Goal: Information Seeking & Learning: Learn about a topic

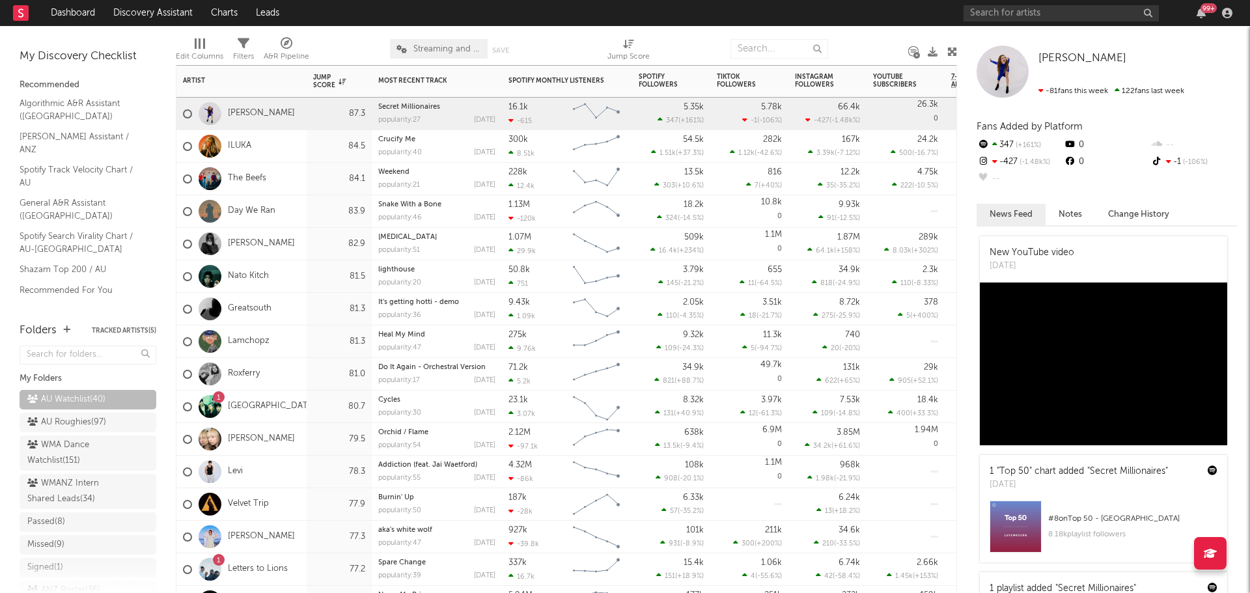
click at [286, 148] on div "ILUKA" at bounding box center [241, 146] width 130 height 33
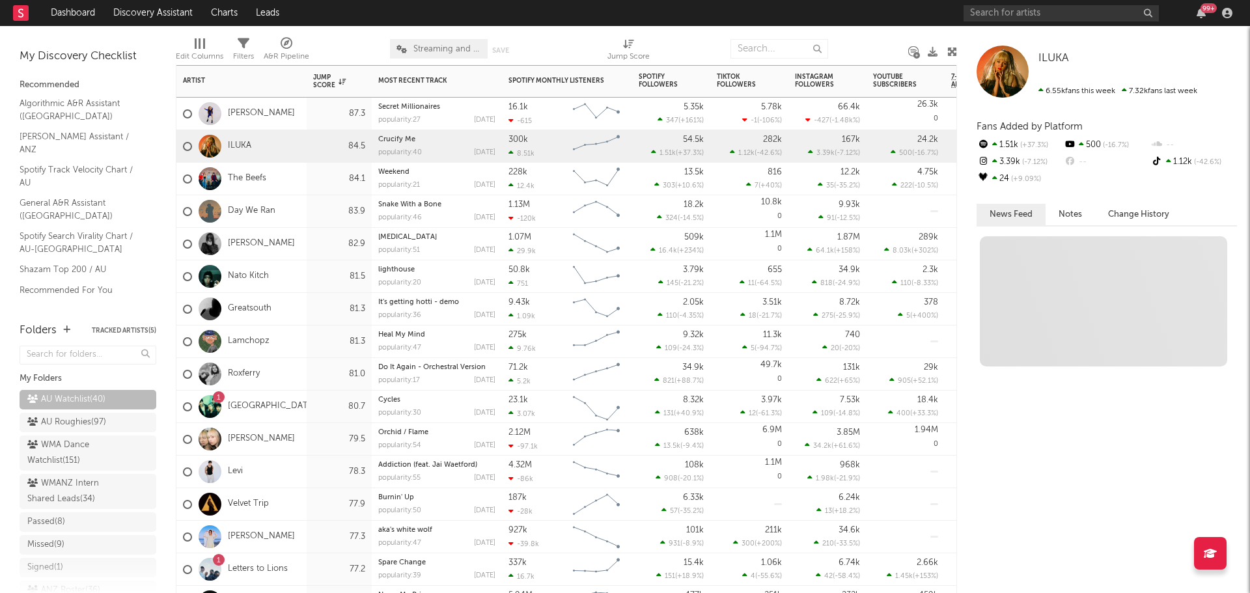
click at [293, 180] on div "The Beefs" at bounding box center [241, 179] width 130 height 33
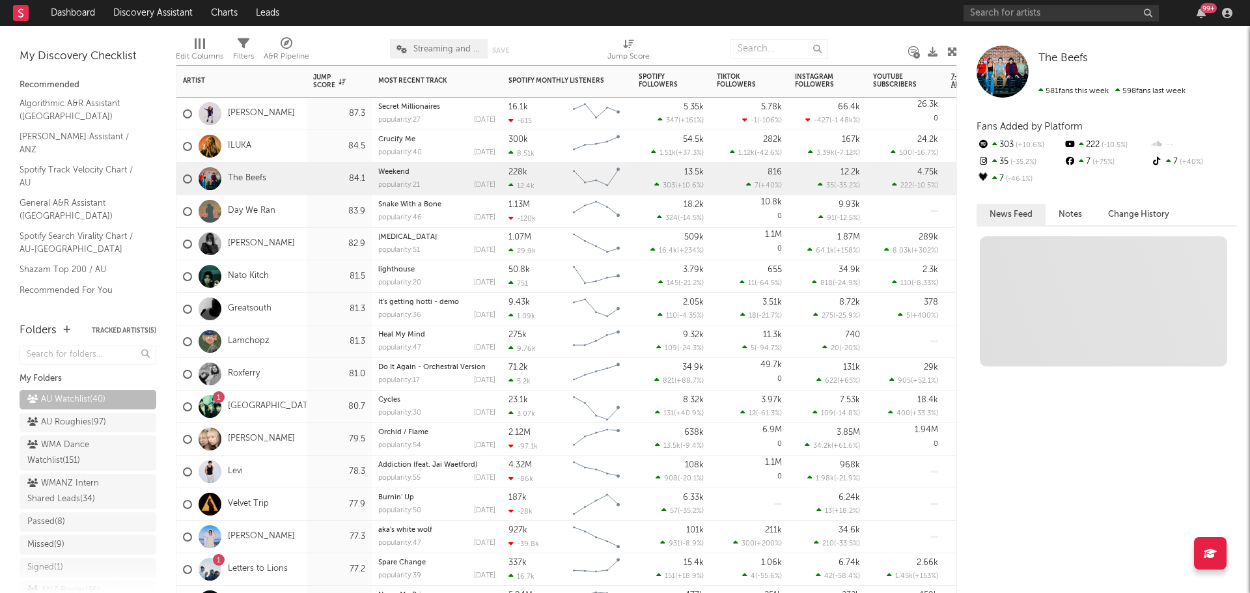
click at [301, 211] on div "Day We Ran" at bounding box center [241, 211] width 130 height 33
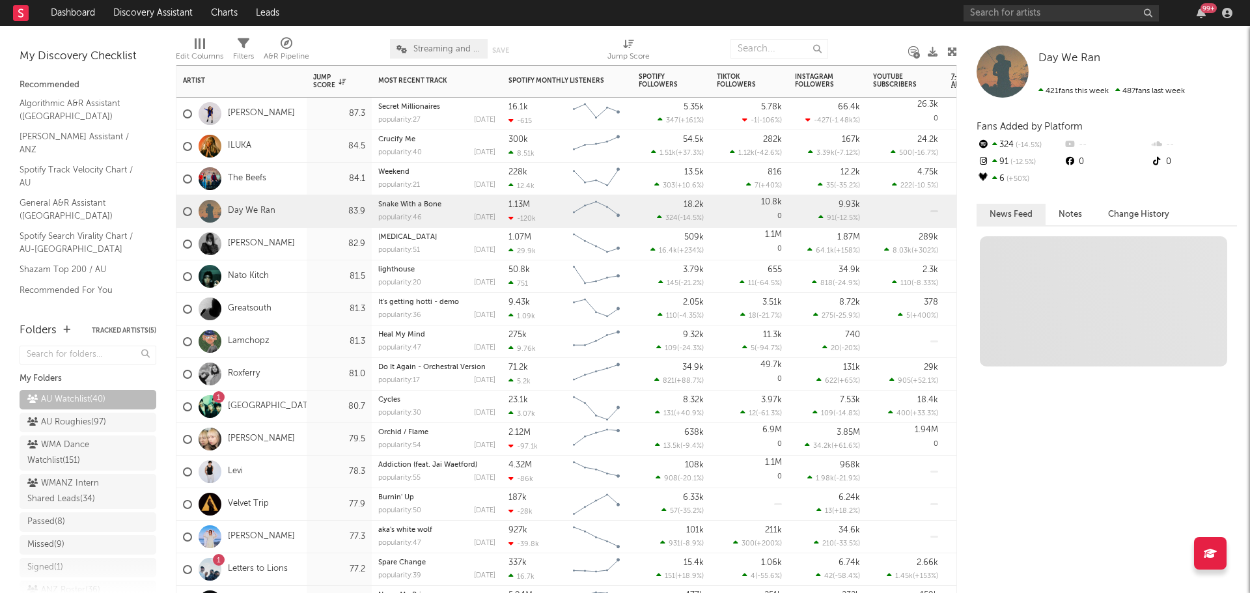
click at [310, 251] on div "82.9" at bounding box center [339, 244] width 65 height 33
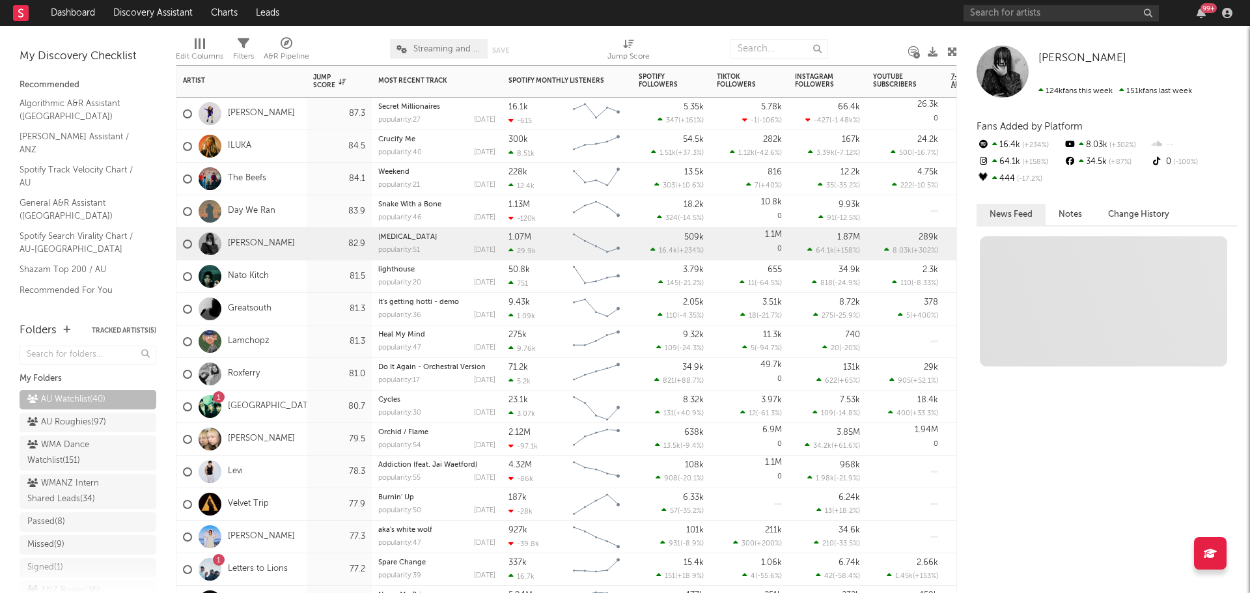
click at [303, 271] on div "Nato Kitch" at bounding box center [241, 276] width 130 height 33
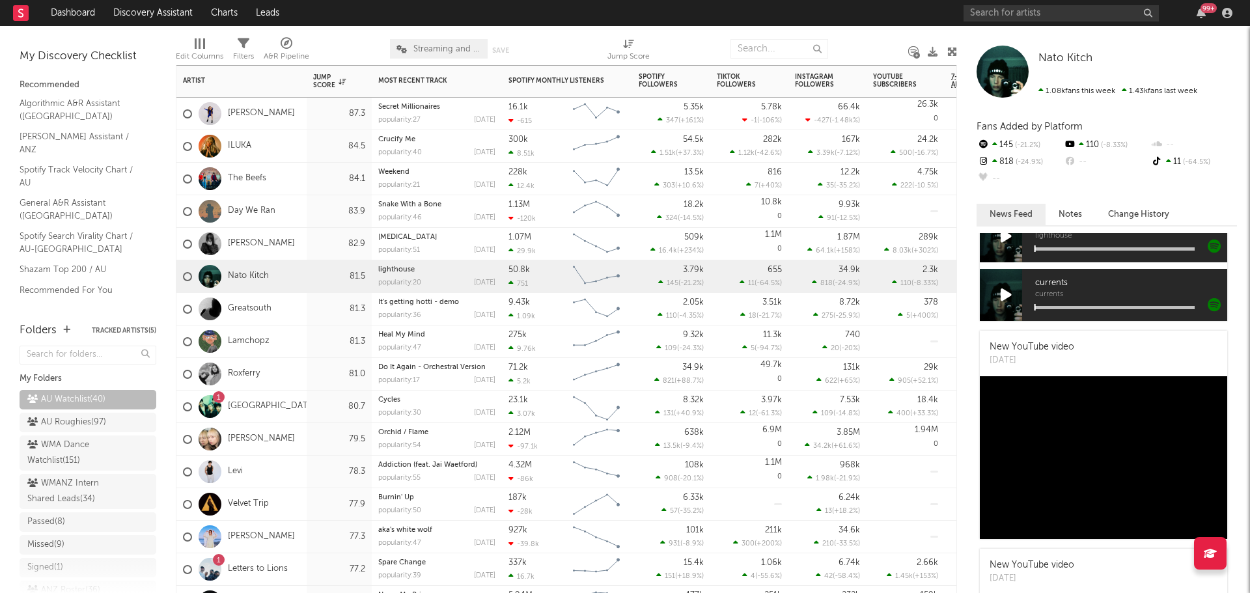
scroll to position [65, 0]
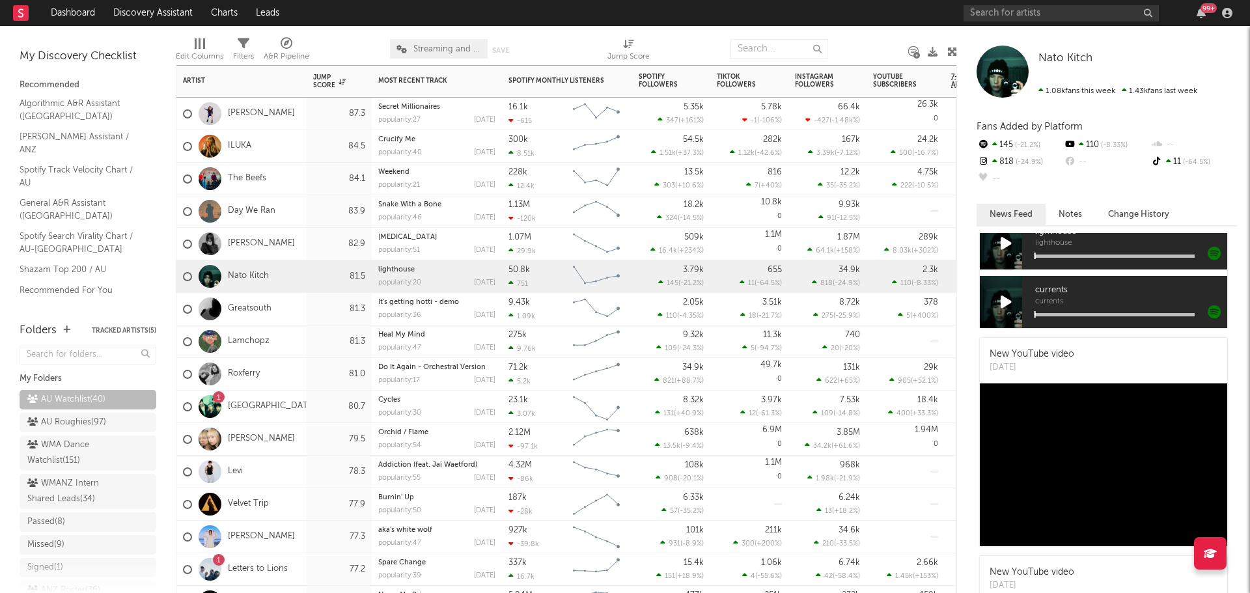
click at [312, 307] on div "81.3" at bounding box center [339, 309] width 65 height 33
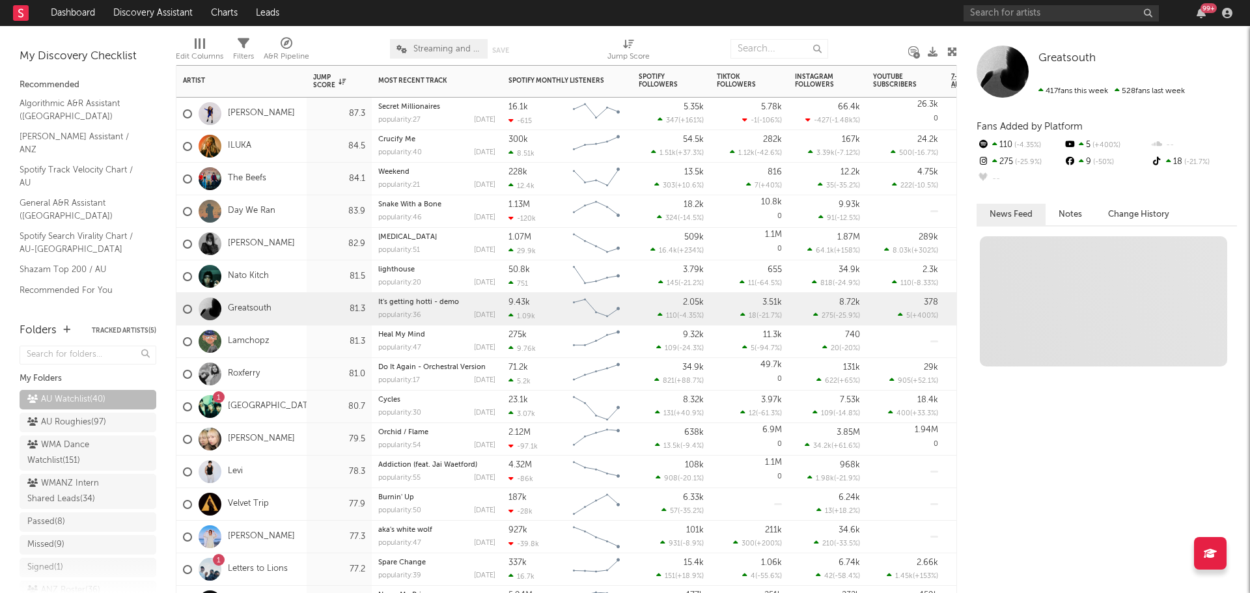
scroll to position [0, 0]
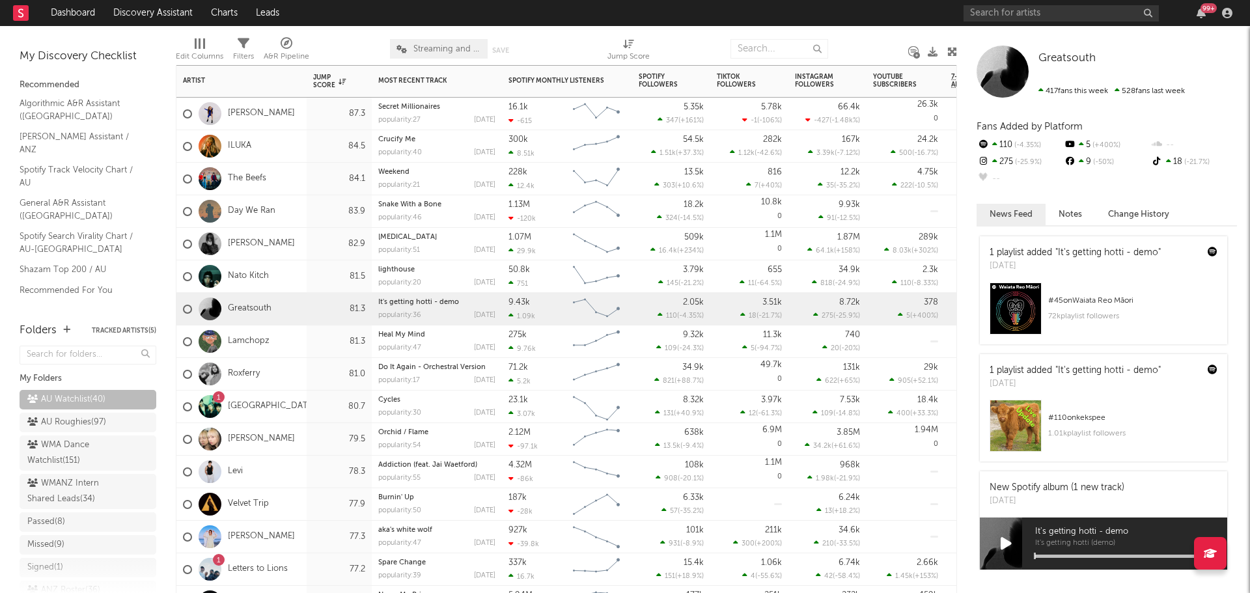
click at [314, 374] on div "81.0" at bounding box center [339, 374] width 52 height 16
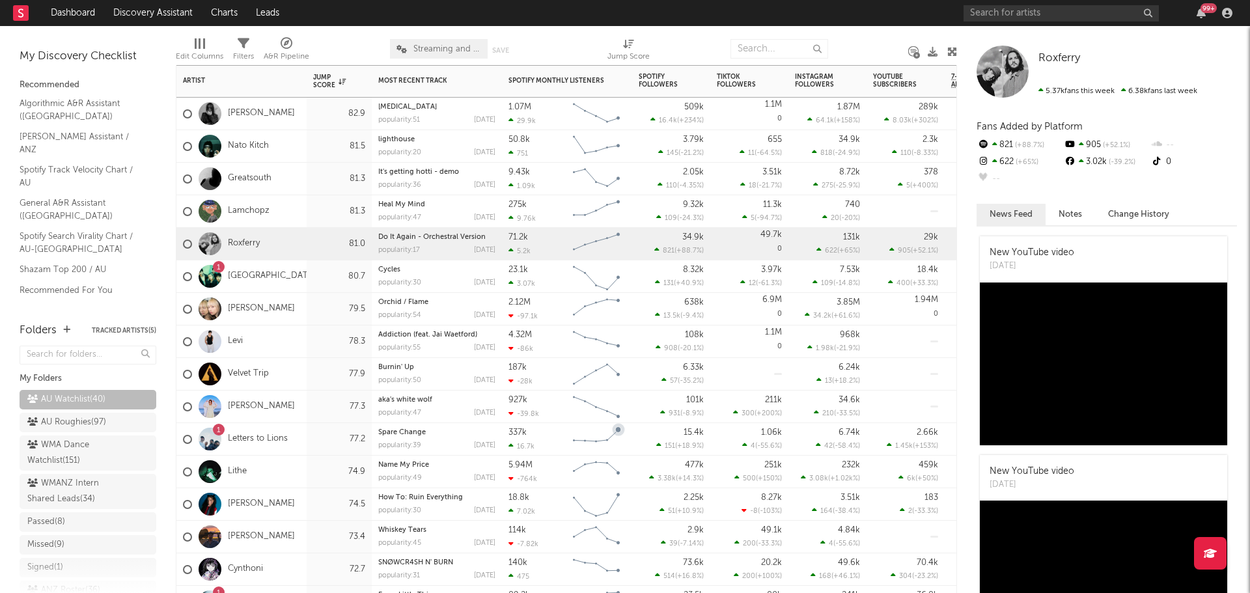
click at [321, 441] on div "77.2" at bounding box center [339, 440] width 52 height 16
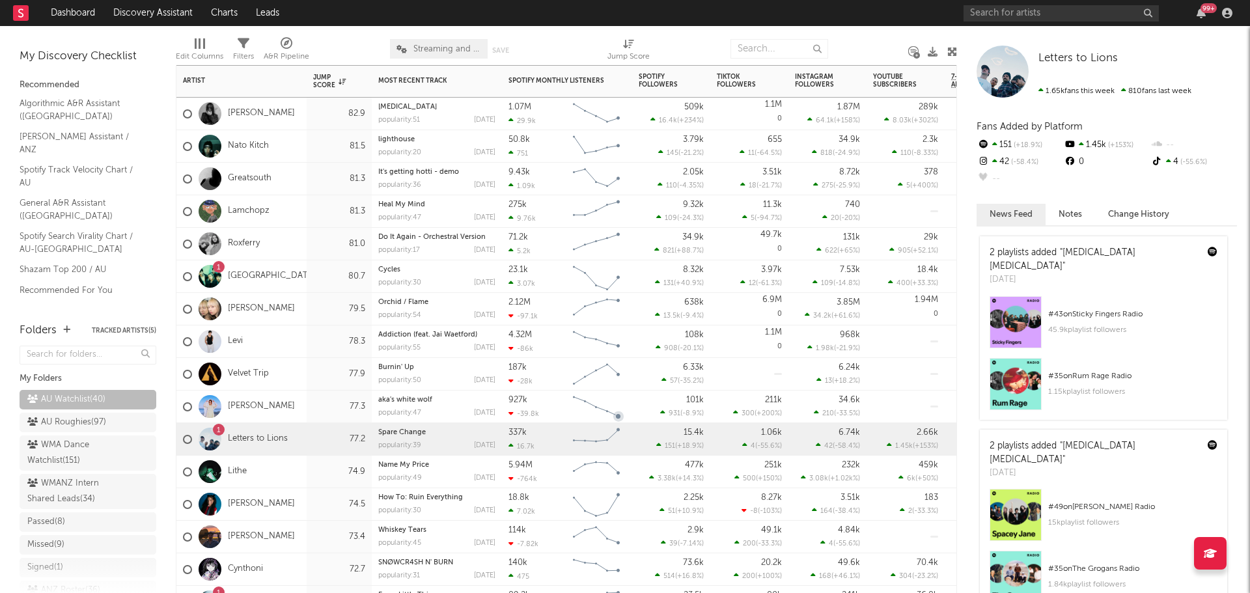
click at [301, 466] on div "Lithe" at bounding box center [241, 472] width 130 height 33
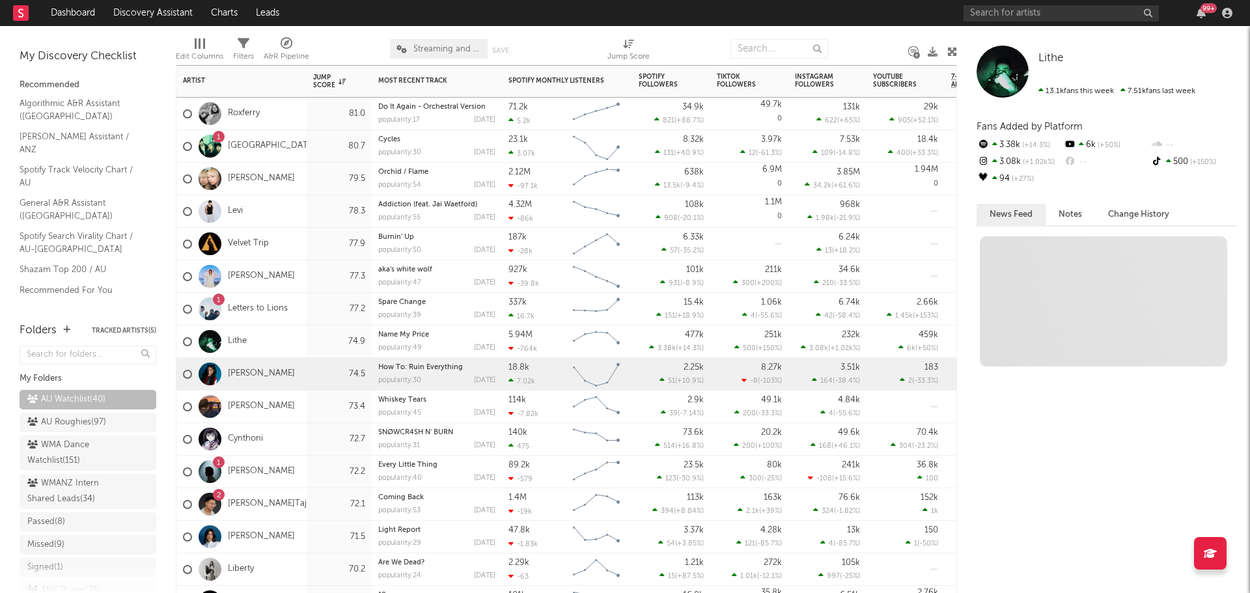
click at [303, 379] on div "Charli Lucas" at bounding box center [241, 374] width 130 height 33
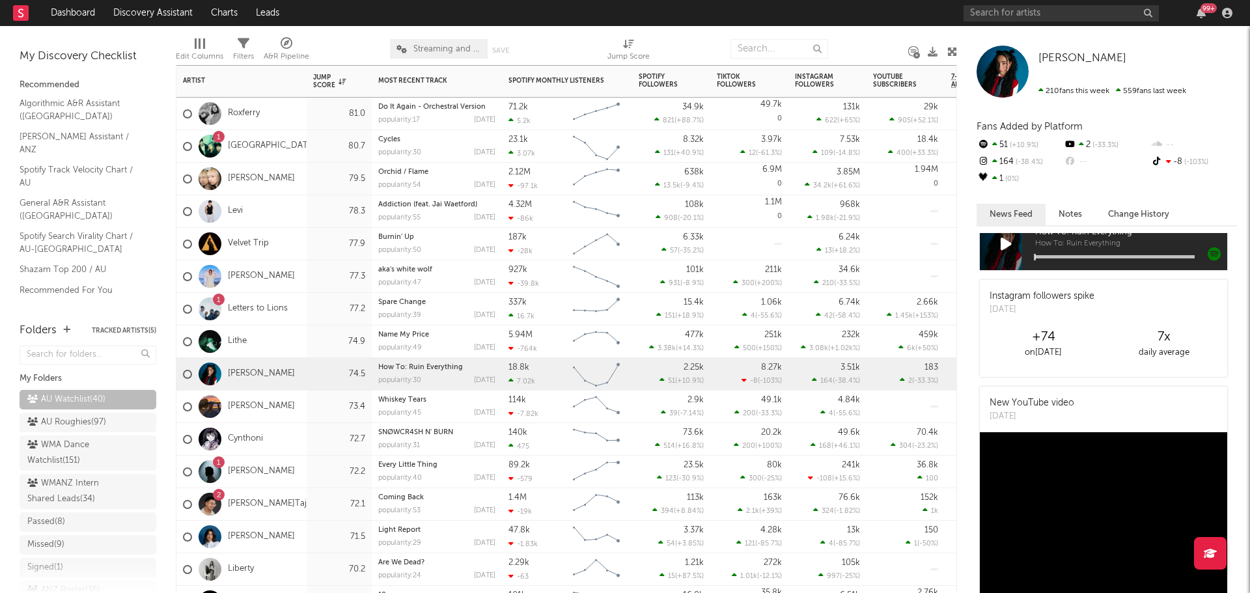
scroll to position [130, 0]
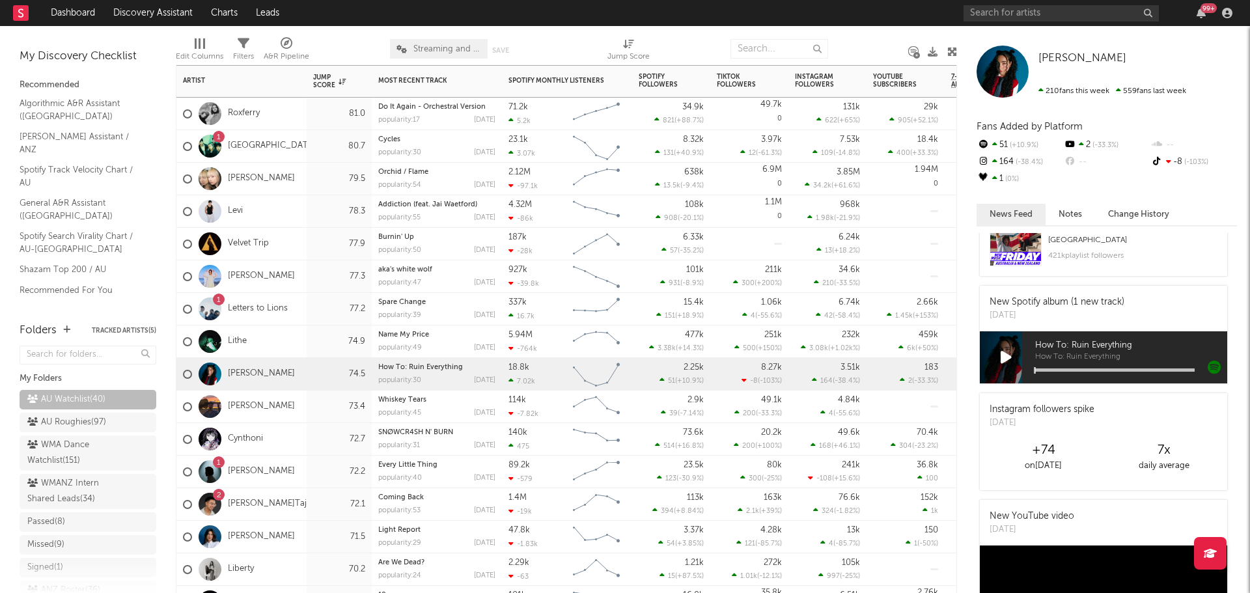
click at [302, 409] on div "Lewis Love" at bounding box center [241, 407] width 130 height 33
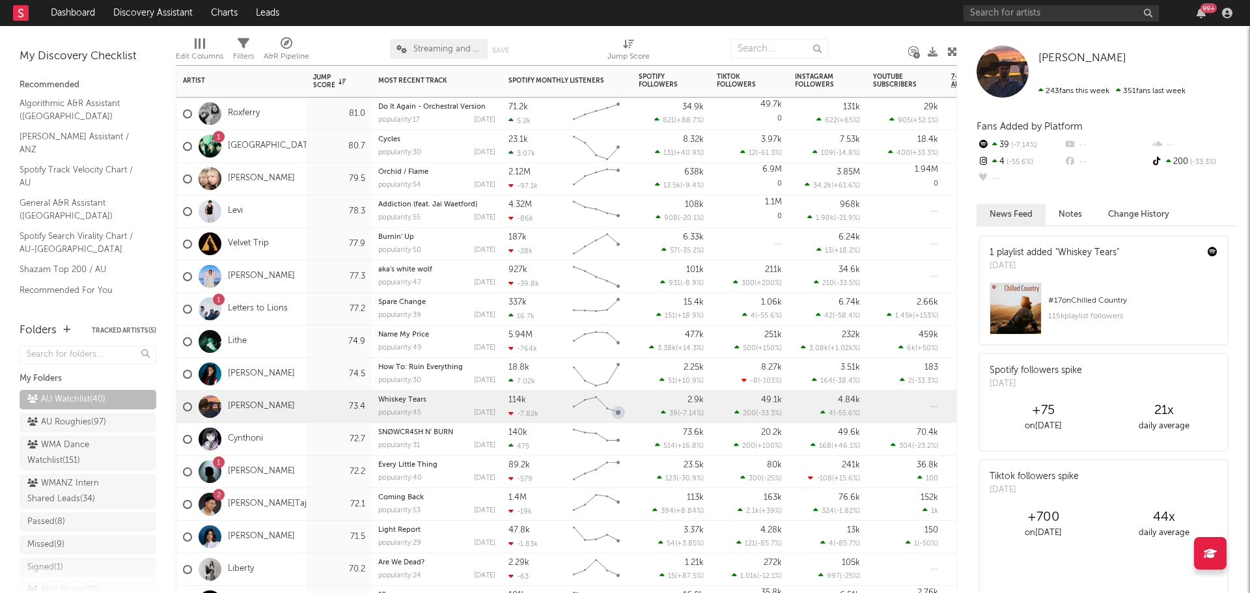
scroll to position [65, 0]
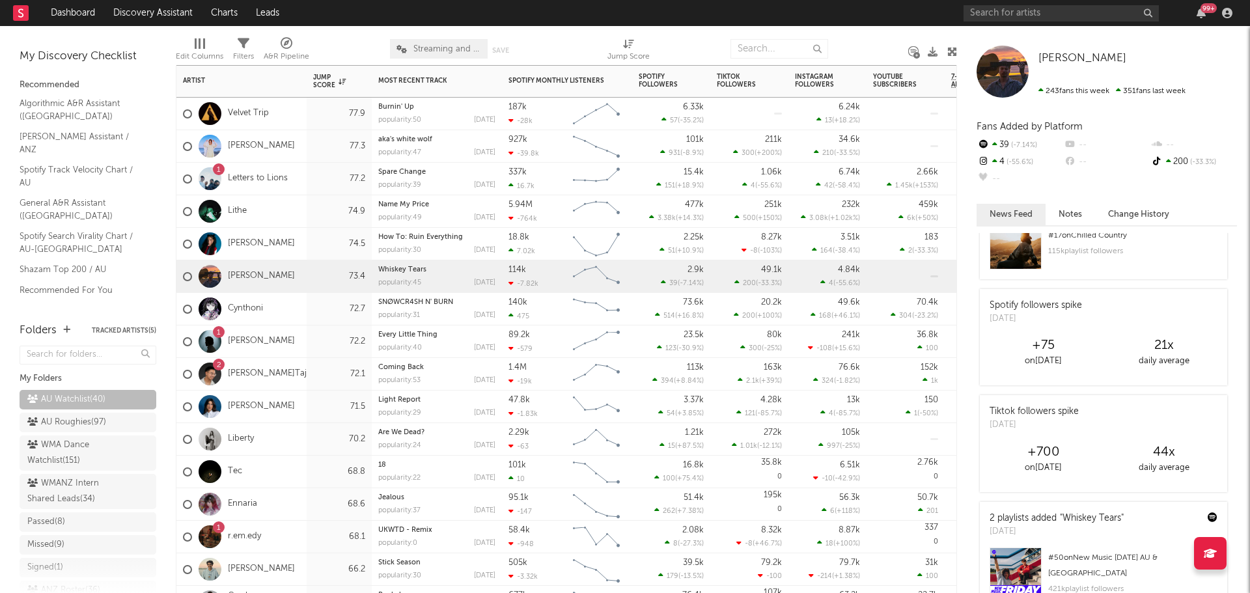
click at [320, 343] on div "72.2" at bounding box center [339, 342] width 52 height 16
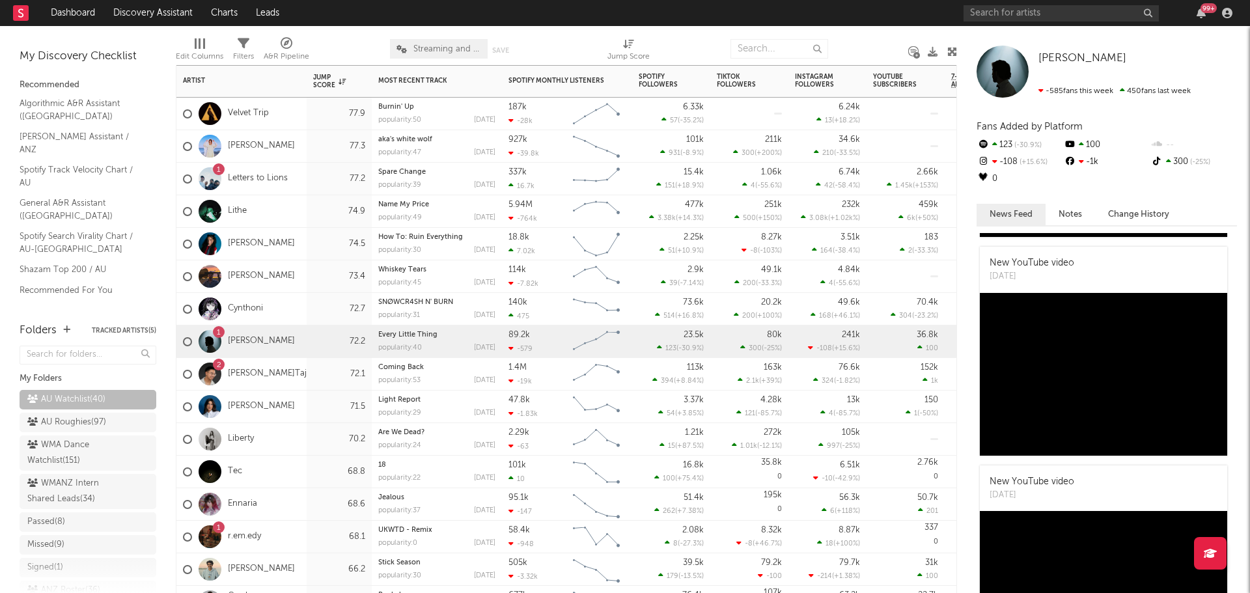
scroll to position [0, 0]
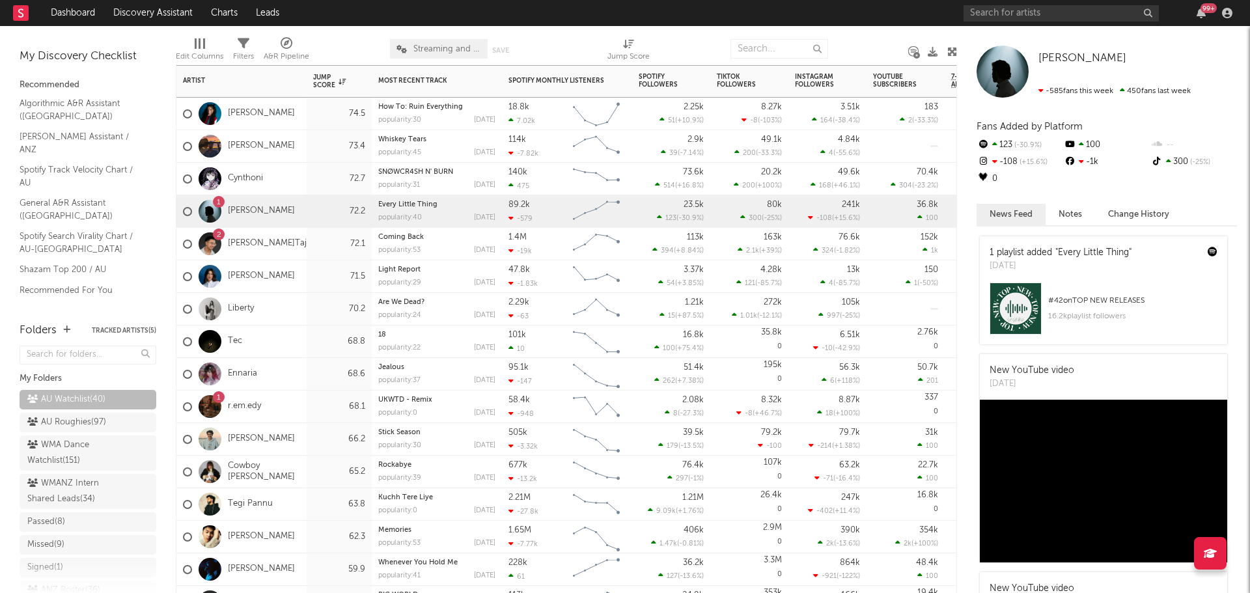
click at [307, 567] on div "59.9" at bounding box center [339, 569] width 65 height 33
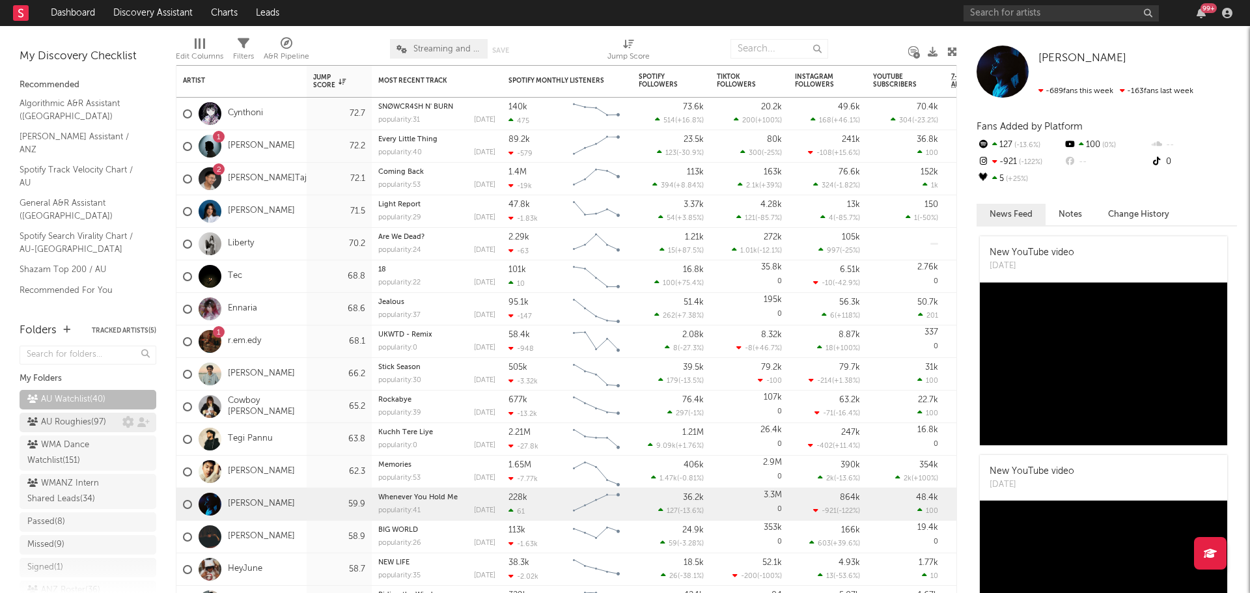
click at [78, 420] on div "AU Roughies ( 97 )" at bounding box center [66, 423] width 79 height 16
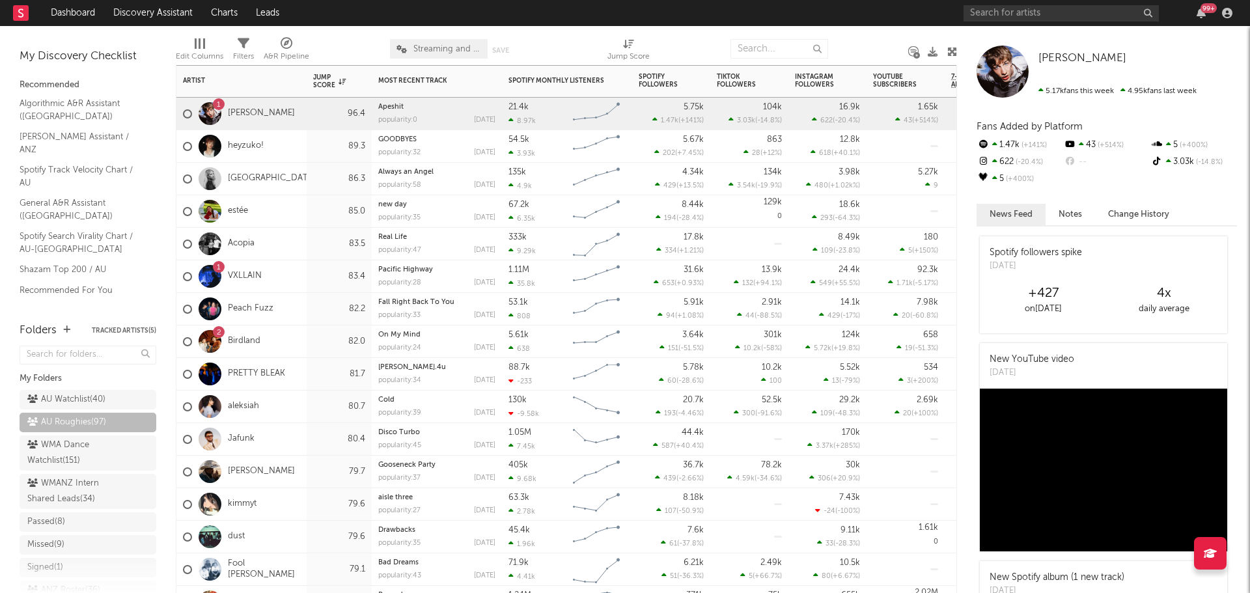
click at [301, 112] on div "1 Jett Blyton" at bounding box center [241, 114] width 130 height 33
click at [262, 117] on link "Jett Blyton" at bounding box center [261, 113] width 67 height 11
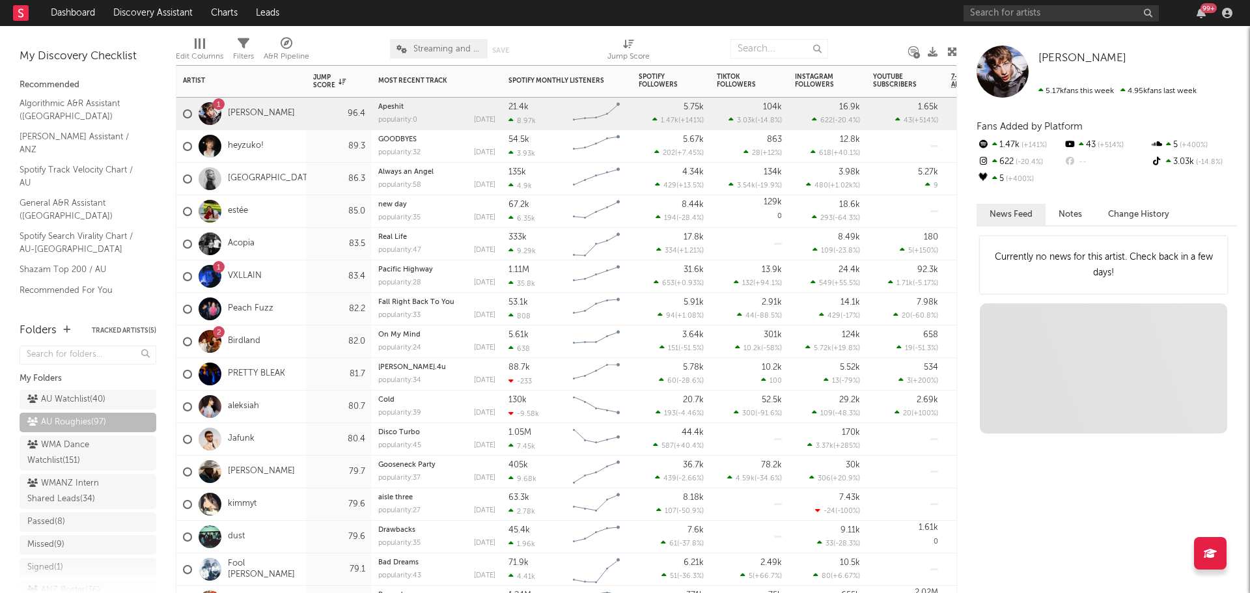
click at [307, 153] on div "89.3" at bounding box center [339, 146] width 65 height 33
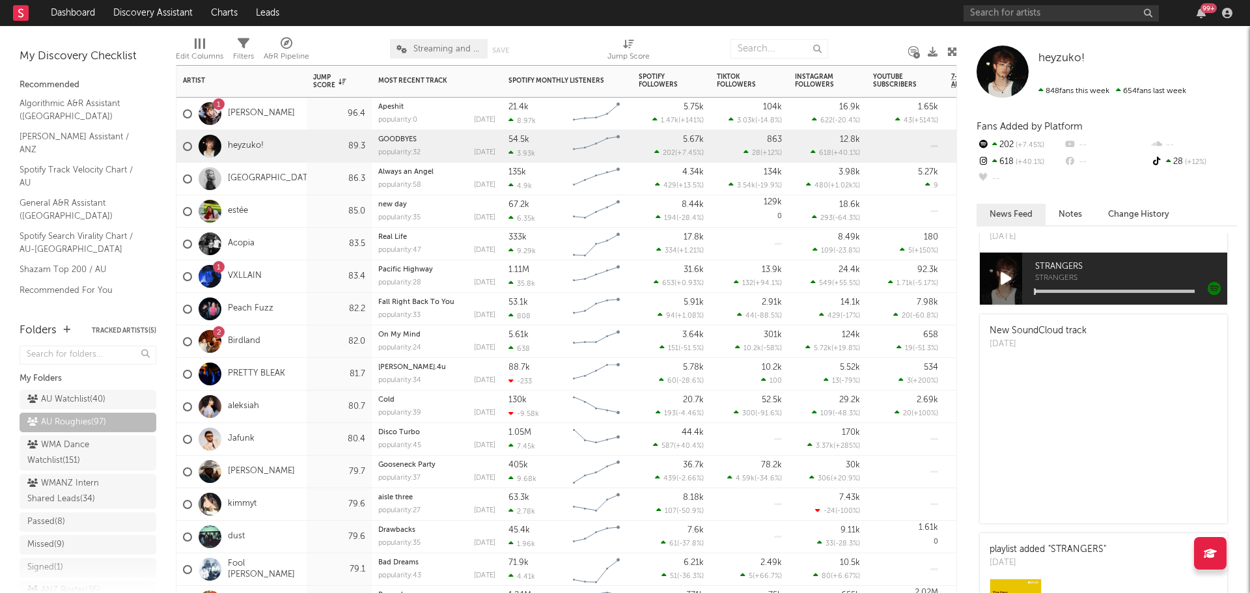
scroll to position [521, 0]
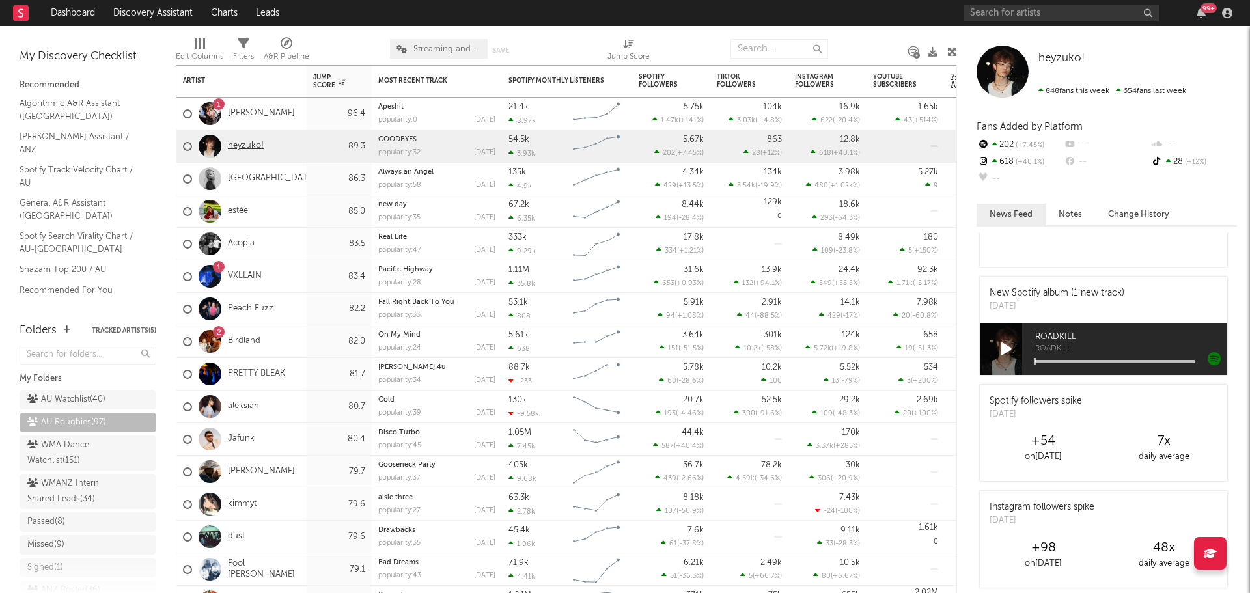
click at [254, 146] on link "heyzuko!" at bounding box center [246, 146] width 36 height 11
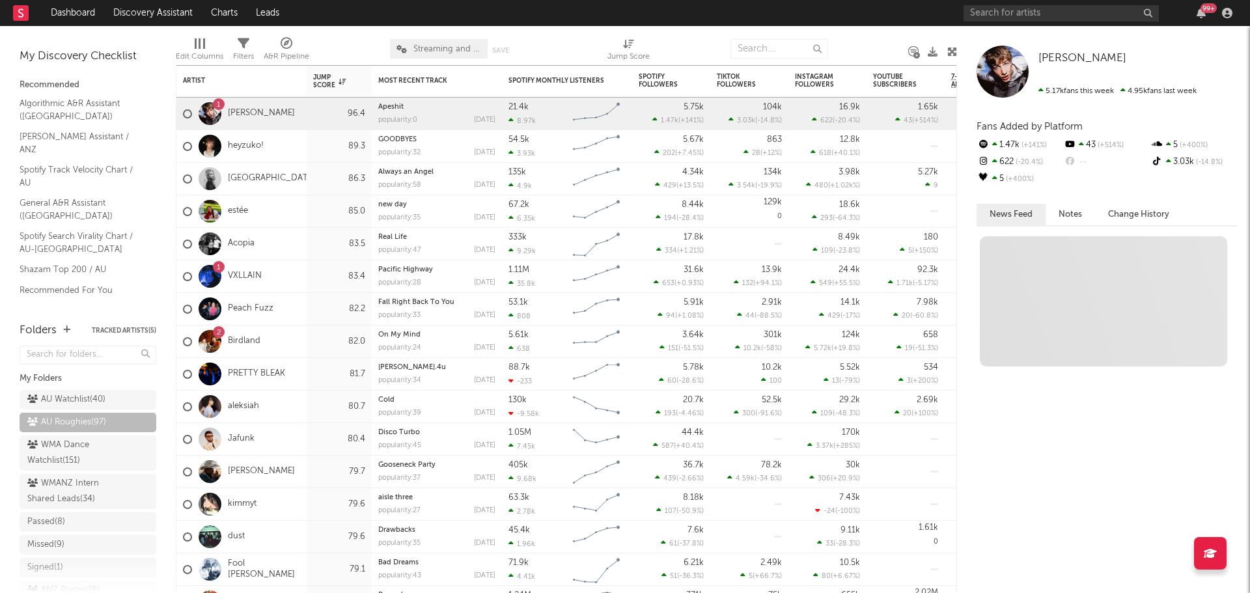
scroll to position [0, 0]
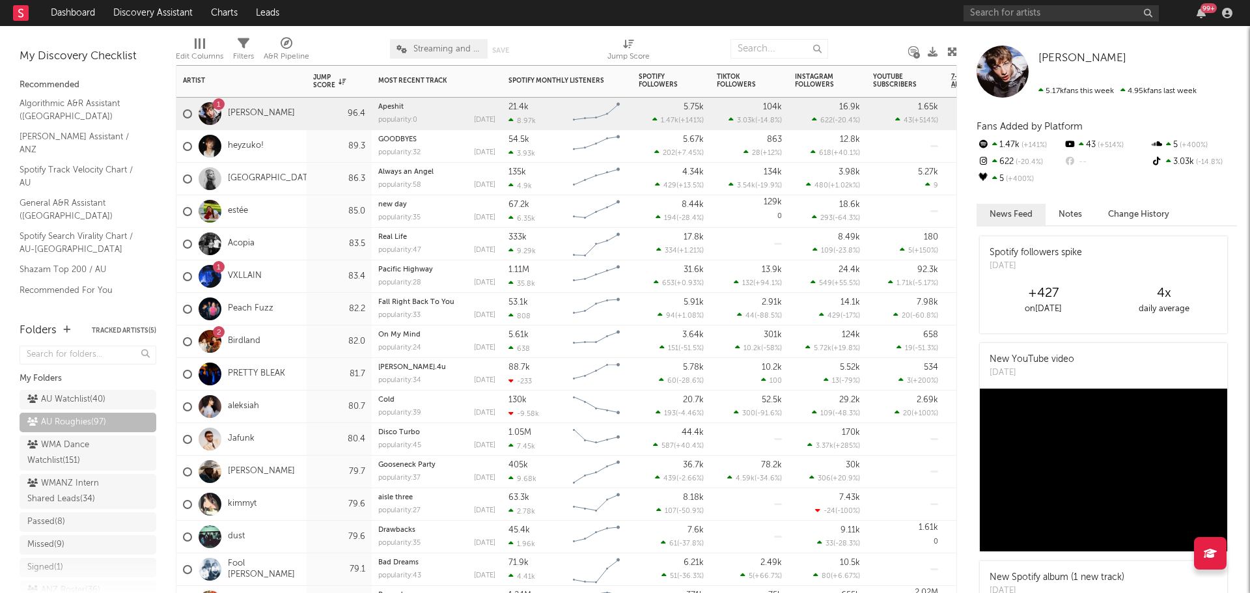
click at [306, 184] on div "Alexandria" at bounding box center [241, 179] width 130 height 33
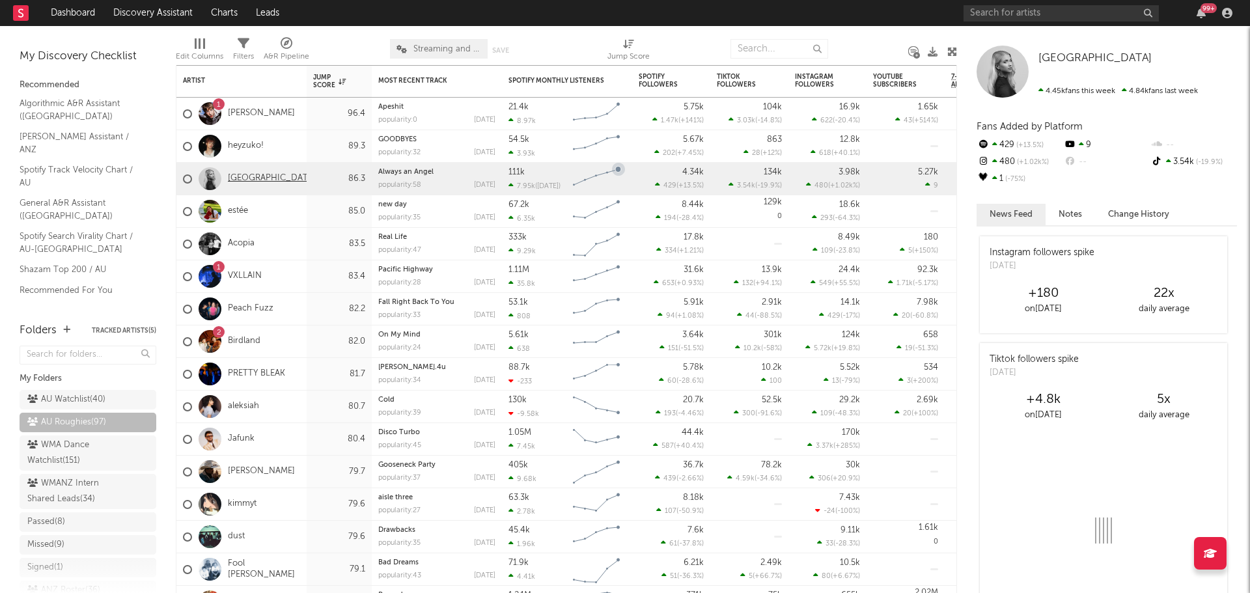
click at [255, 176] on link "Alexandria" at bounding box center [272, 178] width 88 height 11
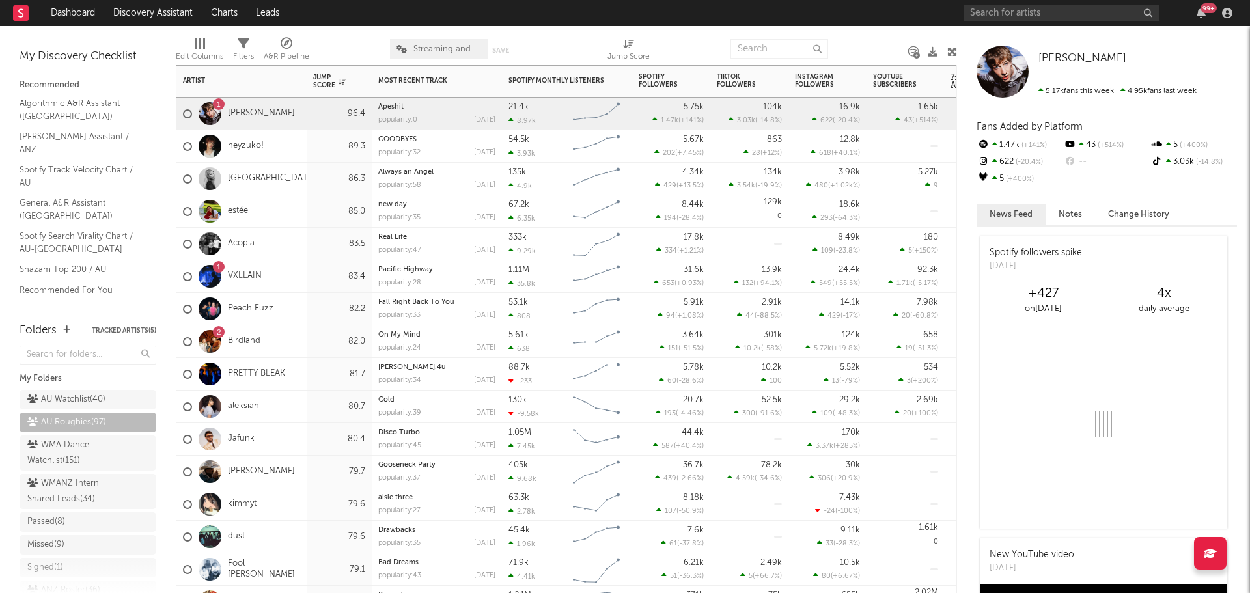
click at [294, 215] on div "estée" at bounding box center [241, 211] width 130 height 33
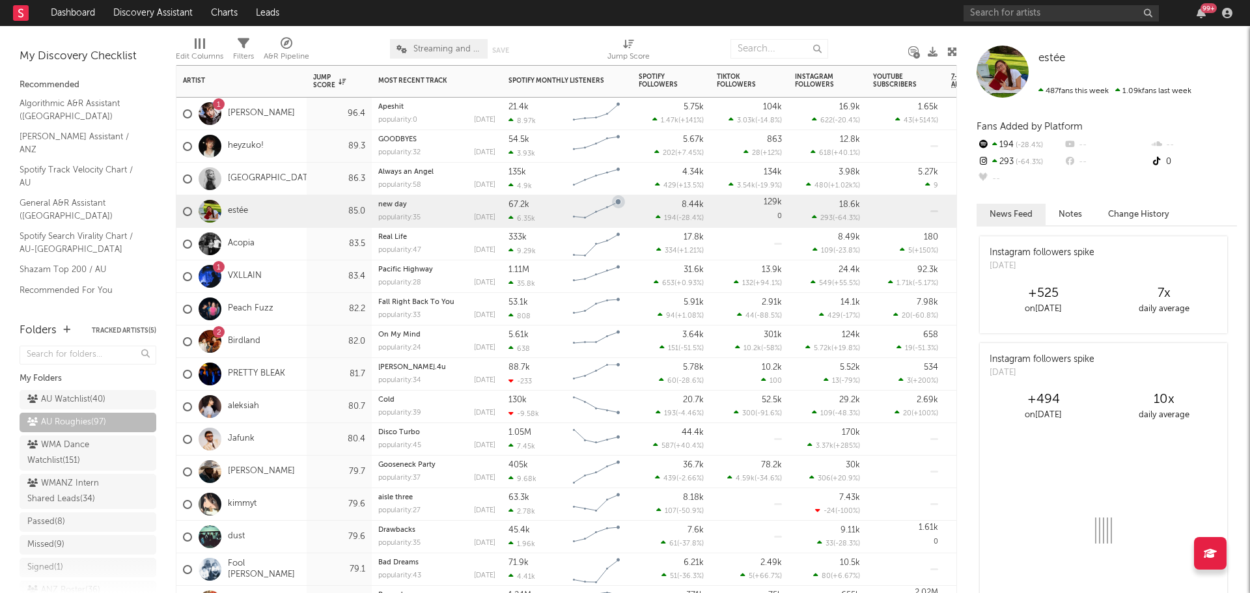
click at [294, 211] on div "estée" at bounding box center [241, 211] width 130 height 33
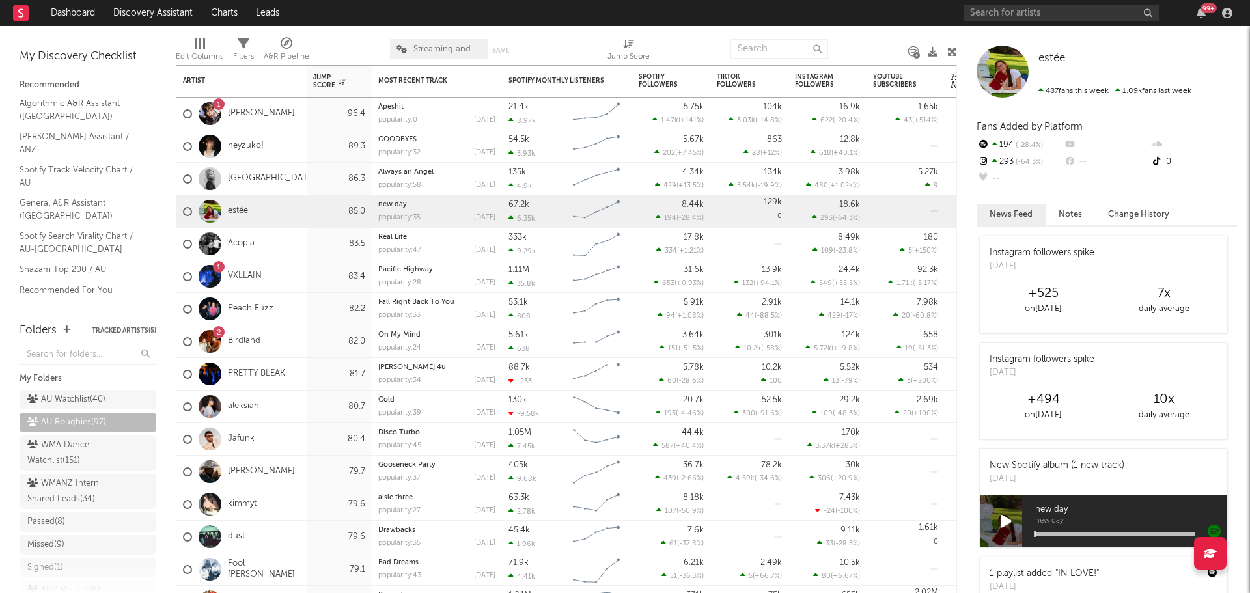
click at [244, 211] on link "estée" at bounding box center [238, 211] width 20 height 11
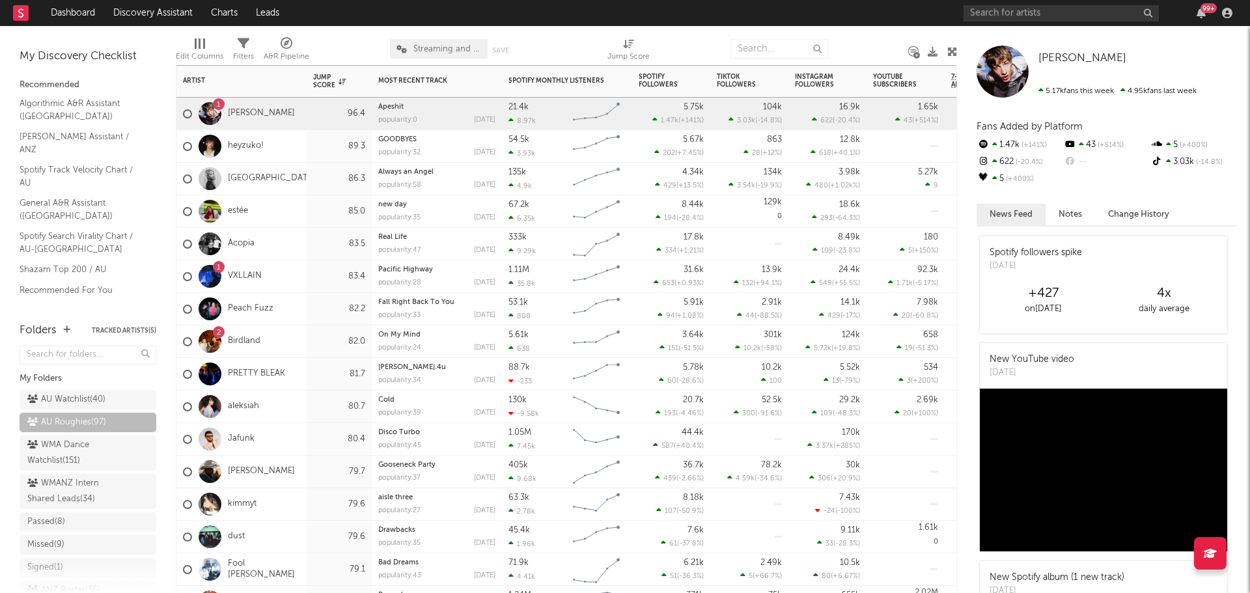
click at [294, 242] on div "Acopia" at bounding box center [241, 244] width 130 height 33
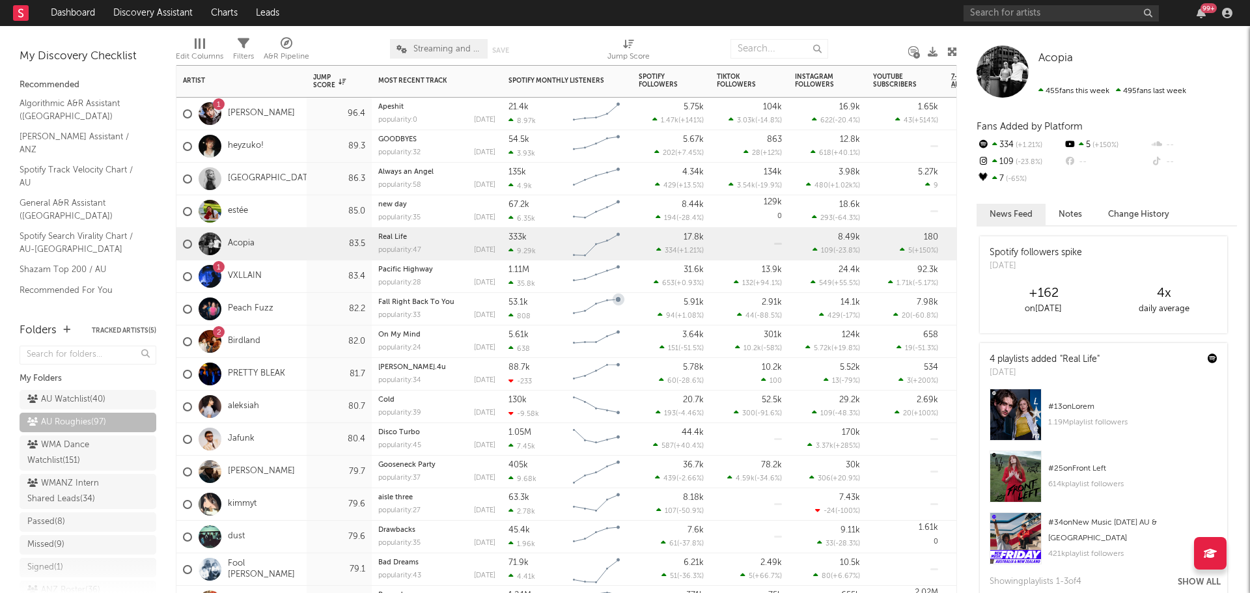
click at [309, 309] on div "82.2" at bounding box center [339, 309] width 65 height 33
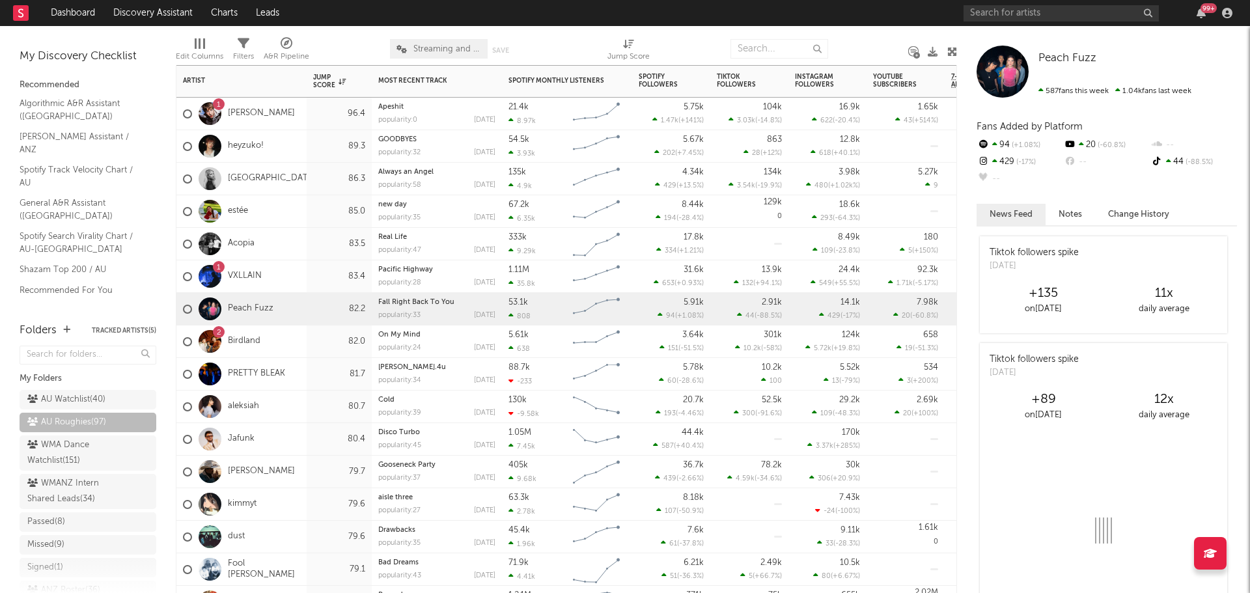
click at [301, 337] on div "2 Birdland" at bounding box center [241, 341] width 130 height 33
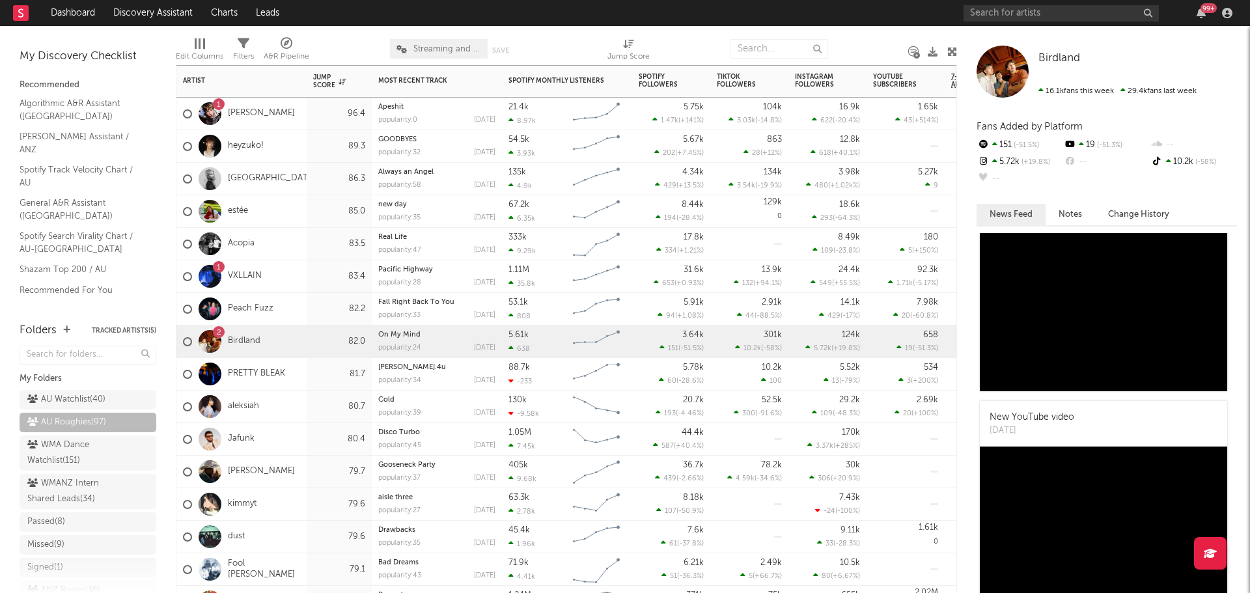
scroll to position [391, 0]
click at [245, 340] on link "Birdland" at bounding box center [244, 341] width 33 height 11
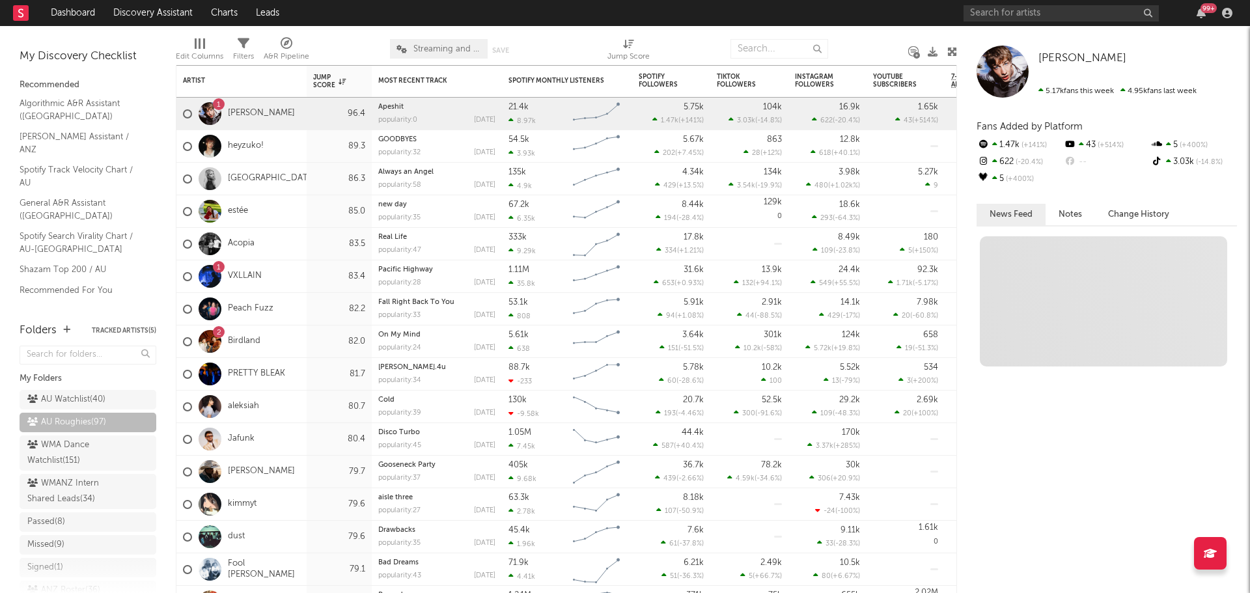
scroll to position [0, 0]
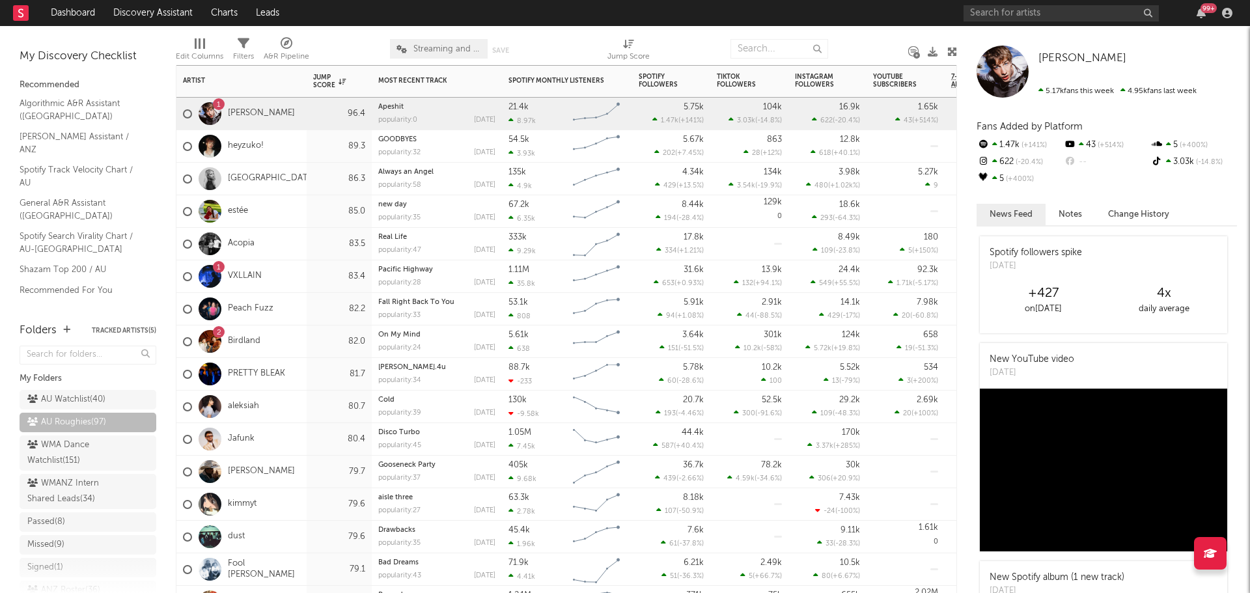
click at [314, 374] on div "81.7" at bounding box center [339, 374] width 52 height 16
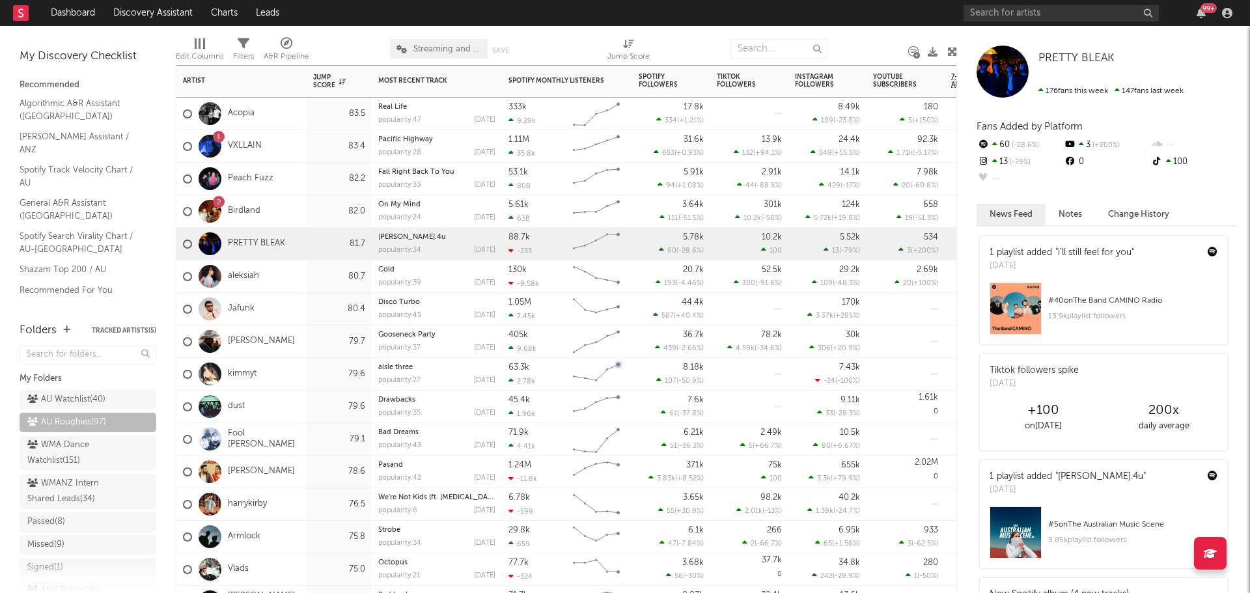
click at [299, 342] on div "Wade Forster" at bounding box center [241, 341] width 130 height 33
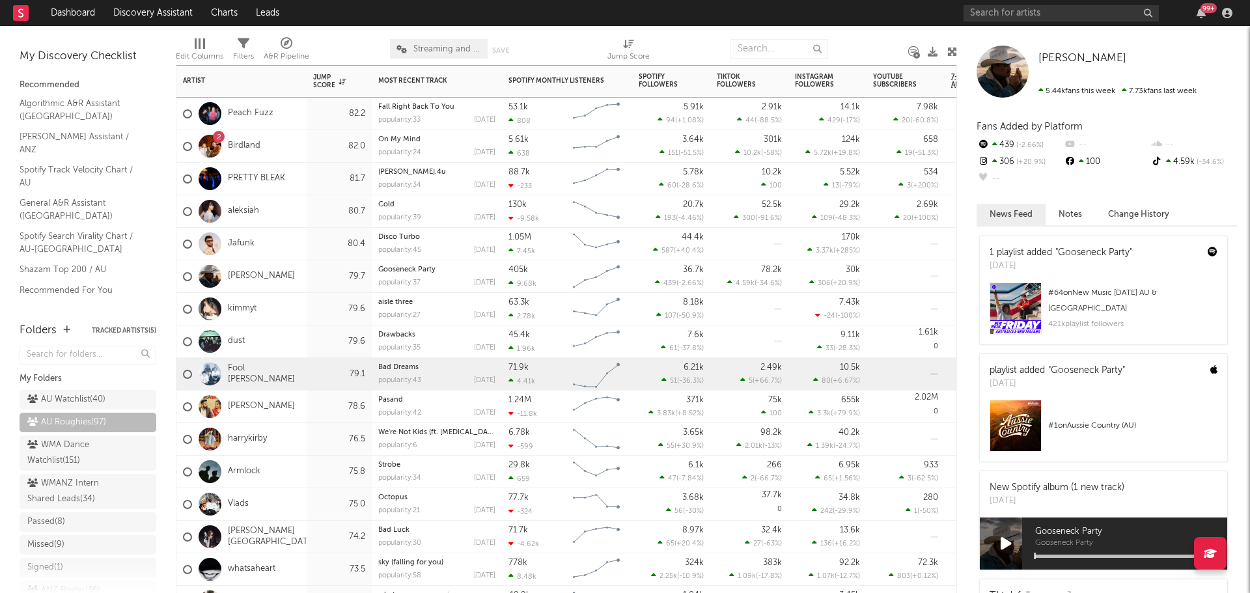
click at [302, 373] on div "Fool Nelson" at bounding box center [241, 374] width 130 height 33
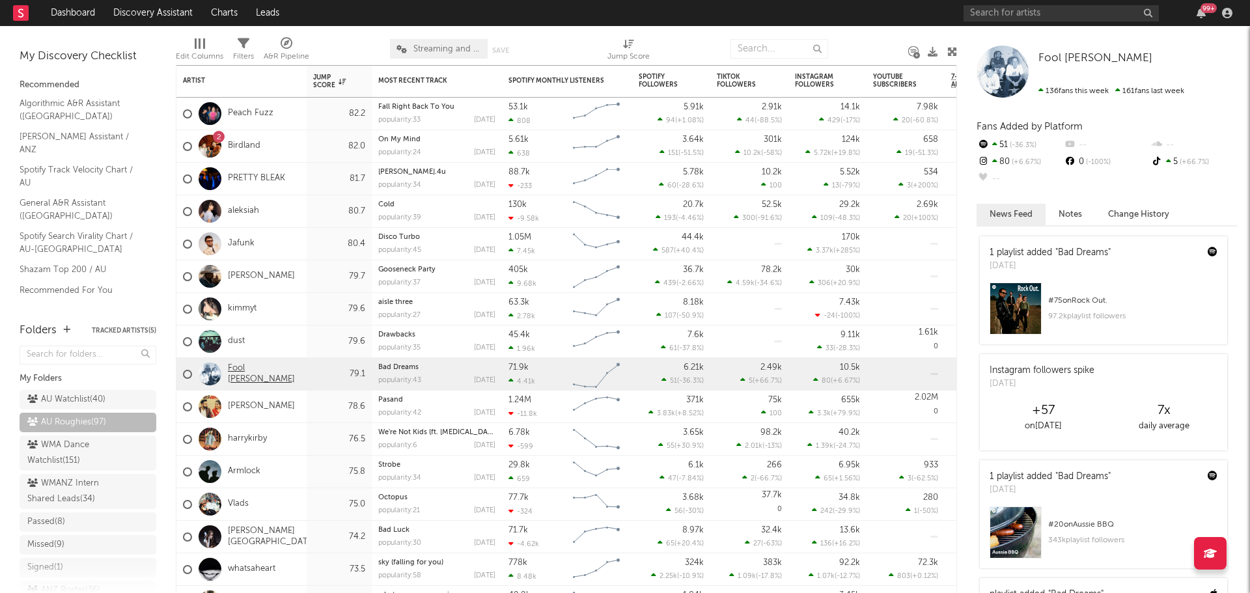
click at [258, 372] on link "Fool Nelson" at bounding box center [264, 374] width 72 height 22
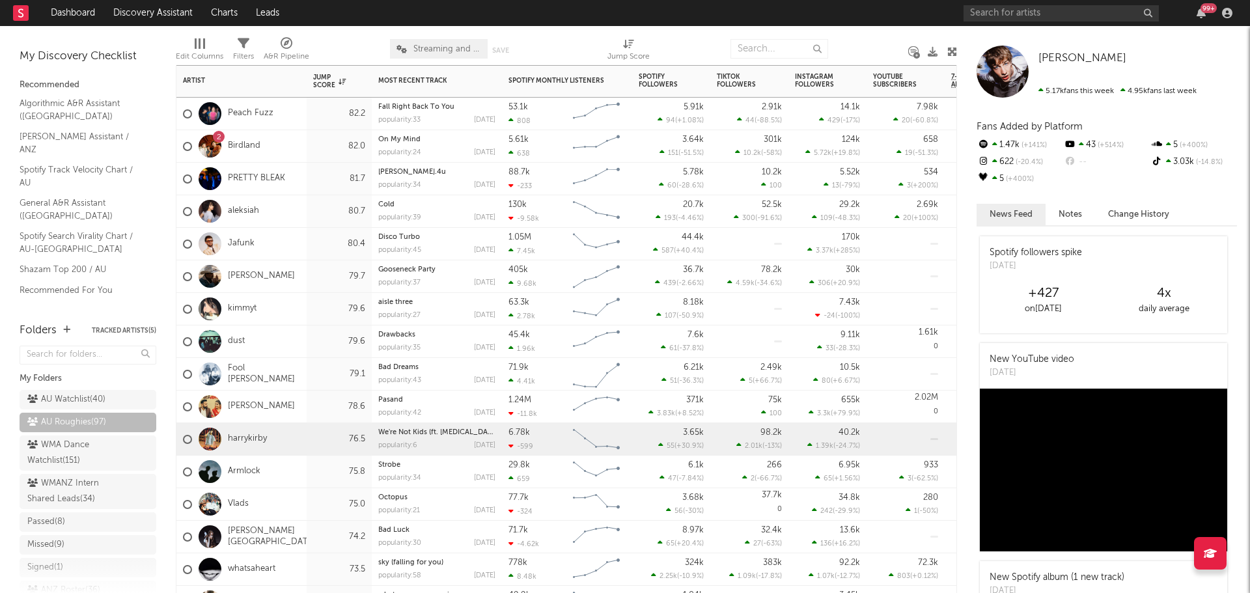
click at [300, 437] on div "harrykirby" at bounding box center [241, 439] width 130 height 33
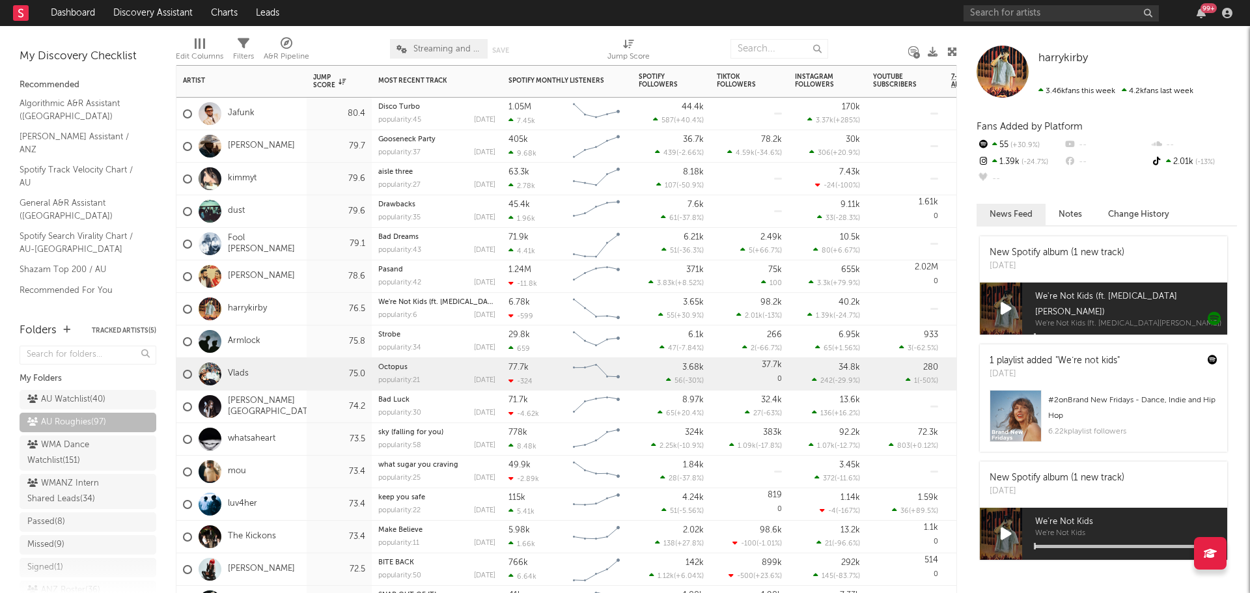
click at [304, 373] on div "Vlads" at bounding box center [241, 374] width 130 height 33
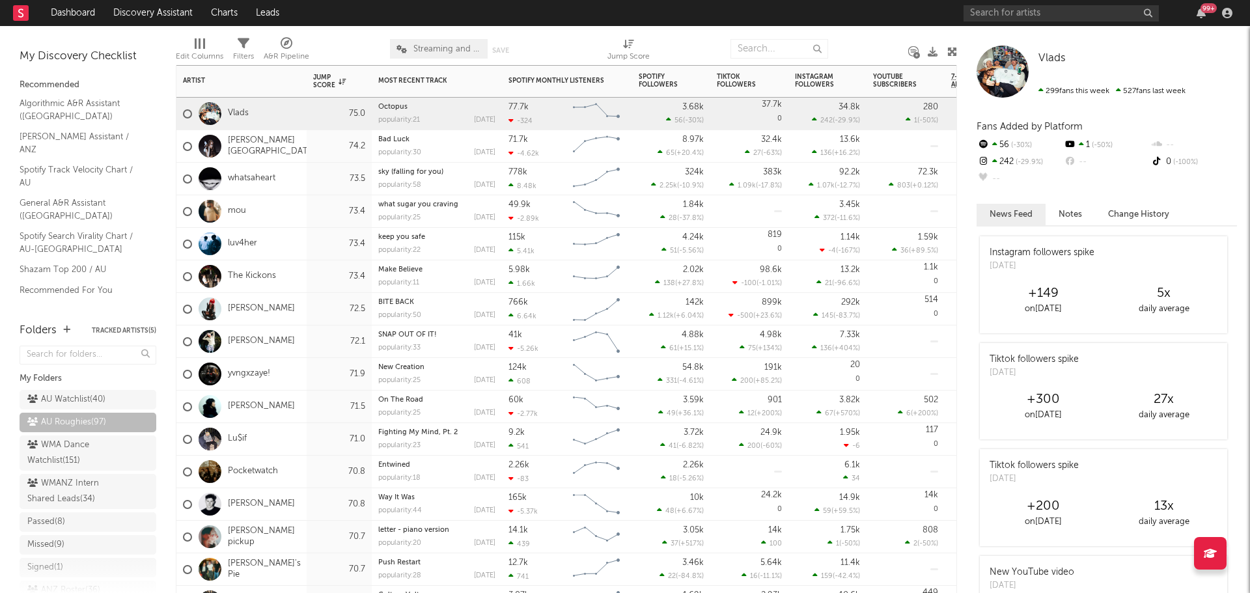
click at [298, 436] on div "Lu$if" at bounding box center [241, 439] width 130 height 33
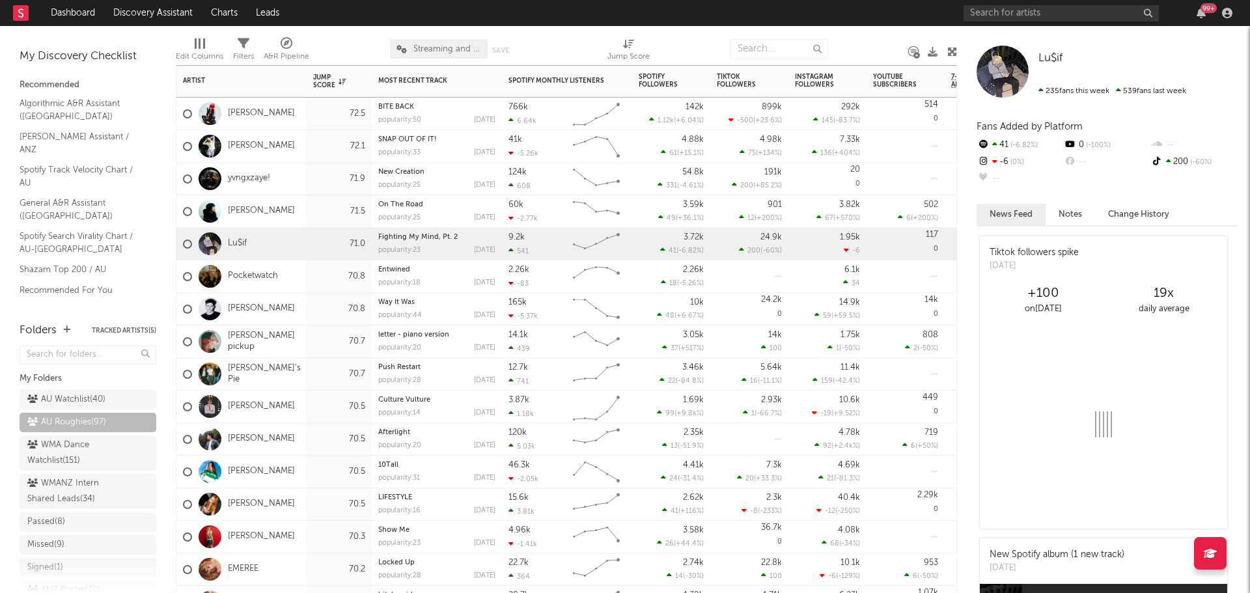
click at [296, 375] on div "Nana's Pie" at bounding box center [241, 374] width 130 height 33
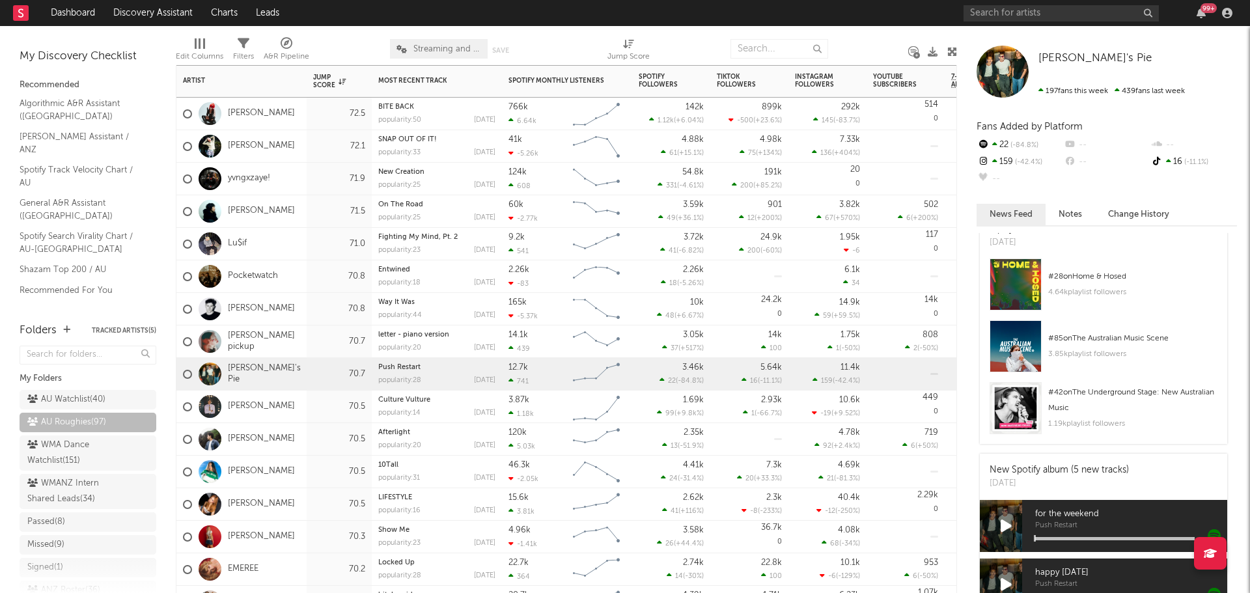
scroll to position [260, 0]
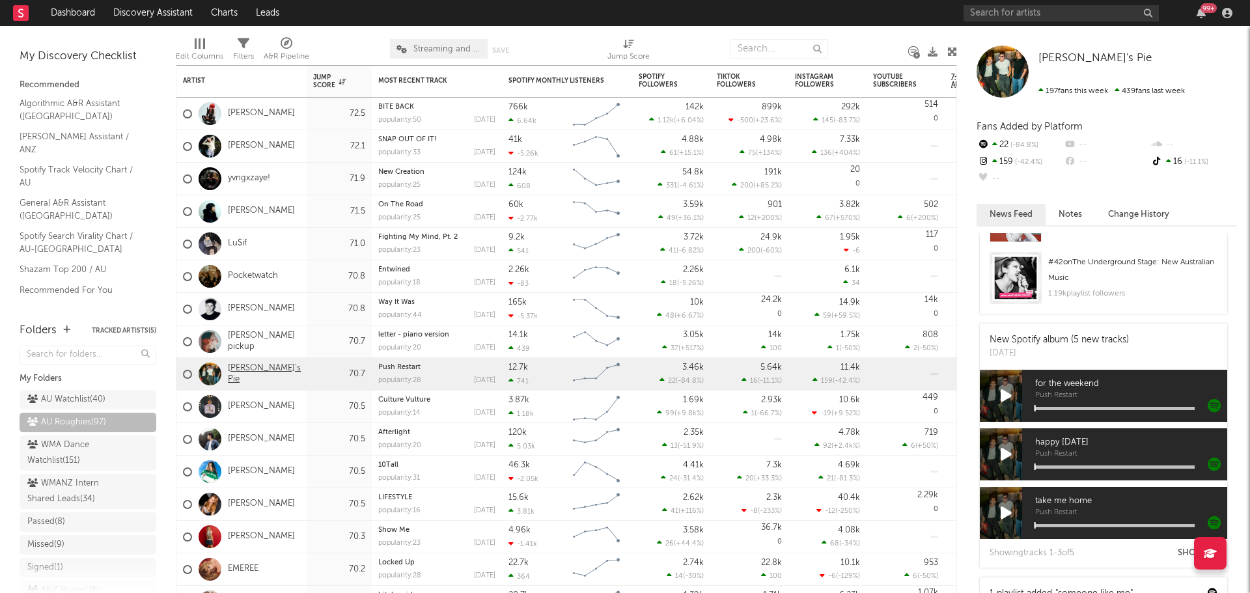
click at [259, 372] on link "Nana's Pie" at bounding box center [264, 374] width 73 height 22
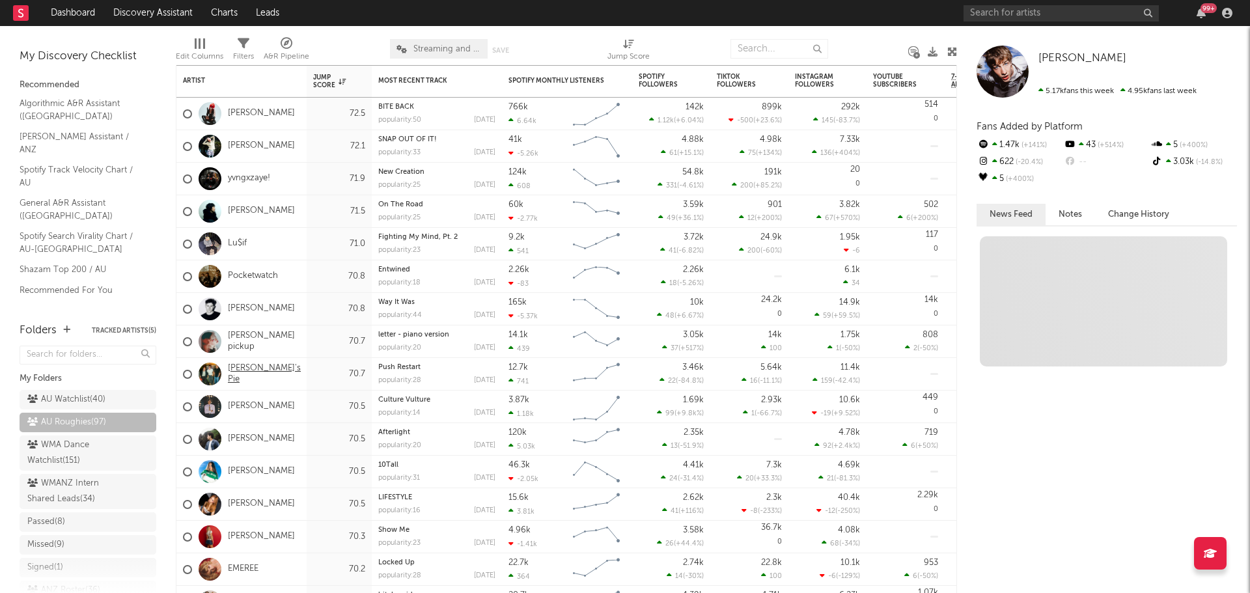
scroll to position [0, 0]
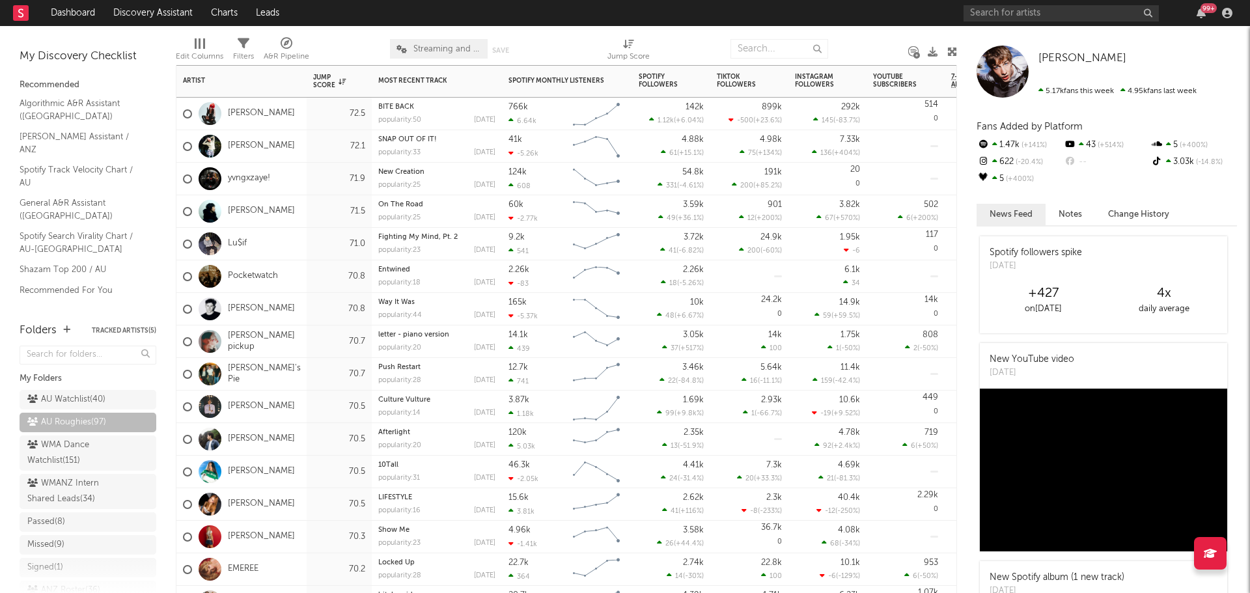
click at [312, 413] on div "70.5" at bounding box center [339, 407] width 65 height 33
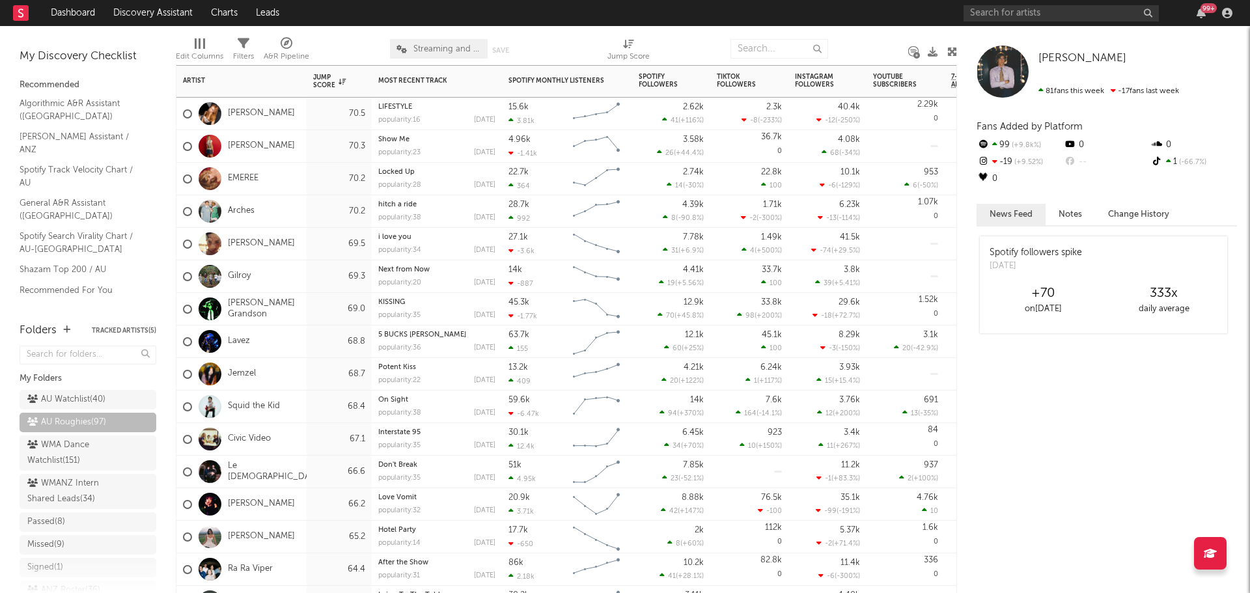
click at [307, 437] on div "67.1" at bounding box center [339, 439] width 65 height 33
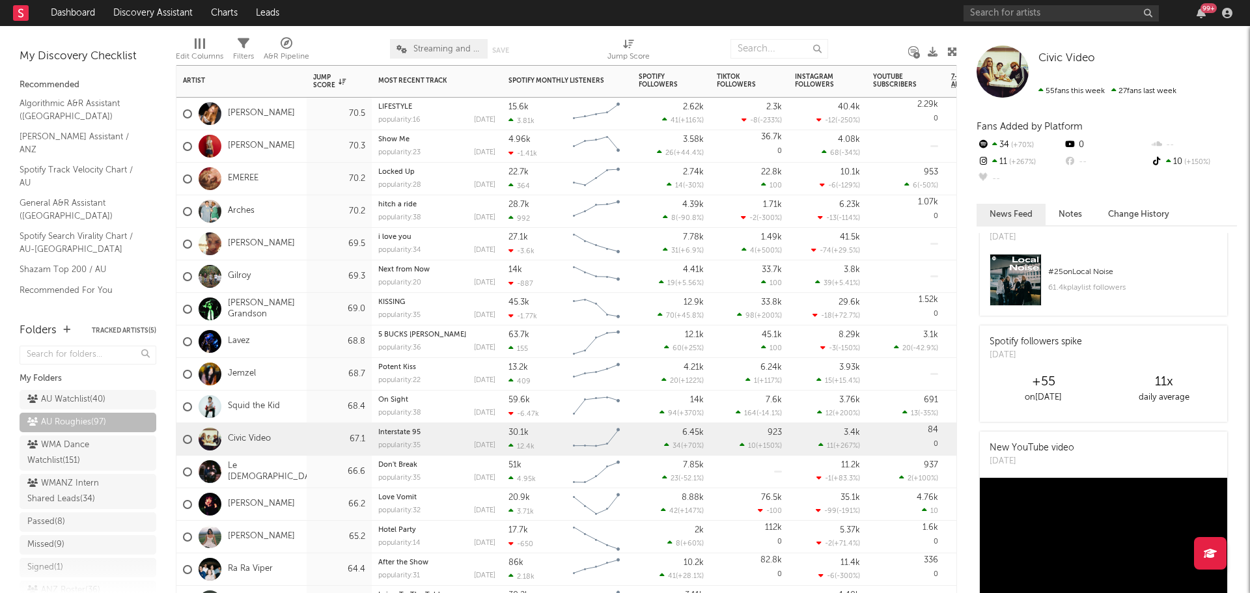
scroll to position [456, 0]
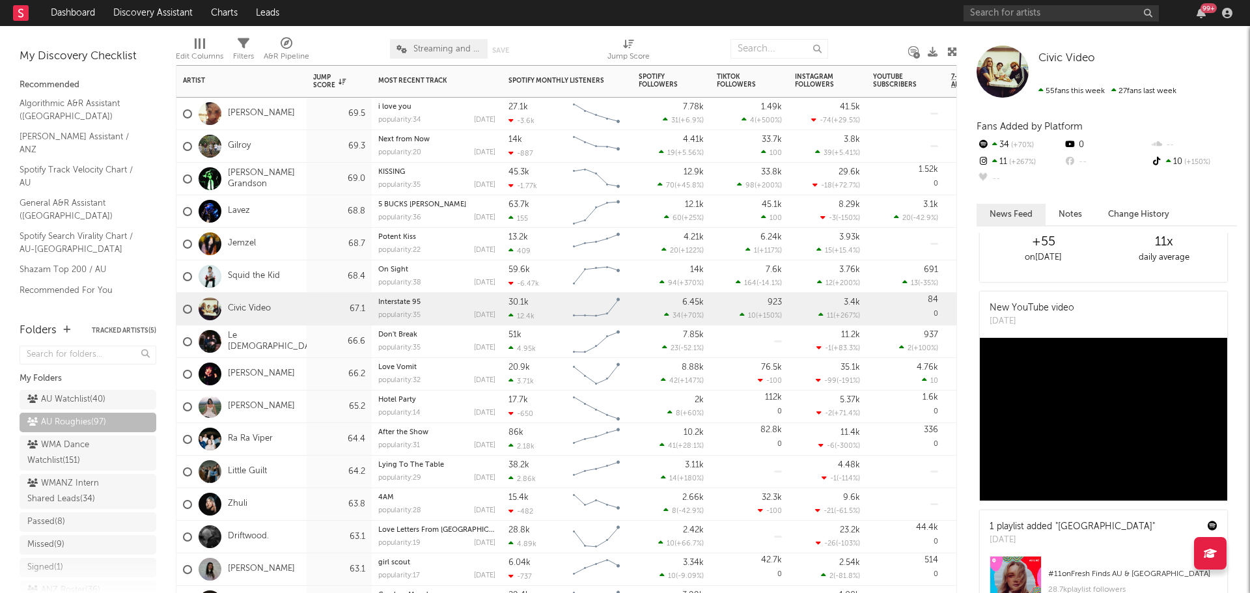
click at [301, 339] on div "Le Shiv" at bounding box center [241, 341] width 130 height 33
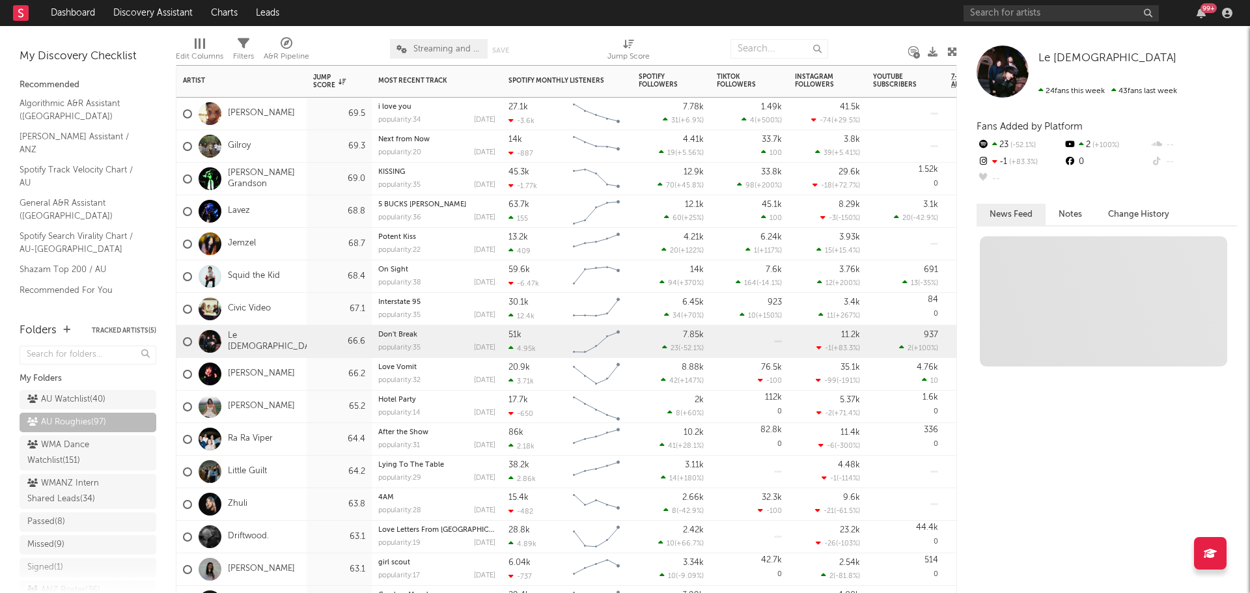
scroll to position [0, 0]
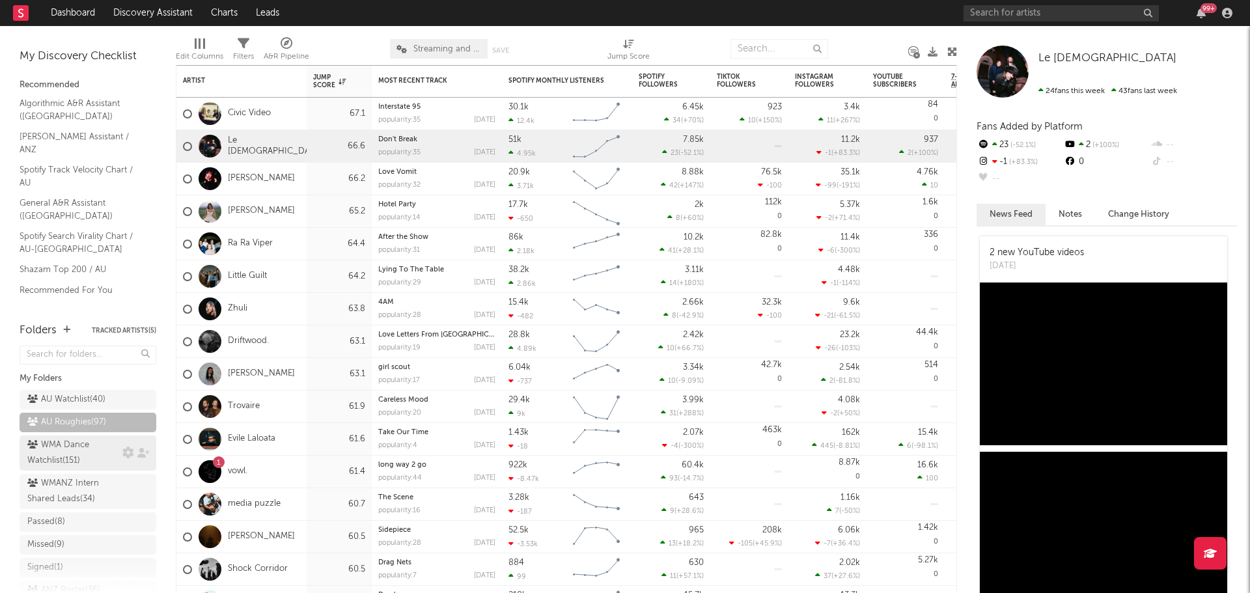
click at [59, 451] on div "WMA Dance Watchlist ( 151 )" at bounding box center [73, 452] width 92 height 31
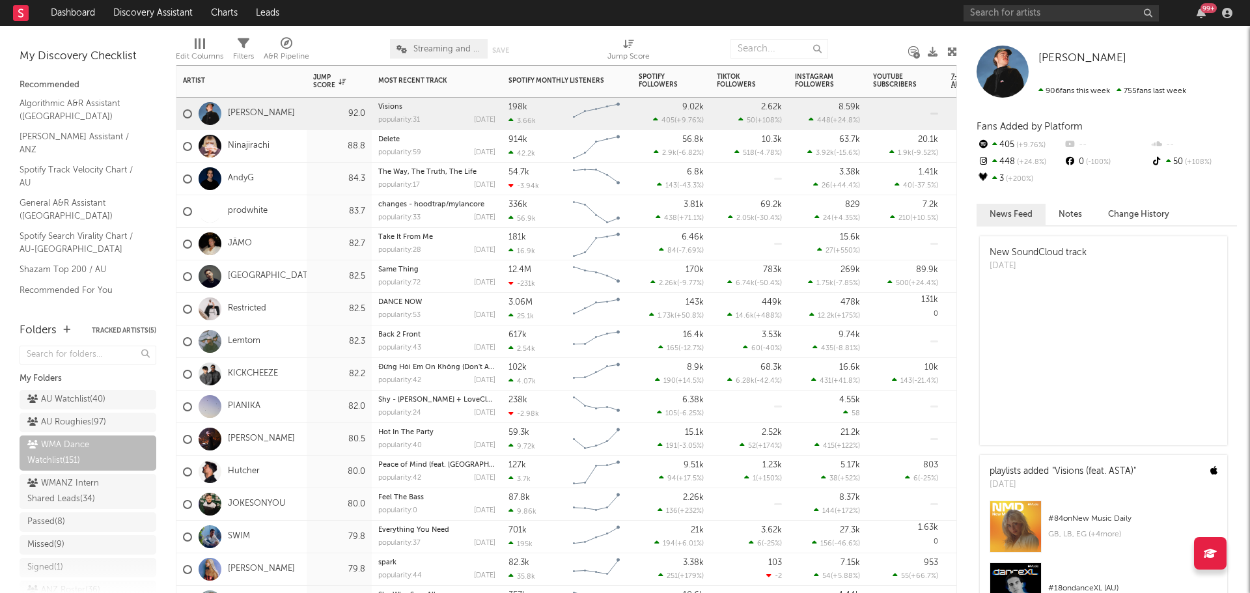
click at [287, 143] on div "Ninajirachi" at bounding box center [241, 146] width 130 height 33
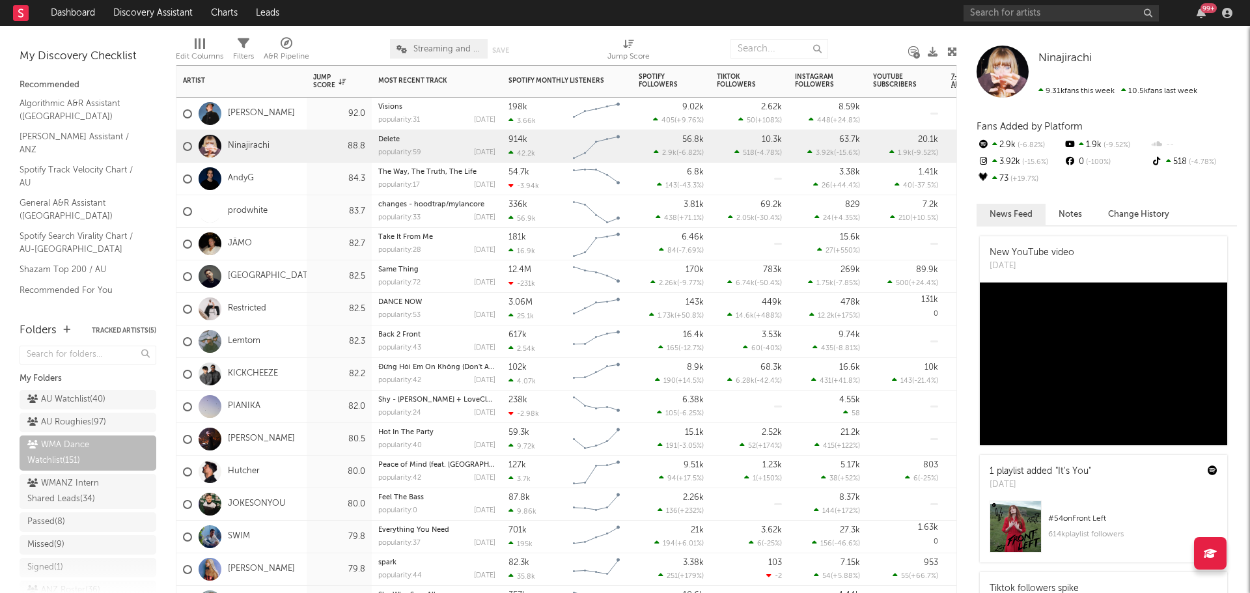
click at [297, 210] on div "prodwhite" at bounding box center [241, 211] width 130 height 33
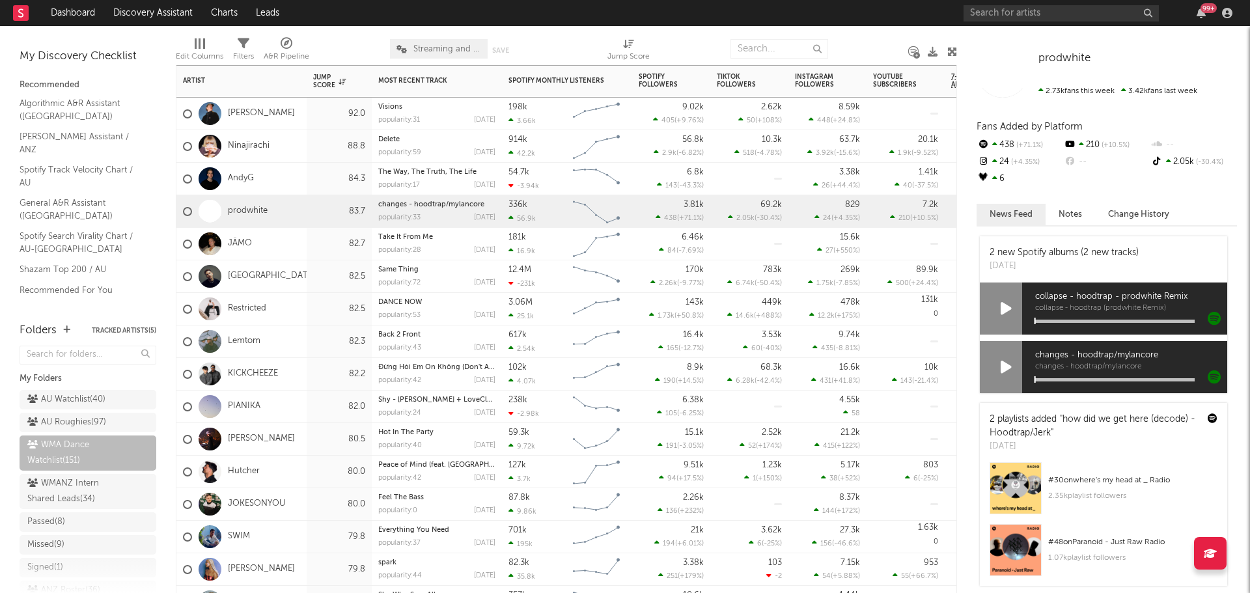
click at [296, 208] on div "prodwhite" at bounding box center [241, 211] width 130 height 33
click at [298, 180] on div "AndyG" at bounding box center [241, 179] width 130 height 33
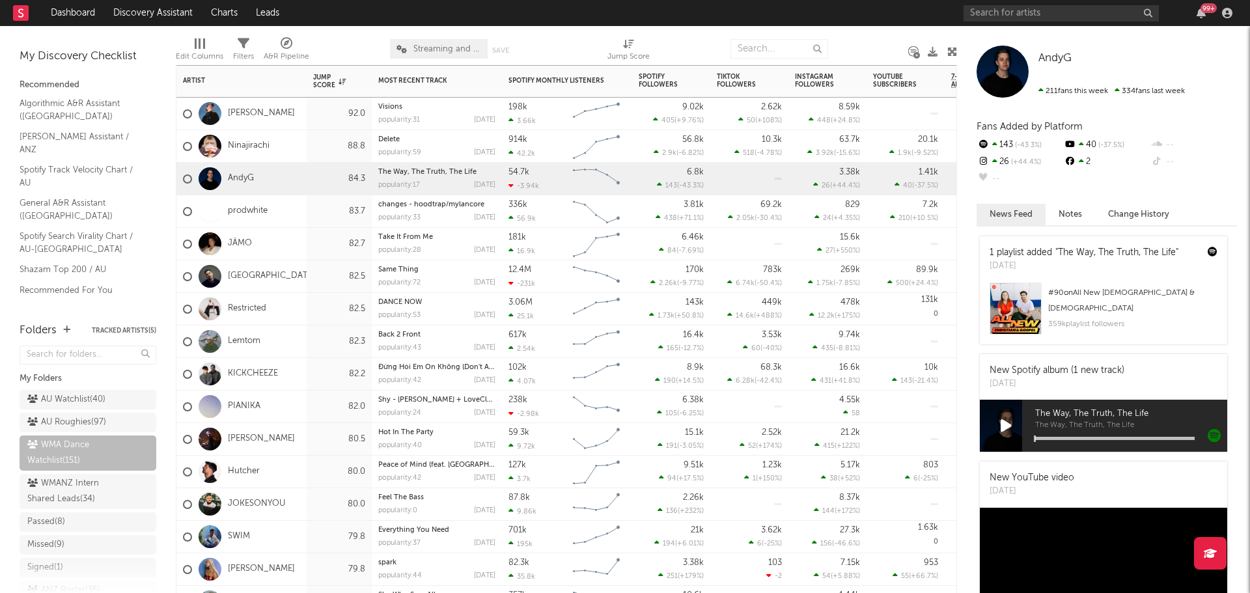
click at [288, 247] on div "JÄMO" at bounding box center [241, 244] width 130 height 33
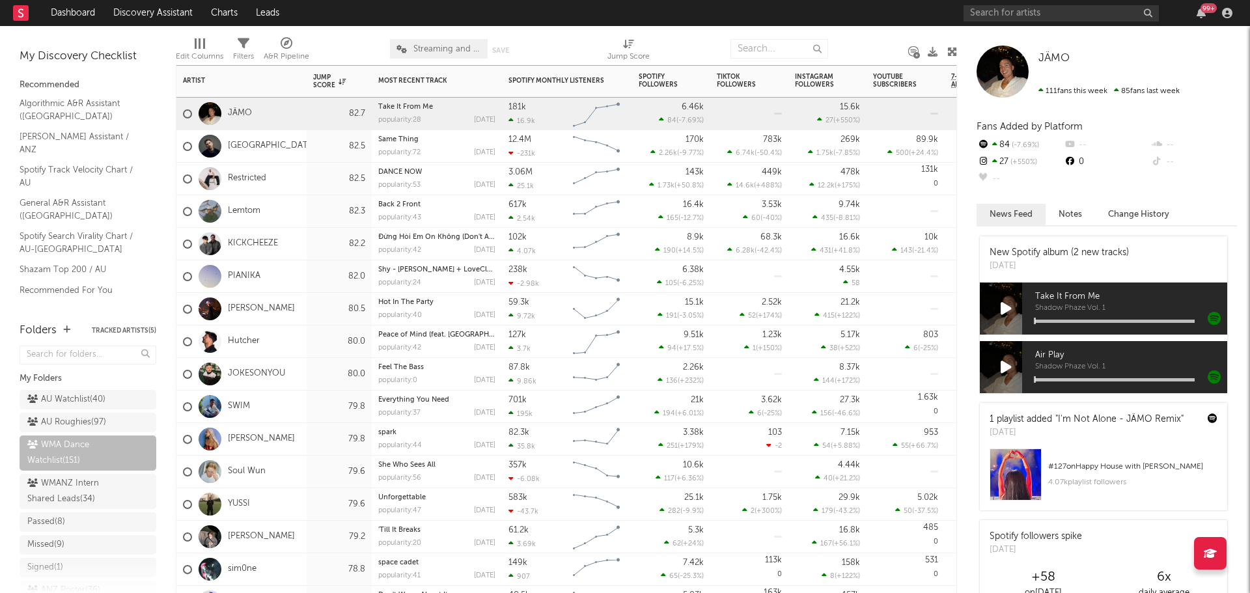
click at [300, 342] on div "Hutcher" at bounding box center [241, 341] width 130 height 33
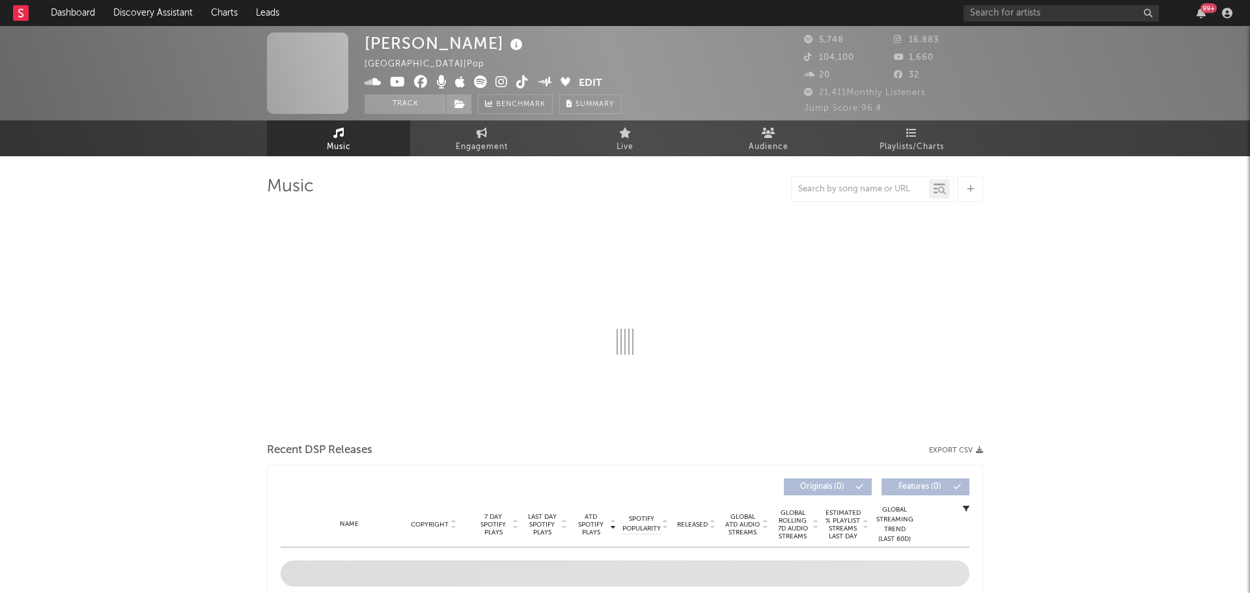
select select "6m"
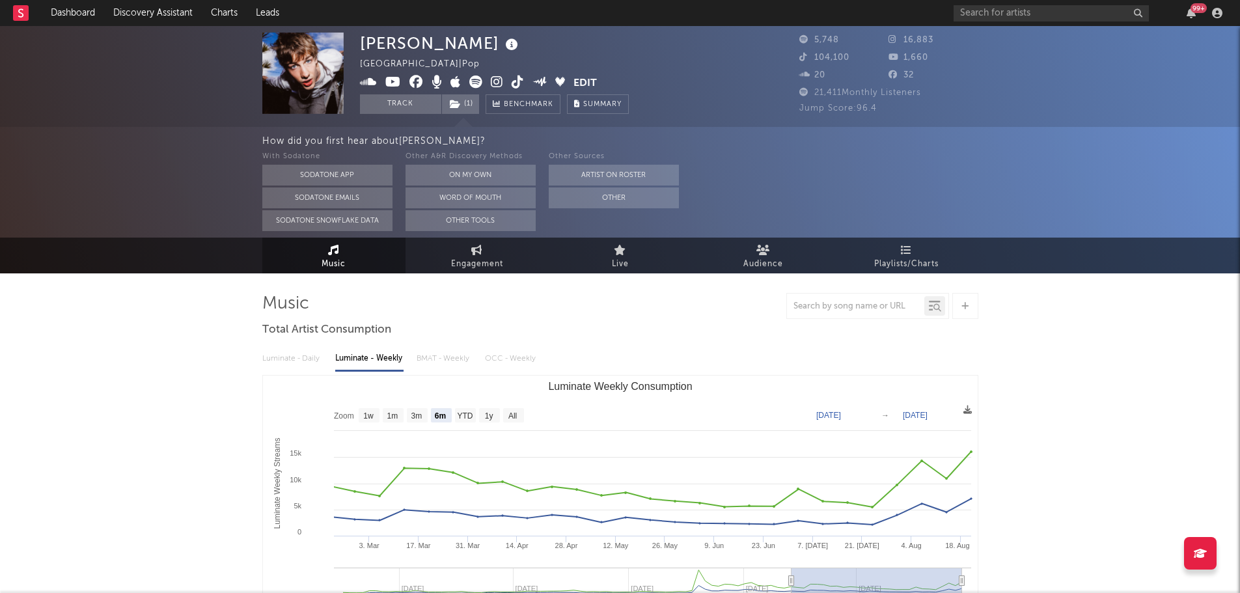
click at [496, 82] on icon at bounding box center [497, 82] width 12 height 13
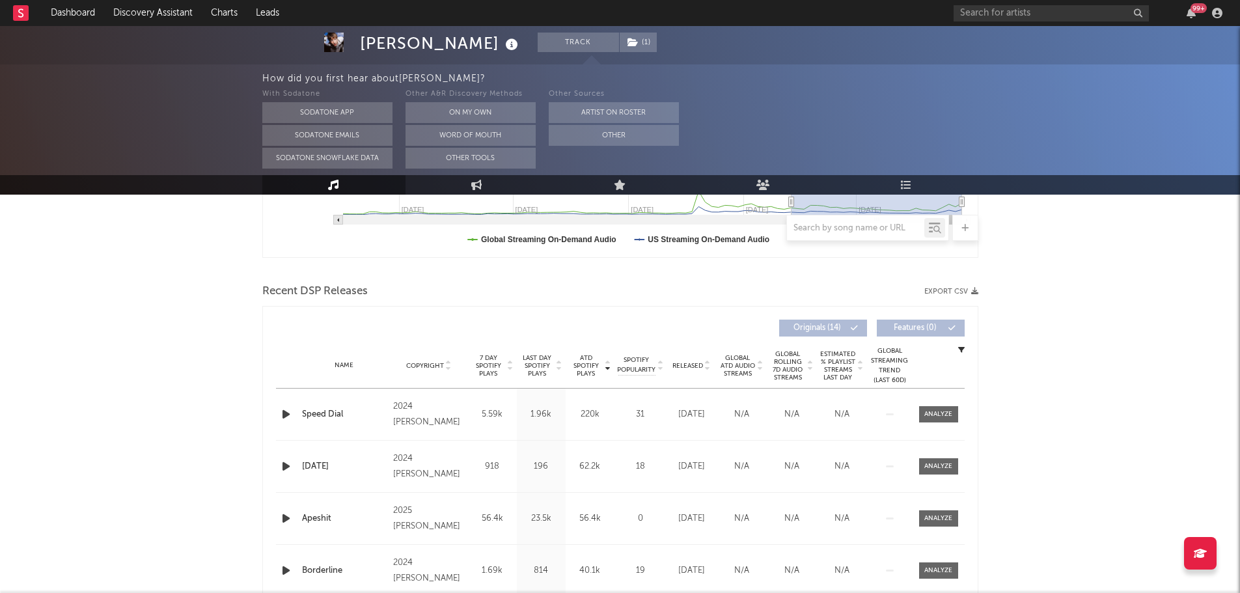
scroll to position [456, 0]
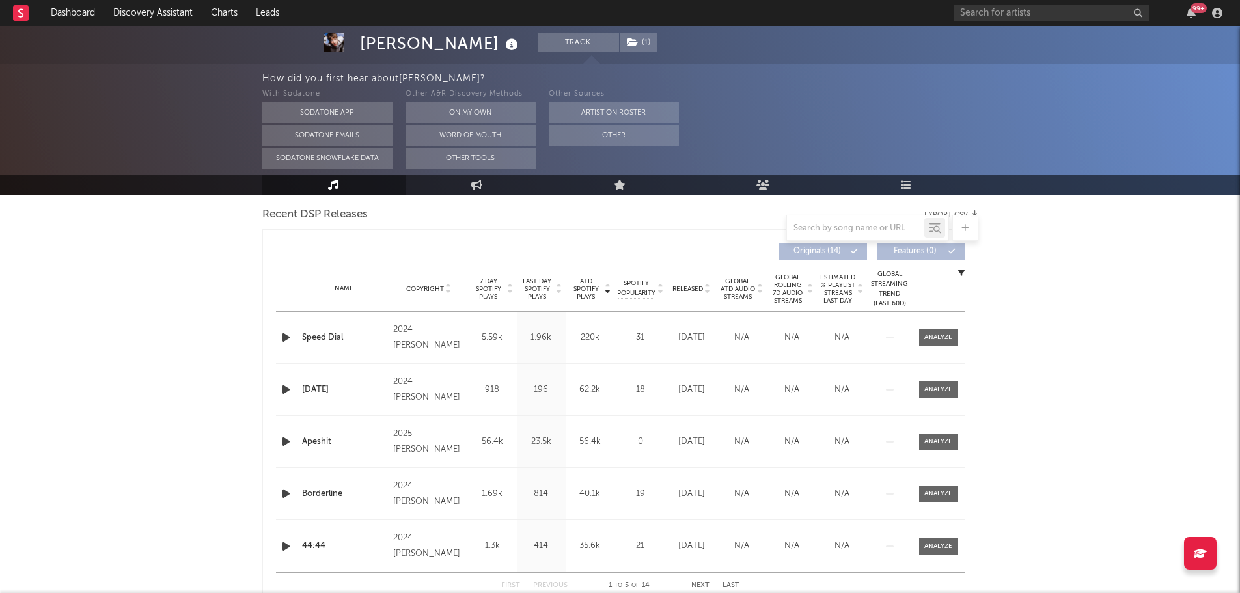
click at [541, 290] on span "Last Day Spotify Plays" at bounding box center [537, 288] width 34 height 23
click at [282, 337] on icon "button" at bounding box center [286, 337] width 14 height 16
click at [282, 388] on icon "button" at bounding box center [286, 389] width 14 height 16
click at [572, 575] on div at bounding box center [620, 576] width 163 height 3
click at [635, 576] on div at bounding box center [620, 576] width 163 height 3
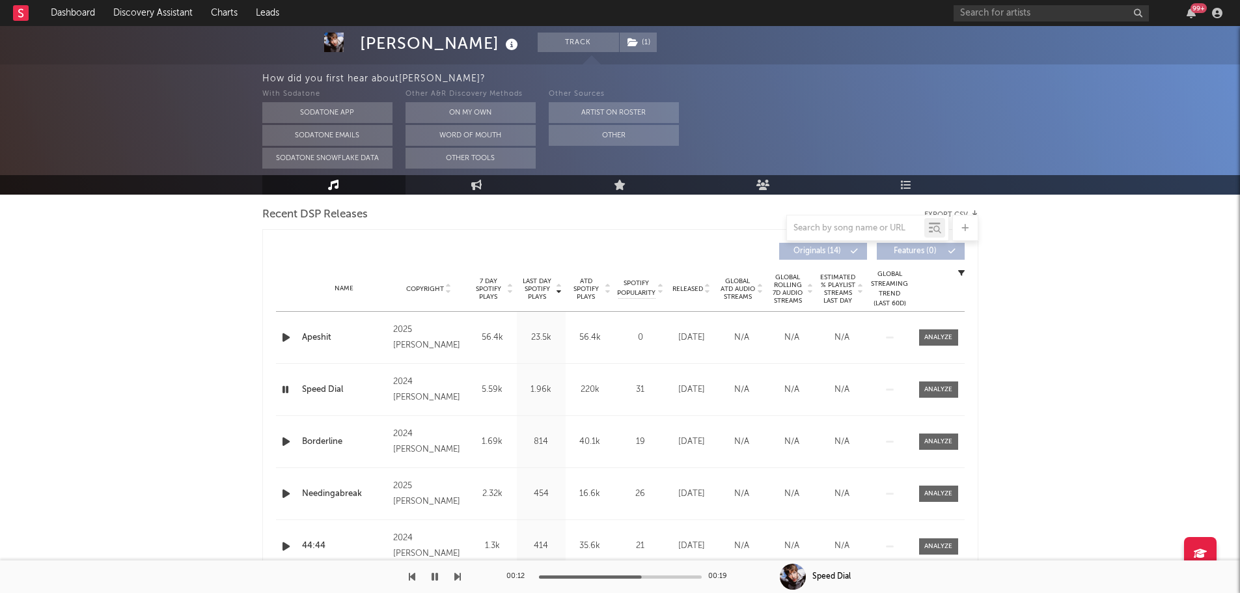
click at [285, 387] on icon "button" at bounding box center [285, 389] width 12 height 16
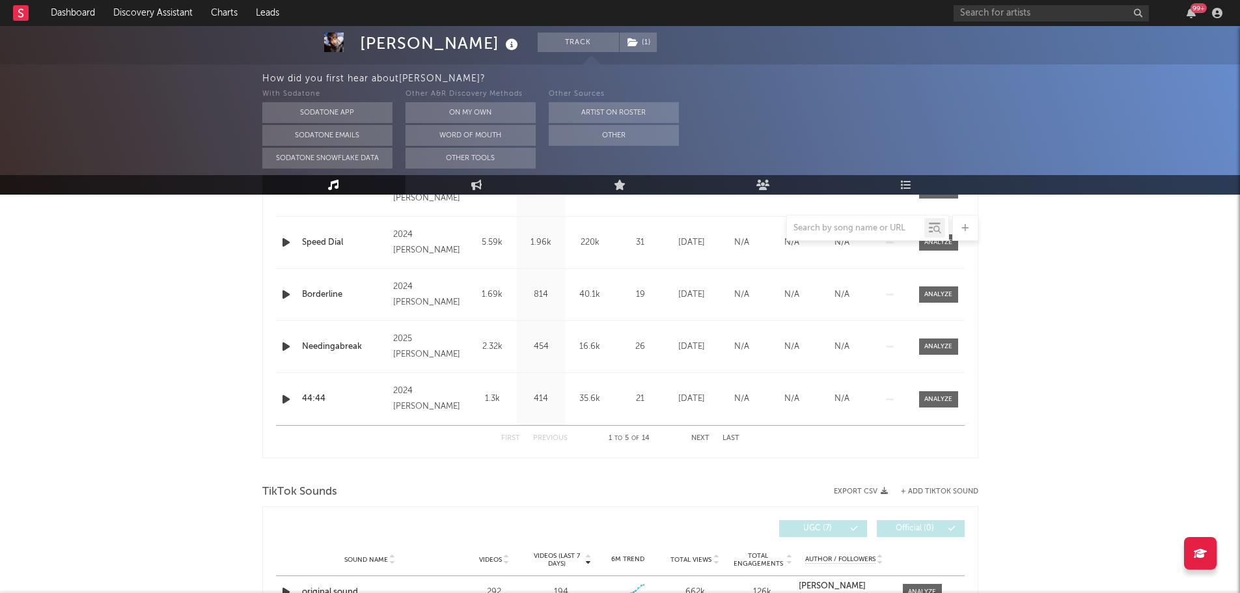
scroll to position [781, 0]
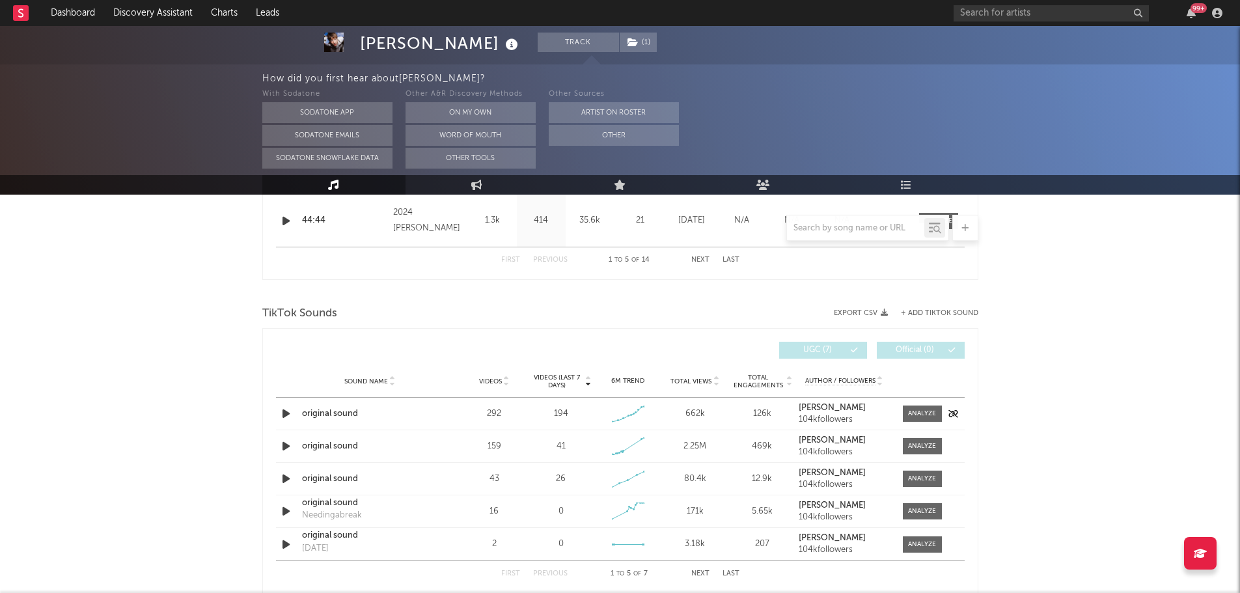
click at [283, 412] on icon "button" at bounding box center [286, 414] width 14 height 16
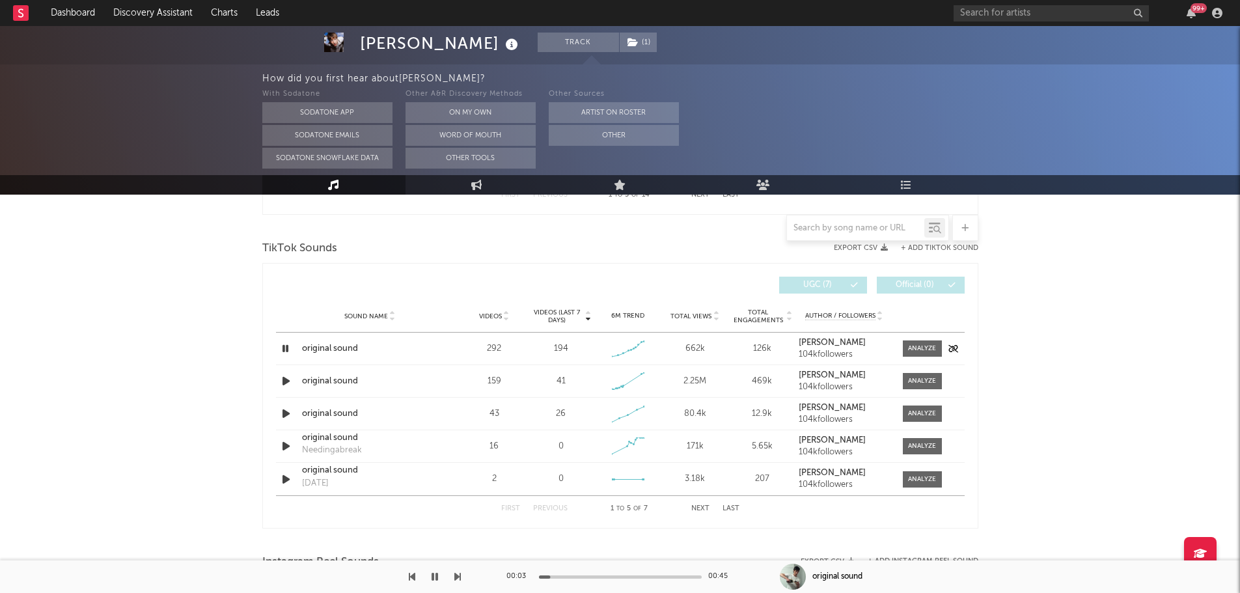
click at [283, 349] on icon "button" at bounding box center [285, 348] width 12 height 16
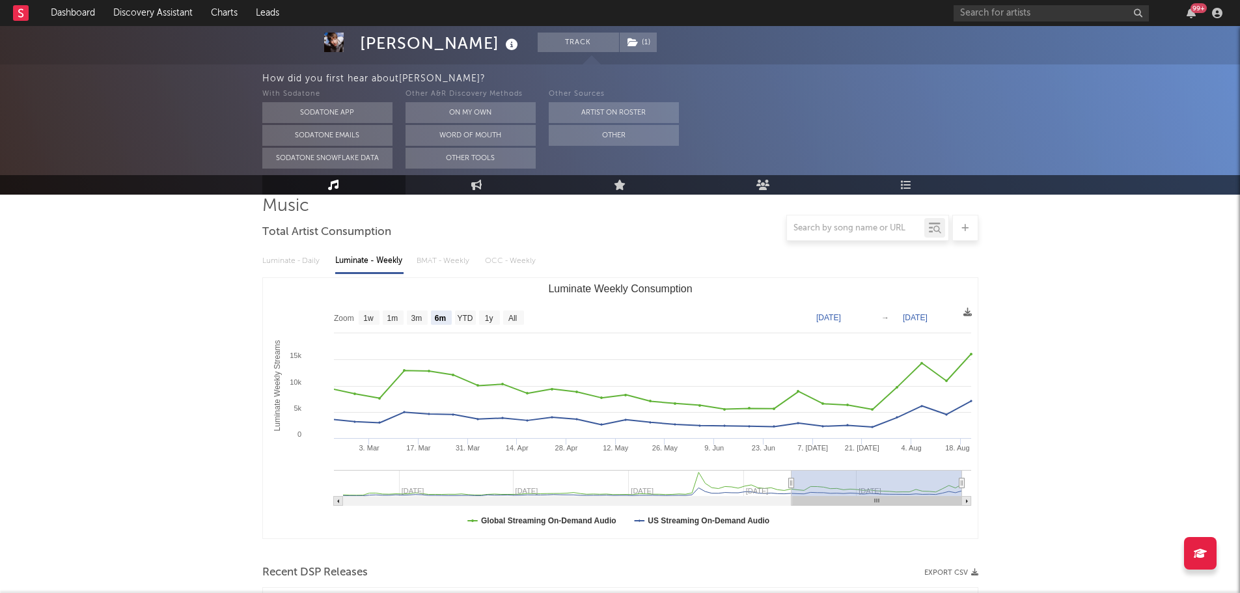
scroll to position [0, 0]
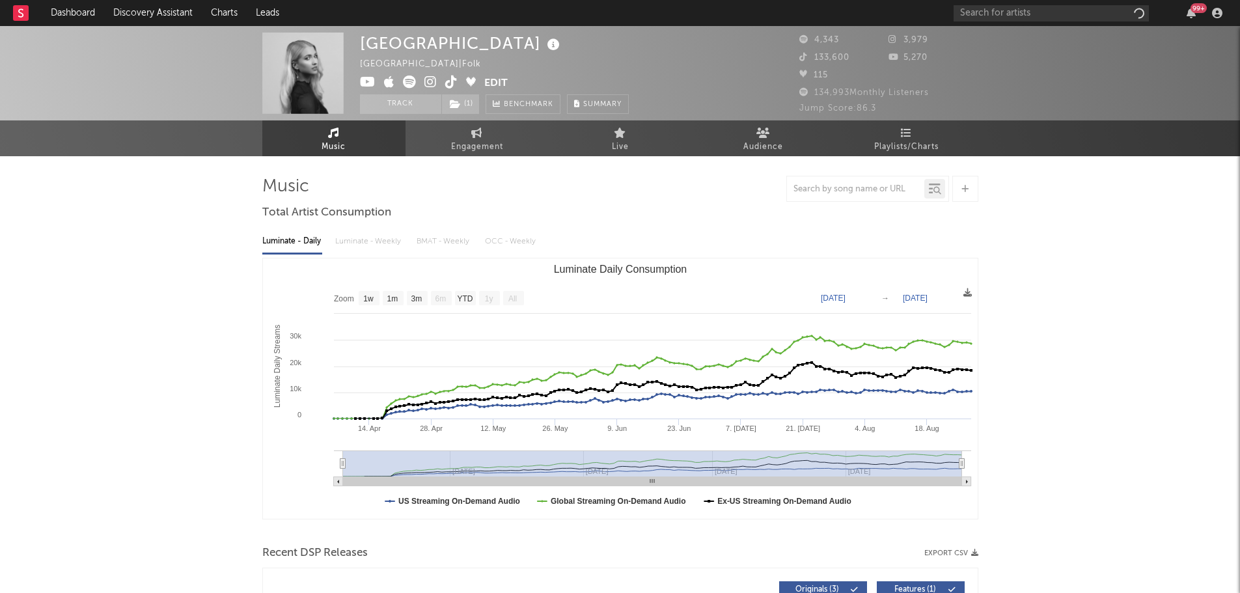
select select "1w"
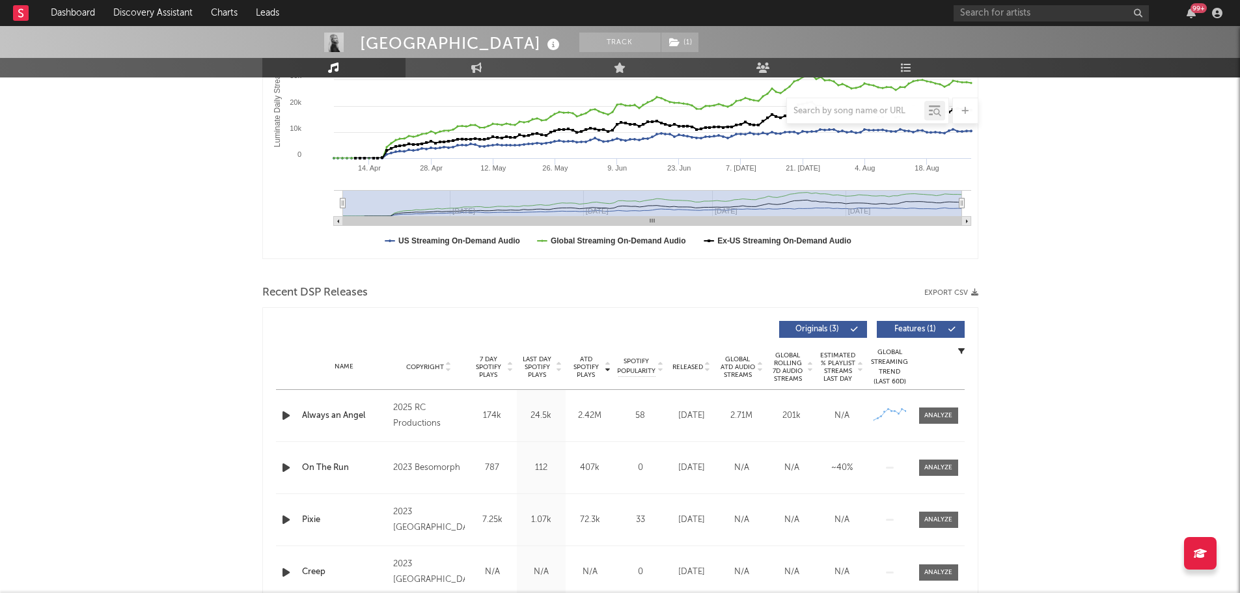
scroll to position [325, 0]
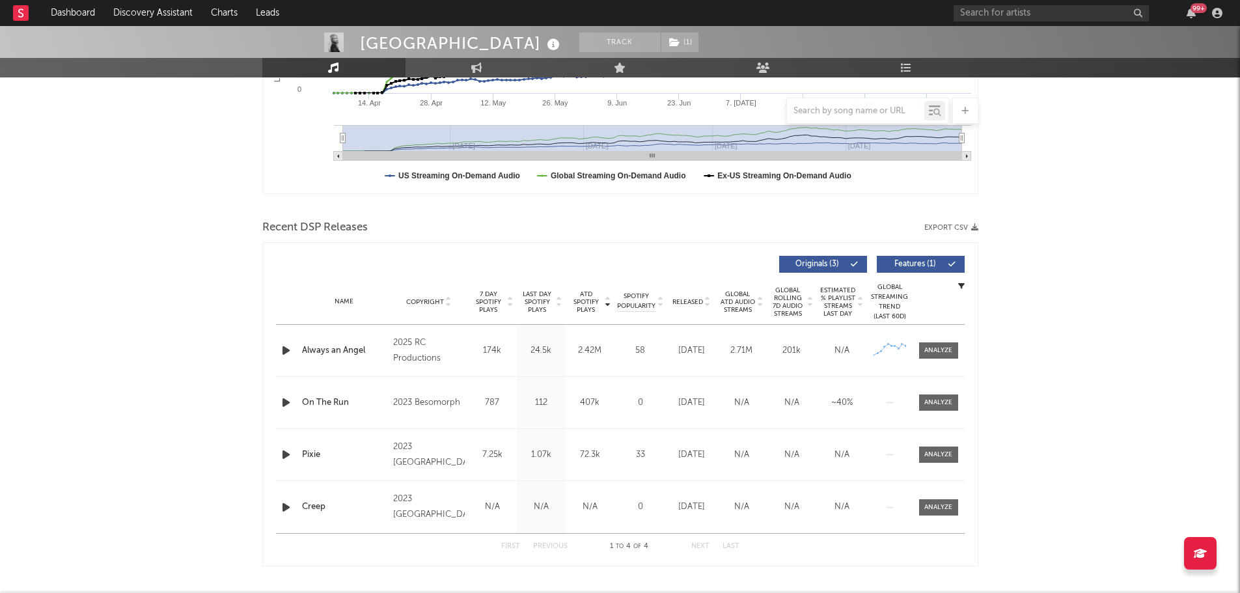
click at [539, 307] on span "Last Day Spotify Plays" at bounding box center [537, 301] width 34 height 23
click at [698, 303] on span "Released" at bounding box center [687, 302] width 31 height 8
click at [541, 301] on span "Last Day Spotify Plays" at bounding box center [537, 301] width 34 height 23
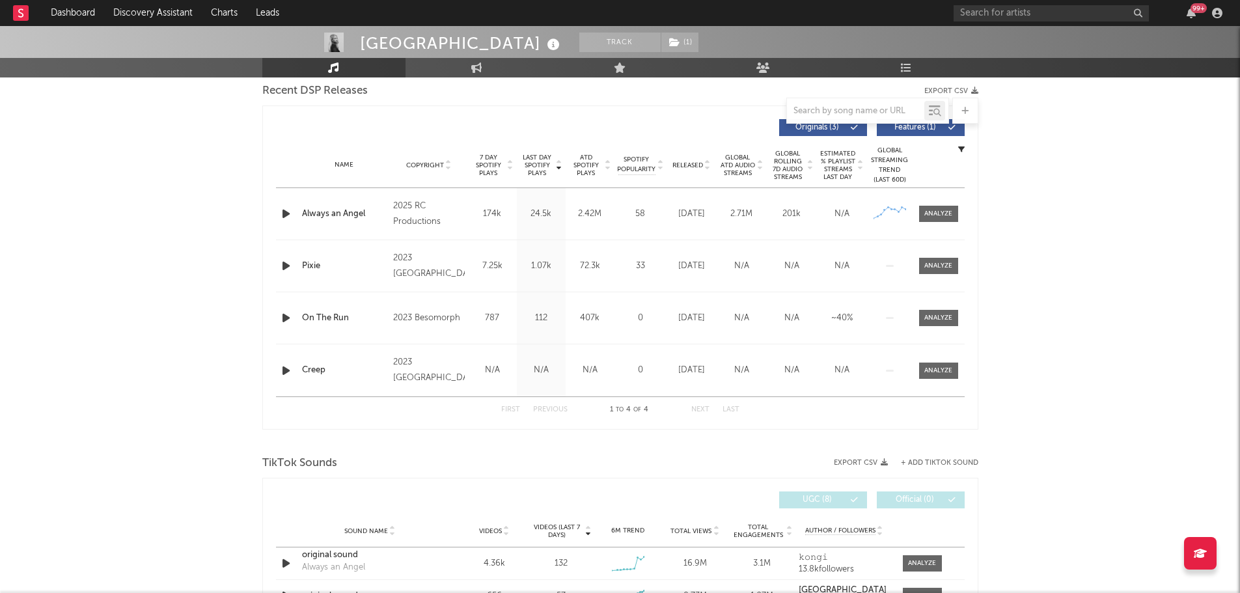
scroll to position [651, 0]
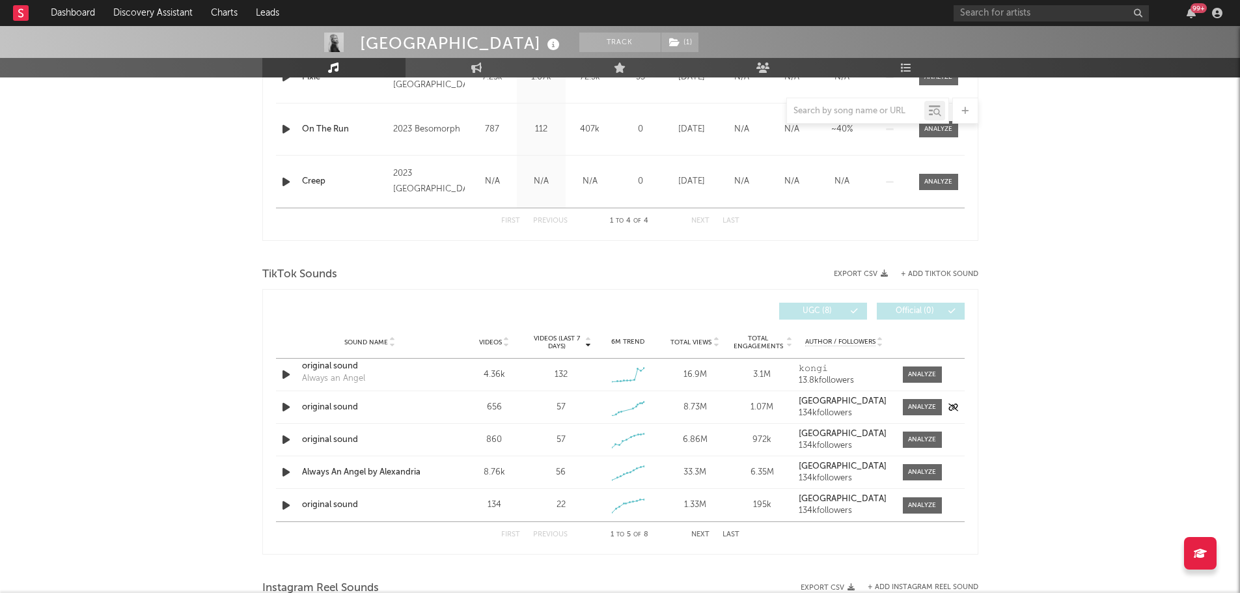
click at [335, 407] on div "original sound" at bounding box center [370, 407] width 136 height 13
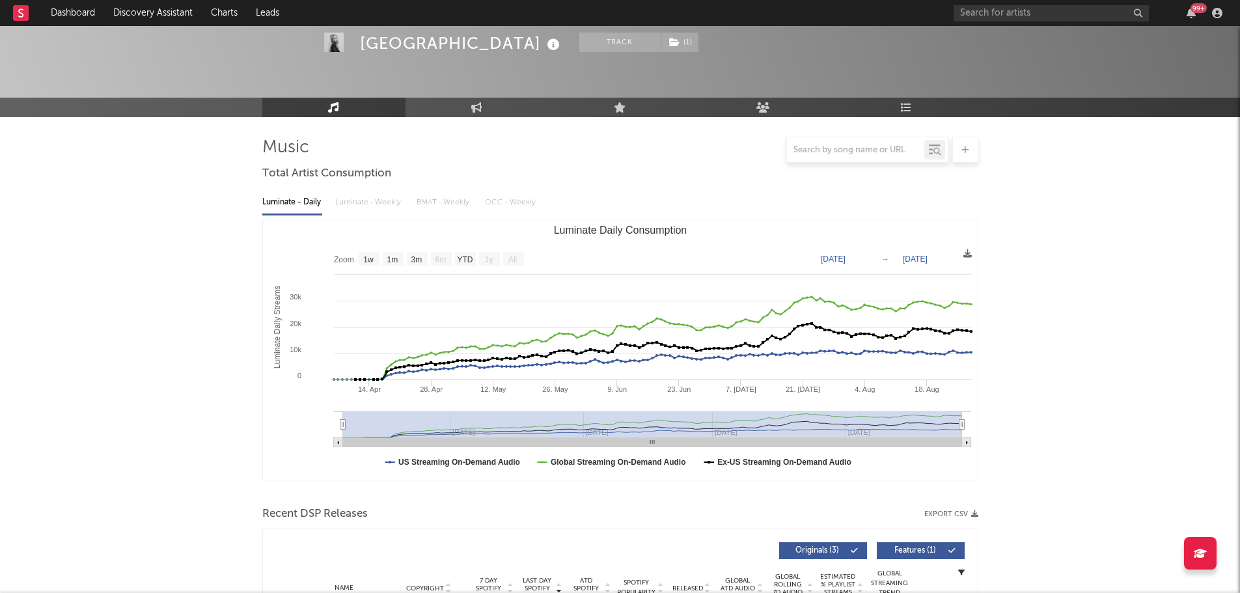
scroll to position [0, 0]
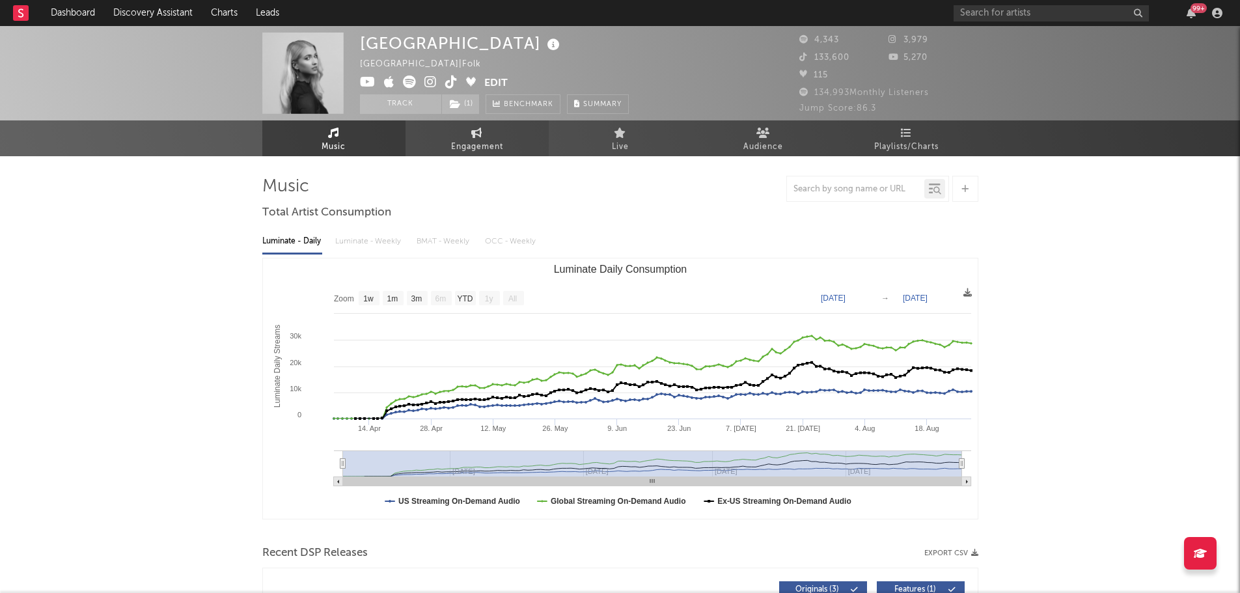
click at [458, 145] on span "Engagement" at bounding box center [477, 147] width 52 height 16
select select "1w"
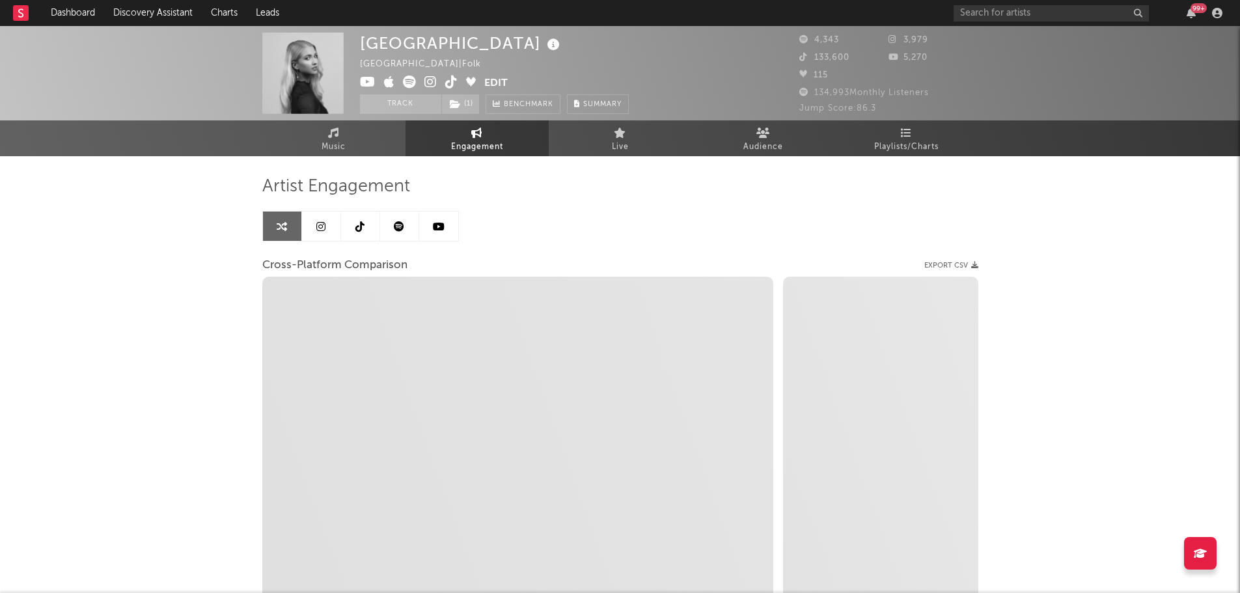
select select "1m"
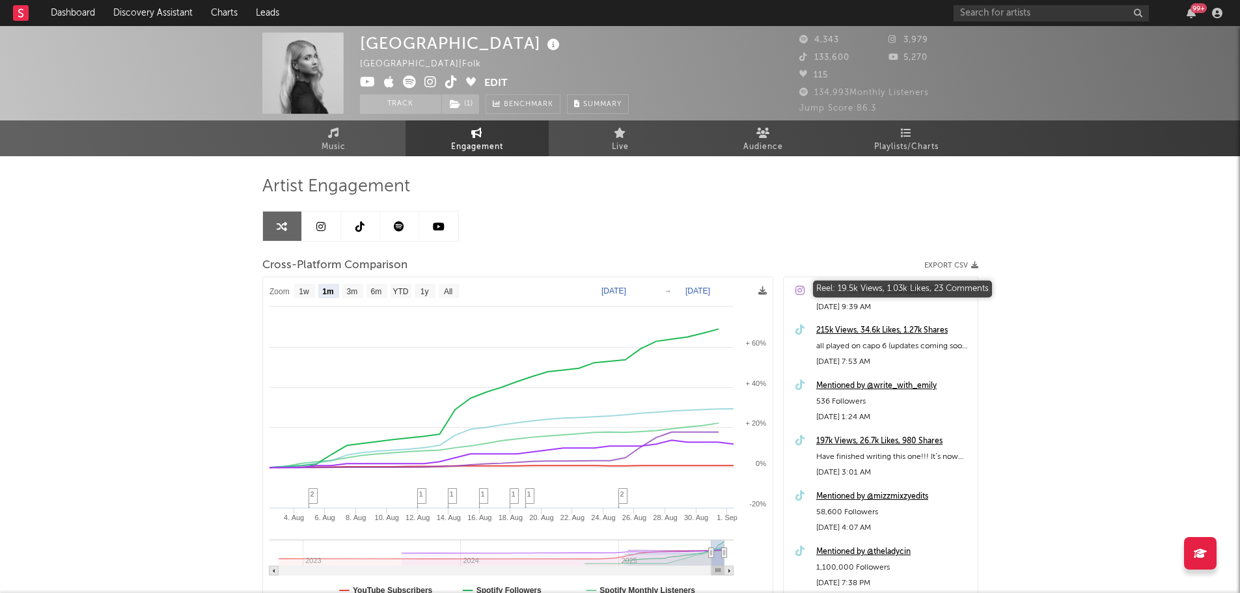
click at [844, 287] on div "Reel: 19.5k Views, 1.03k Likes, 23 Comments" at bounding box center [893, 292] width 155 height 16
click at [846, 331] on div "215k Views, 34.6k Likes, 1.27k Shares" at bounding box center [893, 331] width 155 height 16
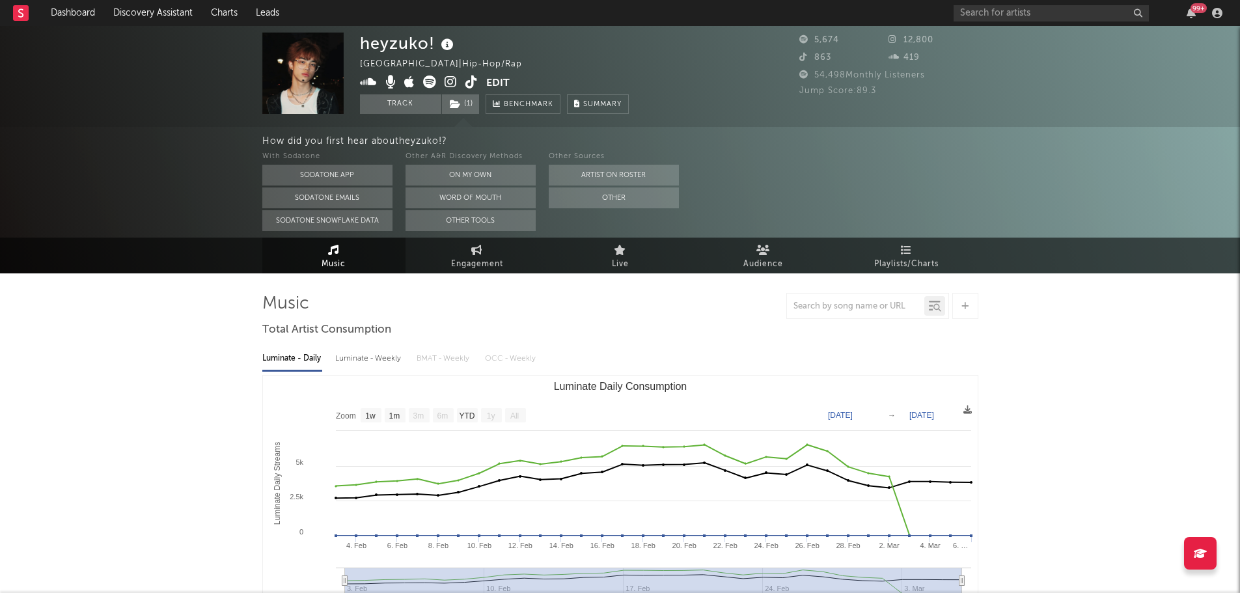
select select "1w"
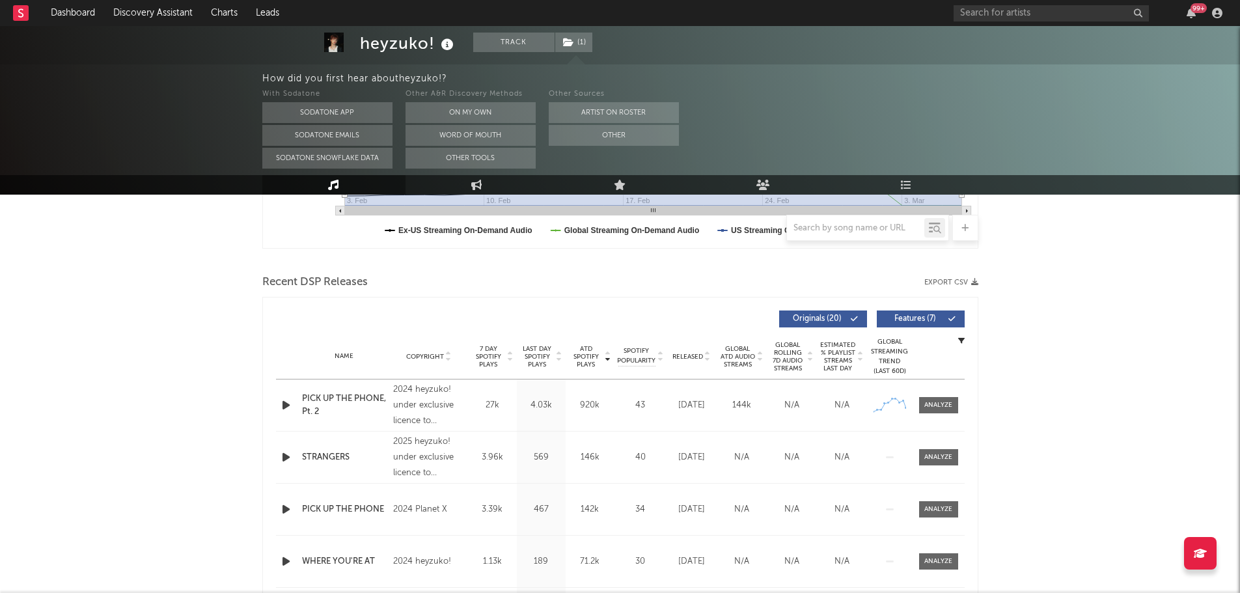
scroll to position [391, 0]
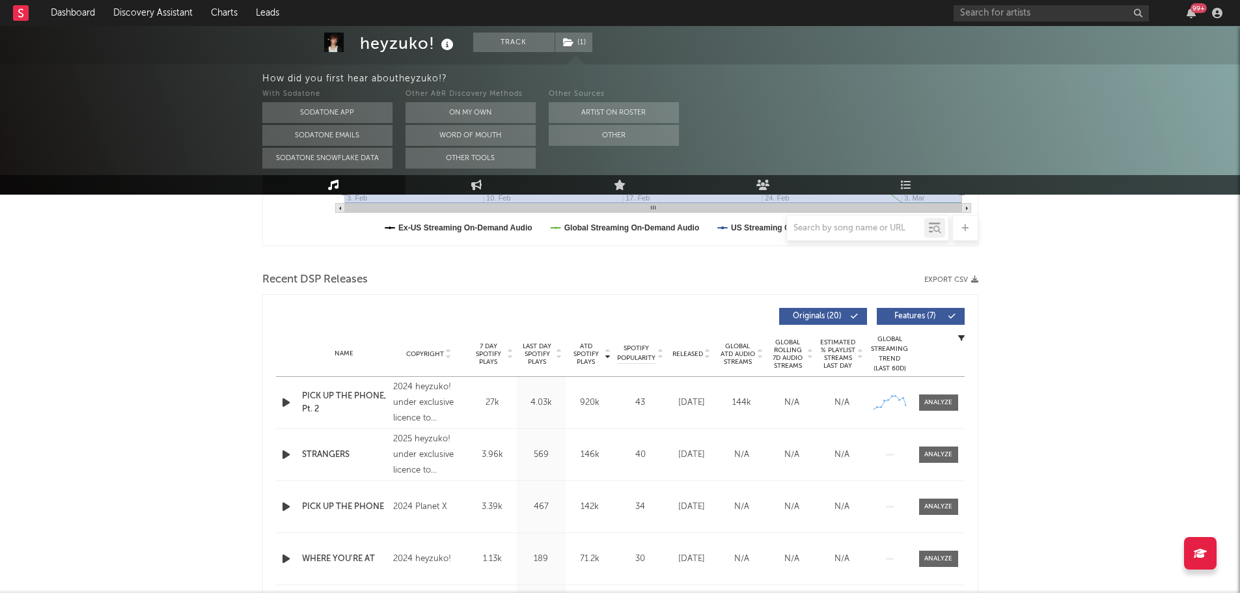
click at [535, 353] on span "Last Day Spotify Plays" at bounding box center [537, 353] width 34 height 23
click at [690, 350] on span "Released" at bounding box center [687, 354] width 31 height 8
click at [286, 399] on icon "button" at bounding box center [286, 402] width 14 height 16
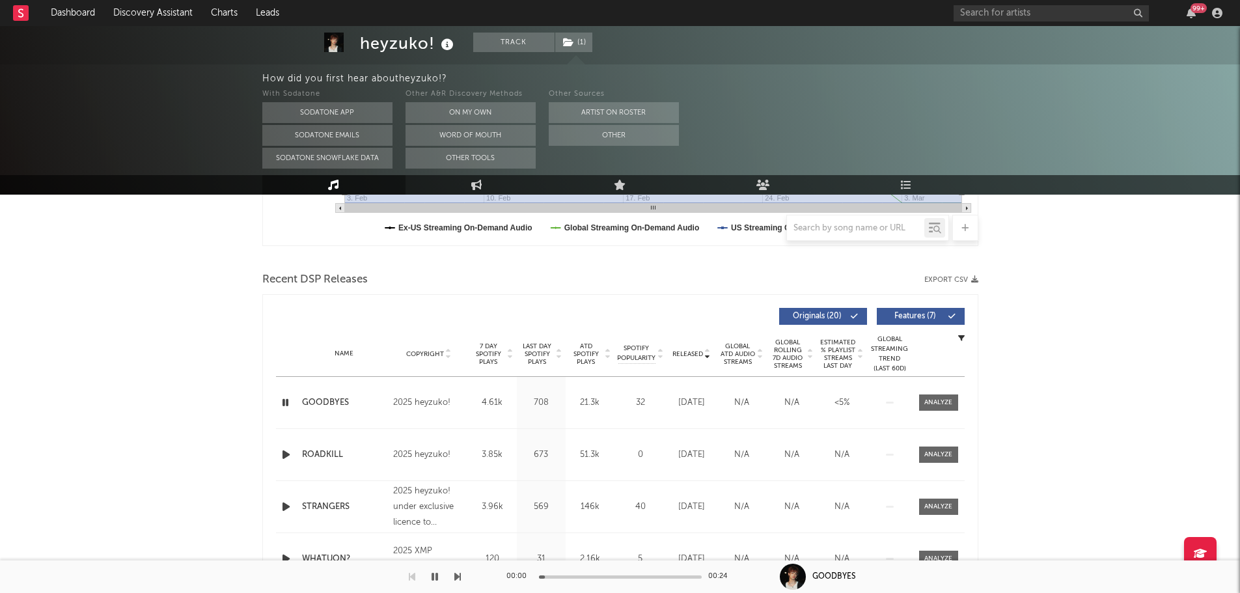
click at [594, 580] on div "00:00 00:24" at bounding box center [620, 576] width 228 height 33
click at [593, 577] on div at bounding box center [620, 576] width 163 height 3
click at [183, 314] on div "heyzuko! Track ( 1 ) Australia | Hip-Hop/Rap Edit Track ( 1 ) Benchmark Summary…" at bounding box center [620, 503] width 1240 height 1737
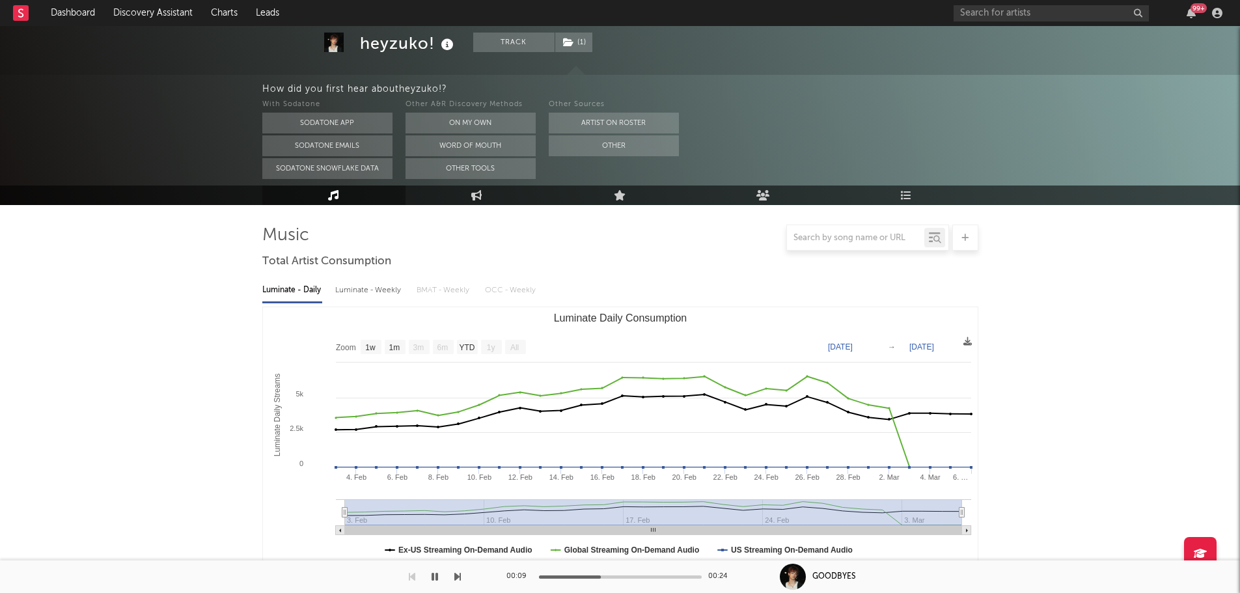
scroll to position [0, 0]
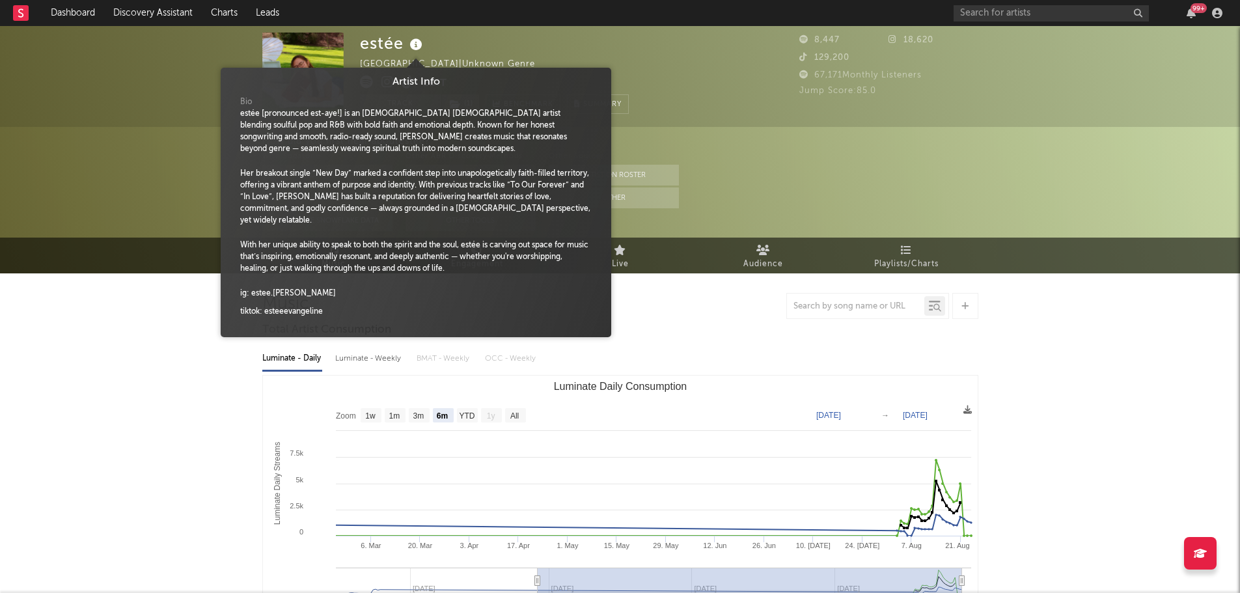
click at [413, 46] on icon at bounding box center [416, 45] width 19 height 18
click at [415, 47] on icon at bounding box center [416, 45] width 19 height 18
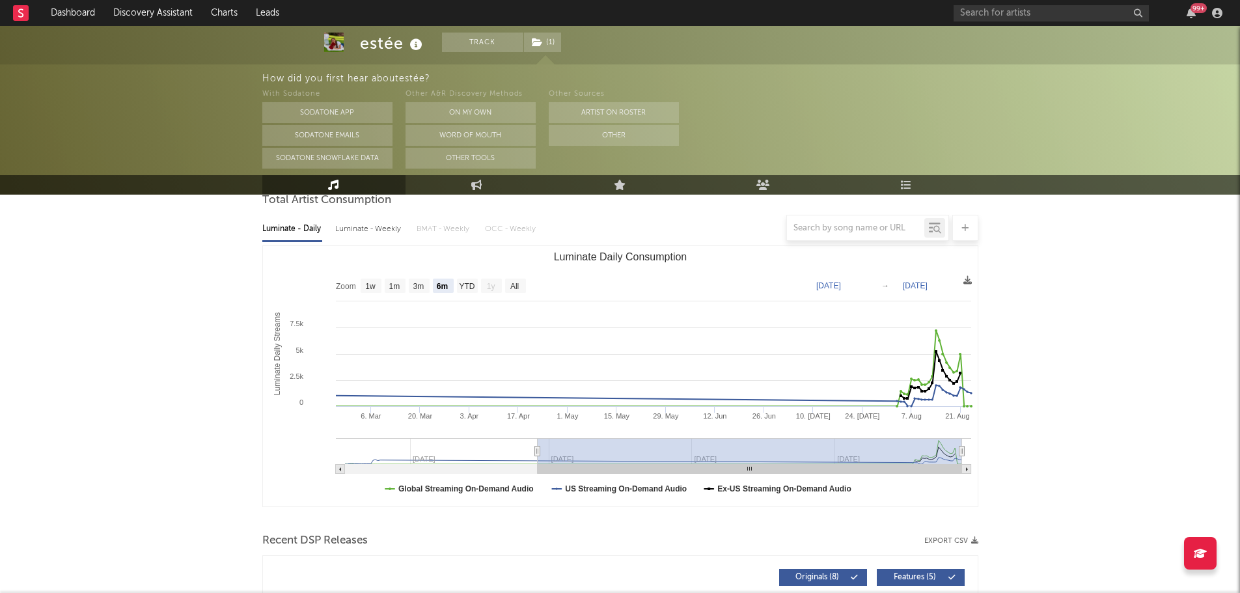
scroll to position [130, 0]
click at [459, 285] on text "YTD" at bounding box center [467, 285] width 16 height 9
select select "YTD"
type input "2023-01-01"
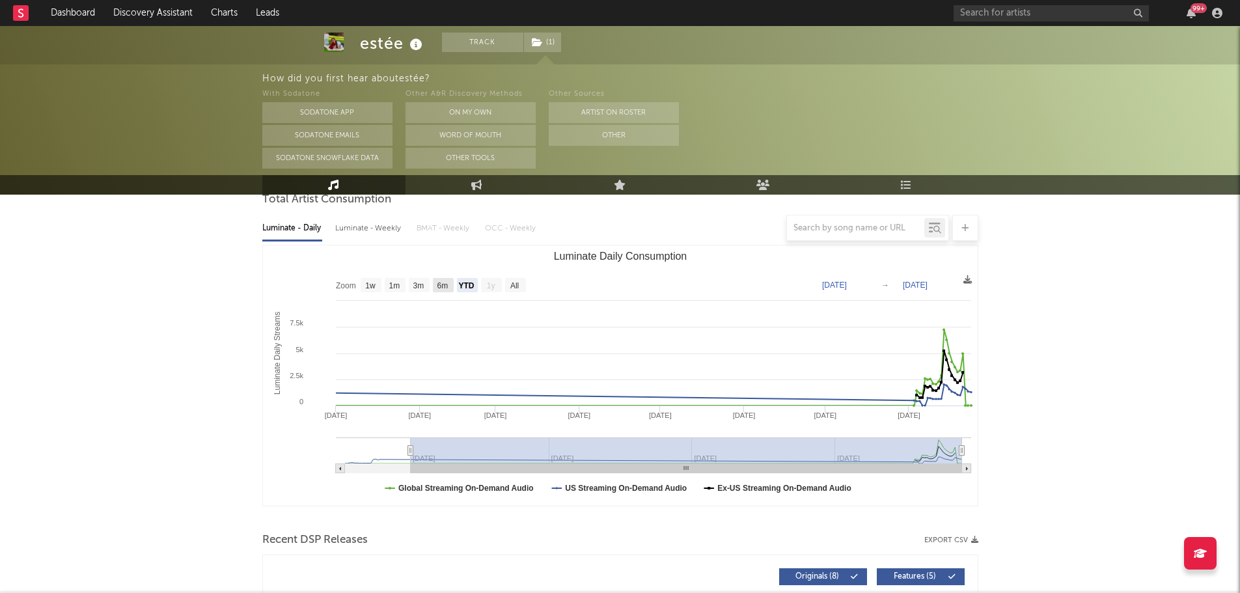
click at [445, 286] on text "6m" at bounding box center [442, 285] width 11 height 9
select select "6m"
type input "2023-02-24"
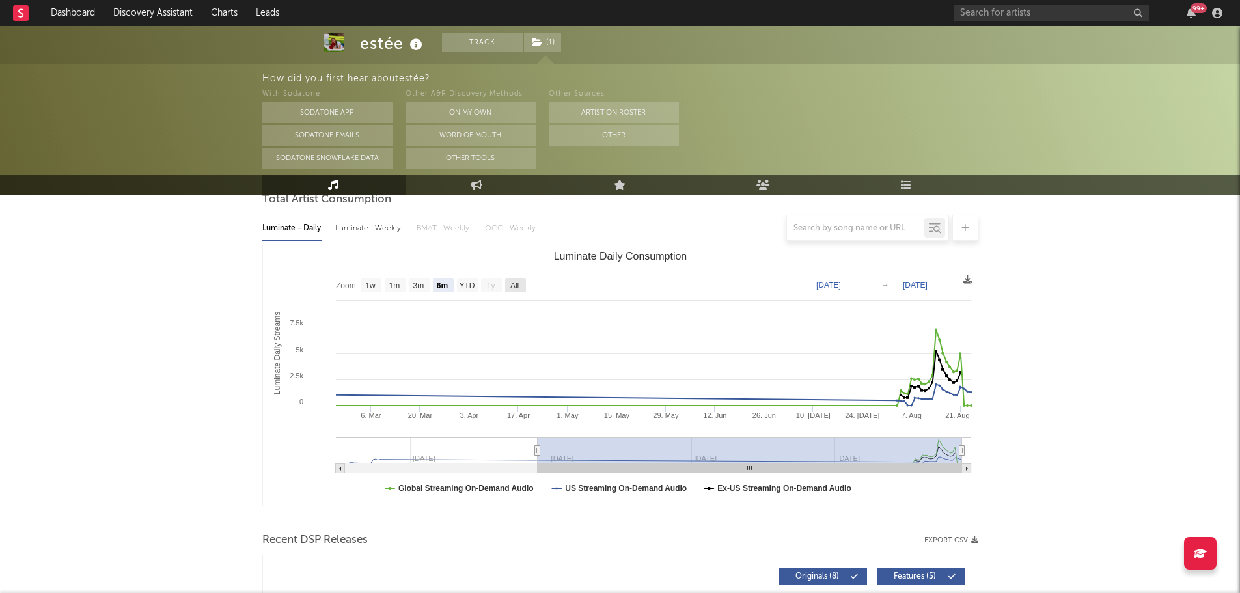
click at [518, 285] on text "All" at bounding box center [514, 285] width 8 height 9
select select "All"
type input "2022-12-04"
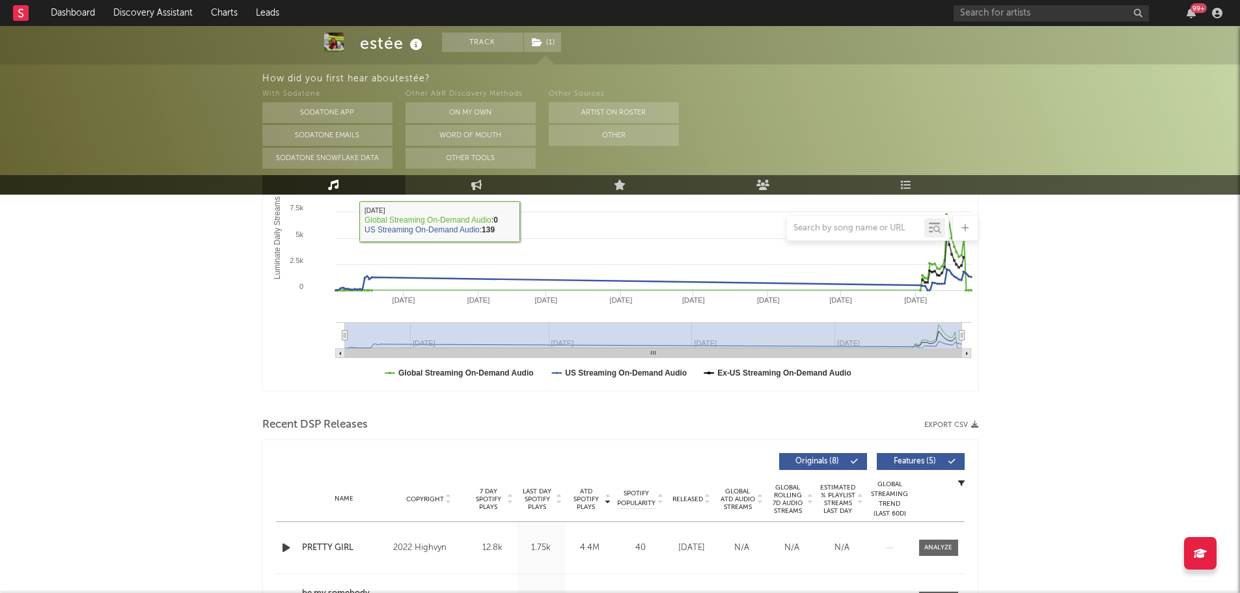
scroll to position [456, 0]
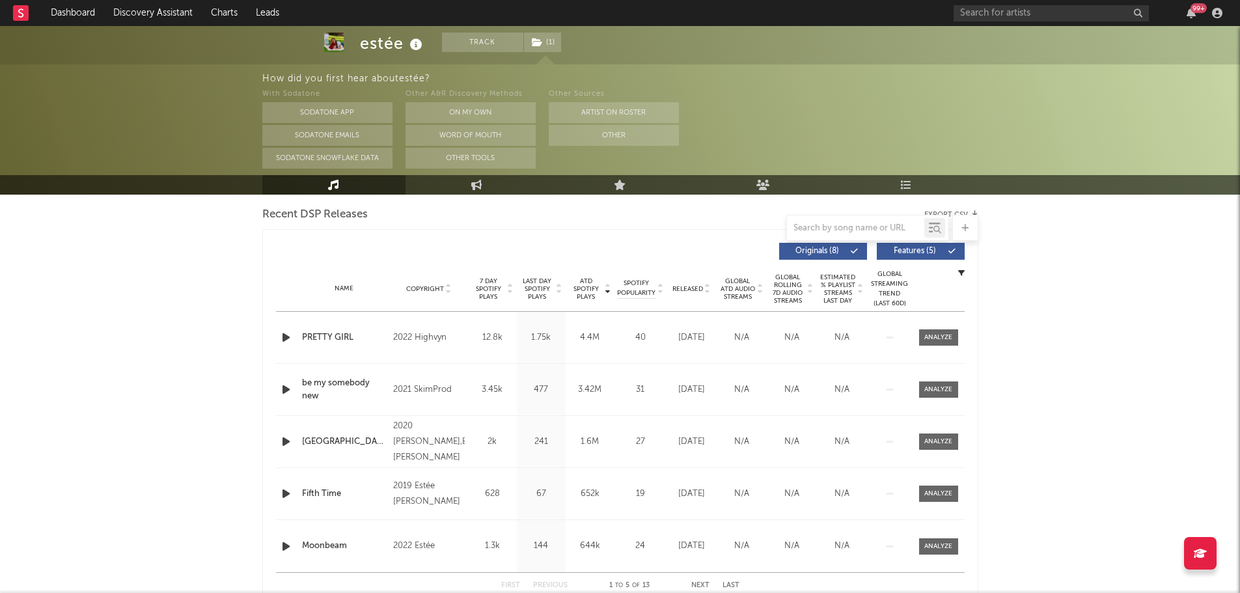
click at [284, 340] on icon "button" at bounding box center [286, 337] width 14 height 16
click at [539, 290] on span "Last Day Spotify Plays" at bounding box center [537, 288] width 34 height 23
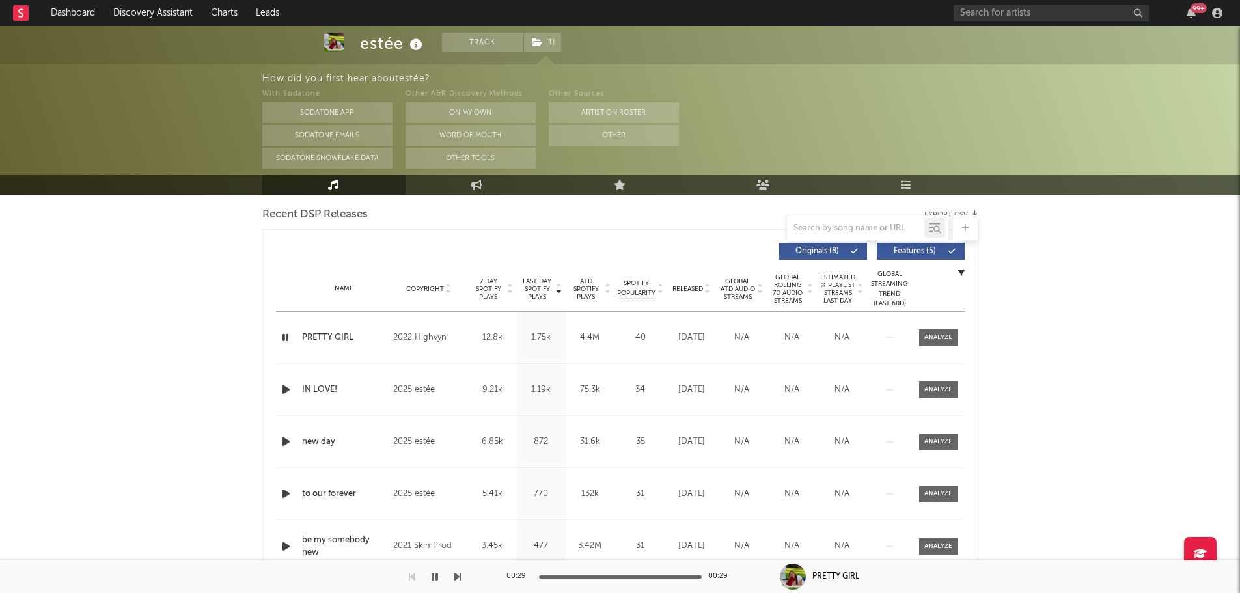
click at [284, 441] on icon "button" at bounding box center [286, 442] width 14 height 16
click at [695, 288] on span "Released" at bounding box center [687, 289] width 31 height 8
click at [538, 290] on span "Last Day Spotify Plays" at bounding box center [537, 288] width 34 height 23
click at [284, 437] on icon "button" at bounding box center [285, 442] width 12 height 16
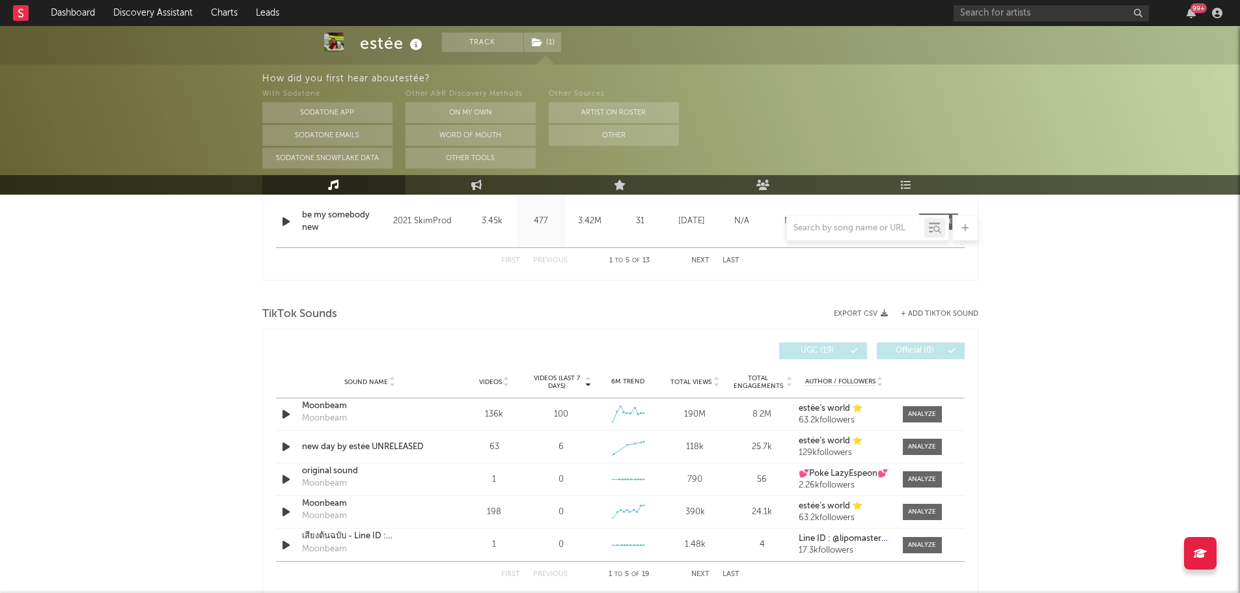
scroll to position [781, 0]
click at [334, 405] on div "Moonbeam" at bounding box center [370, 405] width 136 height 13
click at [930, 414] on div at bounding box center [922, 414] width 28 height 10
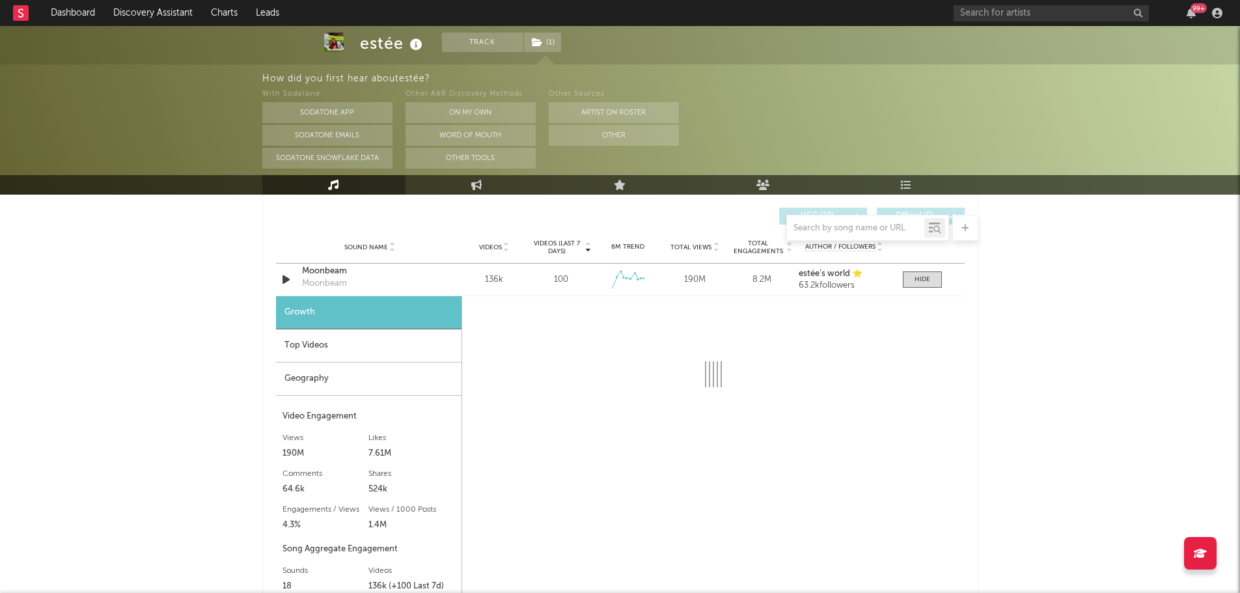
scroll to position [911, 0]
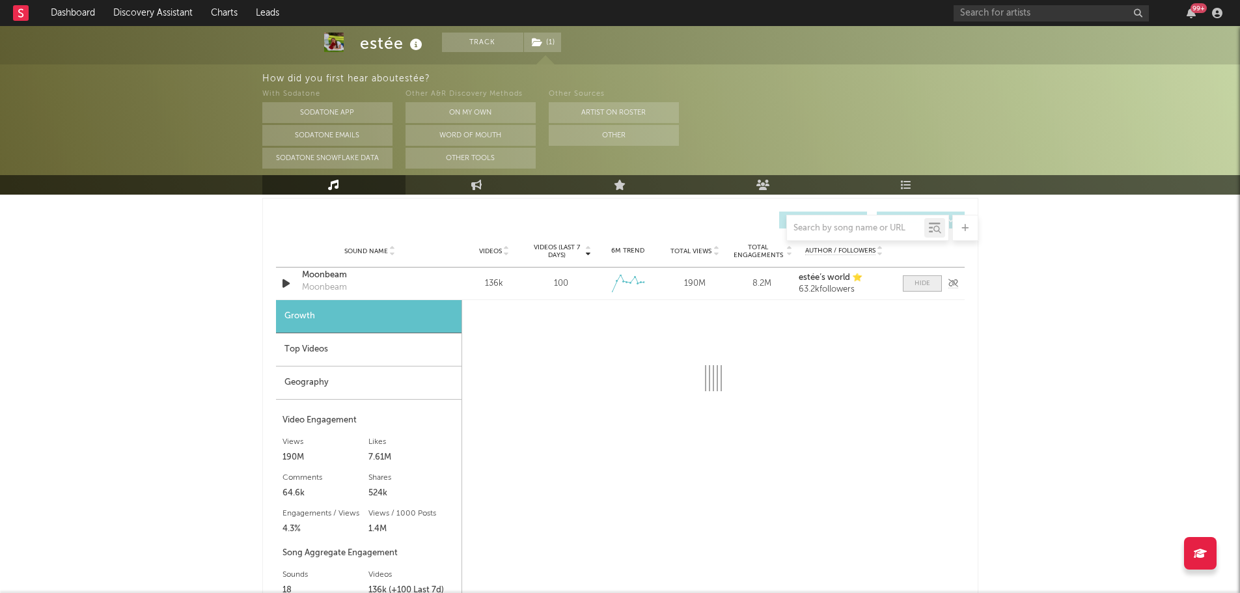
click at [928, 282] on div at bounding box center [923, 284] width 16 height 10
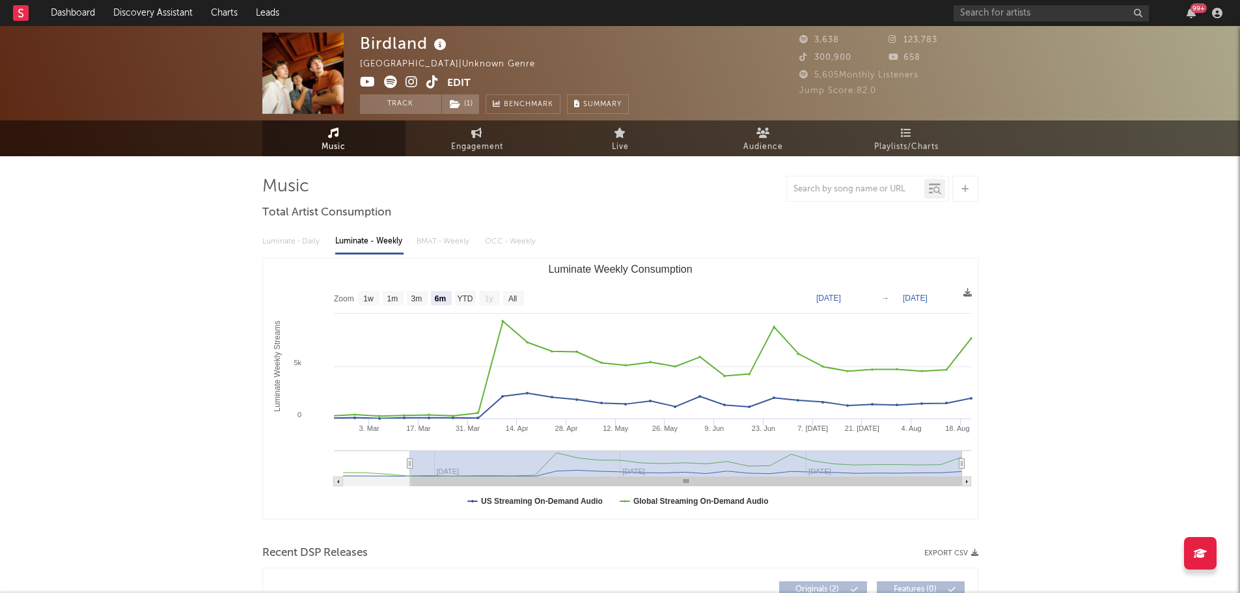
select select "6m"
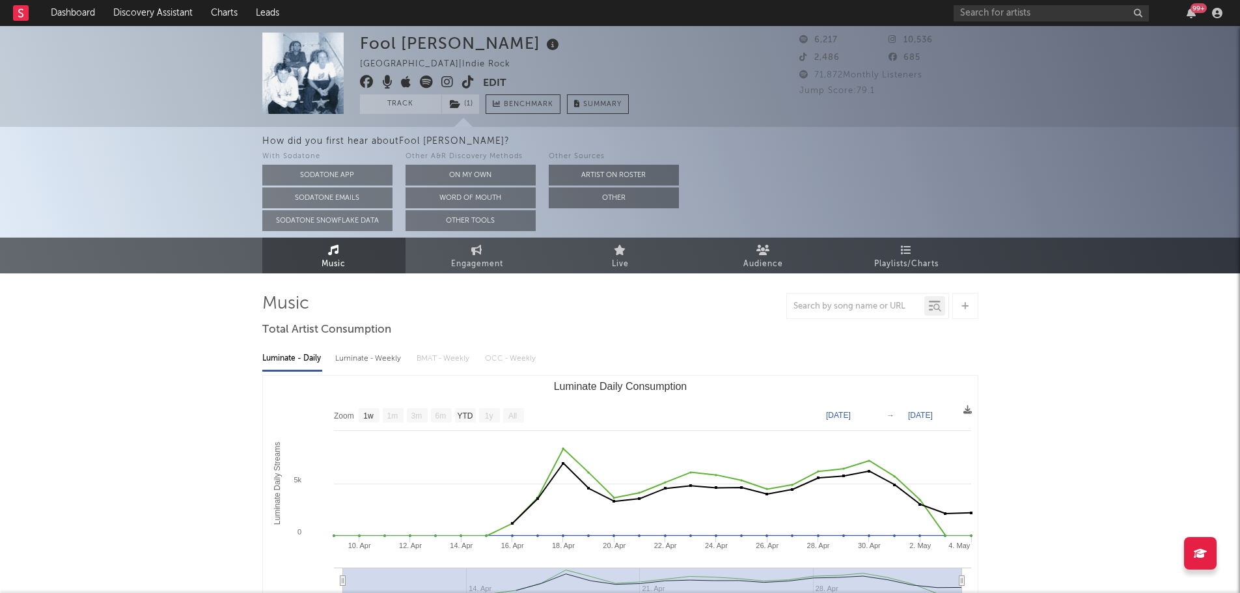
select select "1w"
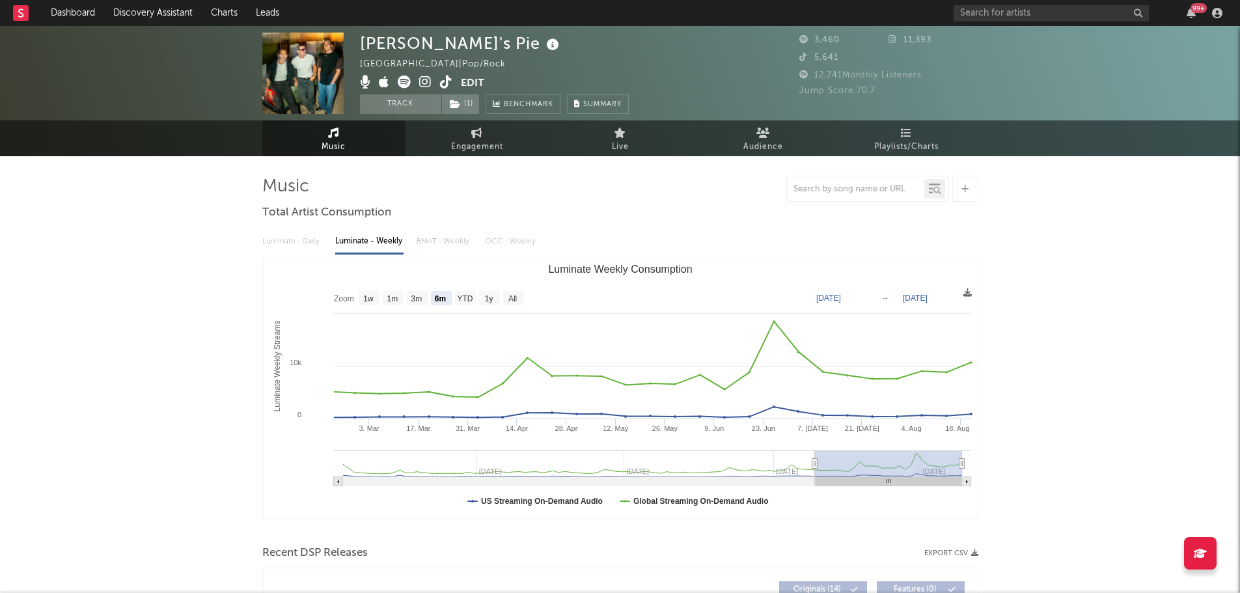
select select "6m"
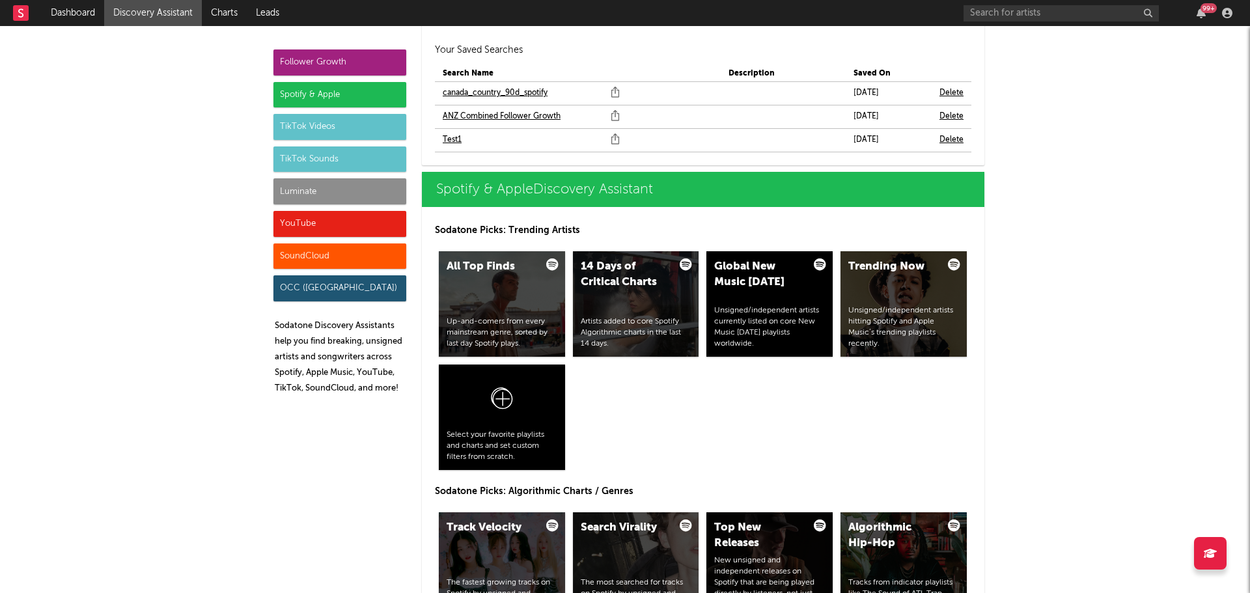
scroll to position [1172, 0]
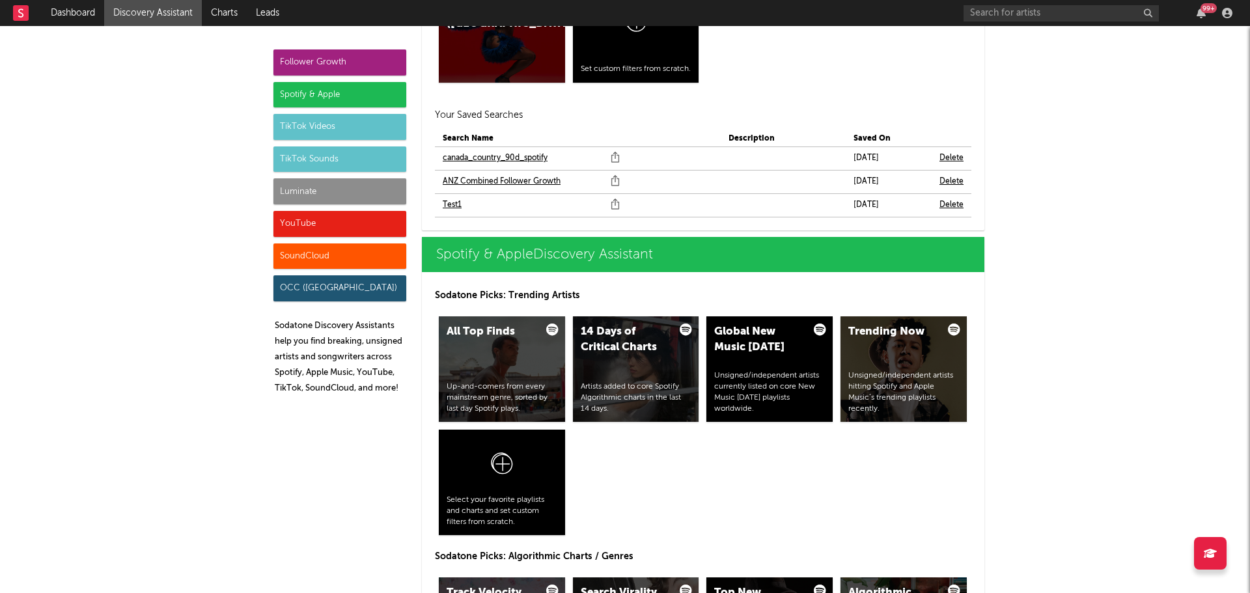
click at [475, 175] on link "ANZ Combined Follower Growth" at bounding box center [502, 182] width 118 height 16
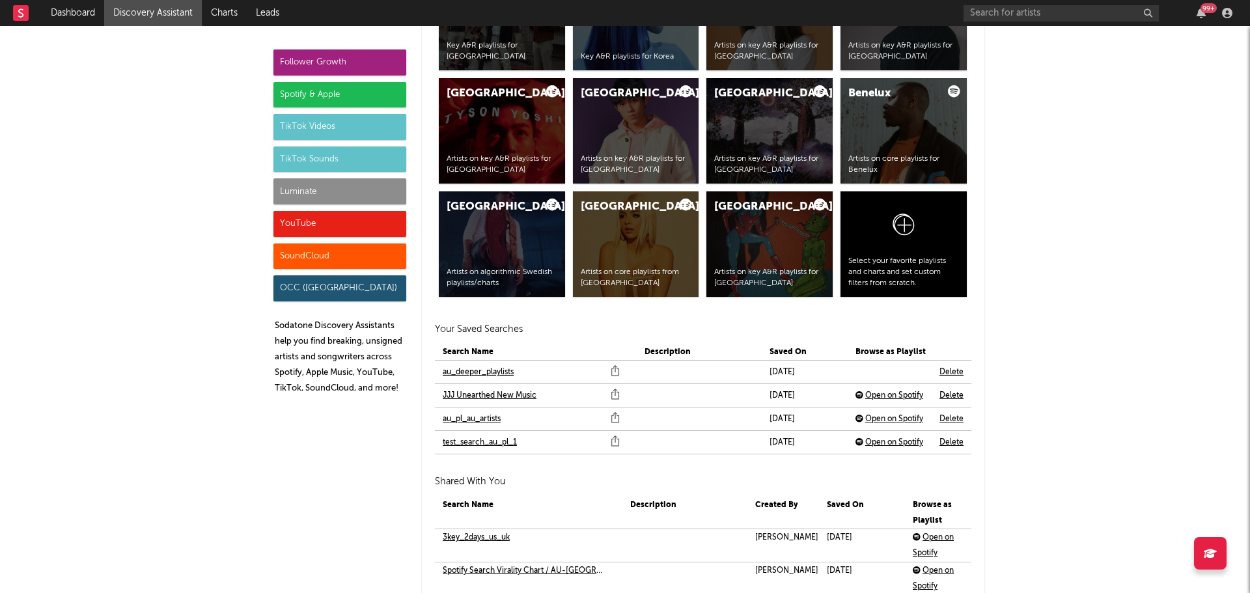
scroll to position [2799, 0]
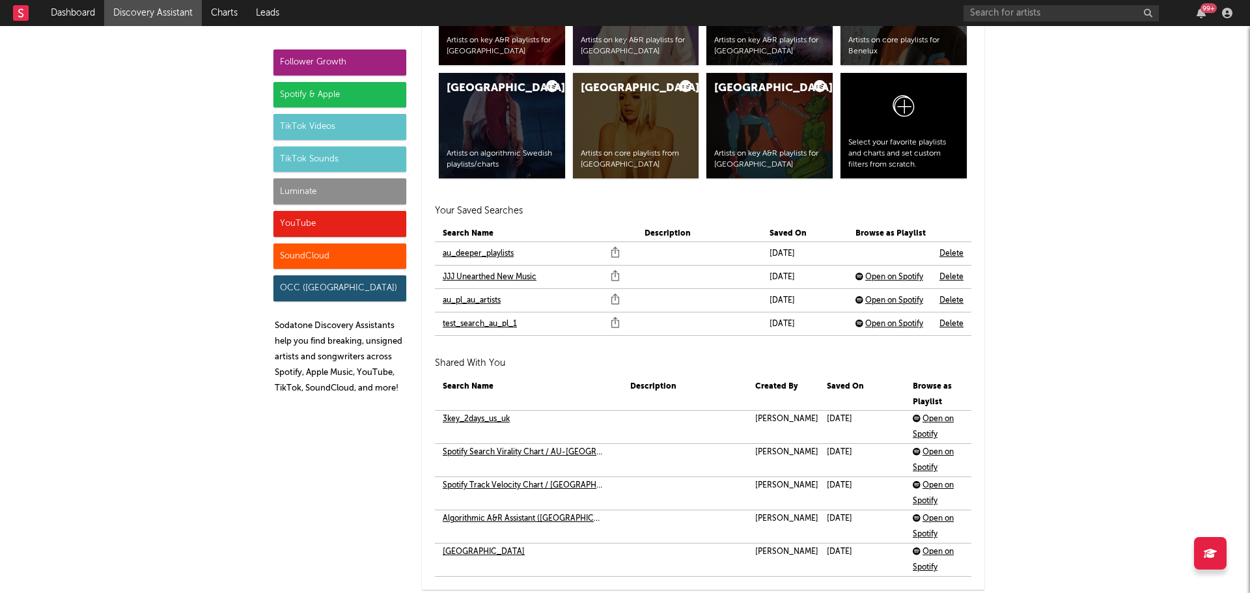
click at [476, 249] on link "au_deeper_playlists" at bounding box center [478, 254] width 71 height 16
drag, startPoint x: 318, startPoint y: 128, endPoint x: 328, endPoint y: 133, distance: 11.6
click at [318, 128] on div "TikTok Videos" at bounding box center [339, 127] width 133 height 26
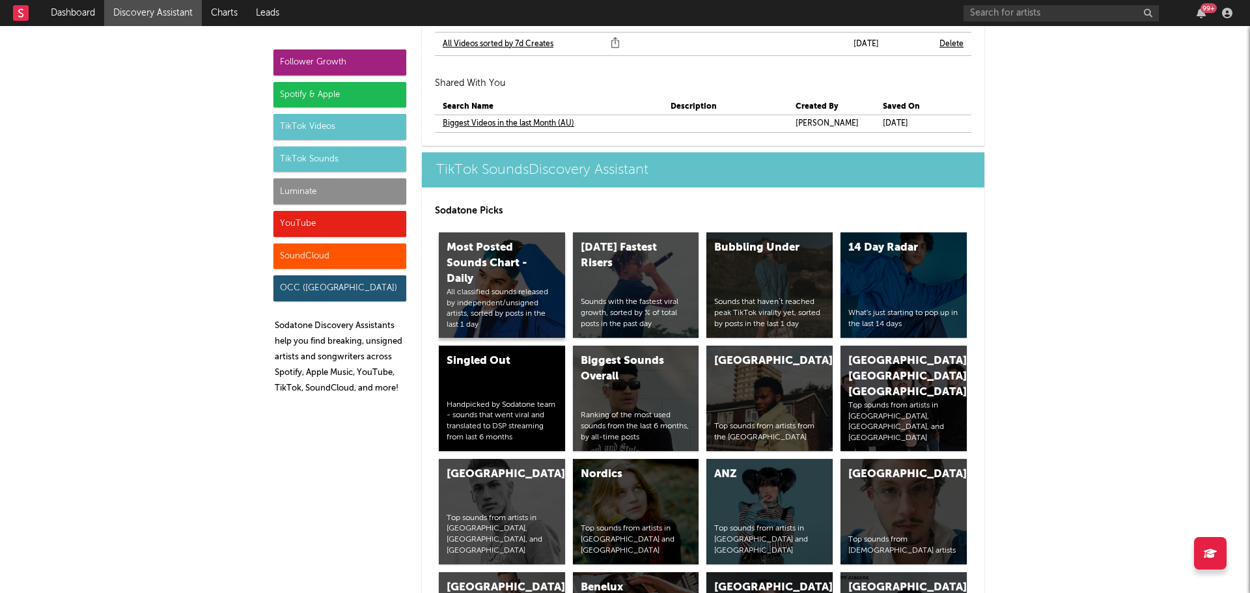
scroll to position [4598, 0]
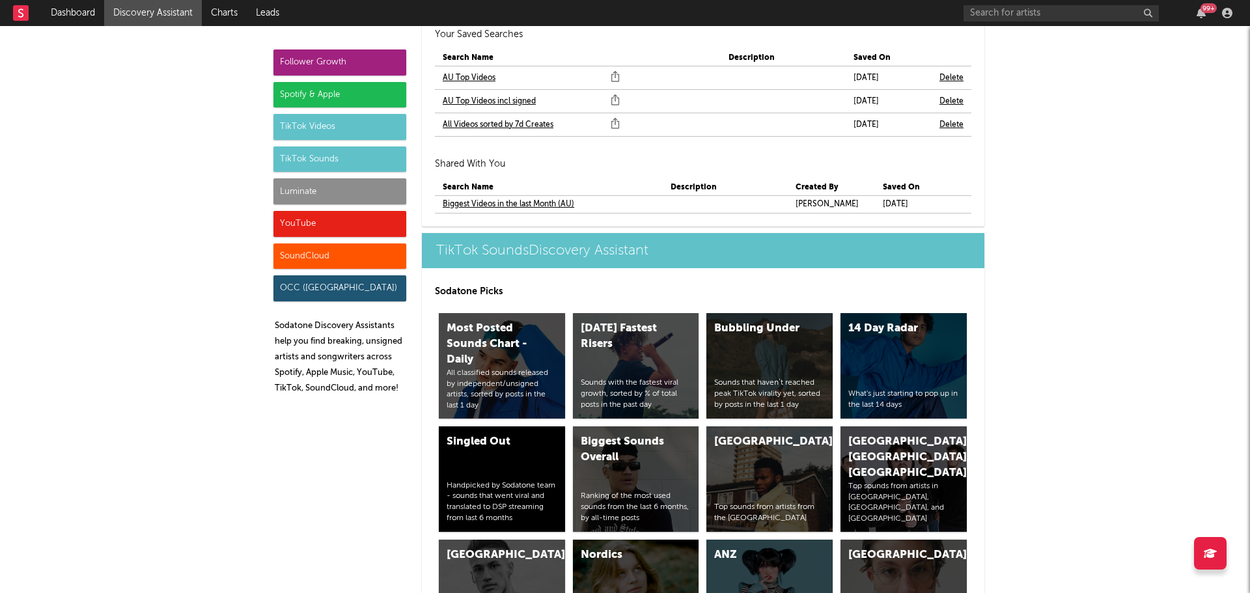
click at [480, 103] on link "AU Top Videos incl signed" at bounding box center [489, 102] width 93 height 16
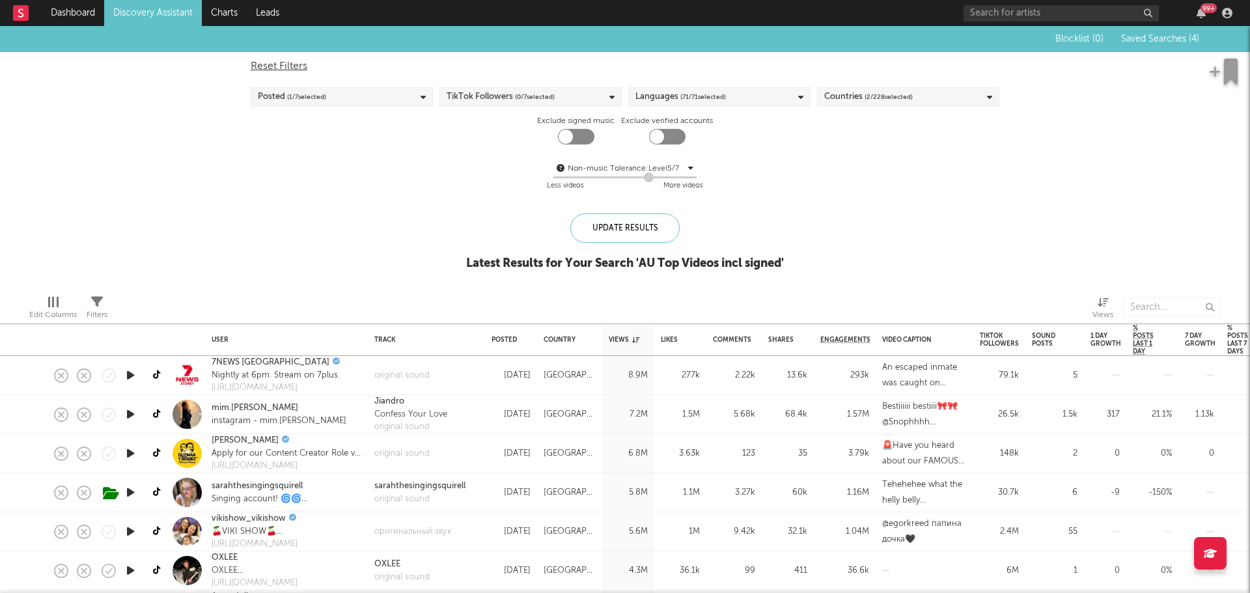
click at [366, 249] on div "Blocklist ( 0 ) Saved Searches ( 4 ) Reset Filters Posted ( 1 / 7 selected) Tik…" at bounding box center [625, 155] width 1250 height 258
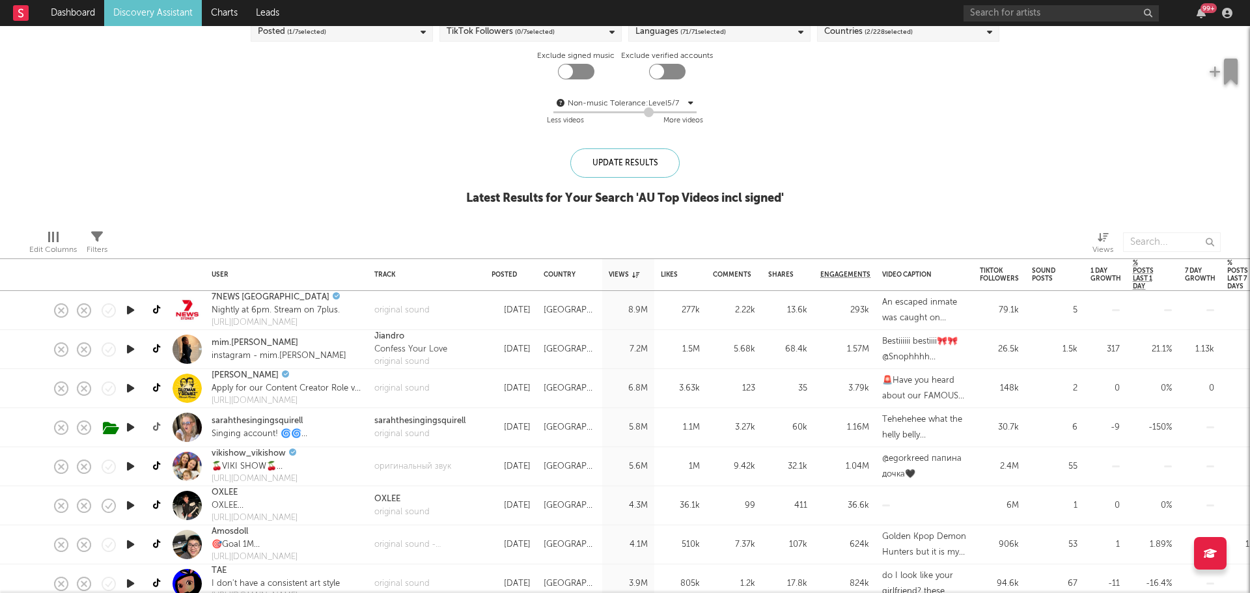
click at [154, 426] on icon at bounding box center [158, 427] width 10 height 10
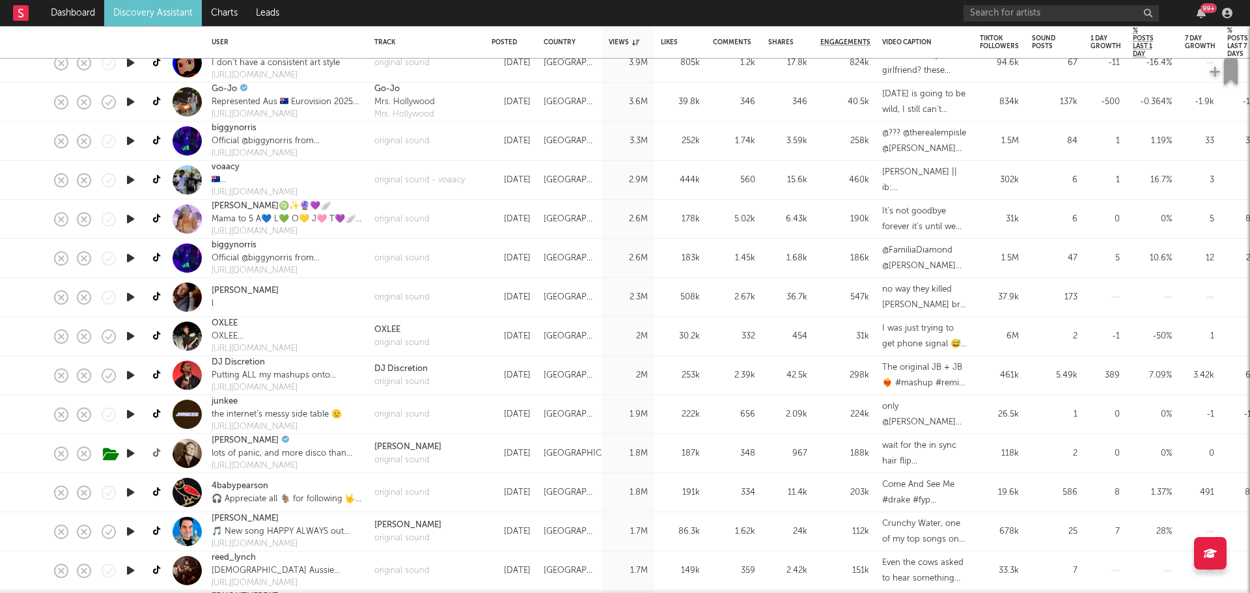
click at [155, 453] on icon at bounding box center [158, 453] width 10 height 10
click at [142, 456] on icon "button" at bounding box center [139, 454] width 16 height 14
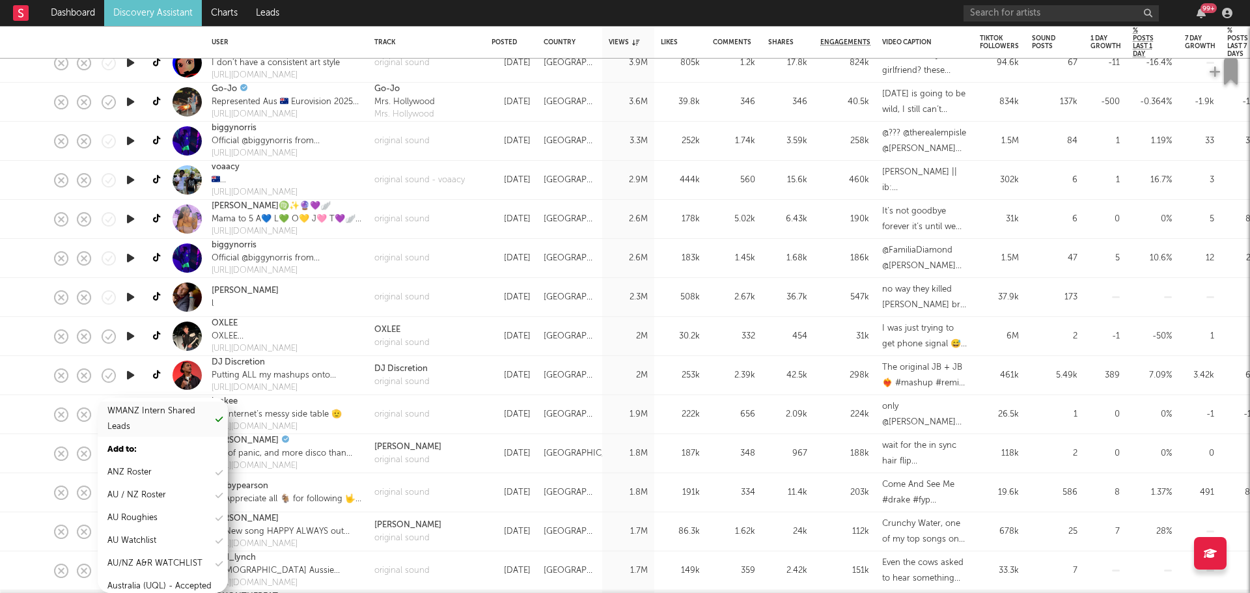
scroll to position [130, 0]
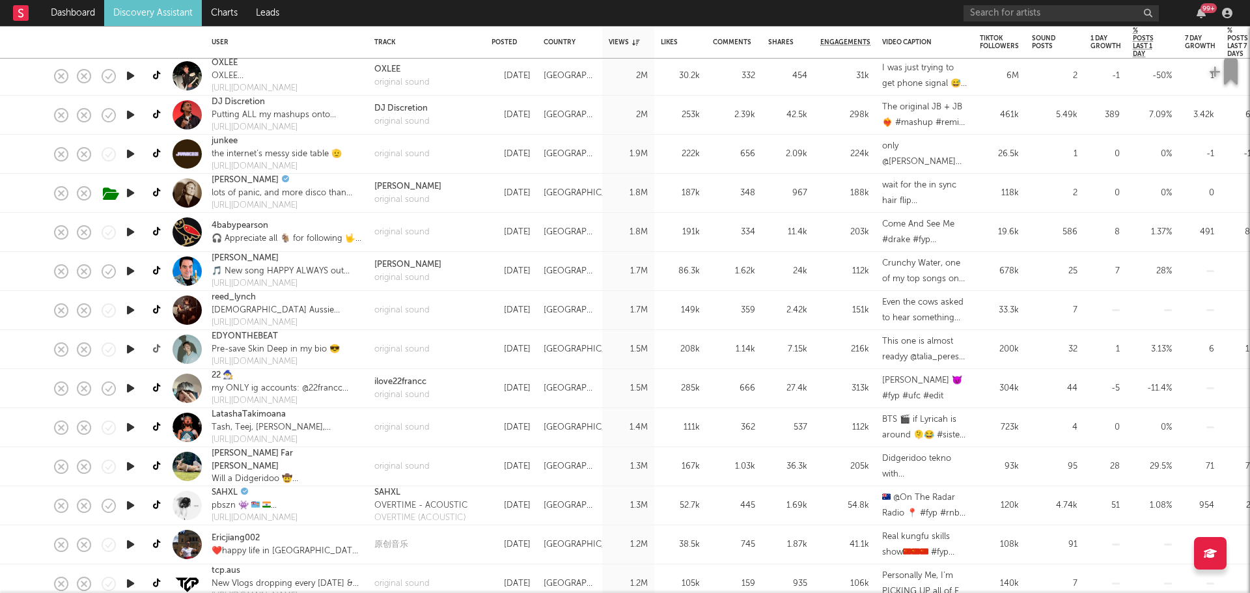
click at [156, 348] on icon at bounding box center [158, 349] width 10 height 10
click at [243, 334] on link "EDYONTHEBEAT" at bounding box center [245, 336] width 66 height 13
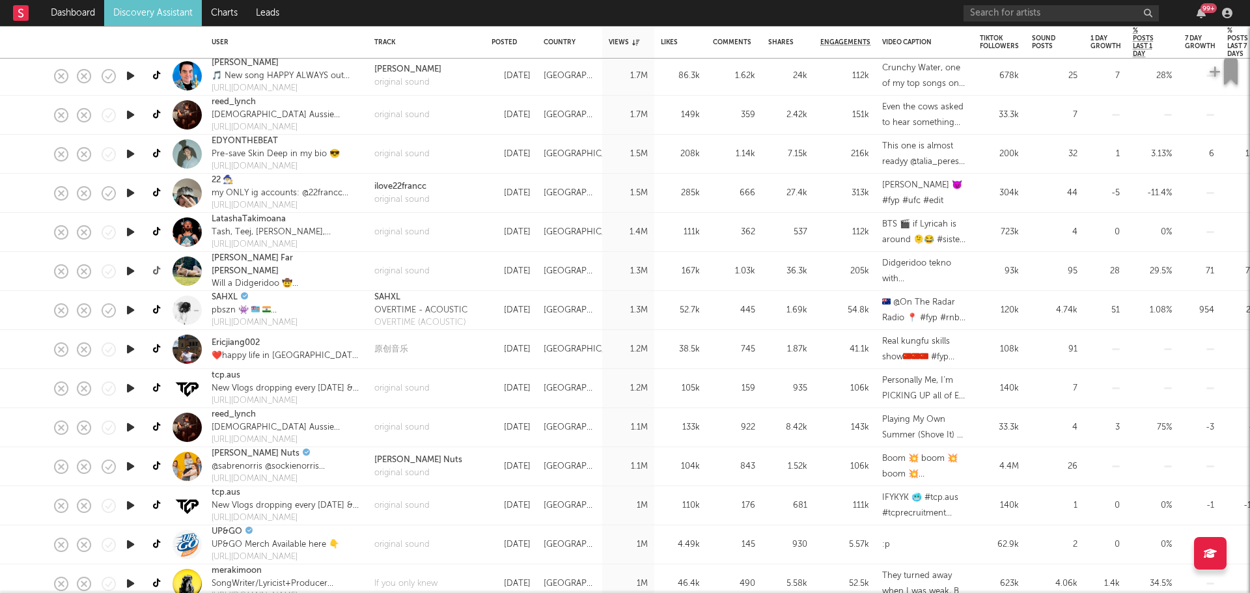
click at [155, 269] on icon at bounding box center [158, 271] width 10 height 10
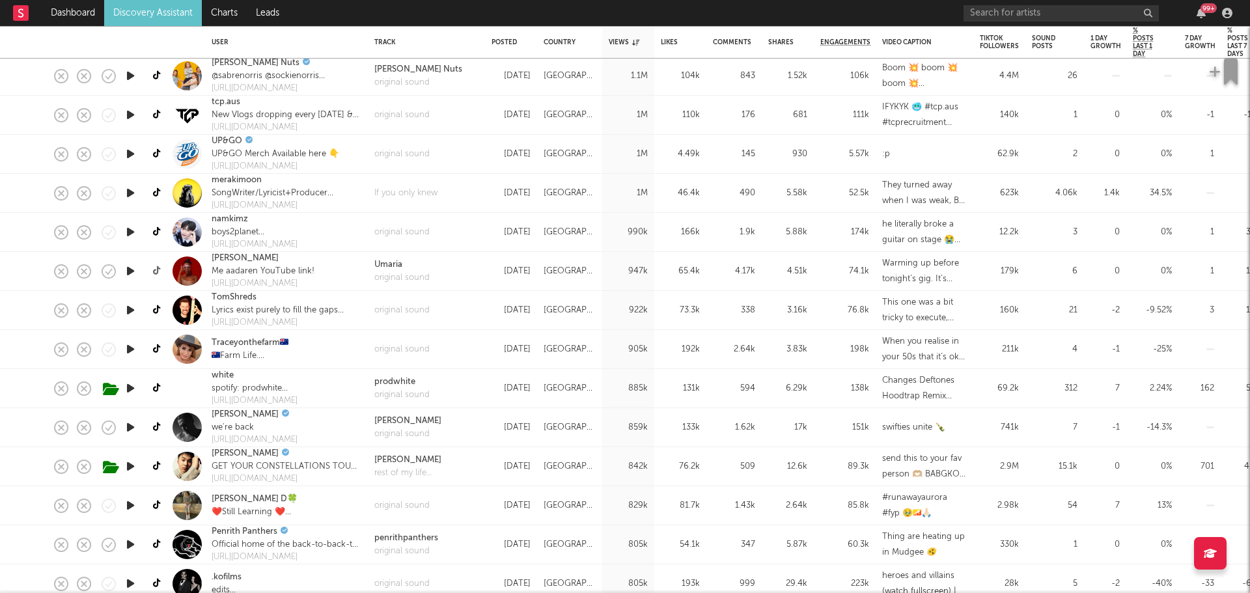
click at [158, 269] on icon at bounding box center [158, 271] width 10 height 10
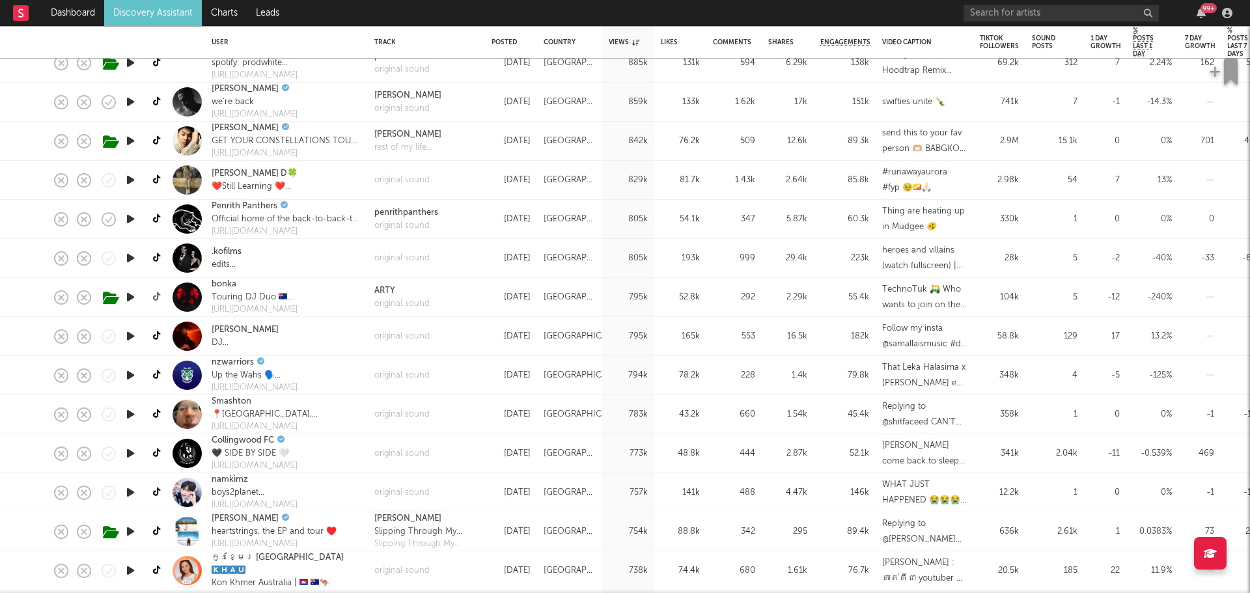
click at [156, 297] on icon at bounding box center [158, 297] width 10 height 10
click at [158, 334] on icon at bounding box center [158, 336] width 10 height 10
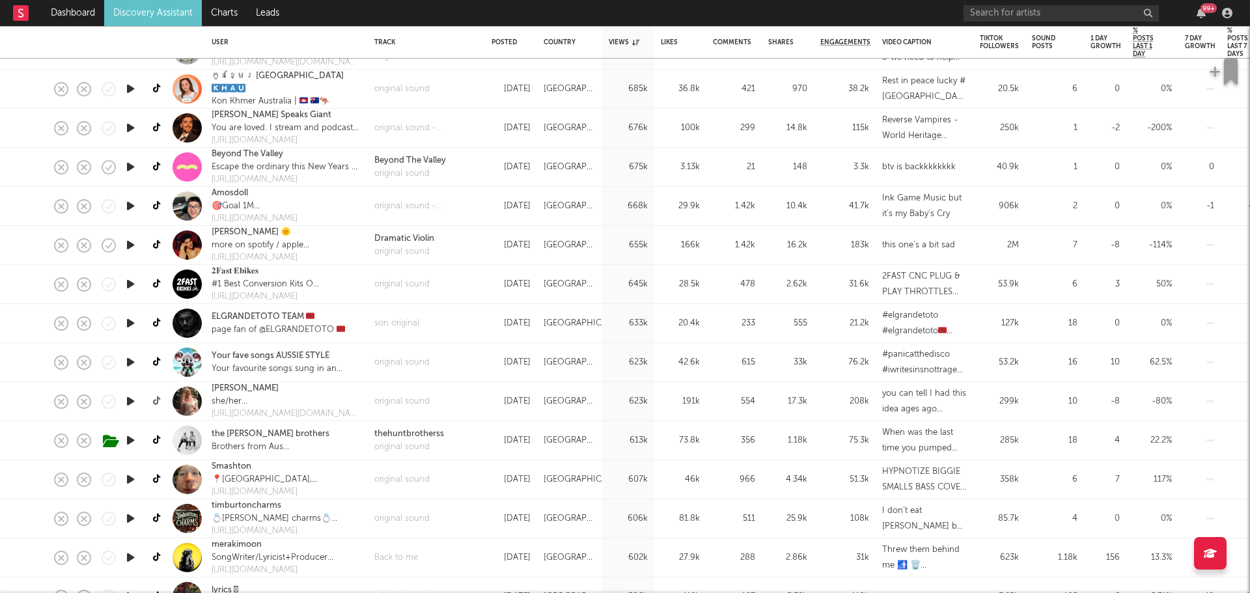
click at [156, 403] on icon at bounding box center [158, 401] width 10 height 10
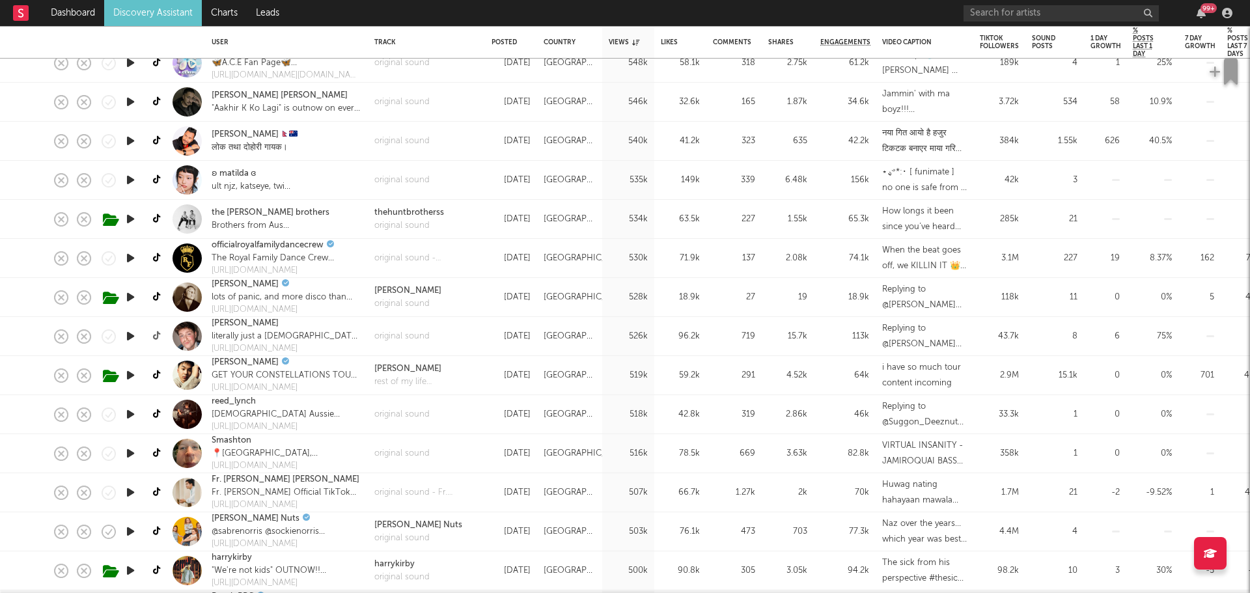
click at [155, 337] on icon at bounding box center [158, 336] width 10 height 10
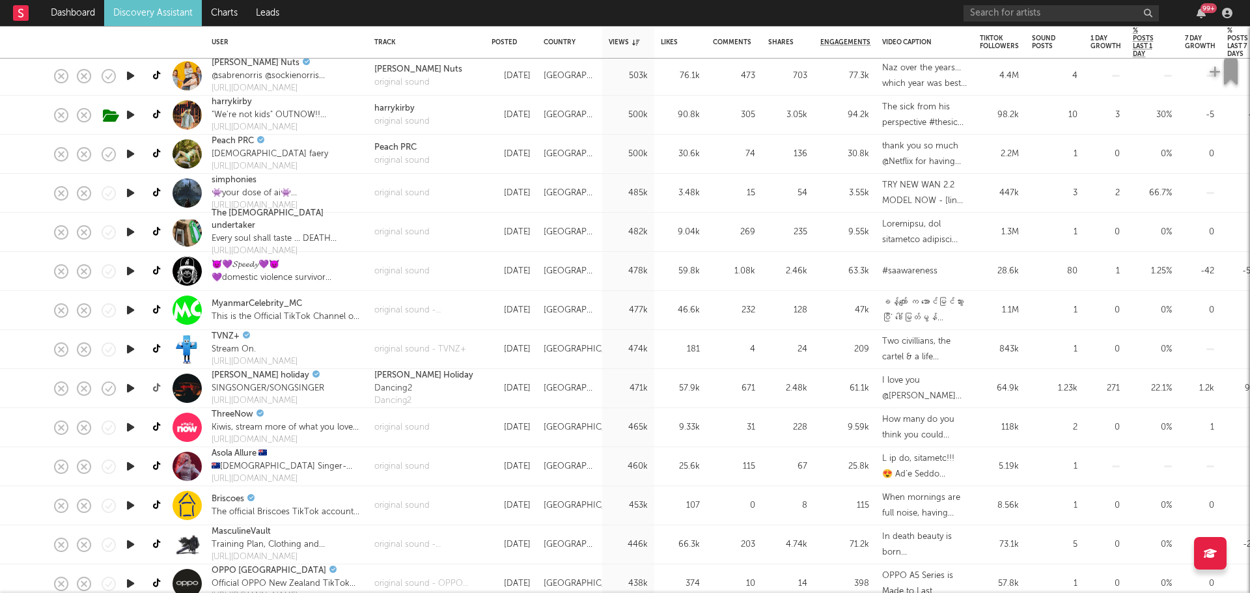
click at [160, 385] on icon at bounding box center [158, 388] width 10 height 10
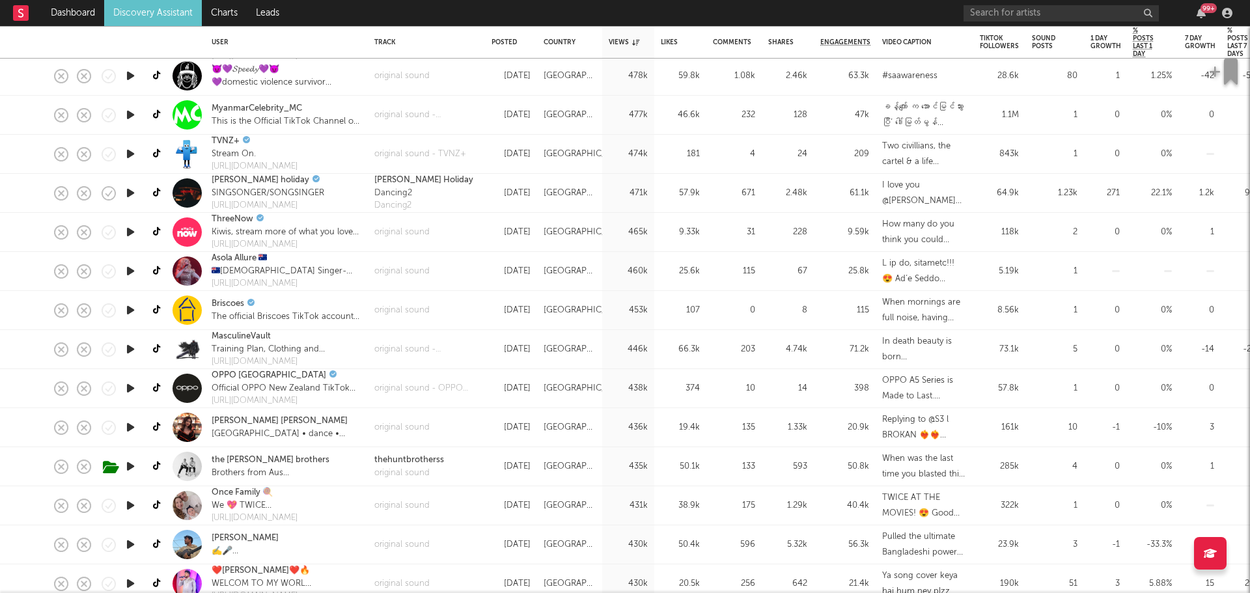
click at [152, 271] on link at bounding box center [158, 271] width 16 height 23
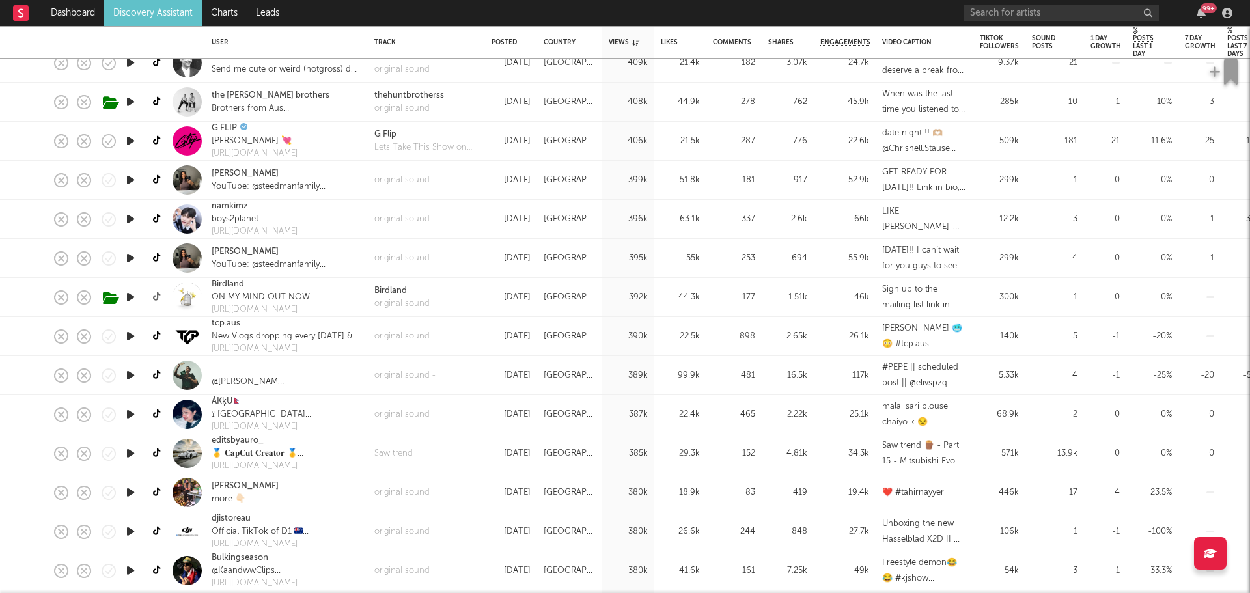
click at [154, 294] on icon at bounding box center [158, 297] width 10 height 10
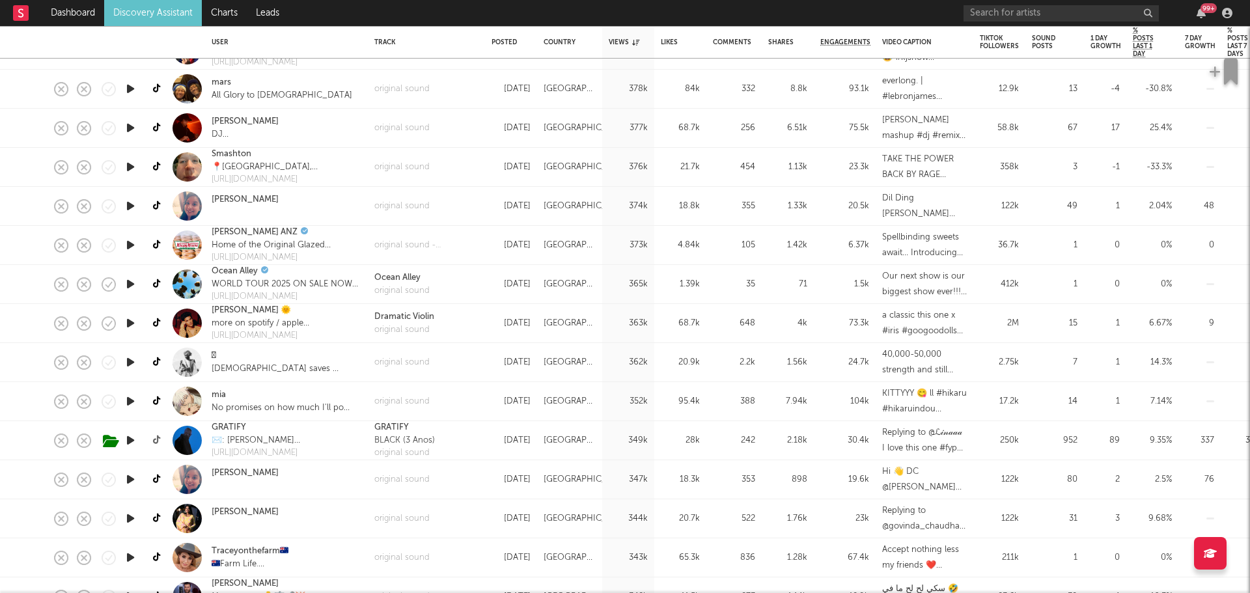
click at [156, 440] on icon at bounding box center [158, 440] width 10 height 10
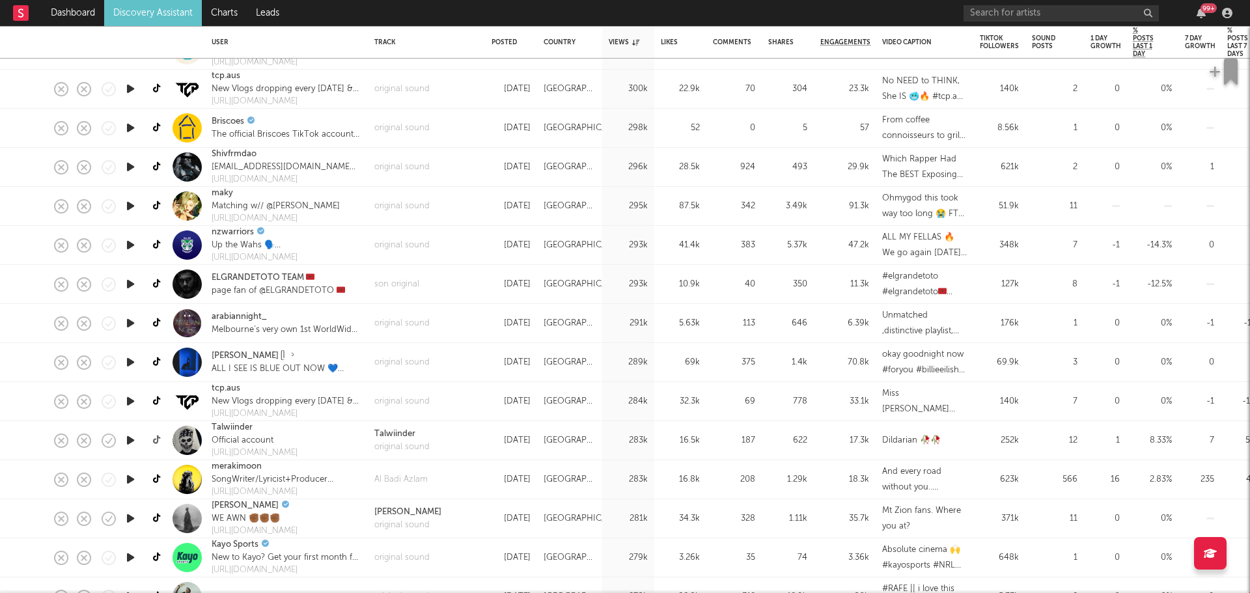
click at [156, 440] on icon at bounding box center [158, 440] width 10 height 10
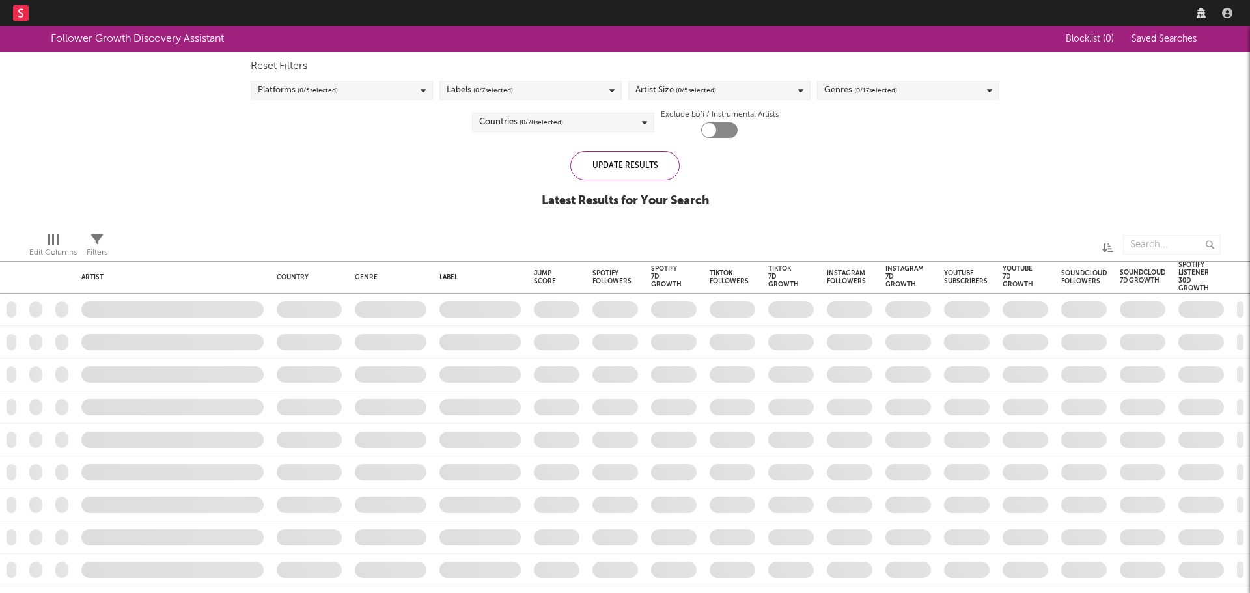
checkbox input "true"
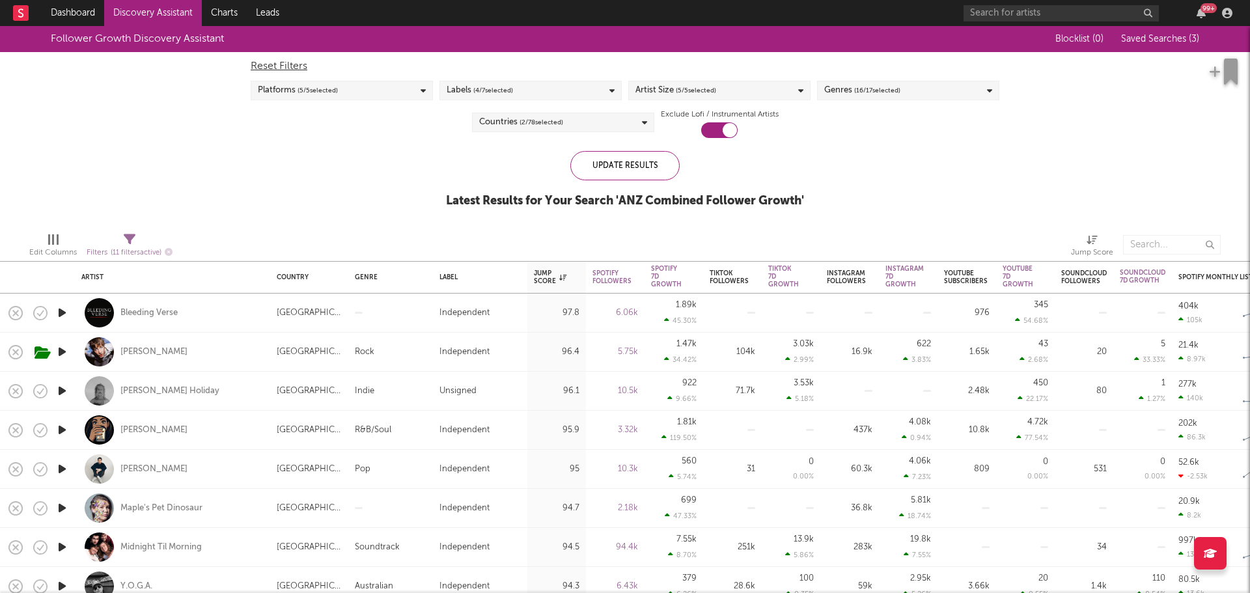
click at [223, 353] on div "[PERSON_NAME]" at bounding box center [172, 352] width 182 height 38
select select "1w"
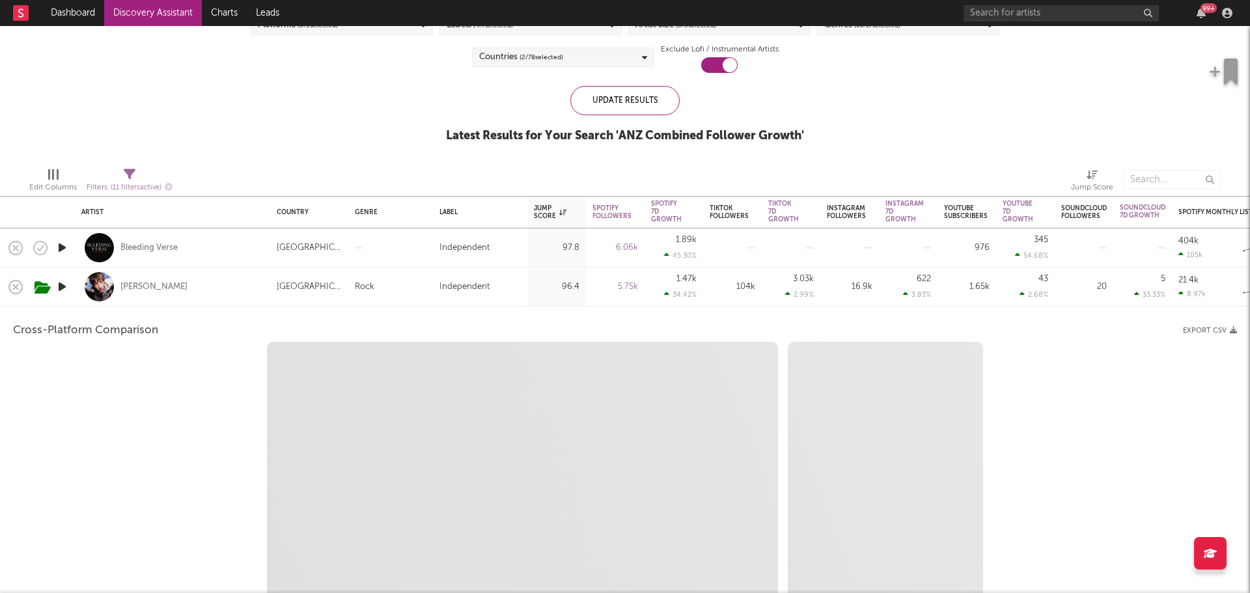
select select "6m"
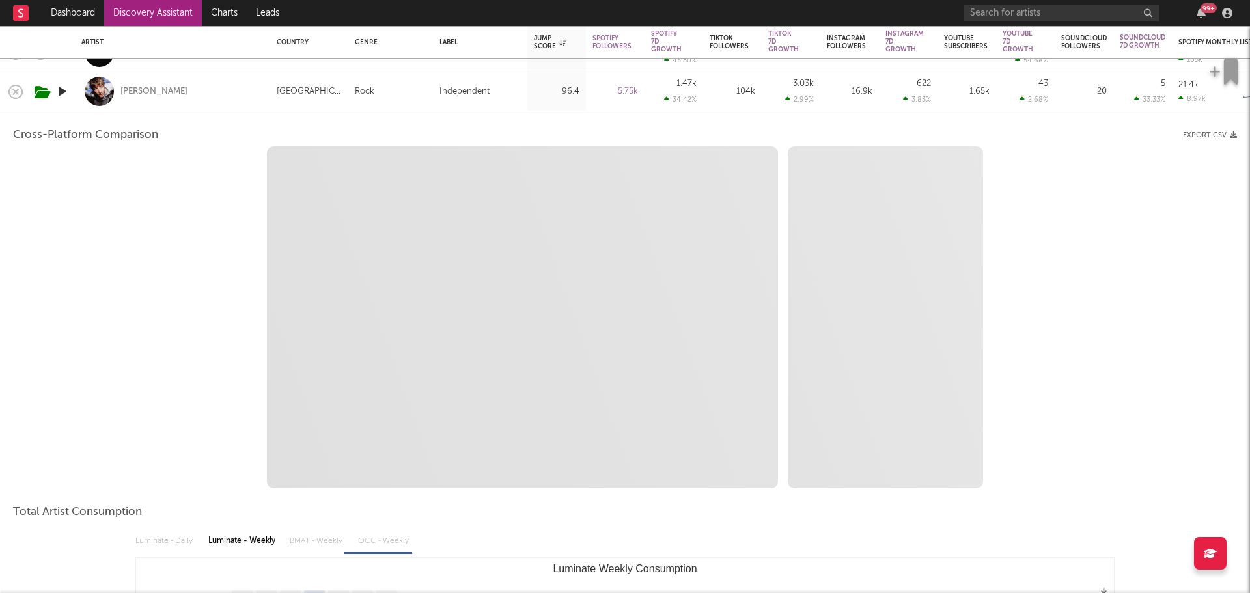
select select "1m"
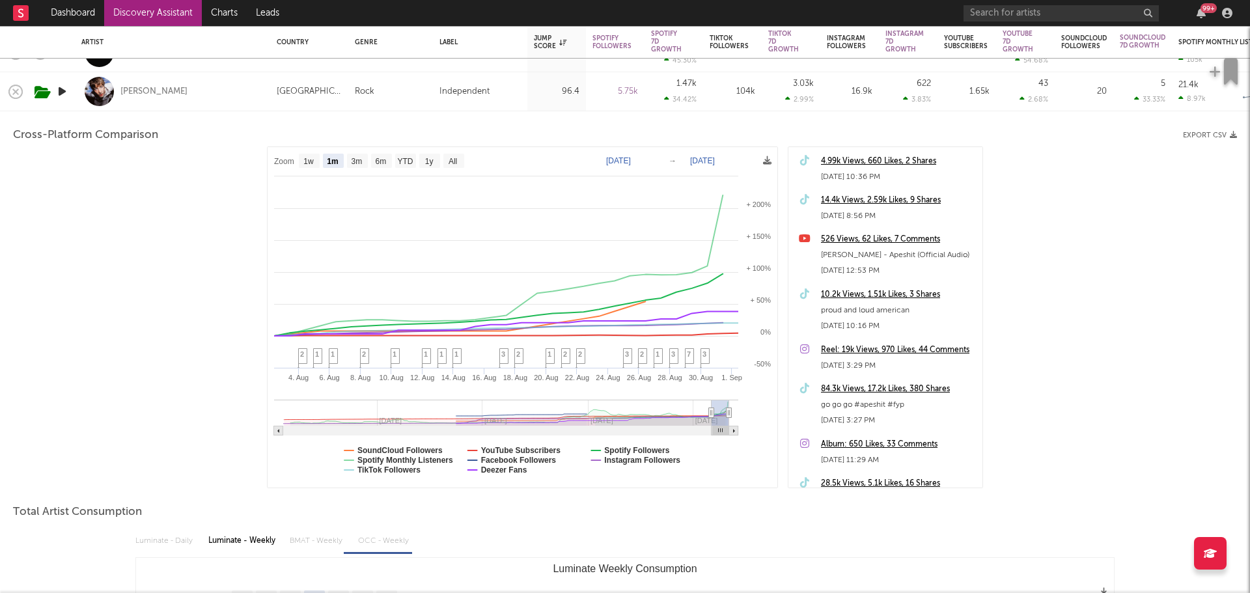
click at [855, 385] on div "84.3k Views, 17.2k Likes, 380 Shares" at bounding box center [898, 389] width 155 height 16
click at [218, 88] on div "Jett Blyton" at bounding box center [172, 91] width 182 height 38
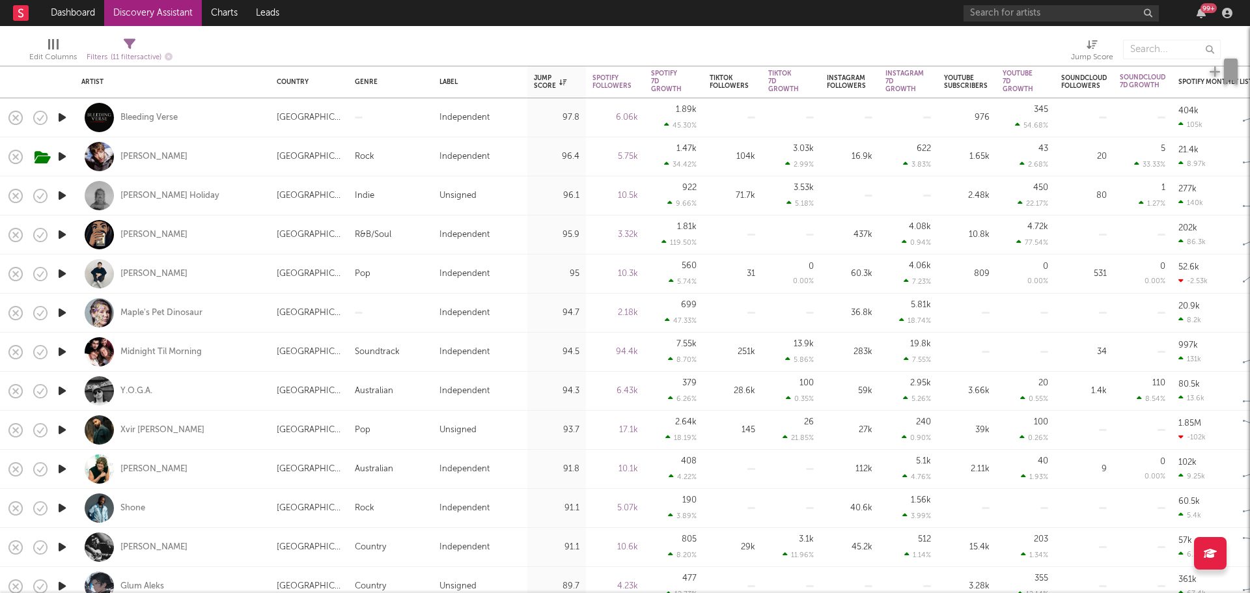
click at [63, 273] on icon "button" at bounding box center [62, 274] width 14 height 16
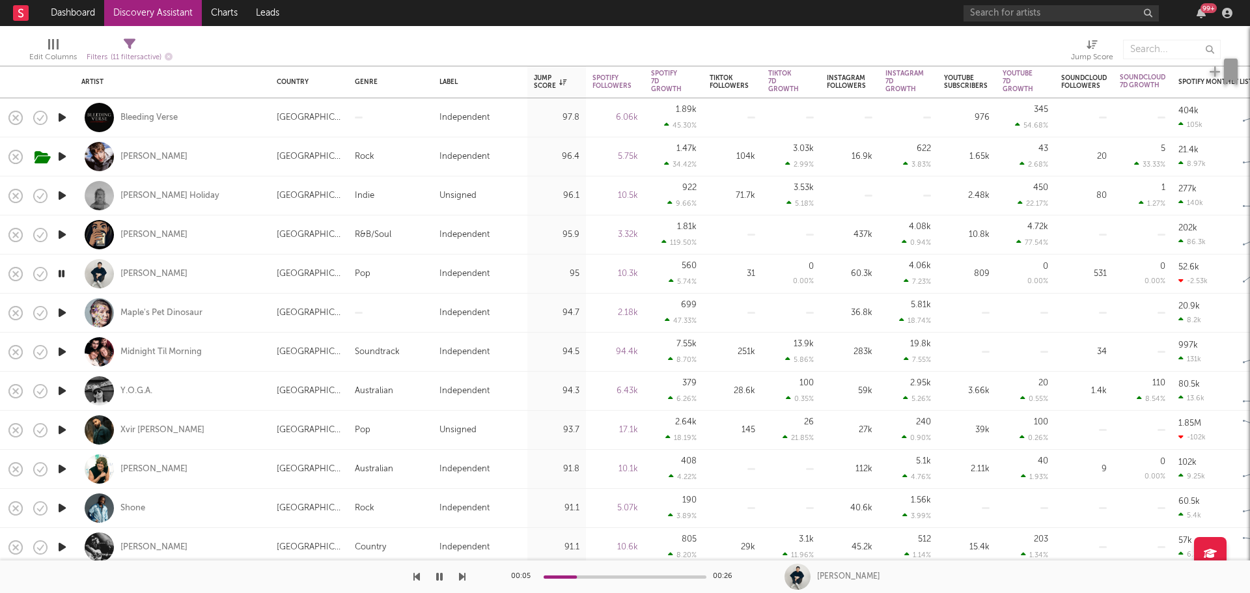
click at [62, 234] on icon "button" at bounding box center [62, 235] width 14 height 16
click at [62, 234] on icon "button" at bounding box center [61, 235] width 12 height 16
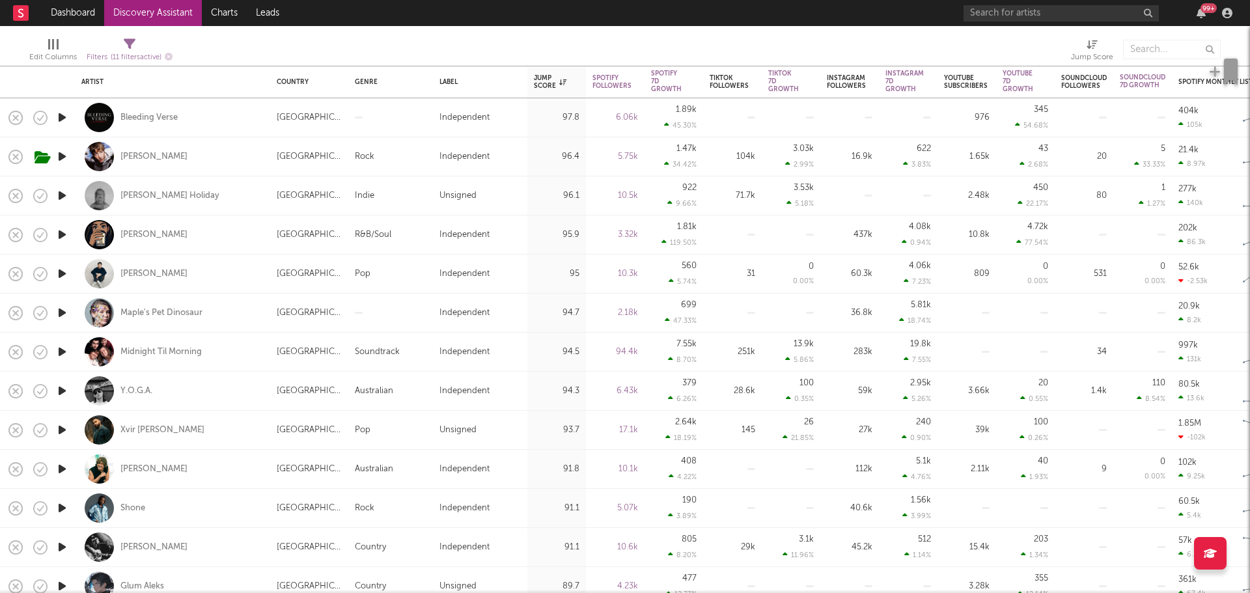
click at [240, 232] on div "Meraki Moon" at bounding box center [172, 234] width 182 height 38
select select "1w"
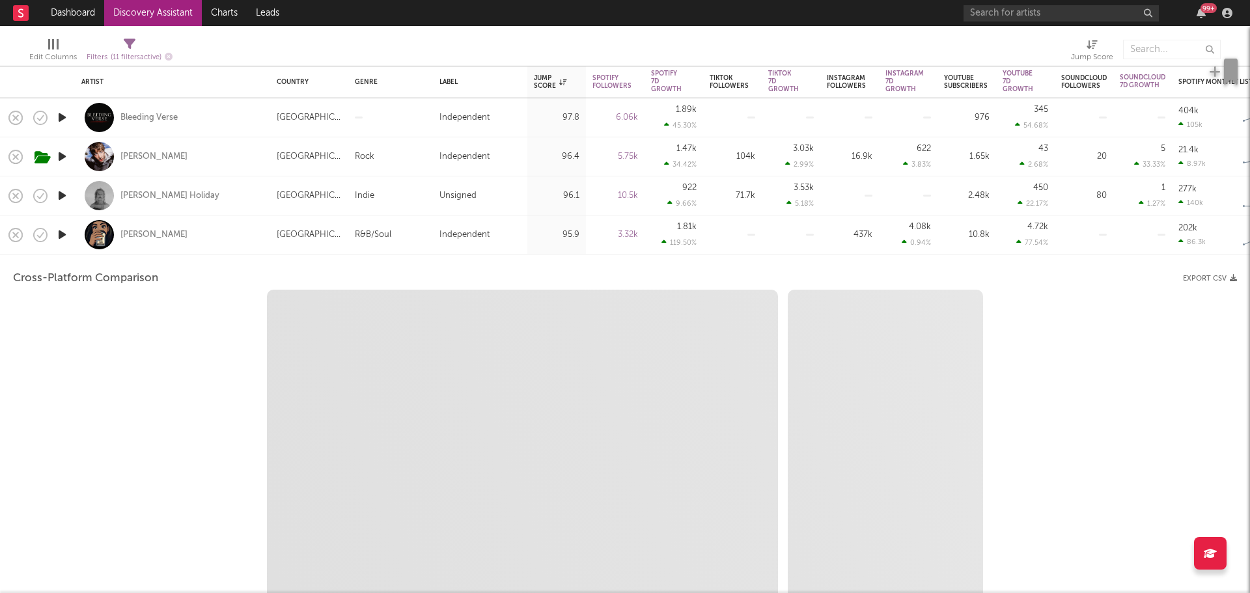
select select "1w"
click at [59, 194] on icon "button" at bounding box center [62, 195] width 14 height 16
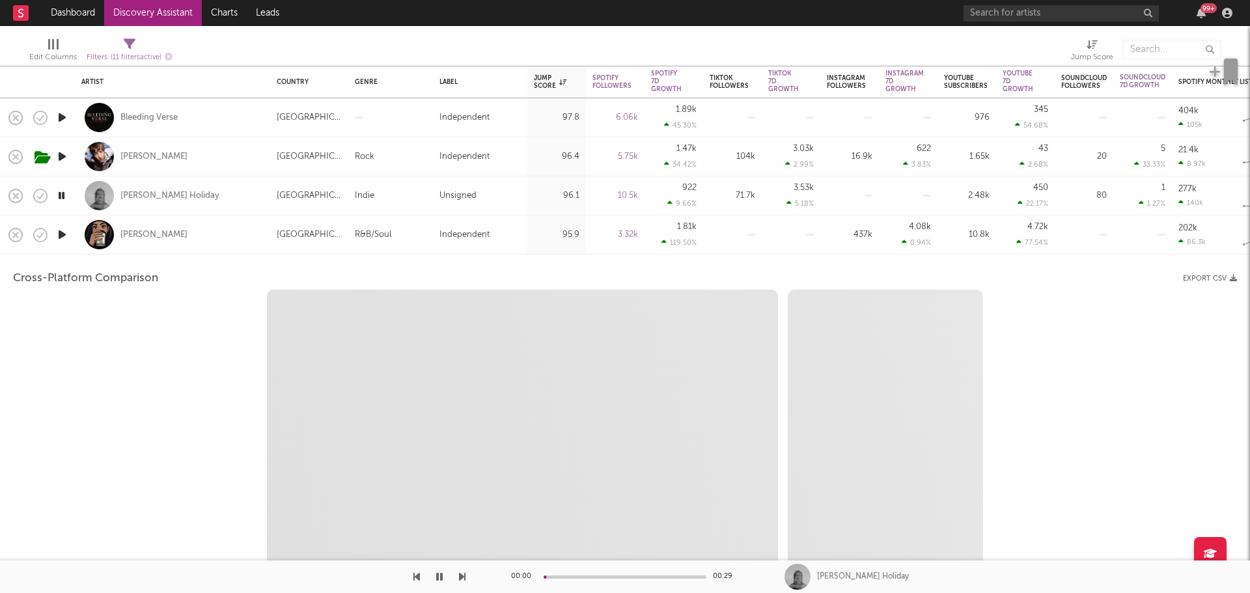
select select "1m"
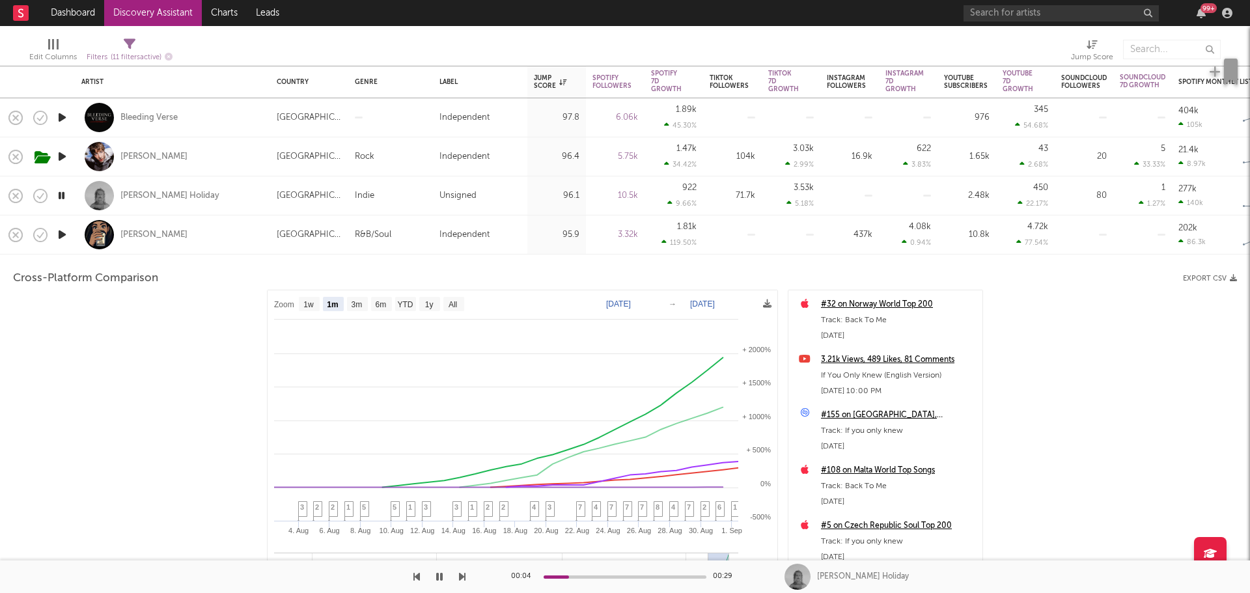
click at [61, 195] on icon "button" at bounding box center [61, 195] width 12 height 16
click at [60, 232] on icon "button" at bounding box center [62, 235] width 14 height 16
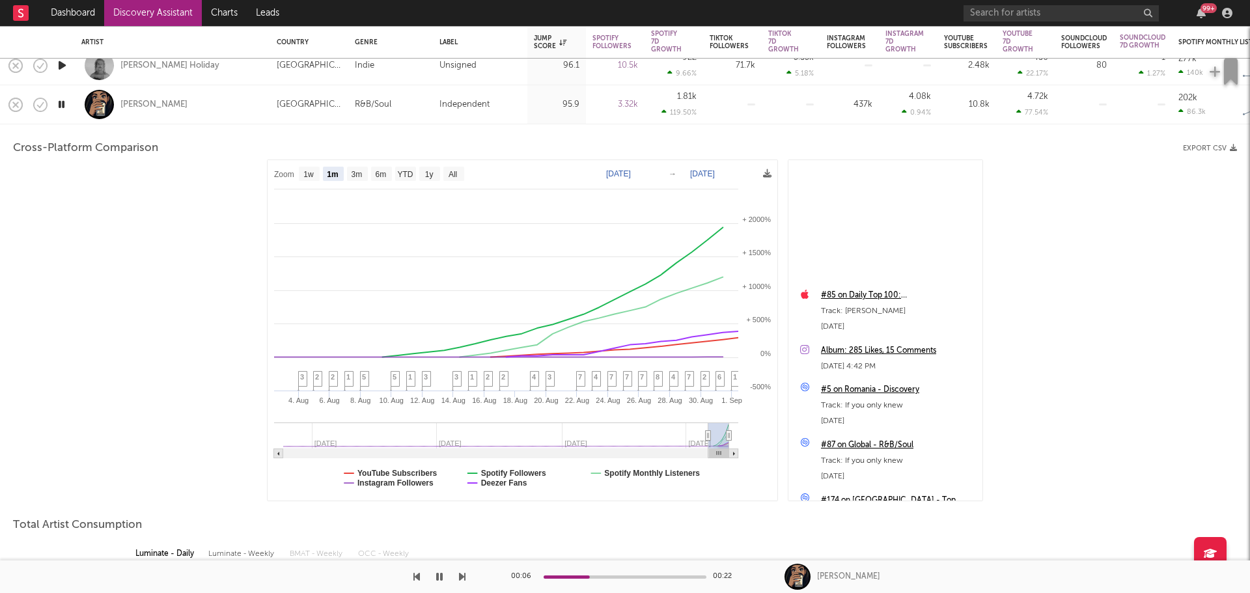
scroll to position [1741, 0]
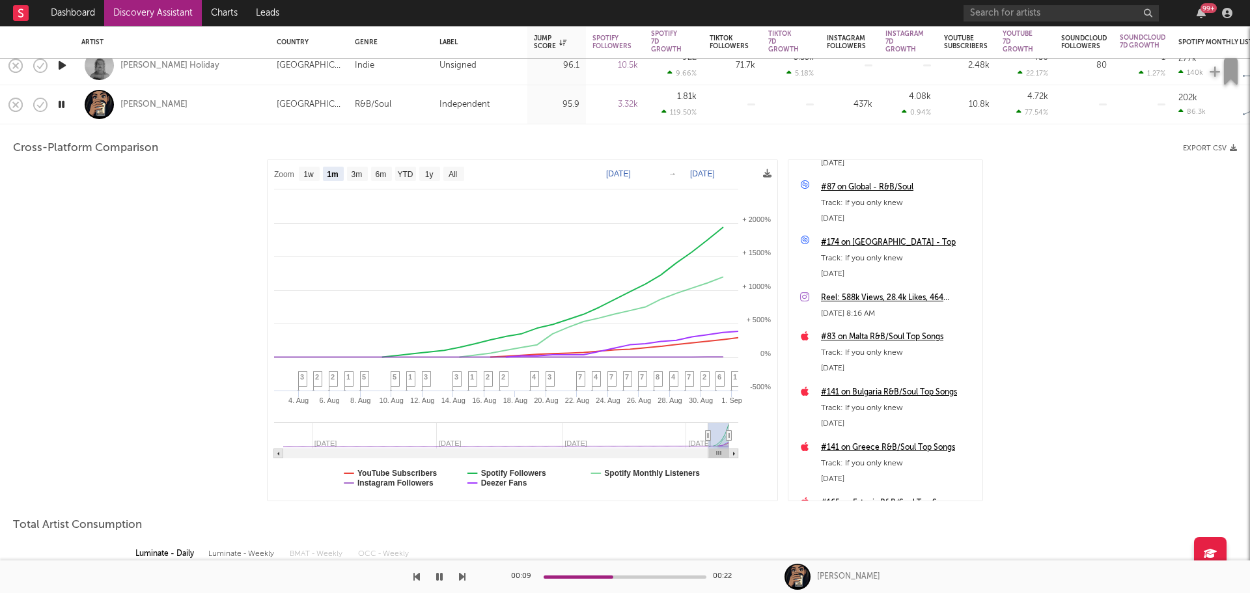
click at [62, 103] on icon "button" at bounding box center [61, 104] width 12 height 16
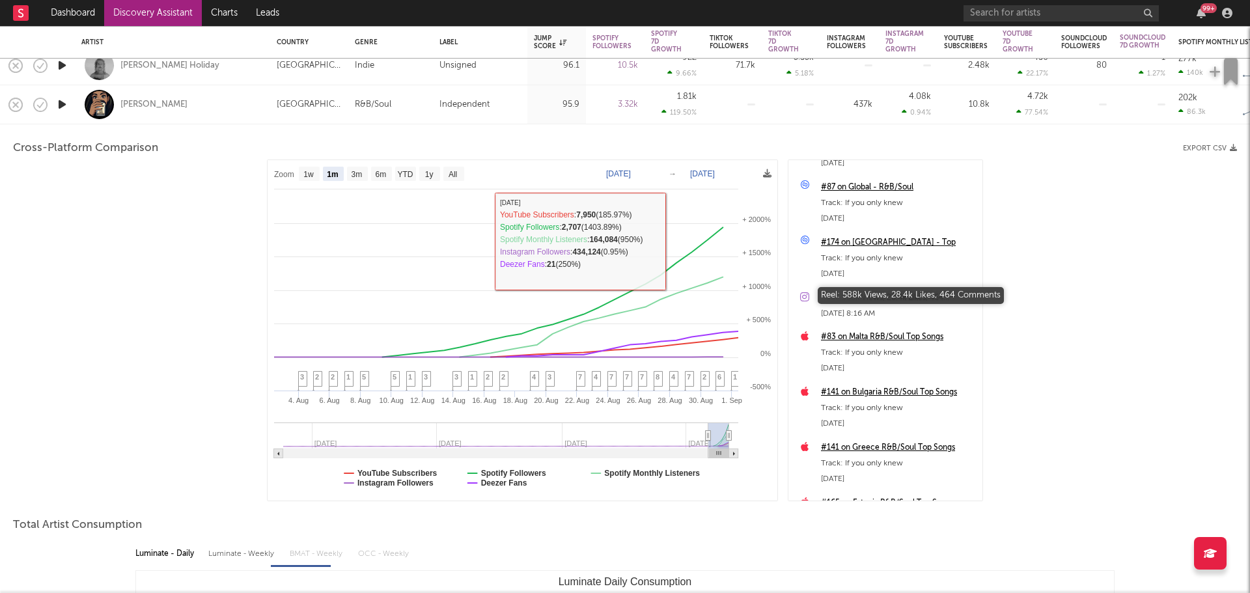
click at [872, 294] on div "Reel: 588k Views, 28.4k Likes, 464 Comments" at bounding box center [898, 298] width 155 height 16
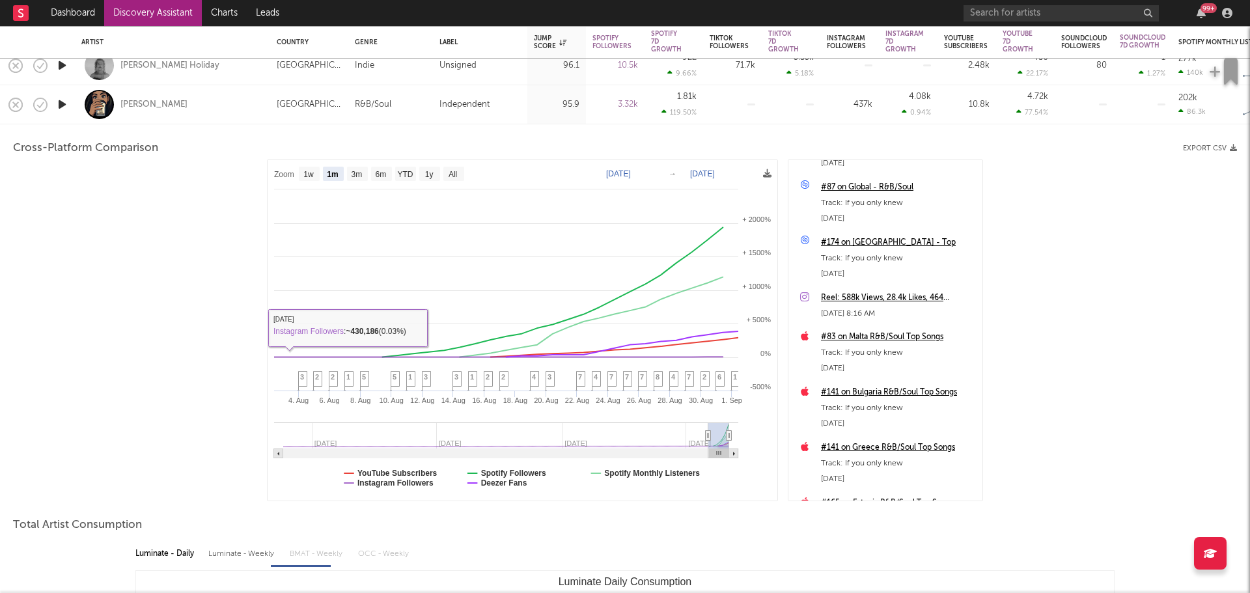
click at [220, 97] on div "Meraki Moon" at bounding box center [172, 104] width 182 height 38
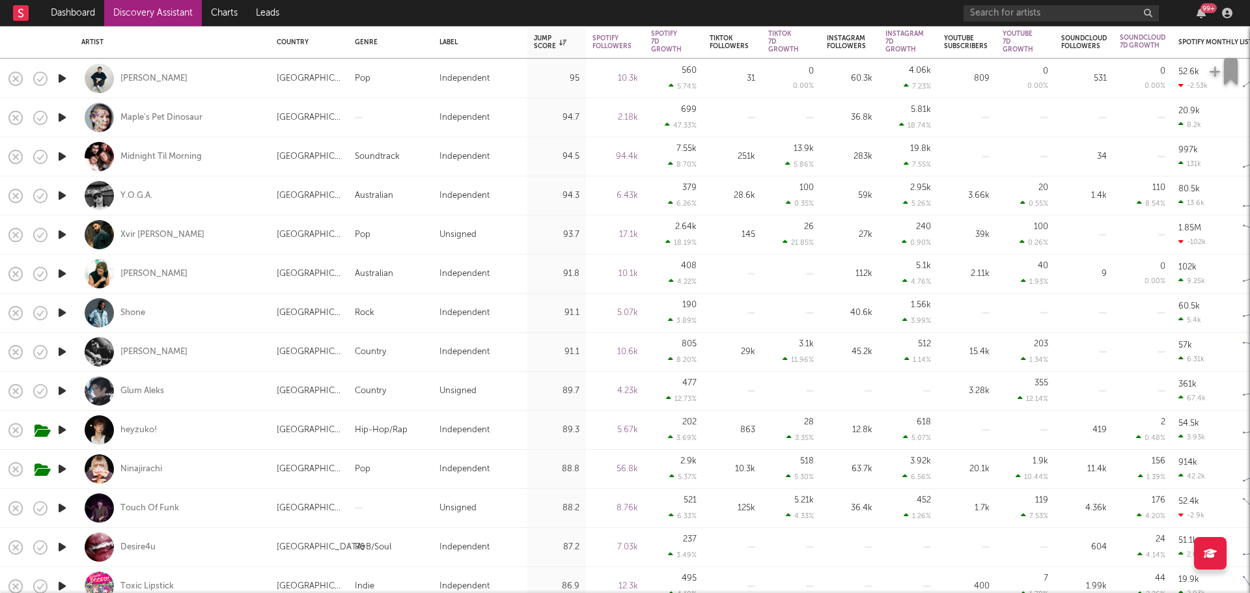
click at [214, 316] on div "Shone" at bounding box center [172, 313] width 182 height 38
select select "1w"
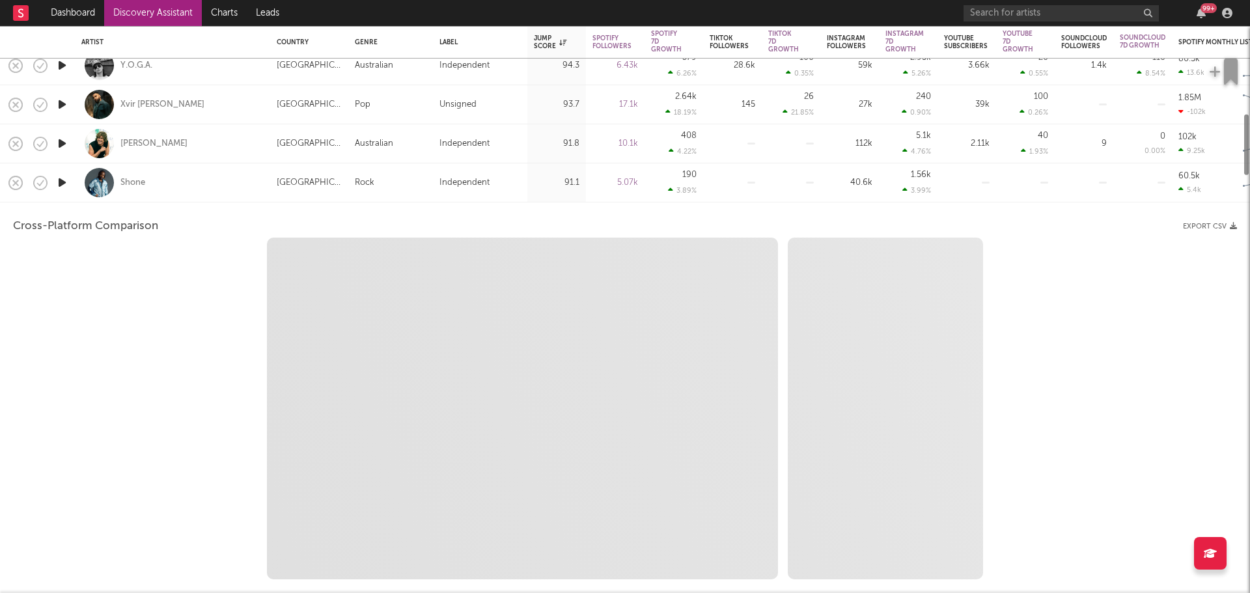
select select "1m"
select select "1w"
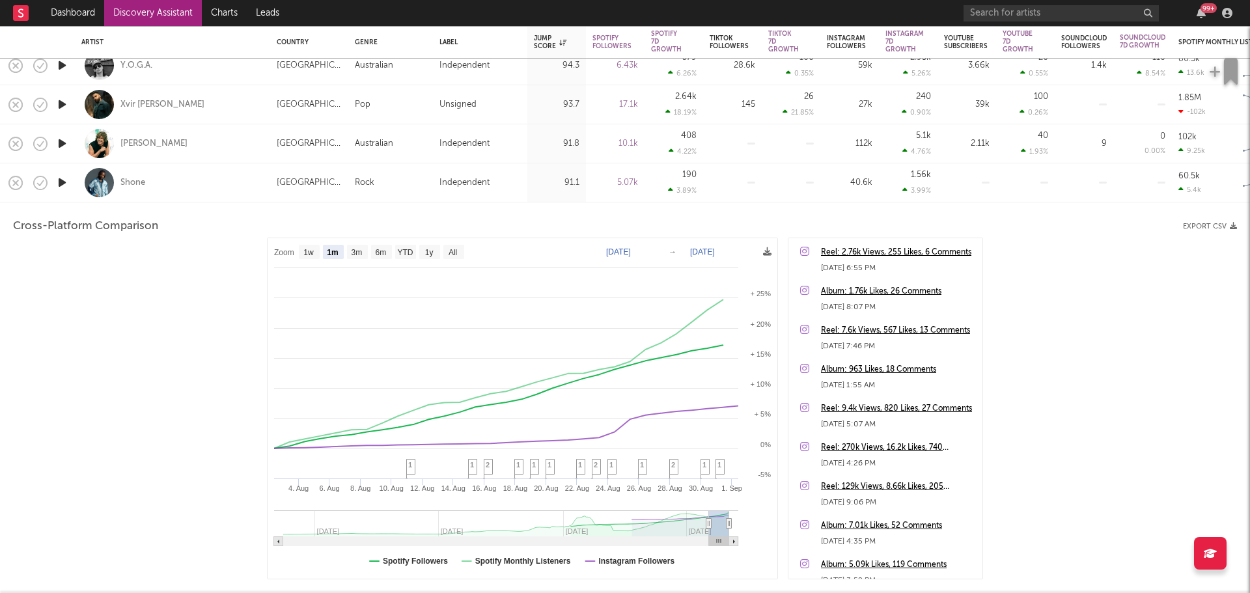
click at [61, 183] on icon "button" at bounding box center [62, 182] width 14 height 16
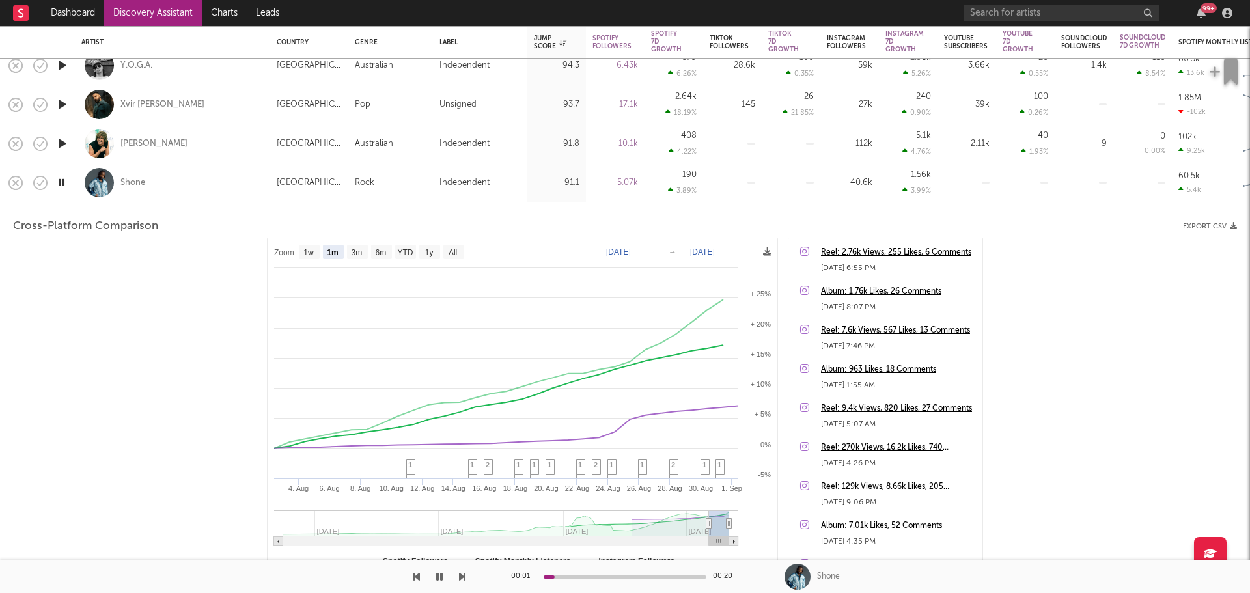
click at [61, 183] on icon "button" at bounding box center [61, 182] width 12 height 16
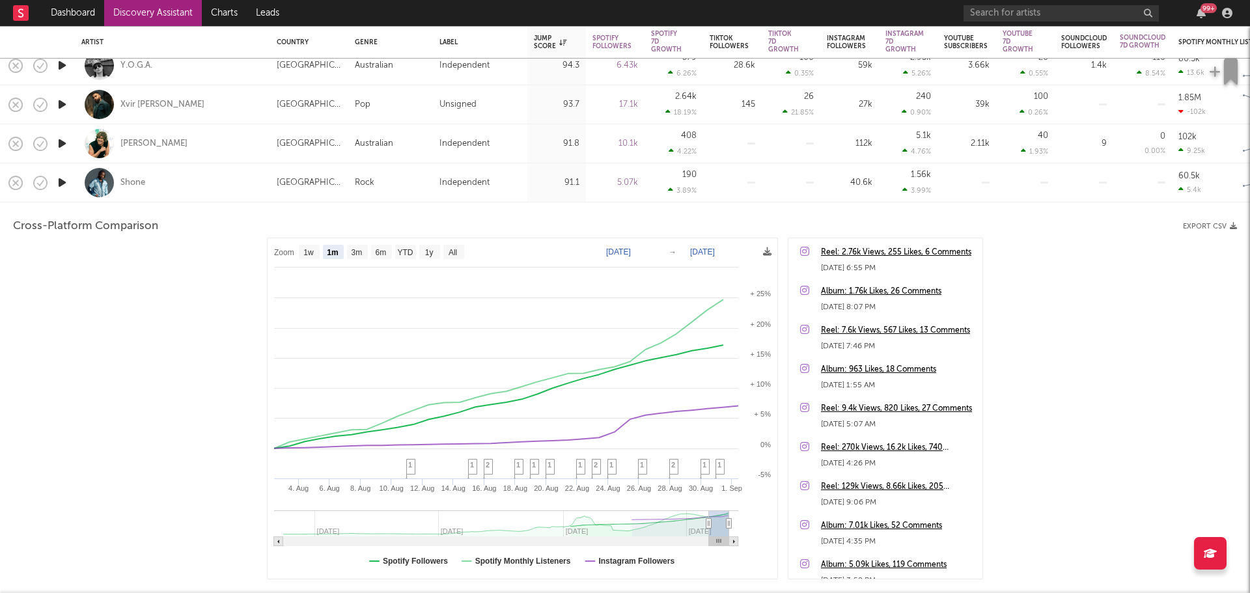
click at [229, 184] on div "Shone" at bounding box center [172, 182] width 182 height 38
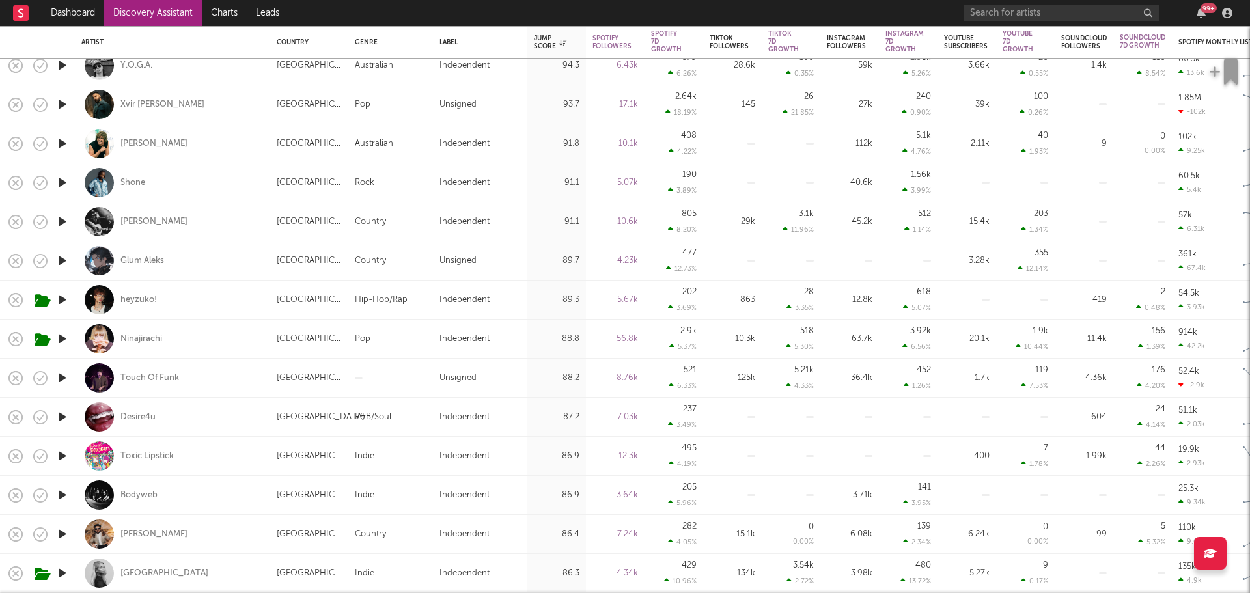
click at [59, 219] on icon "button" at bounding box center [62, 222] width 14 height 16
click at [61, 221] on icon "button" at bounding box center [61, 222] width 12 height 16
click at [61, 262] on icon "button" at bounding box center [62, 261] width 14 height 16
click at [218, 262] on div "Glum Aleks" at bounding box center [172, 260] width 182 height 38
select select "1w"
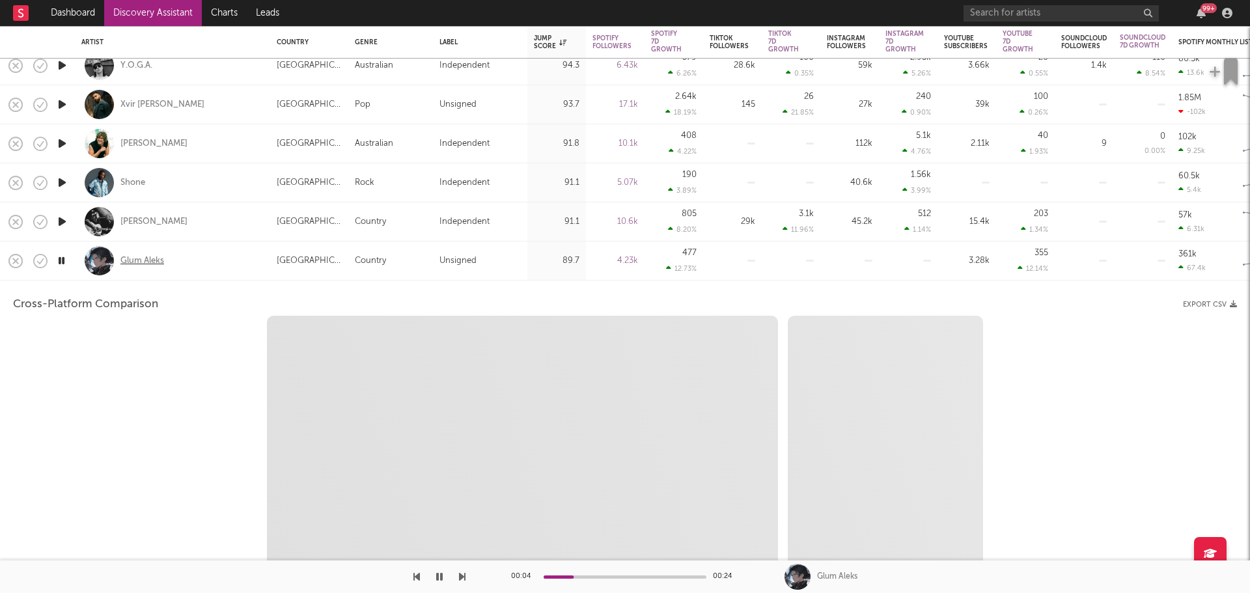
select select "1w"
select select "1m"
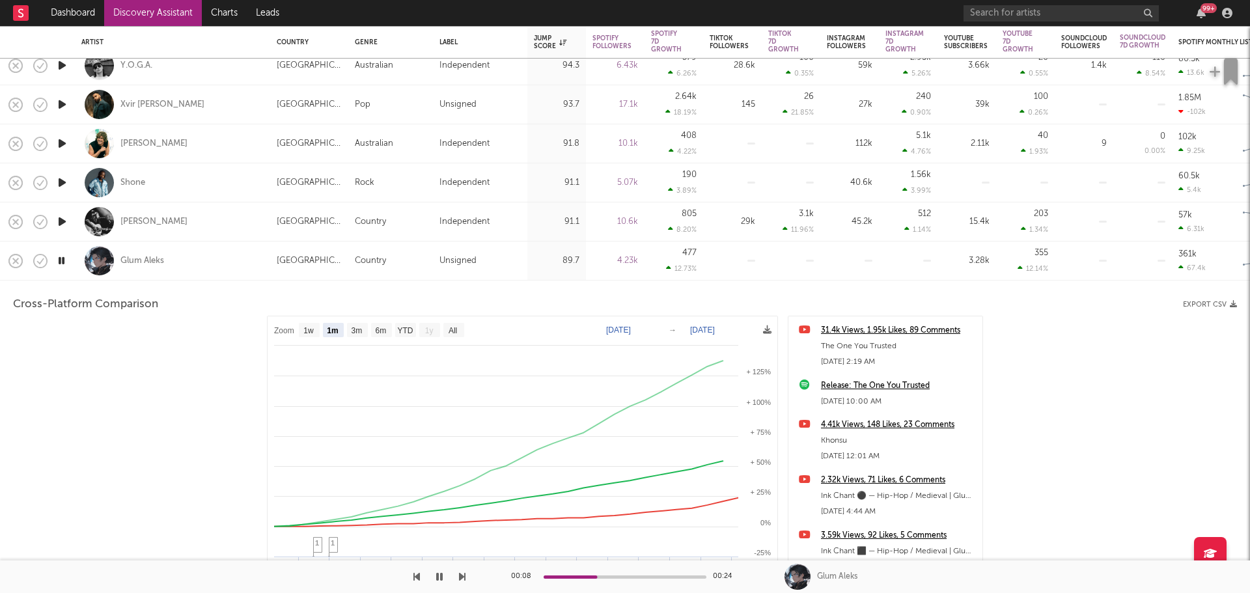
click at [64, 262] on icon "button" at bounding box center [61, 261] width 12 height 16
click at [203, 260] on div "Glum Aleks" at bounding box center [172, 260] width 182 height 38
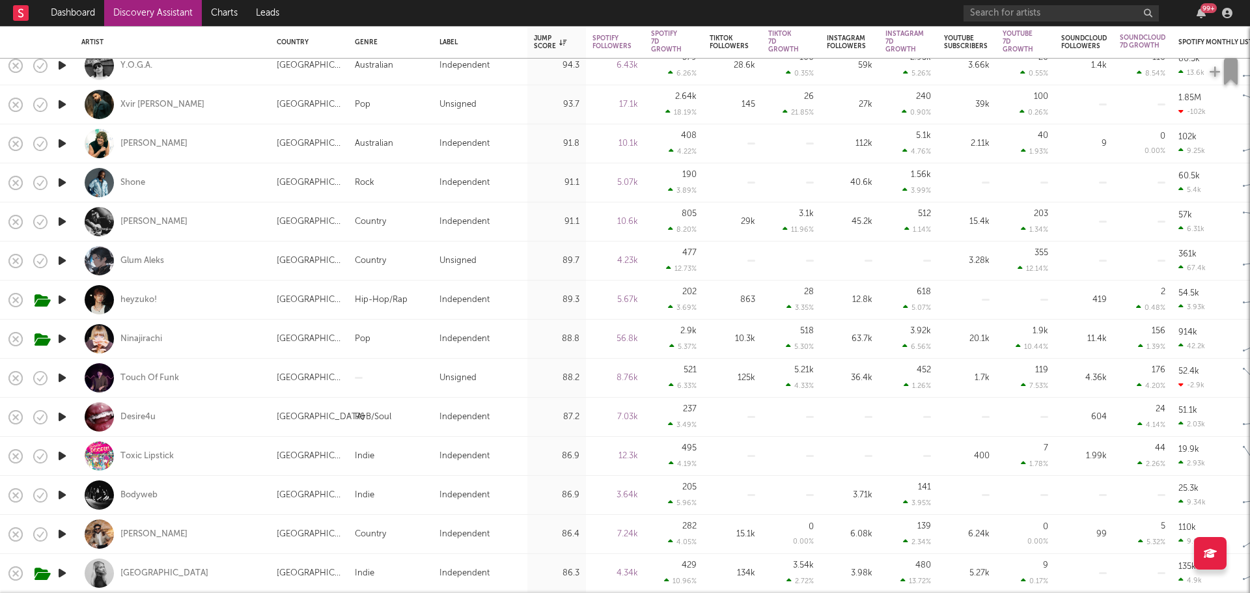
click at [61, 297] on icon "button" at bounding box center [62, 300] width 14 height 16
click at [61, 297] on icon "button" at bounding box center [61, 300] width 12 height 16
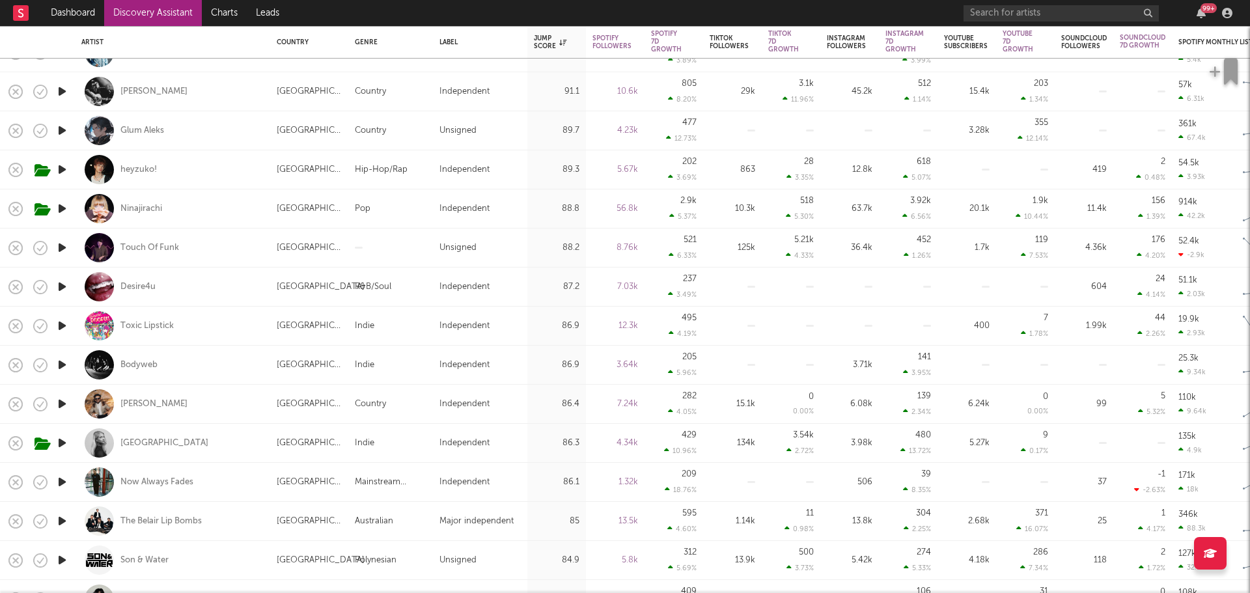
click at [61, 247] on icon "button" at bounding box center [62, 248] width 14 height 16
click at [61, 247] on icon "button" at bounding box center [61, 248] width 12 height 16
click at [62, 325] on icon "button" at bounding box center [62, 326] width 14 height 16
click at [62, 325] on icon "button" at bounding box center [61, 326] width 12 height 16
click at [66, 443] on icon "button" at bounding box center [62, 443] width 14 height 16
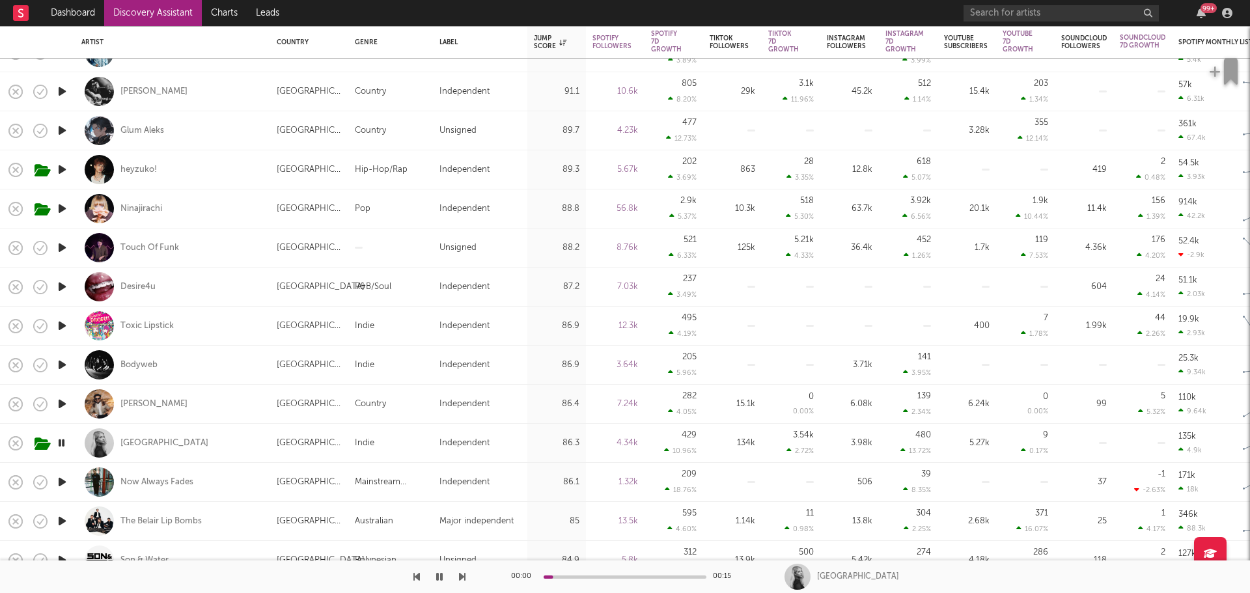
click at [66, 443] on icon "button" at bounding box center [61, 443] width 12 height 16
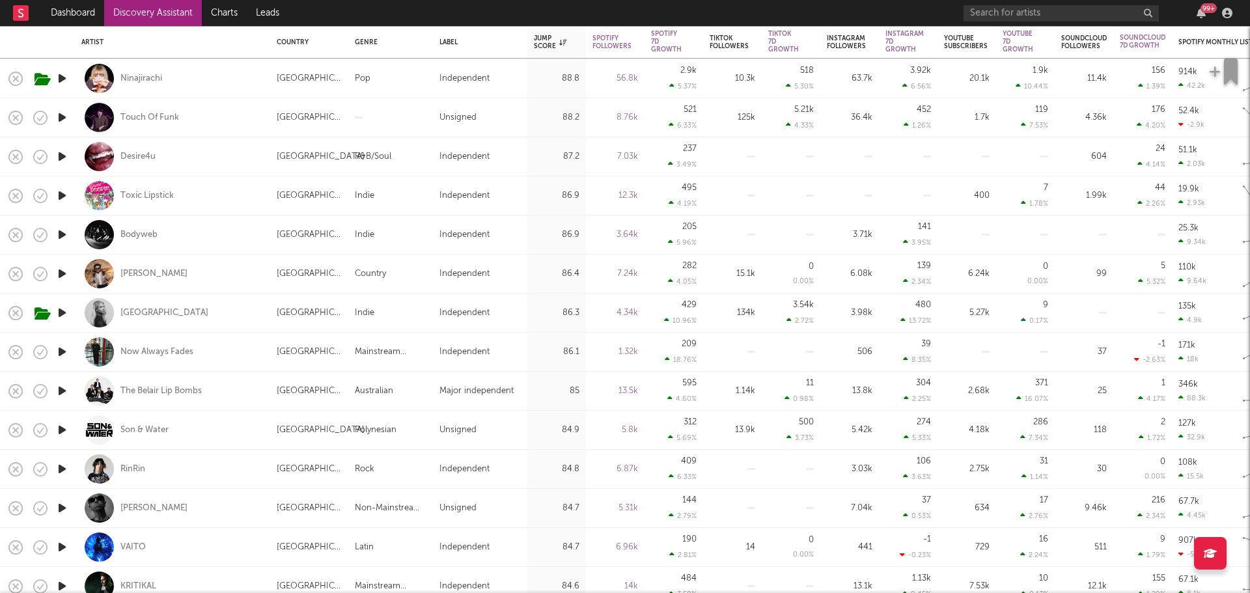
click at [61, 353] on icon "button" at bounding box center [62, 352] width 14 height 16
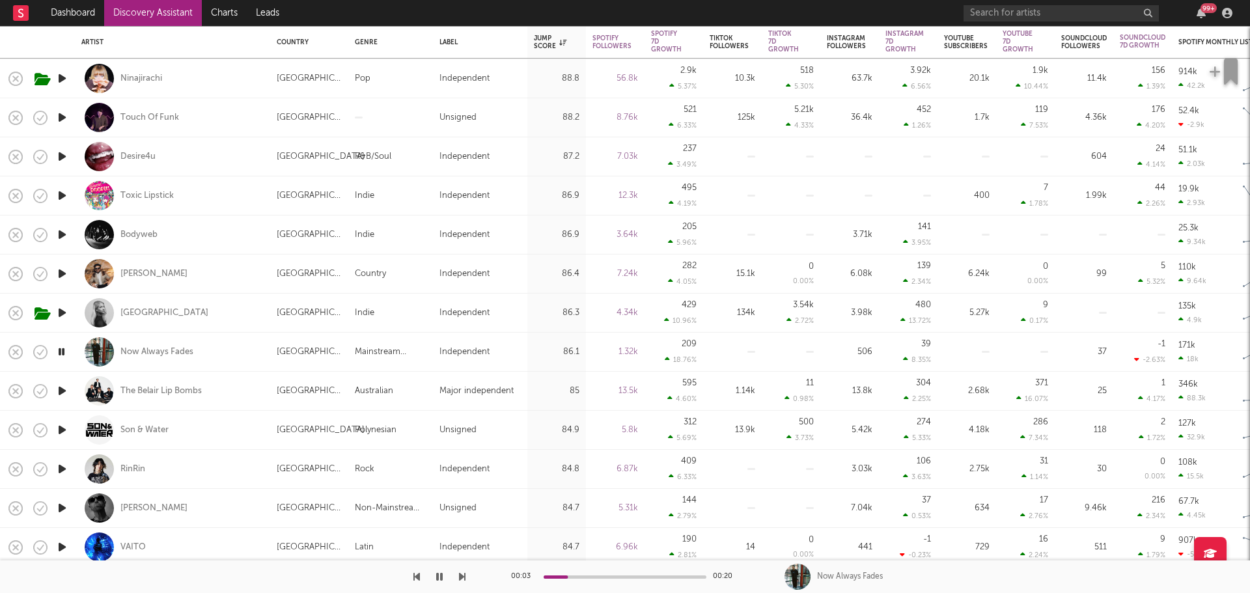
click at [61, 353] on icon "button" at bounding box center [61, 352] width 12 height 16
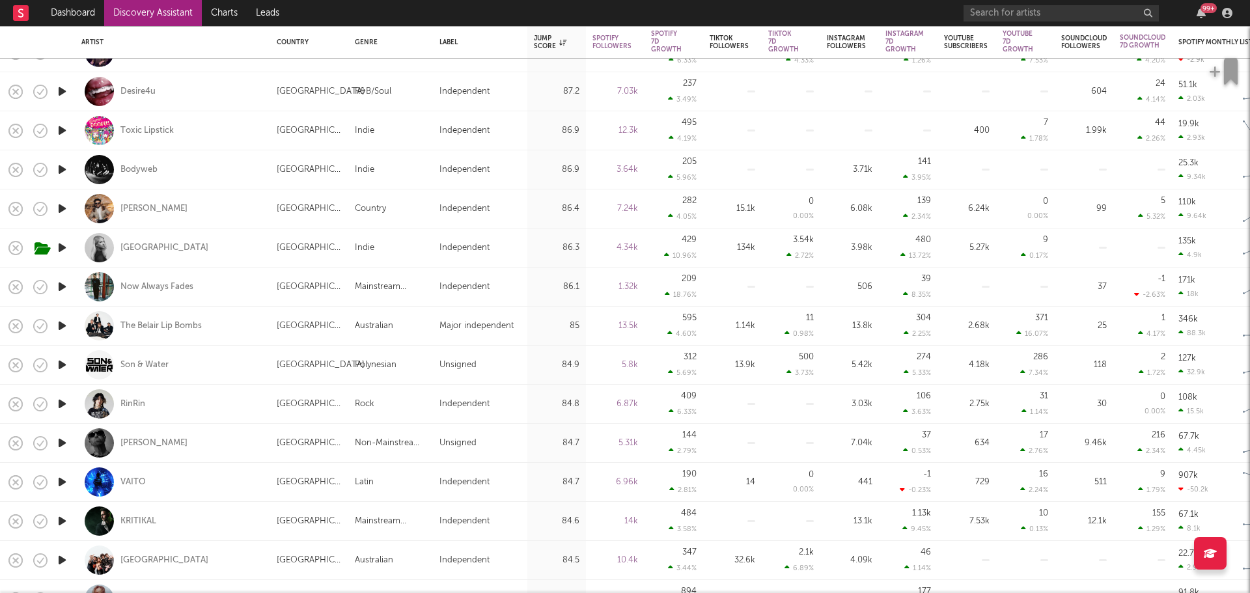
click at [59, 400] on icon "button" at bounding box center [62, 404] width 14 height 16
click at [59, 400] on icon "button" at bounding box center [61, 404] width 12 height 16
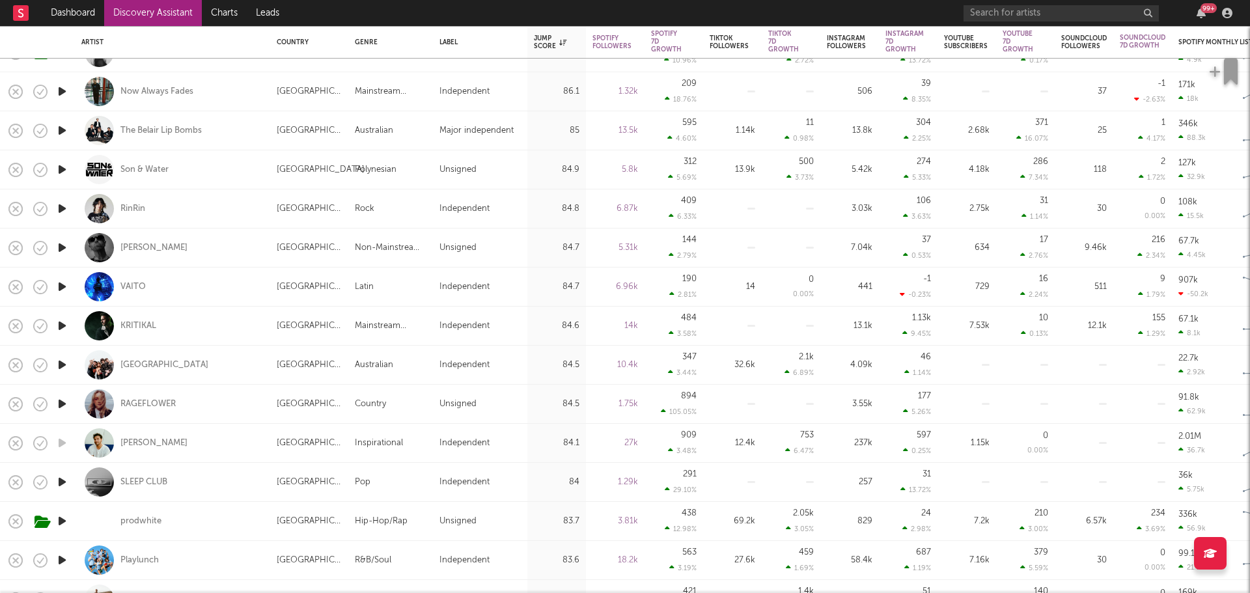
click at [58, 521] on icon "button" at bounding box center [62, 521] width 14 height 16
click at [58, 519] on icon "button" at bounding box center [61, 521] width 12 height 16
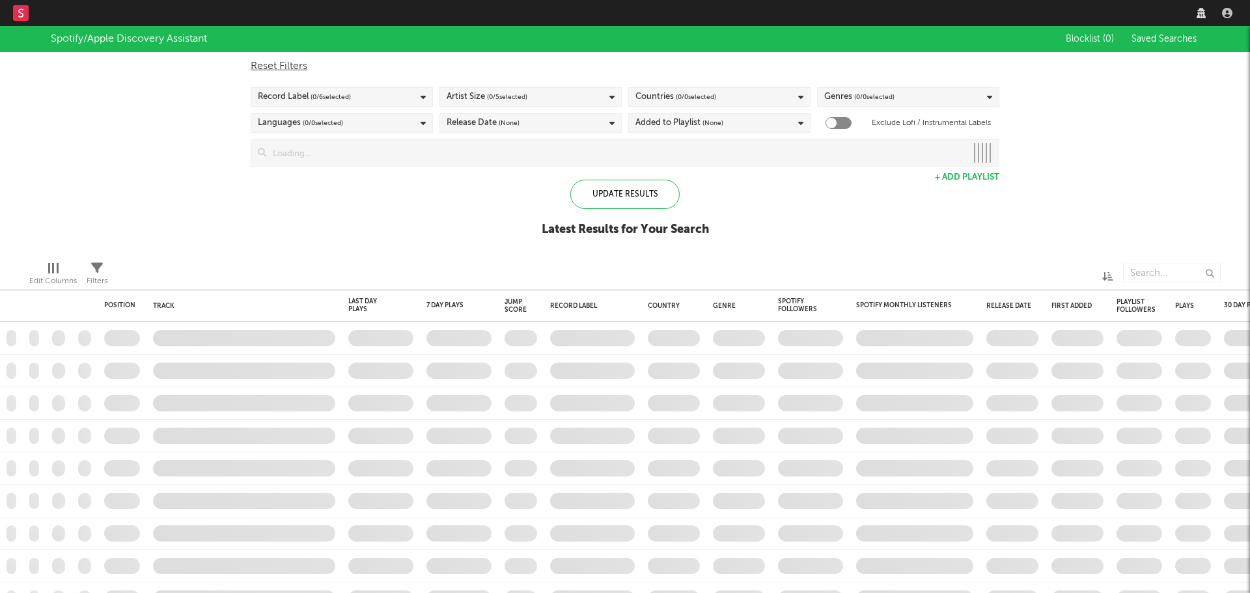
checkbox input "true"
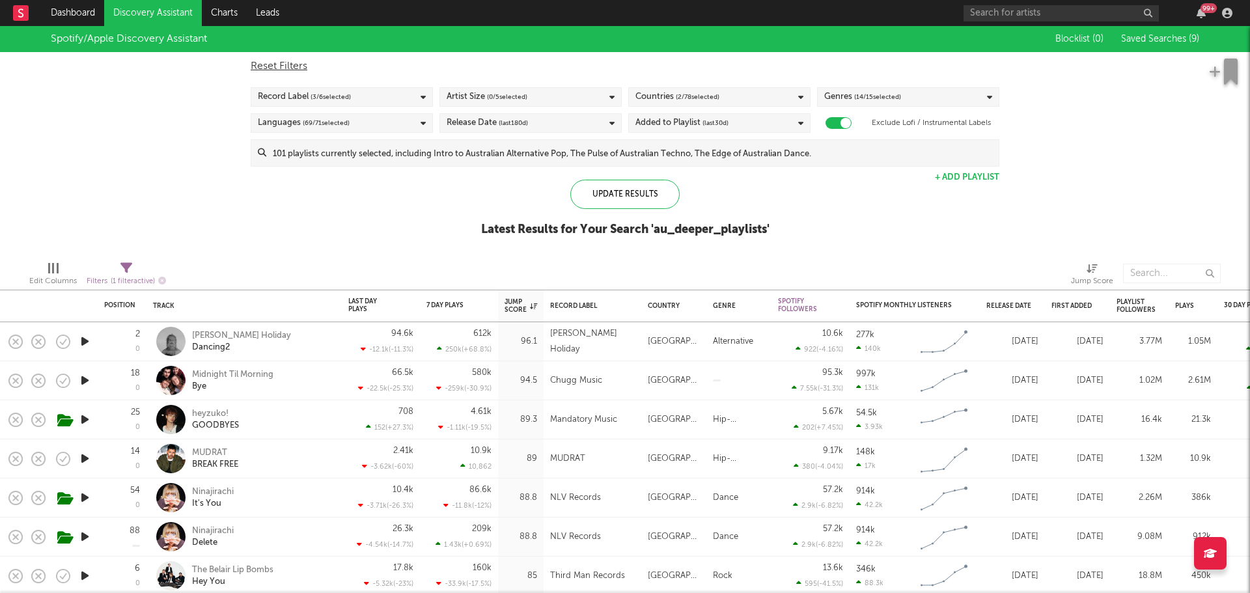
click at [271, 216] on div "Spotify/Apple Discovery Assistant Blocklist ( 0 ) Saved Searches ( 9 ) Reset Fi…" at bounding box center [625, 138] width 1250 height 225
click at [85, 338] on icon "button" at bounding box center [85, 341] width 14 height 16
click at [599, 575] on div at bounding box center [625, 576] width 163 height 3
click at [86, 342] on icon "button" at bounding box center [84, 341] width 12 height 16
click at [83, 377] on icon "button" at bounding box center [85, 380] width 14 height 16
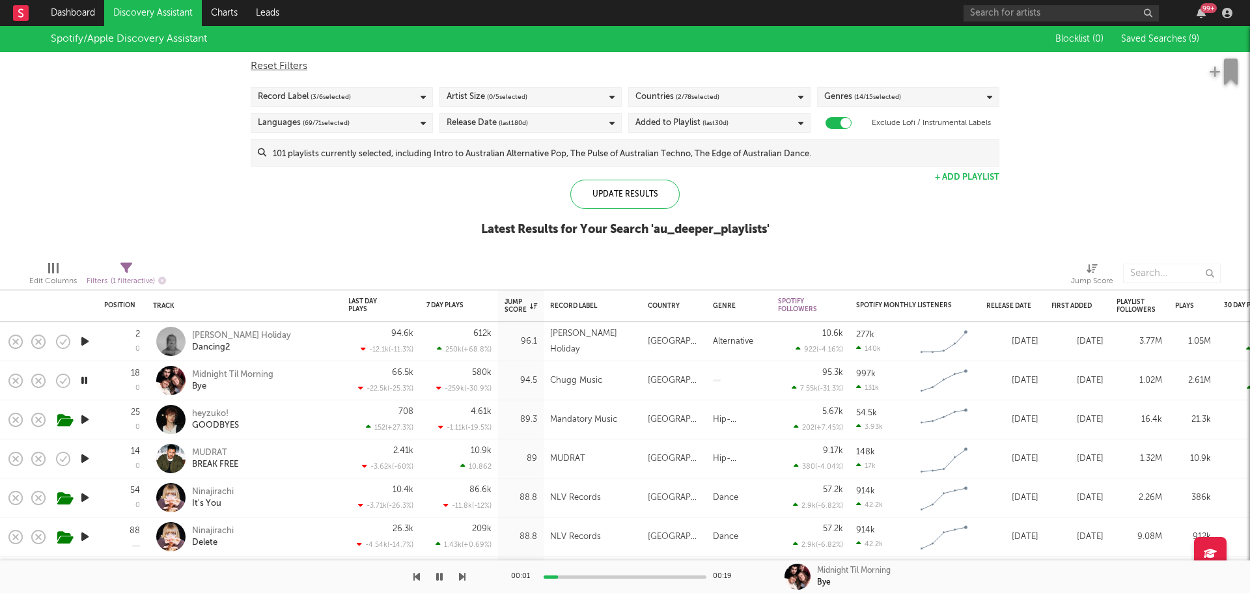
click at [84, 378] on icon "button" at bounding box center [84, 380] width 12 height 16
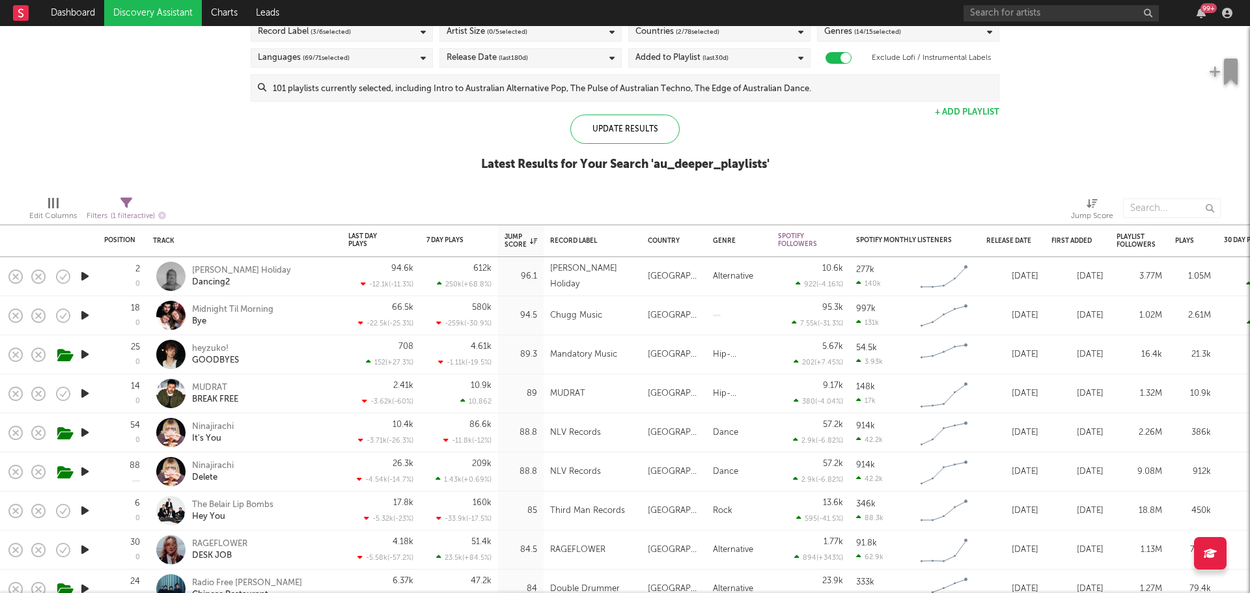
click at [85, 393] on icon "button" at bounding box center [85, 393] width 14 height 16
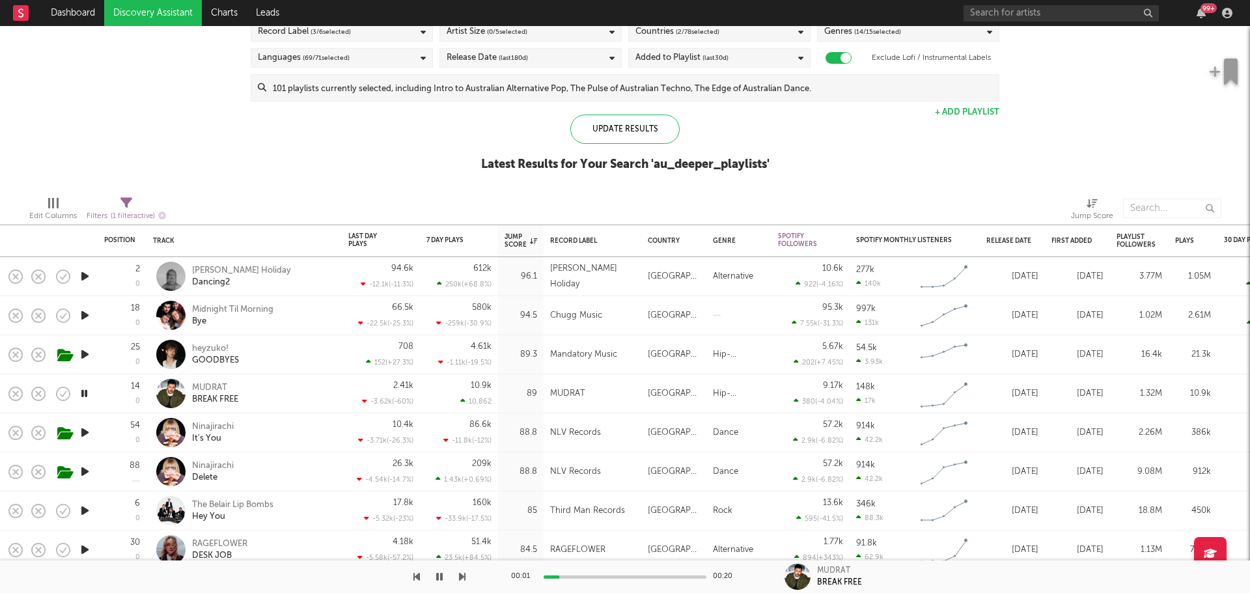
click at [85, 393] on icon "button" at bounding box center [84, 393] width 12 height 16
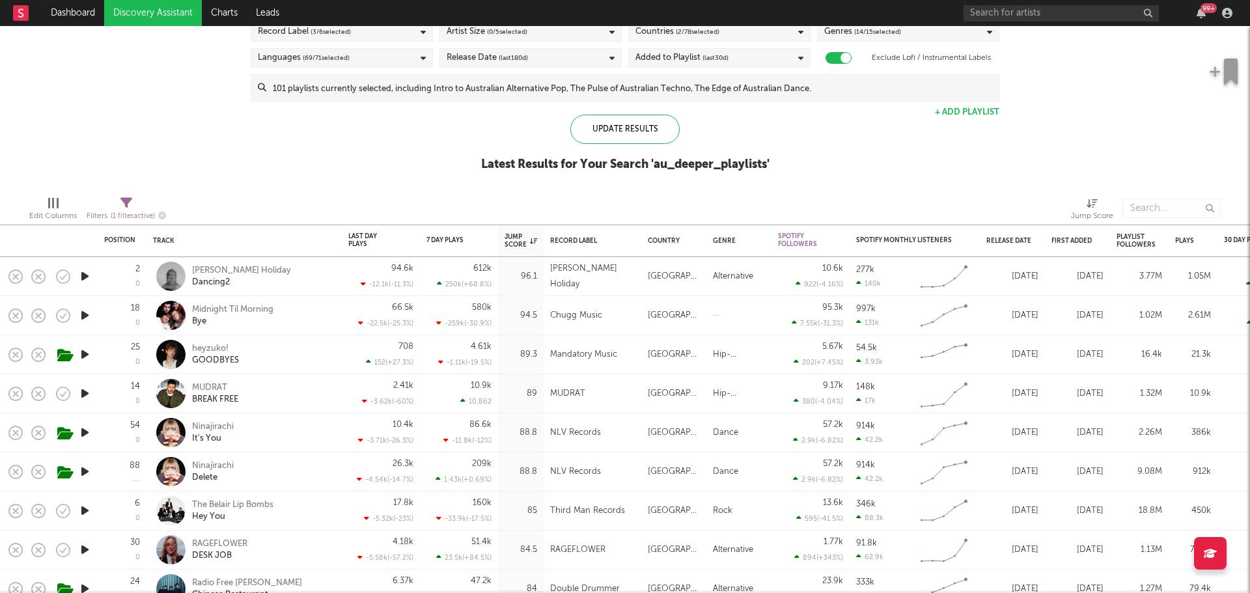
click at [85, 353] on icon "button" at bounding box center [85, 354] width 14 height 16
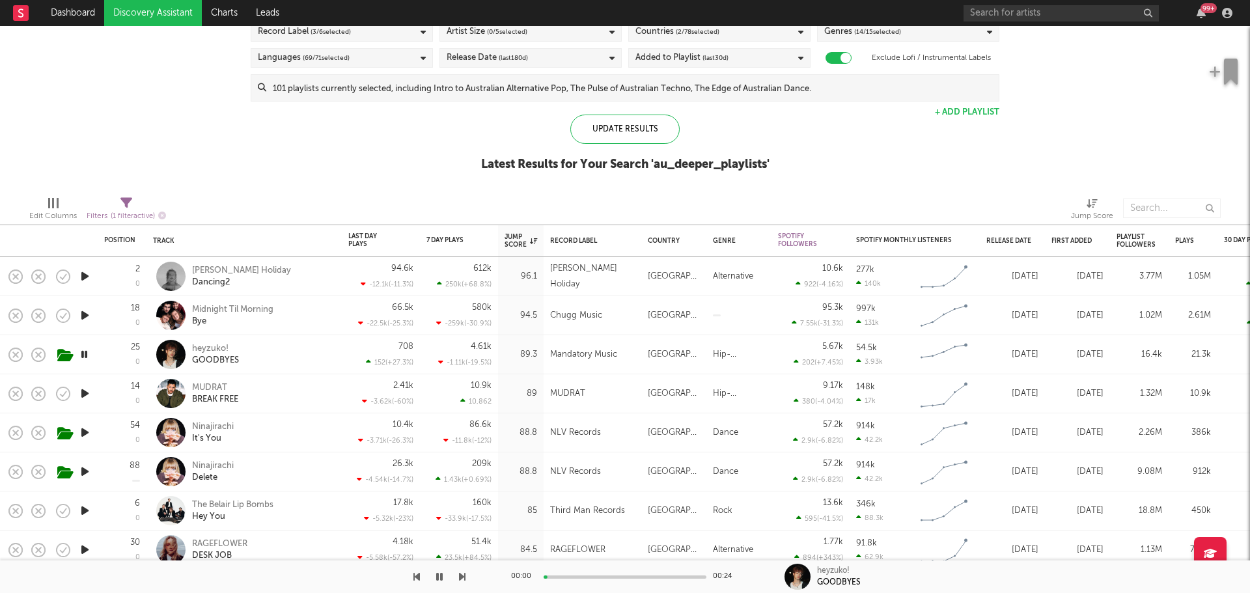
click at [85, 353] on icon "button" at bounding box center [84, 354] width 12 height 16
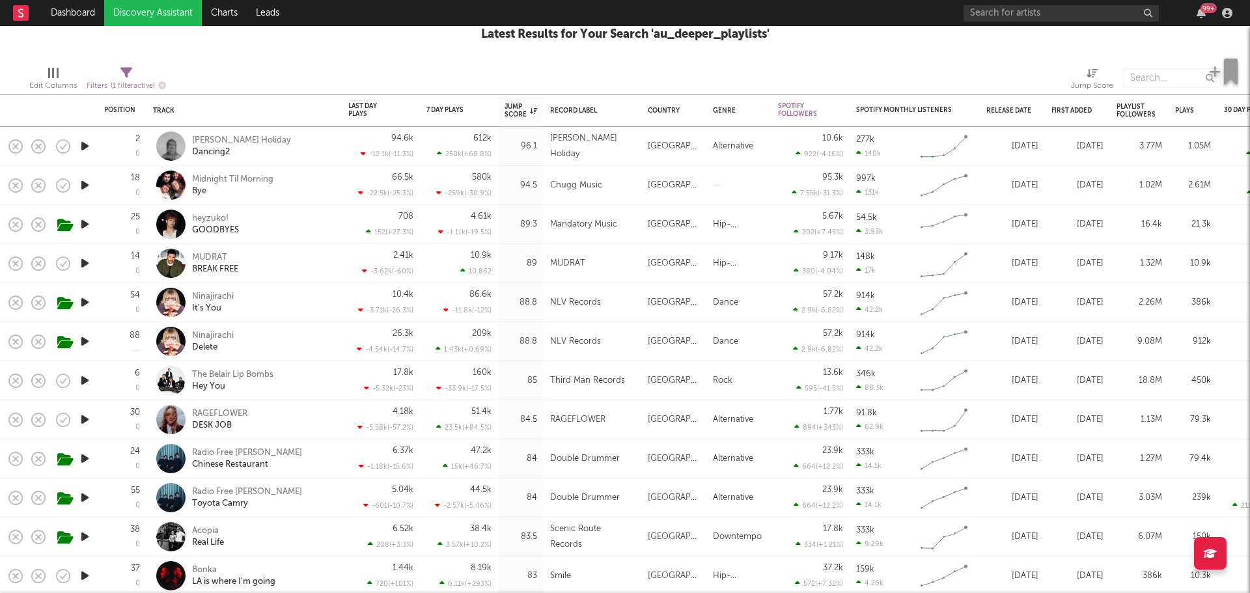
click at [83, 379] on icon "button" at bounding box center [85, 380] width 14 height 16
click at [83, 379] on icon "button" at bounding box center [84, 380] width 12 height 16
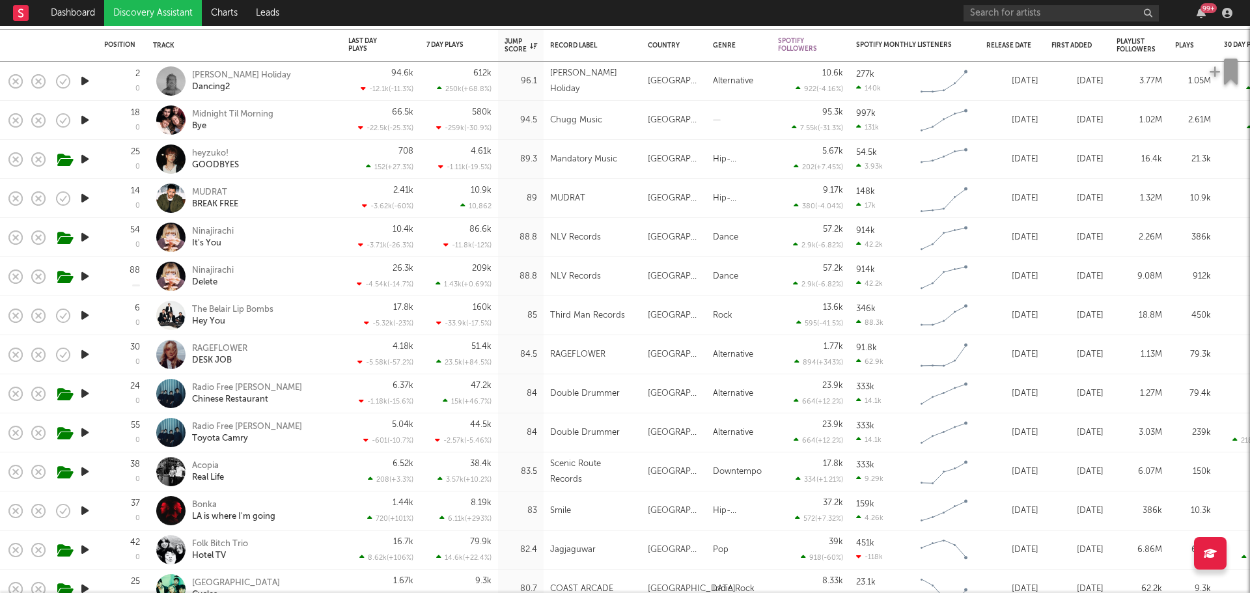
click at [84, 357] on icon "button" at bounding box center [85, 354] width 14 height 16
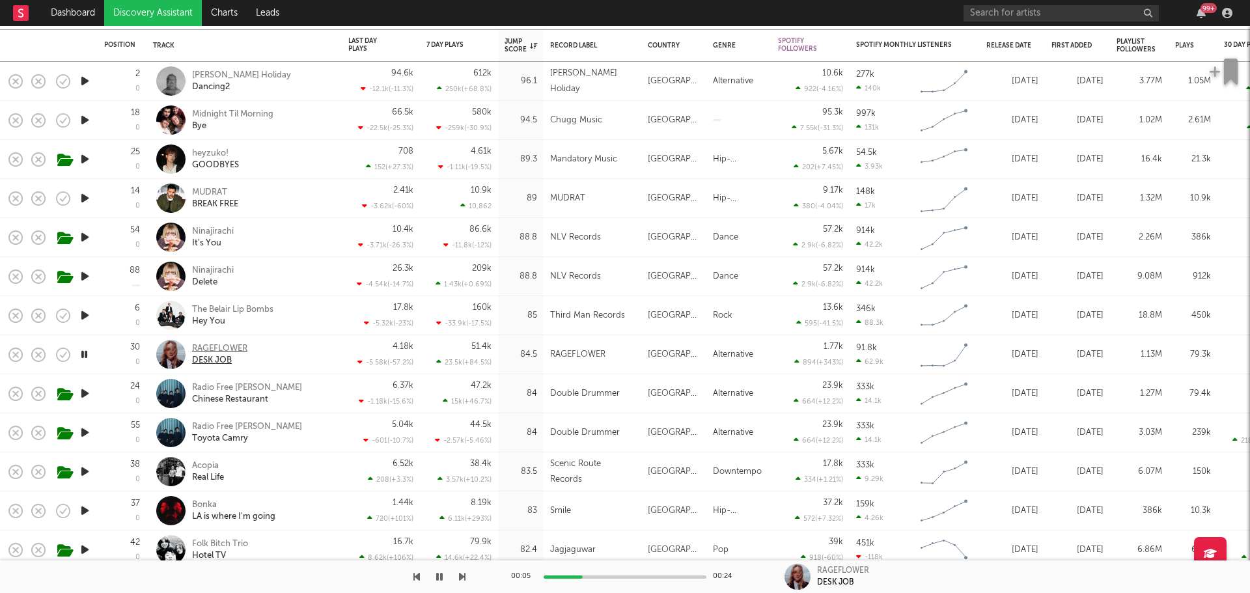
click at [219, 344] on div "RAGEFLOWER" at bounding box center [219, 349] width 55 height 12
click at [85, 354] on icon "button" at bounding box center [84, 354] width 12 height 16
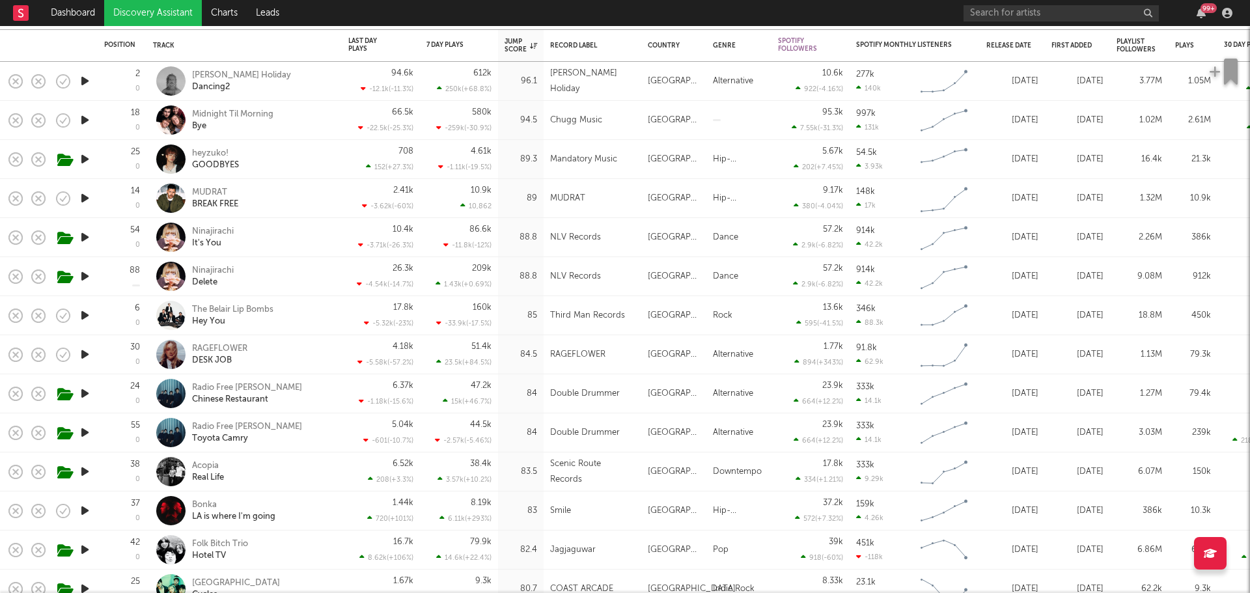
click at [81, 391] on icon "button" at bounding box center [85, 393] width 14 height 16
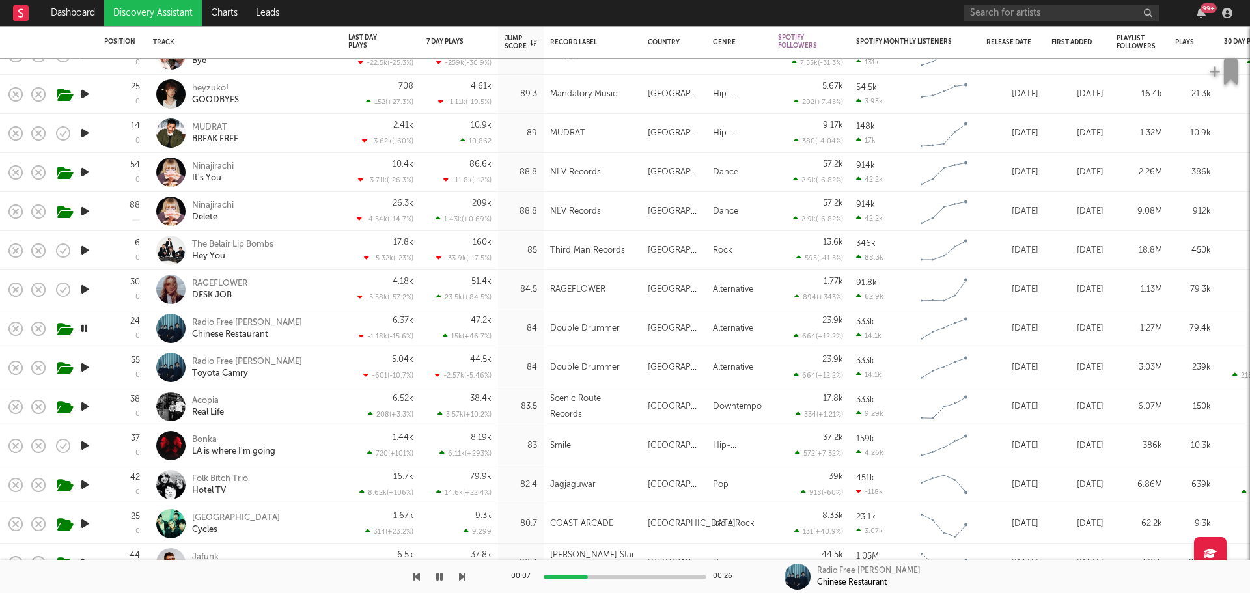
click at [85, 404] on icon "button" at bounding box center [85, 406] width 14 height 16
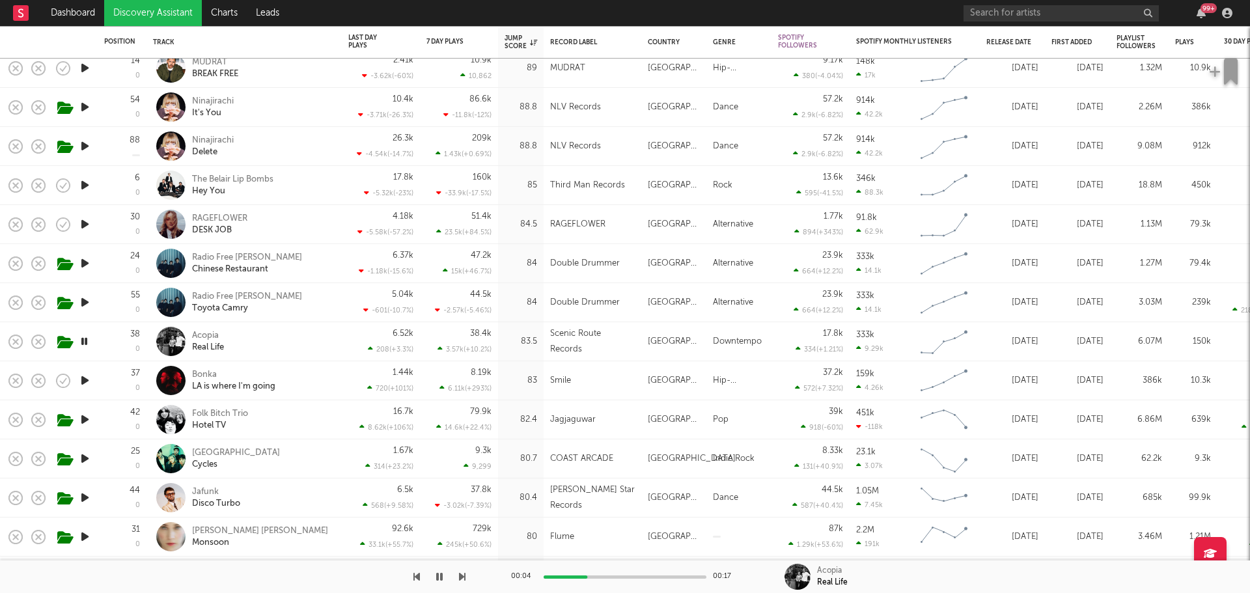
click at [85, 340] on icon "button" at bounding box center [84, 341] width 12 height 16
click at [85, 380] on icon "button" at bounding box center [85, 380] width 14 height 16
click at [85, 379] on icon "button" at bounding box center [84, 380] width 12 height 16
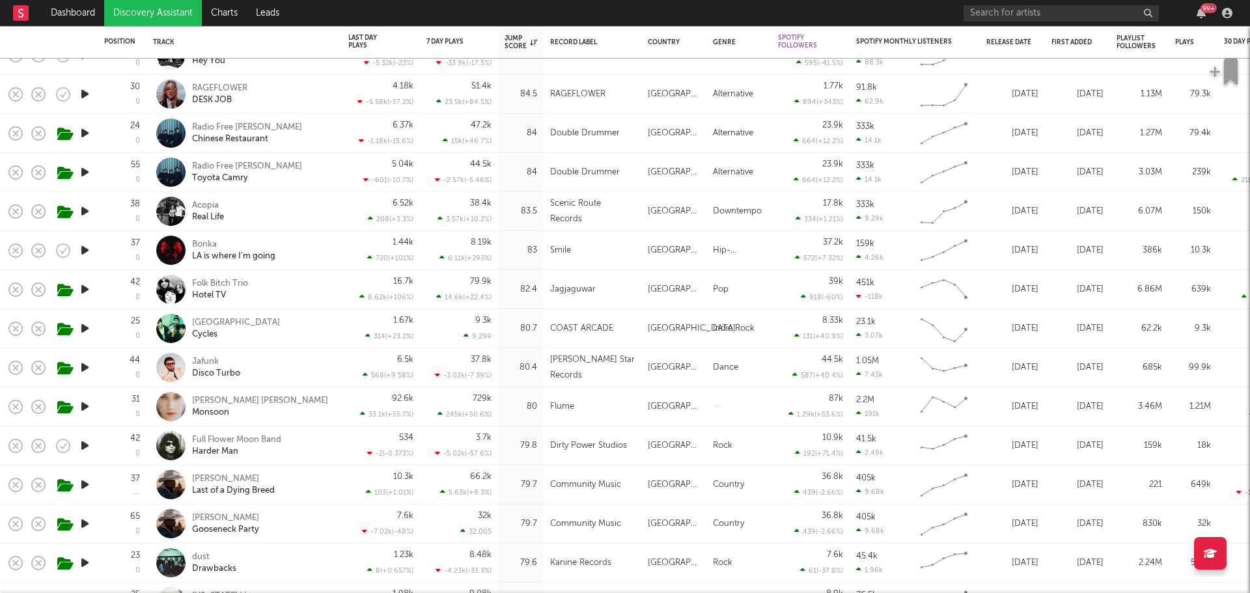
click at [84, 368] on icon "button" at bounding box center [85, 367] width 14 height 16
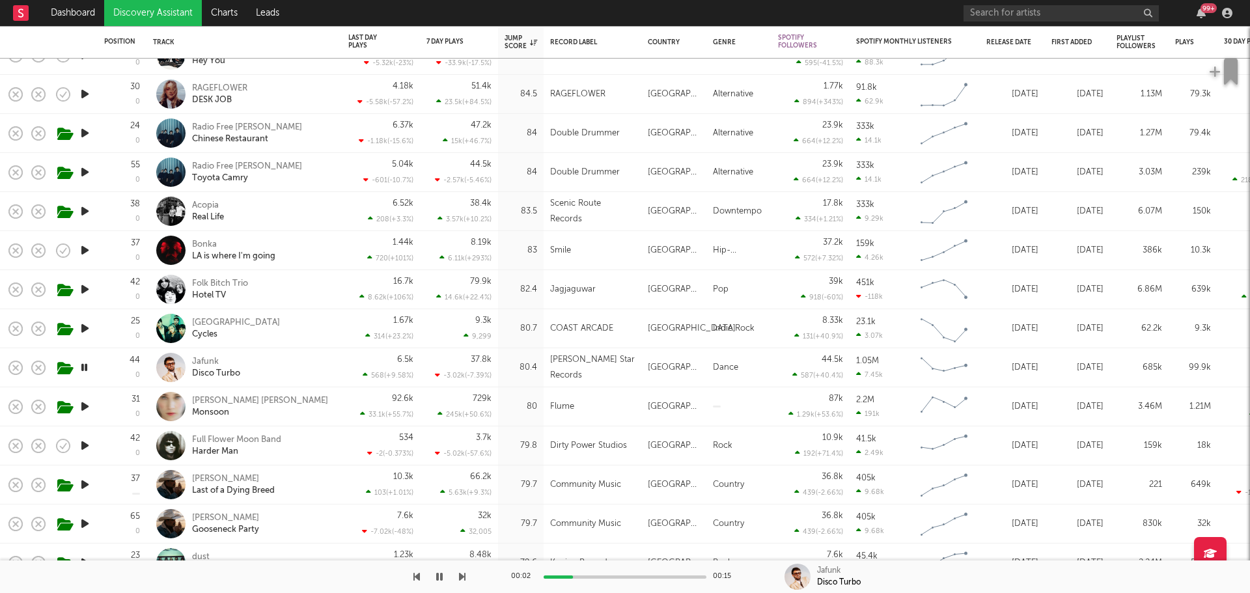
click at [84, 368] on icon "button" at bounding box center [84, 367] width 12 height 16
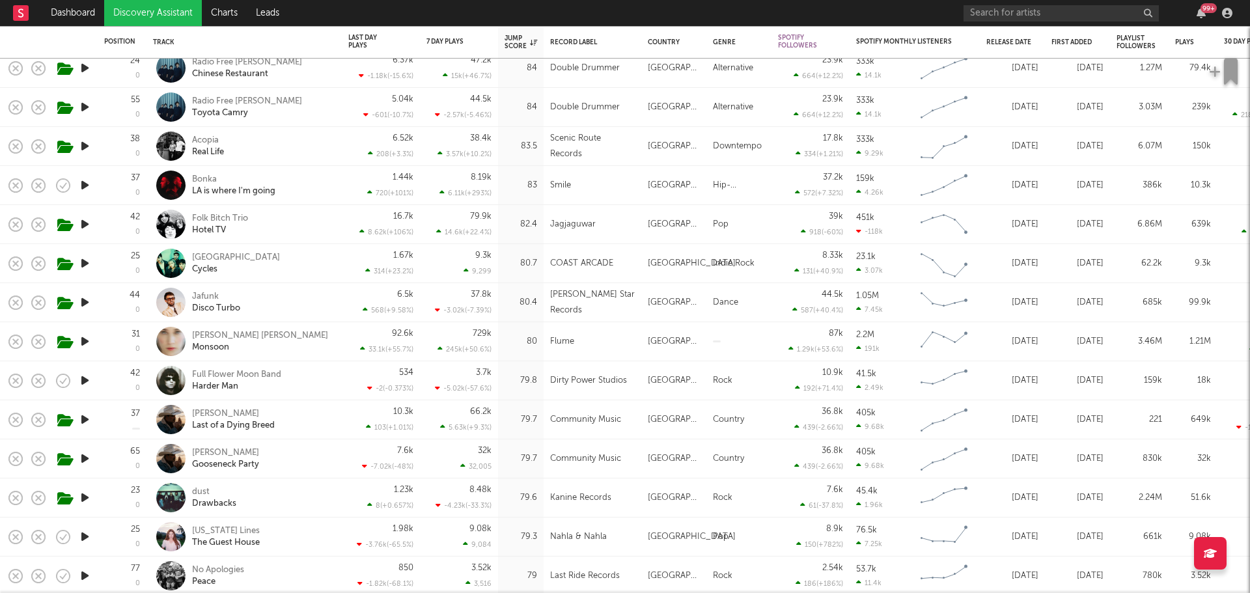
click at [86, 341] on icon "button" at bounding box center [85, 341] width 14 height 16
click at [86, 341] on icon "button" at bounding box center [84, 341] width 12 height 16
click at [85, 379] on icon "button" at bounding box center [85, 380] width 14 height 16
click at [83, 377] on icon "button" at bounding box center [84, 380] width 12 height 16
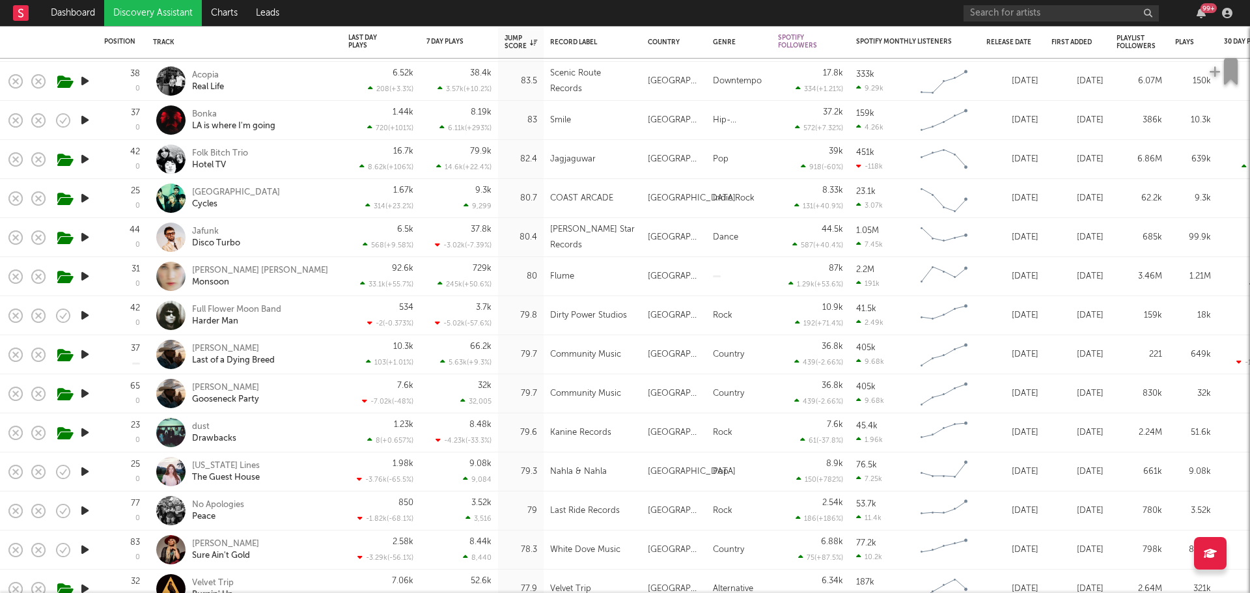
click at [83, 433] on icon "button" at bounding box center [85, 432] width 14 height 16
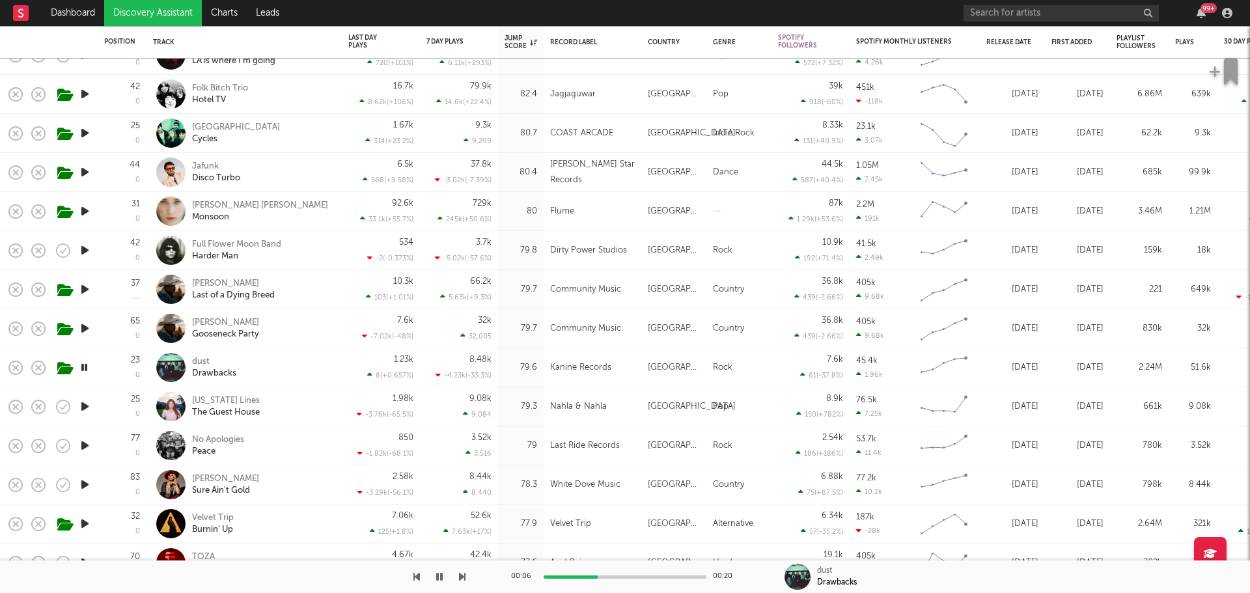
click at [85, 366] on icon "button" at bounding box center [84, 367] width 12 height 16
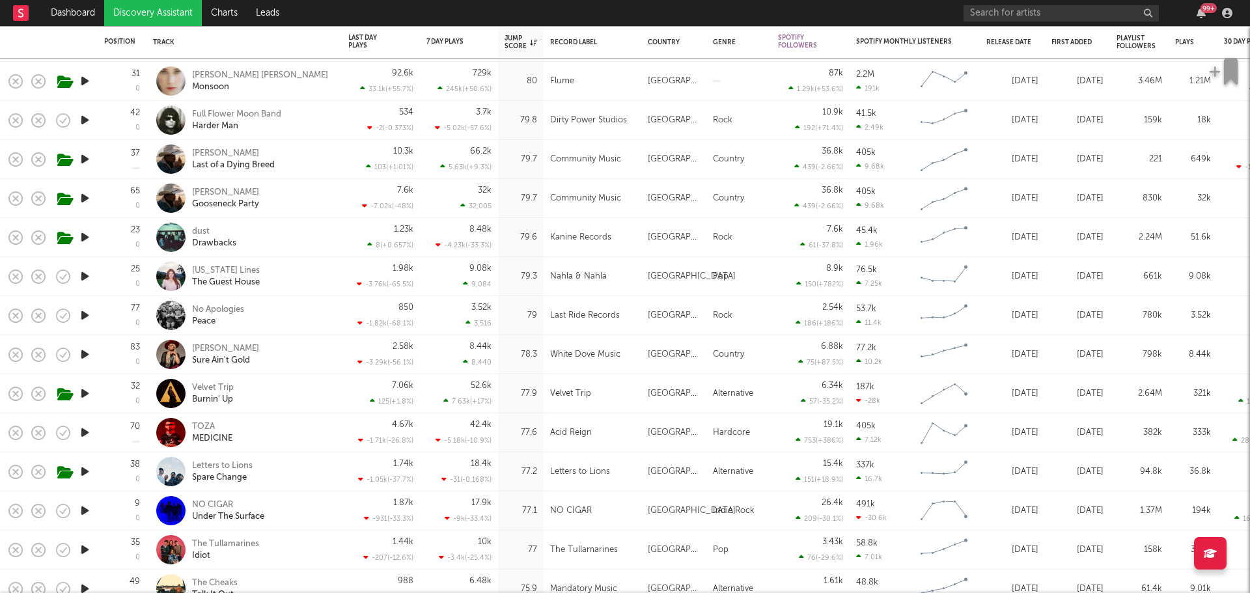
click at [83, 395] on icon "button" at bounding box center [85, 393] width 14 height 16
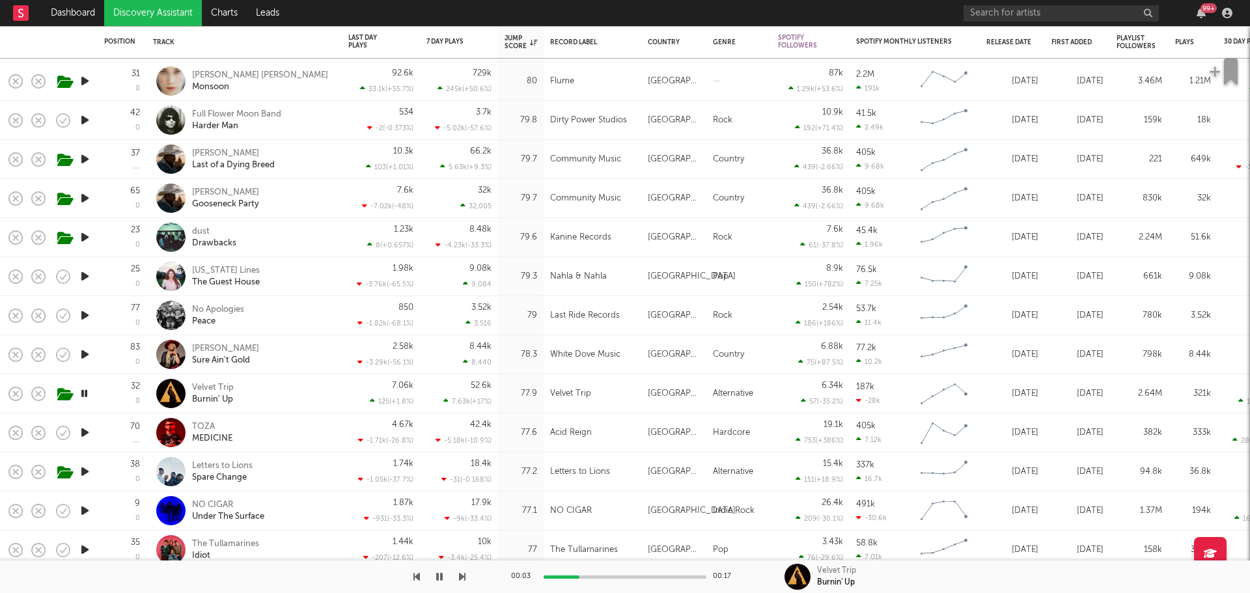
click at [83, 393] on icon "button" at bounding box center [84, 393] width 12 height 16
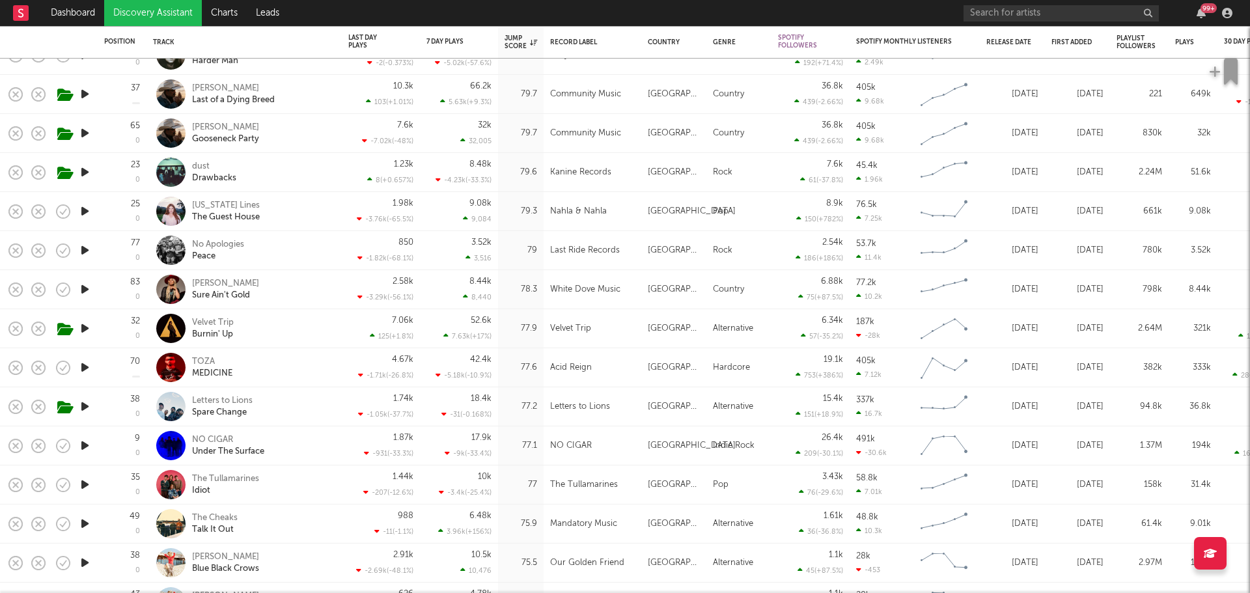
click at [85, 405] on icon "button" at bounding box center [85, 406] width 14 height 16
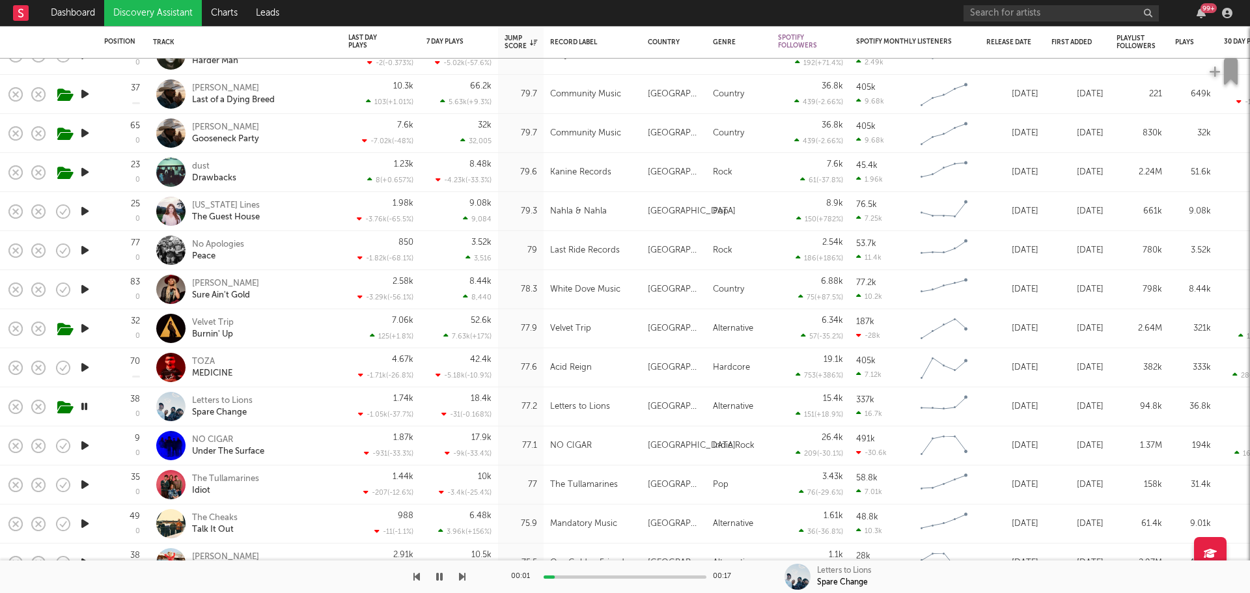
click at [85, 404] on icon "button" at bounding box center [84, 406] width 12 height 16
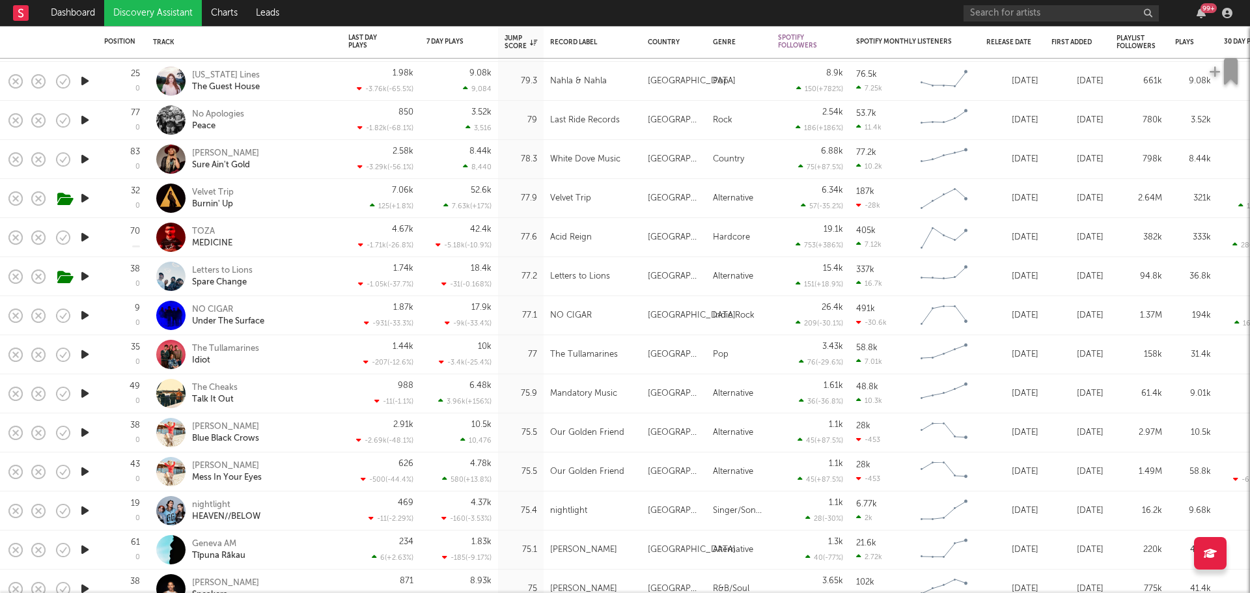
click at [83, 393] on icon "button" at bounding box center [85, 393] width 14 height 16
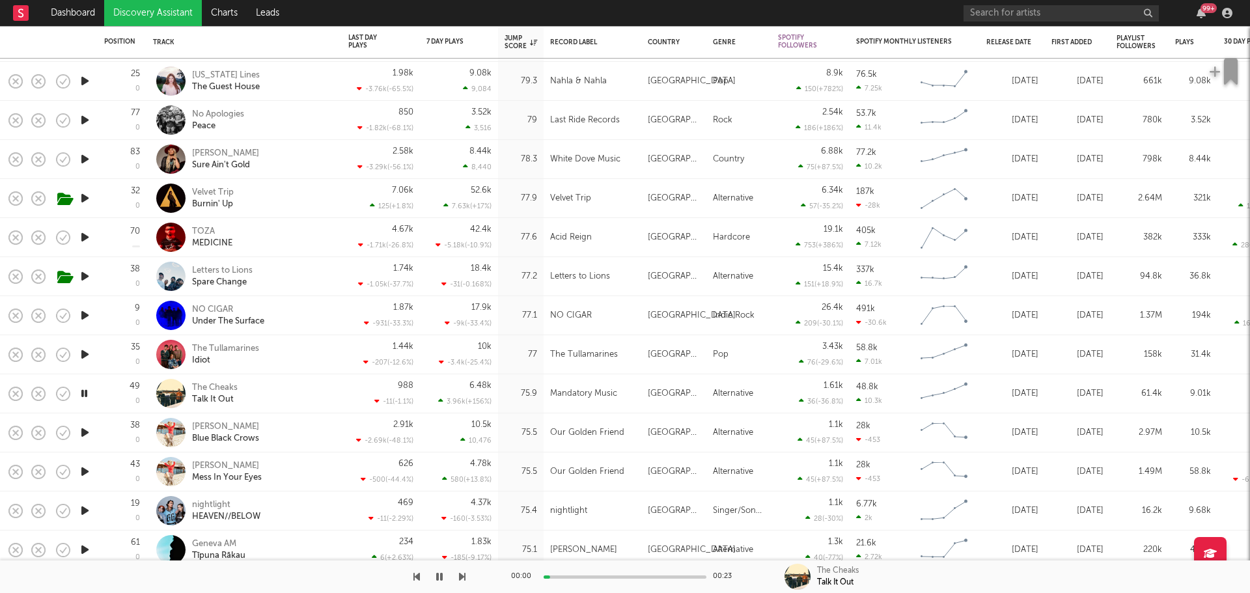
click at [83, 393] on icon "button" at bounding box center [84, 393] width 12 height 16
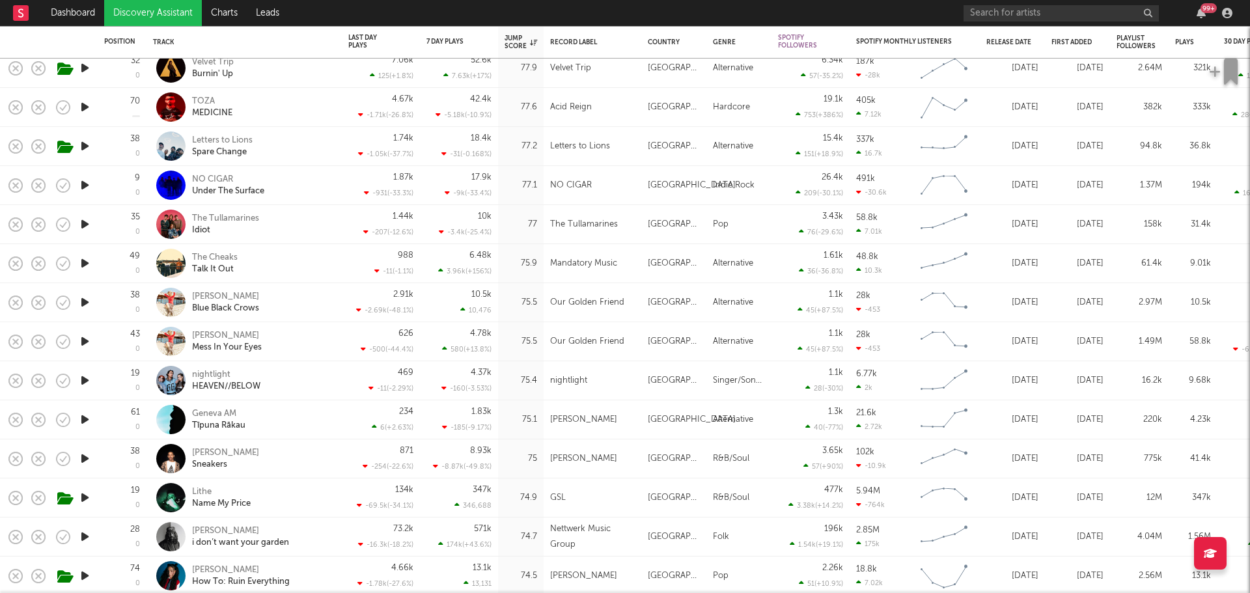
click at [85, 378] on icon "button" at bounding box center [85, 380] width 14 height 16
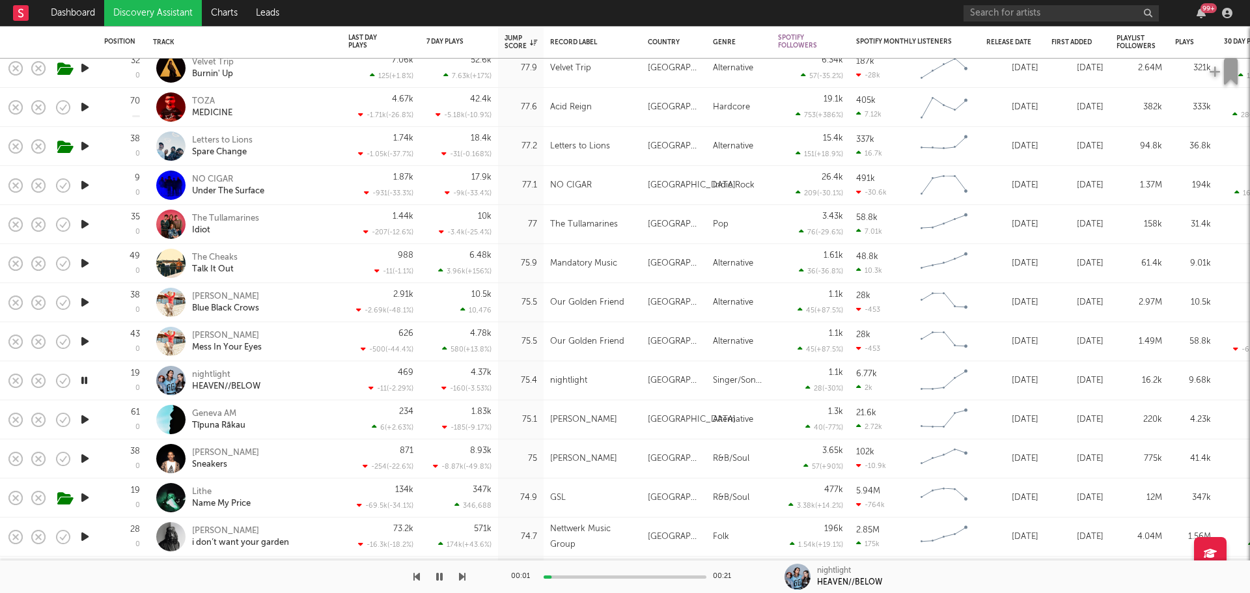
click at [85, 378] on icon "button" at bounding box center [84, 380] width 12 height 16
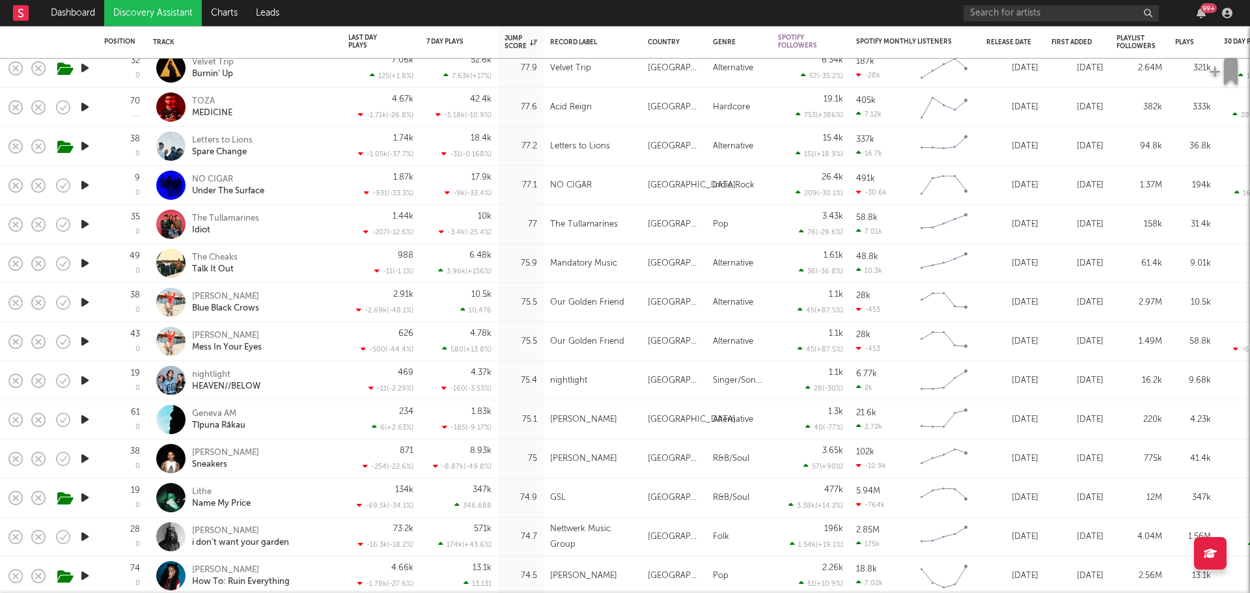
click at [85, 493] on icon "button" at bounding box center [85, 497] width 14 height 16
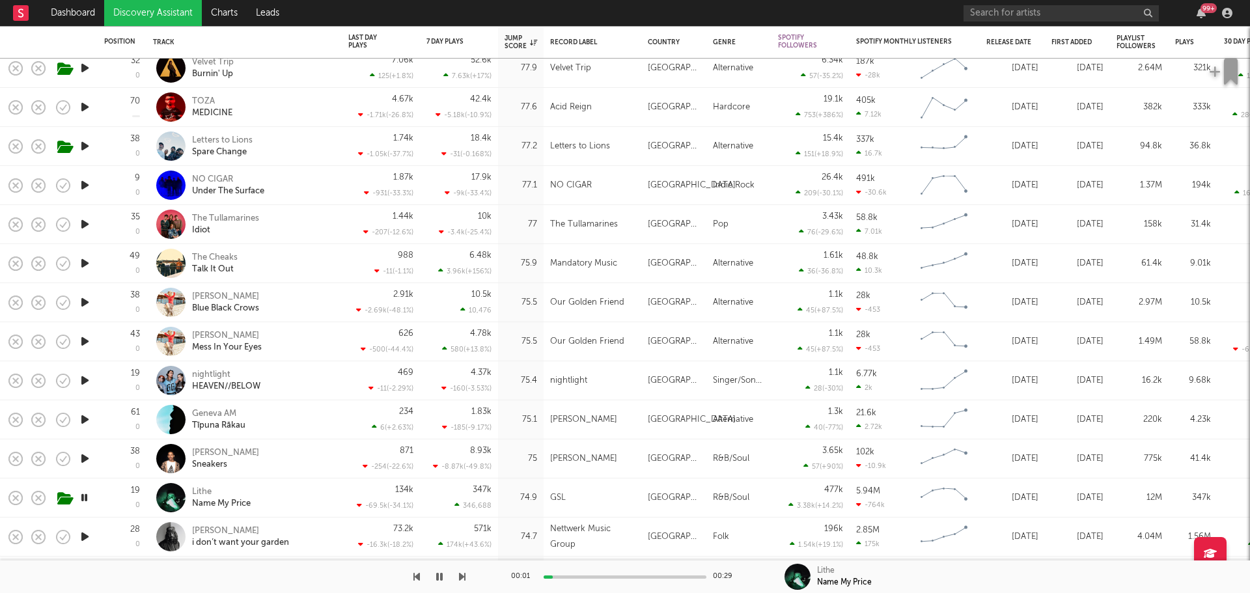
click at [84, 458] on icon "button" at bounding box center [85, 458] width 14 height 16
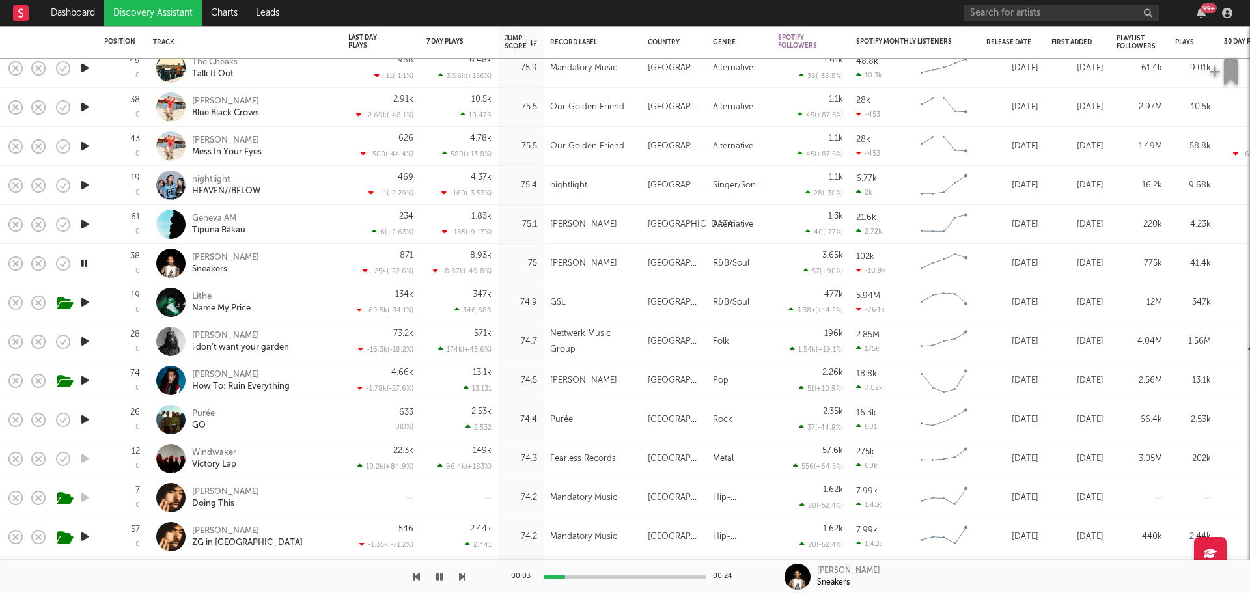
click at [89, 419] on icon "button" at bounding box center [85, 419] width 14 height 16
click at [84, 417] on icon "button" at bounding box center [84, 419] width 12 height 16
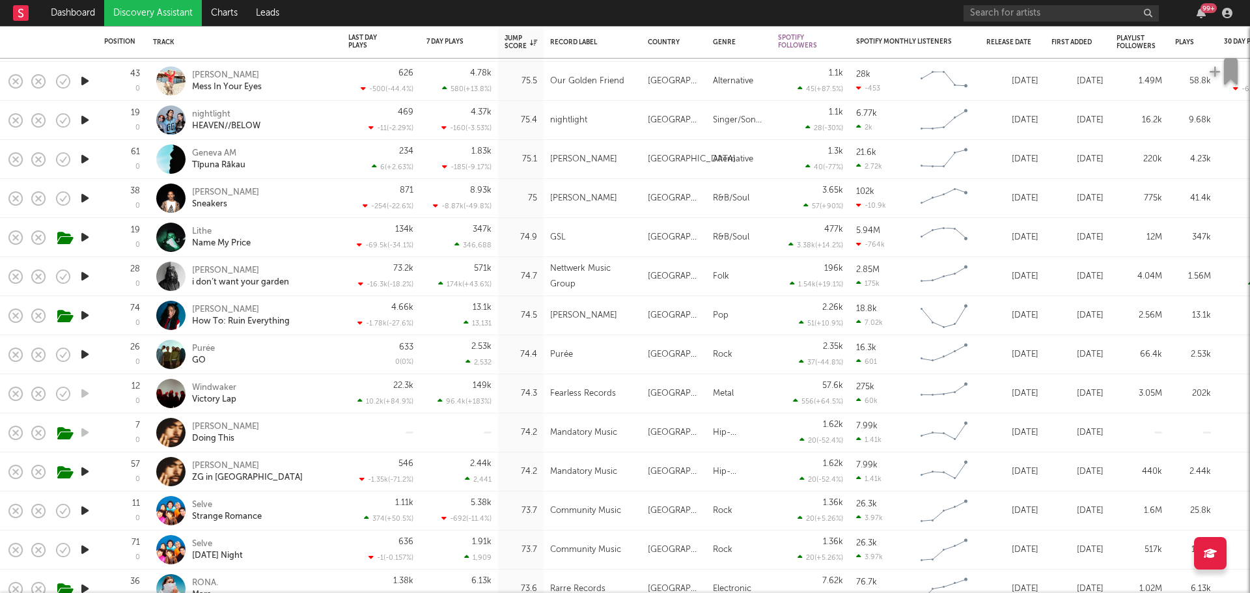
click at [85, 472] on icon "button" at bounding box center [85, 471] width 14 height 16
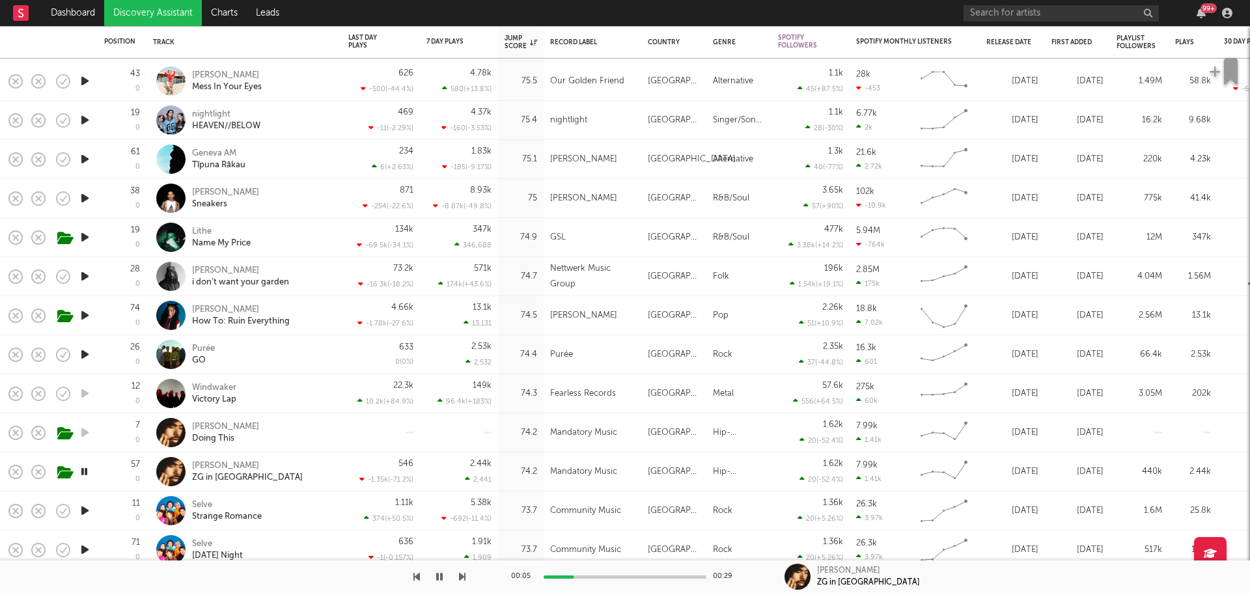
click at [83, 470] on icon "button" at bounding box center [84, 471] width 12 height 16
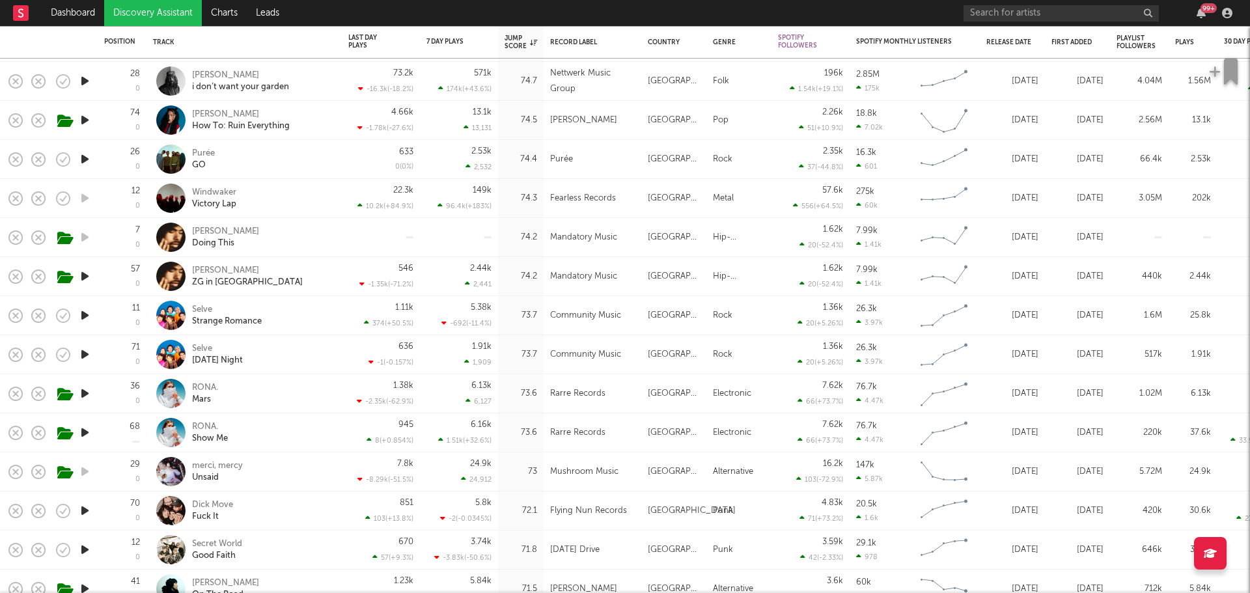
click at [85, 389] on icon "button" at bounding box center [85, 393] width 14 height 16
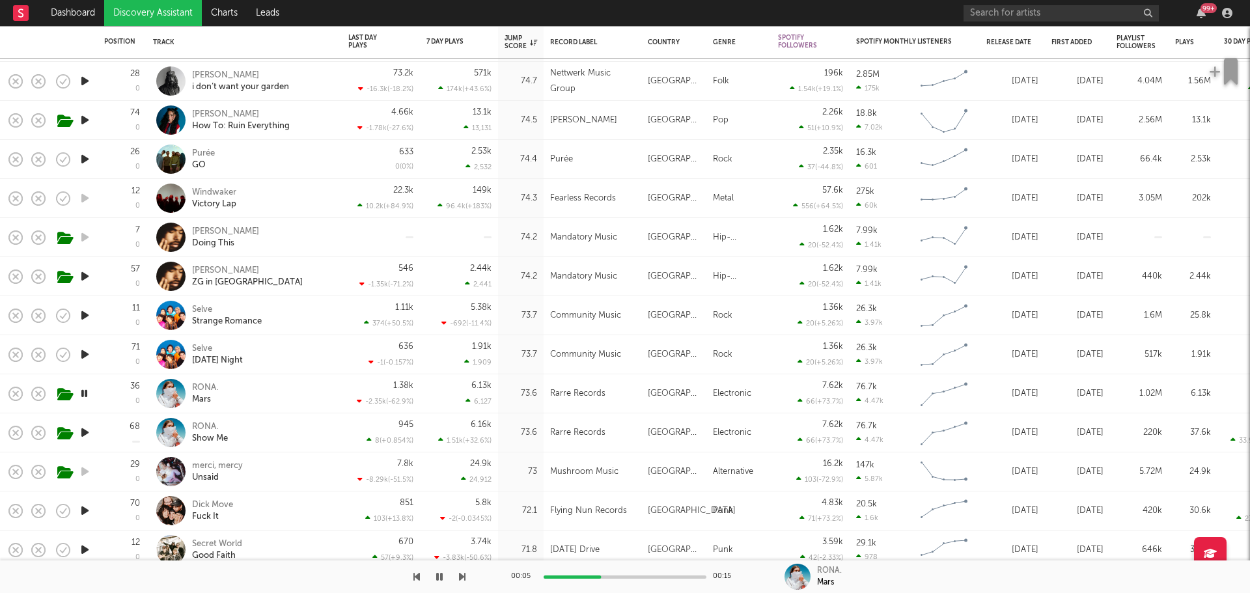
click at [85, 389] on icon "button" at bounding box center [84, 393] width 12 height 16
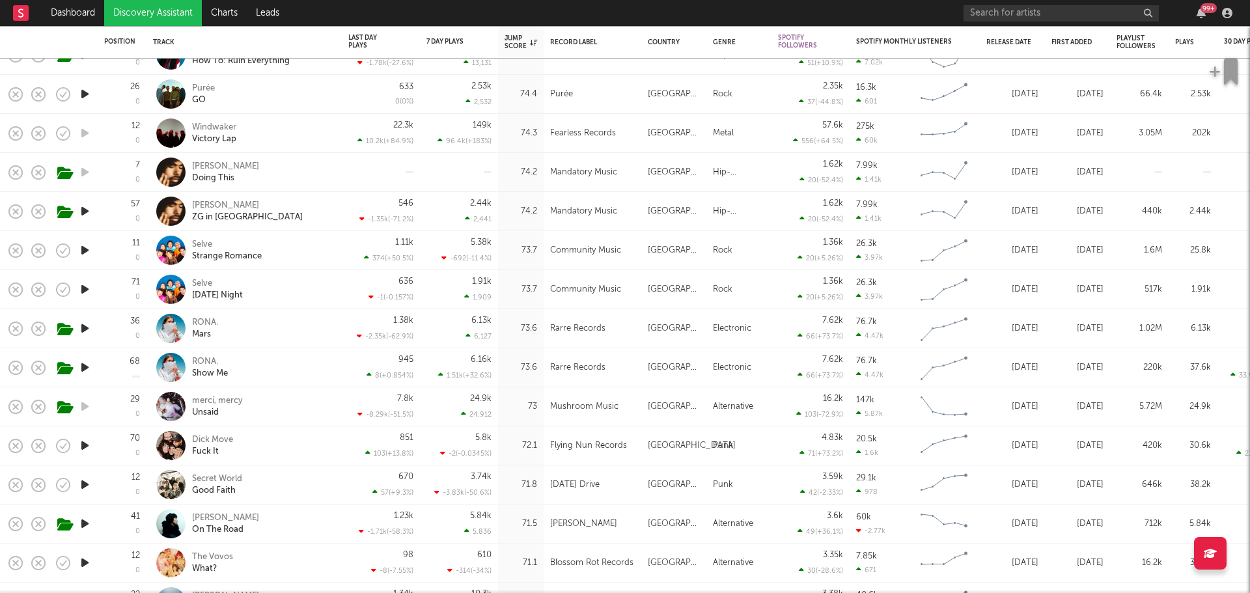
click at [84, 445] on icon "button" at bounding box center [85, 445] width 14 height 16
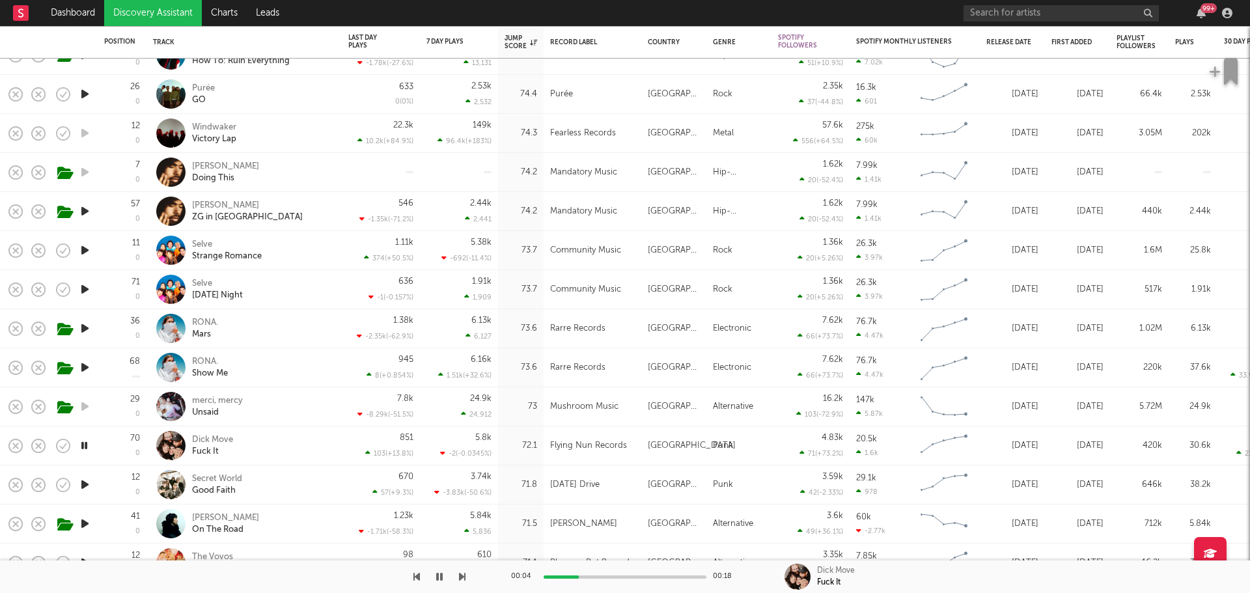
click at [84, 445] on icon "button" at bounding box center [84, 445] width 12 height 16
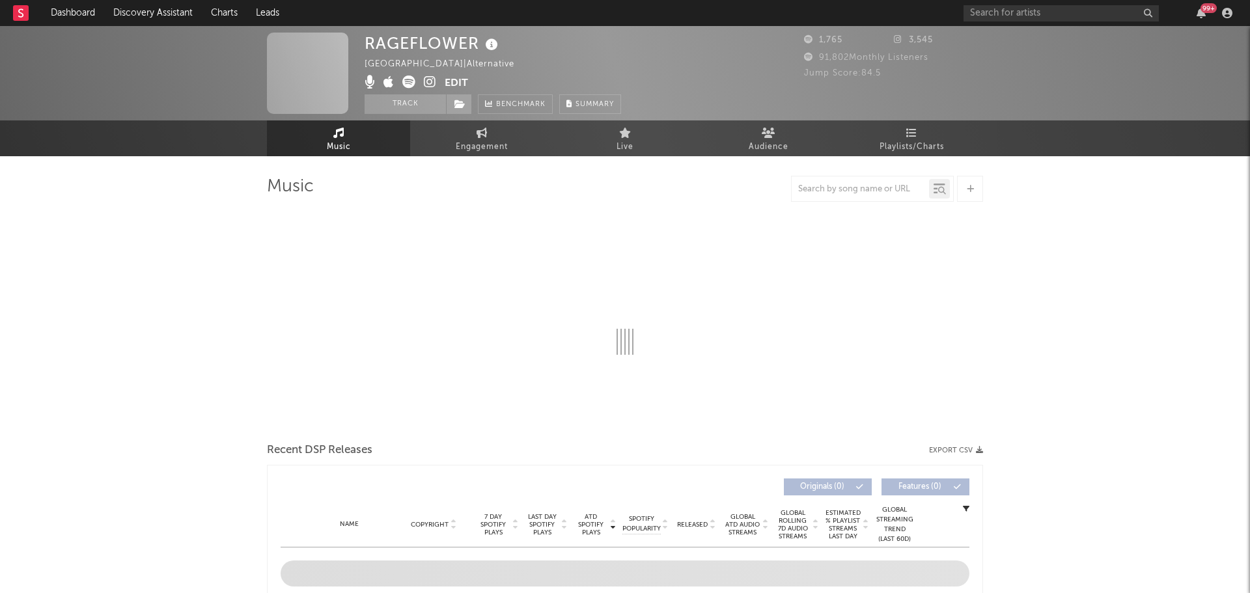
select select "1w"
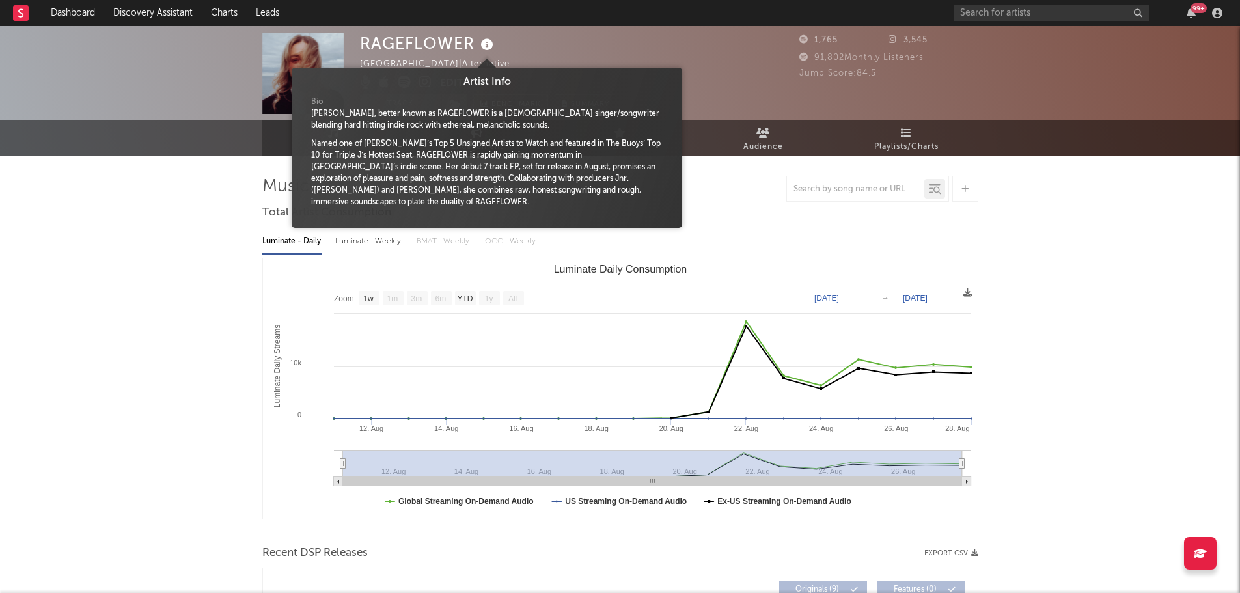
click at [489, 48] on icon at bounding box center [487, 45] width 19 height 18
click at [482, 49] on icon at bounding box center [487, 45] width 19 height 18
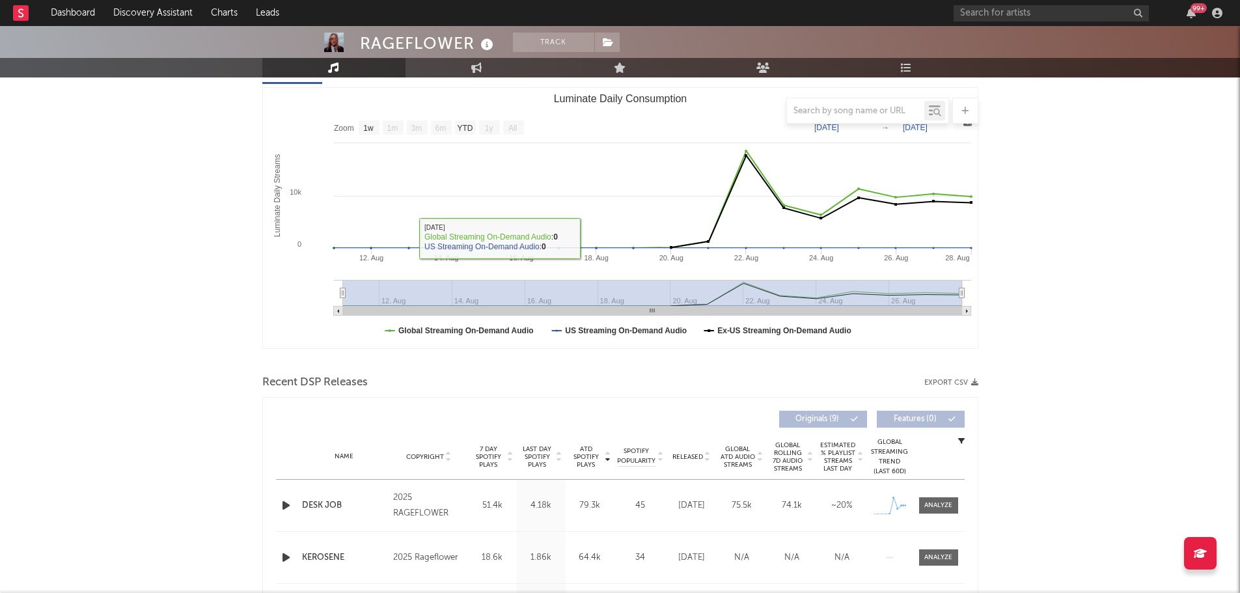
scroll to position [195, 0]
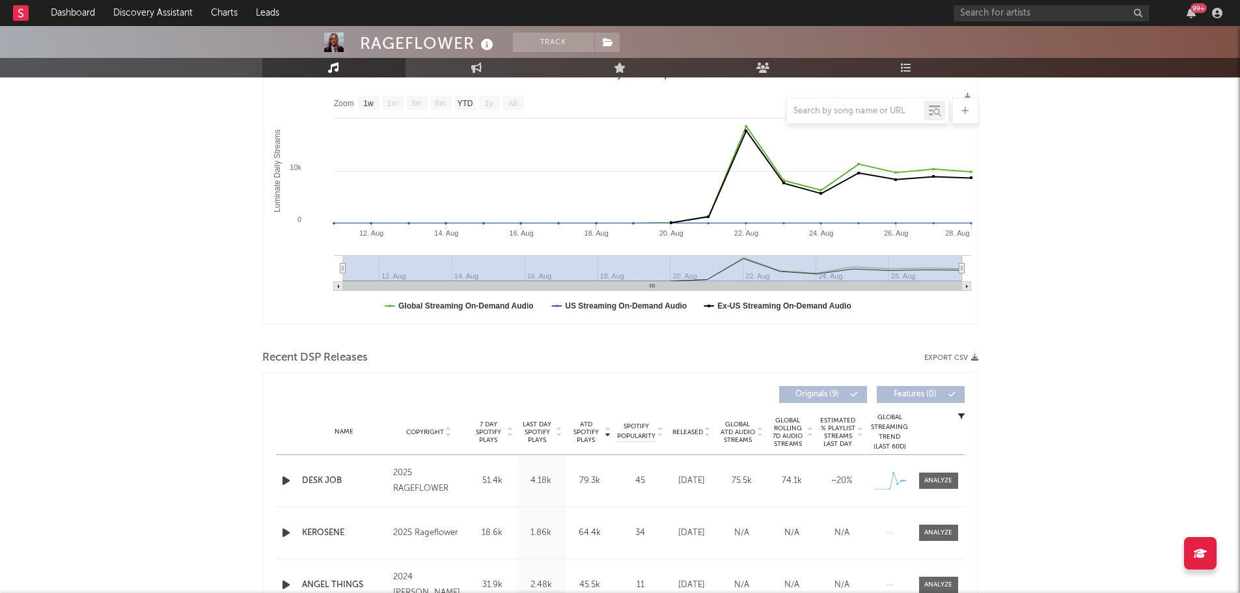
click at [284, 483] on icon "button" at bounding box center [286, 481] width 14 height 16
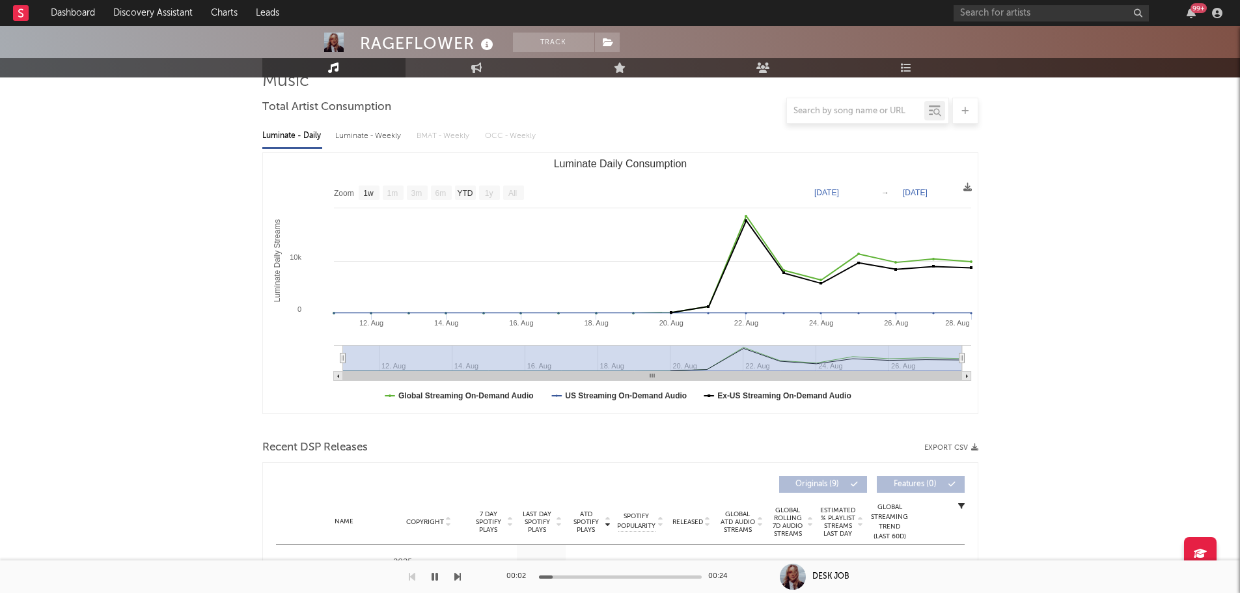
scroll to position [0, 0]
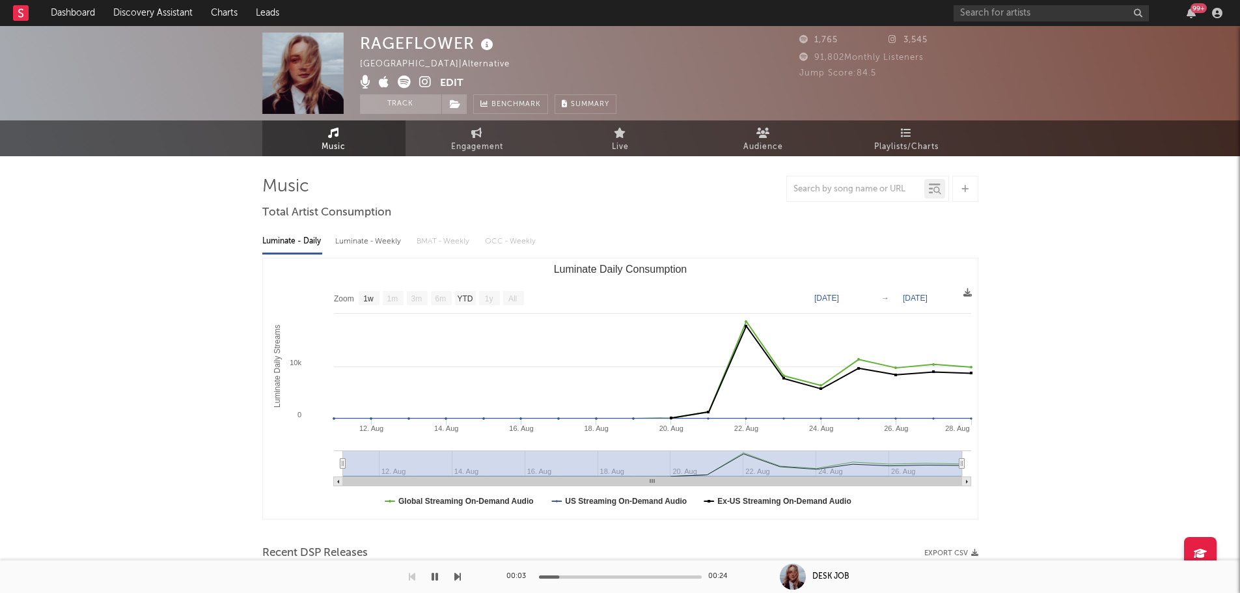
click at [419, 84] on icon at bounding box center [425, 82] width 12 height 13
click at [453, 80] on button "Edit" at bounding box center [451, 84] width 23 height 16
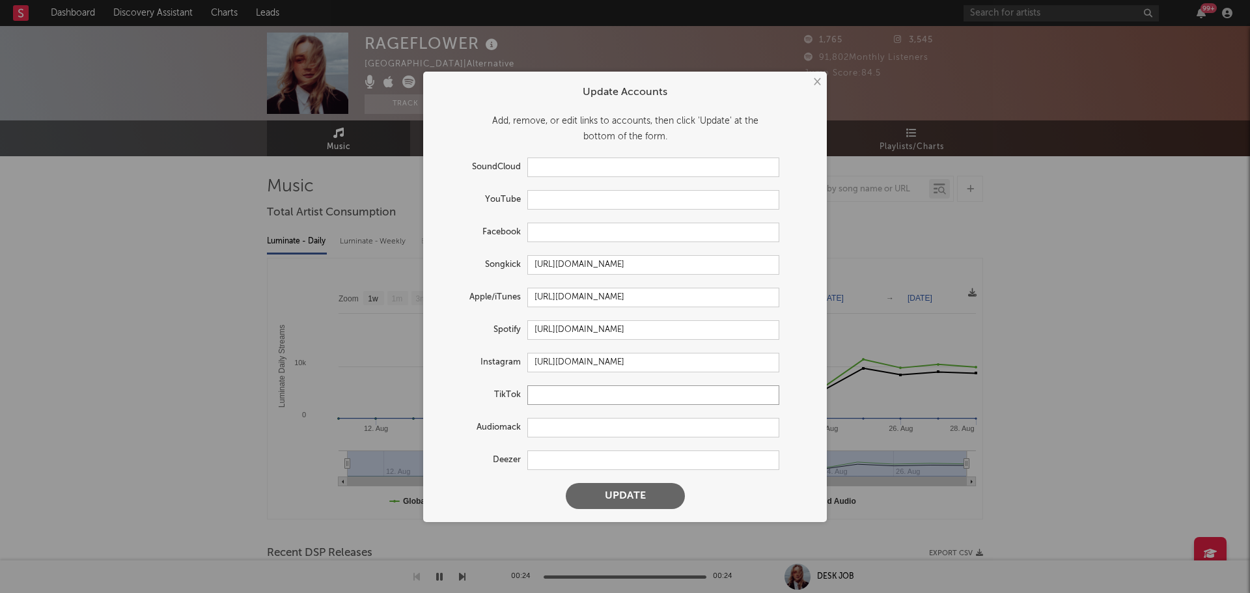
click at [549, 398] on input "text" at bounding box center [653, 395] width 252 height 20
paste input "https://www.tiktok.com/@rageflower"
type input "https://www.tiktok.com/@rageflower"
click at [643, 503] on button "Update" at bounding box center [625, 496] width 119 height 26
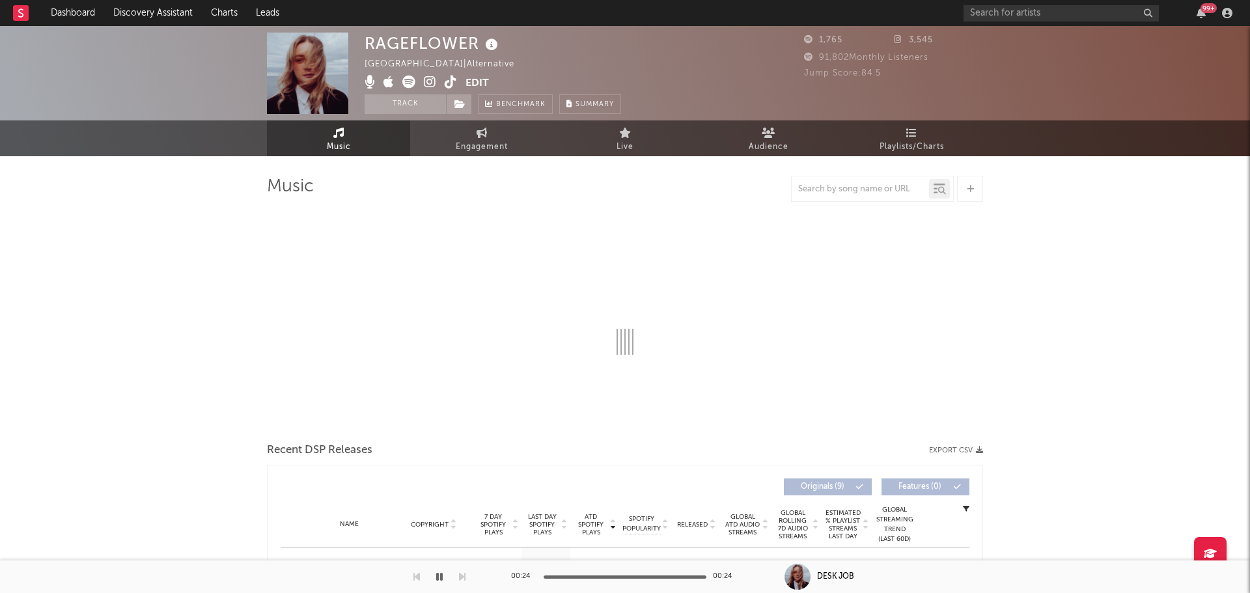
select select "1w"
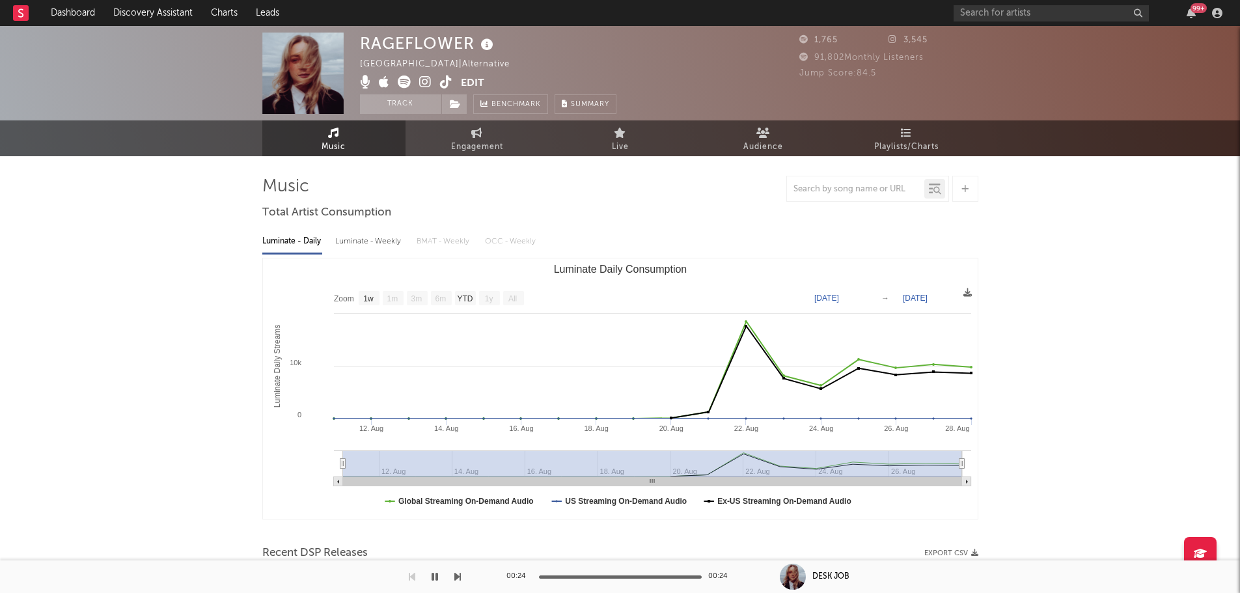
click at [475, 78] on button "Edit" at bounding box center [472, 84] width 23 height 16
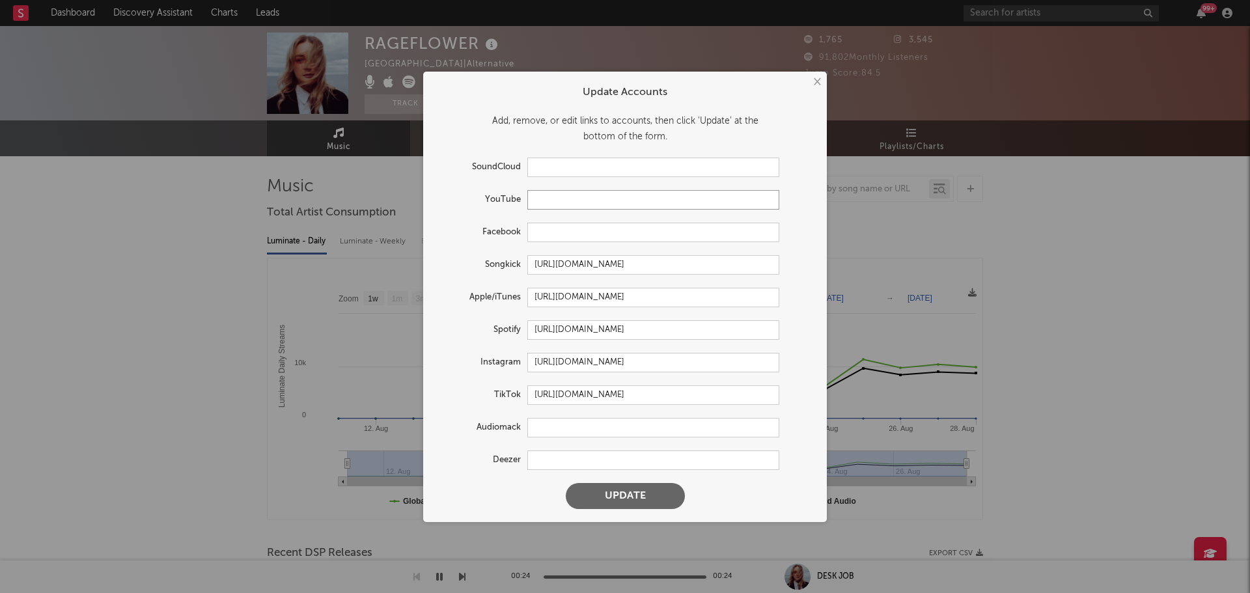
click at [562, 195] on input "text" at bounding box center [653, 200] width 252 height 20
paste input "https://www.youtube.com/@rageflower"
type input "https://www.youtube.com/@rageflower"
click at [630, 493] on button "Update" at bounding box center [625, 496] width 119 height 26
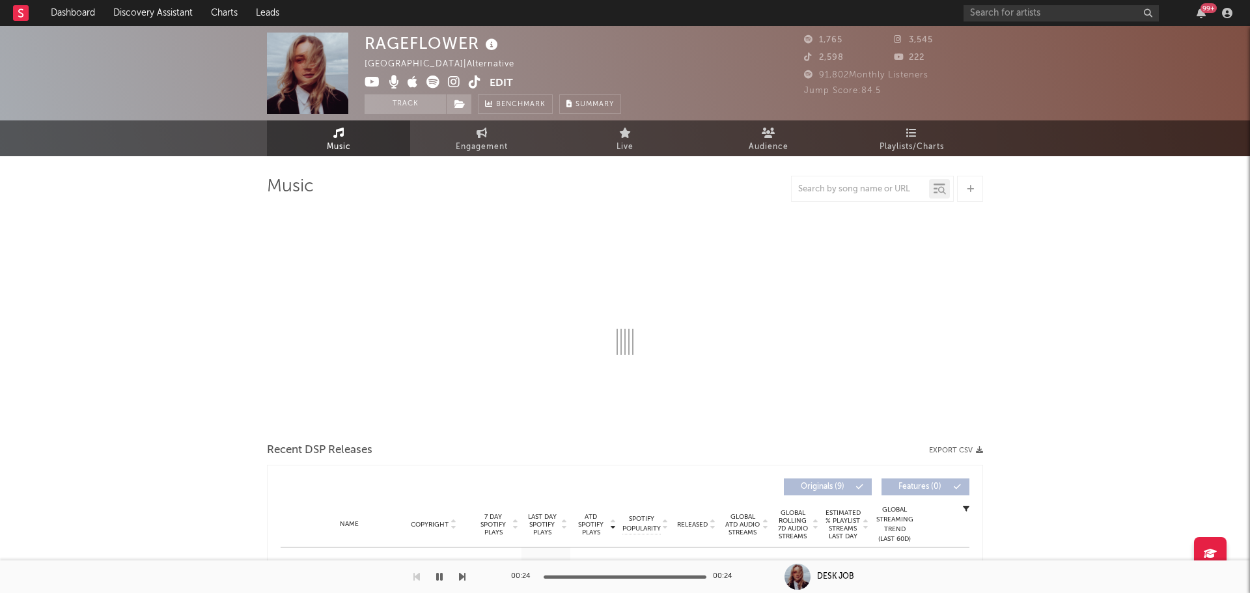
select select "1w"
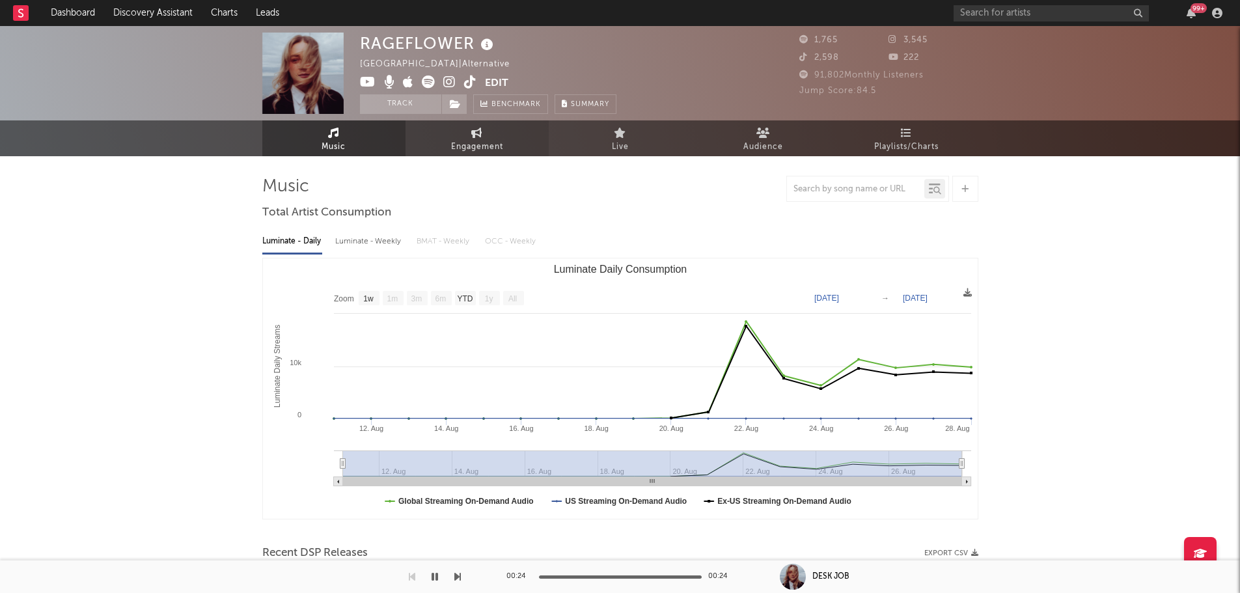
click at [489, 143] on span "Engagement" at bounding box center [477, 147] width 52 height 16
select select "1w"
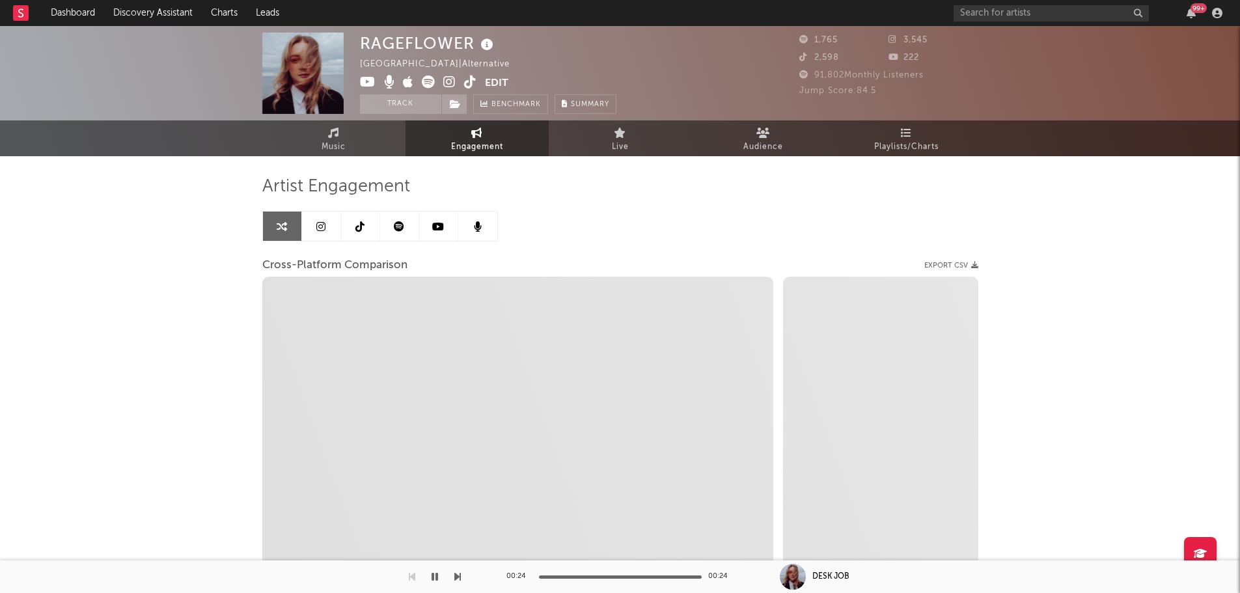
select select "1m"
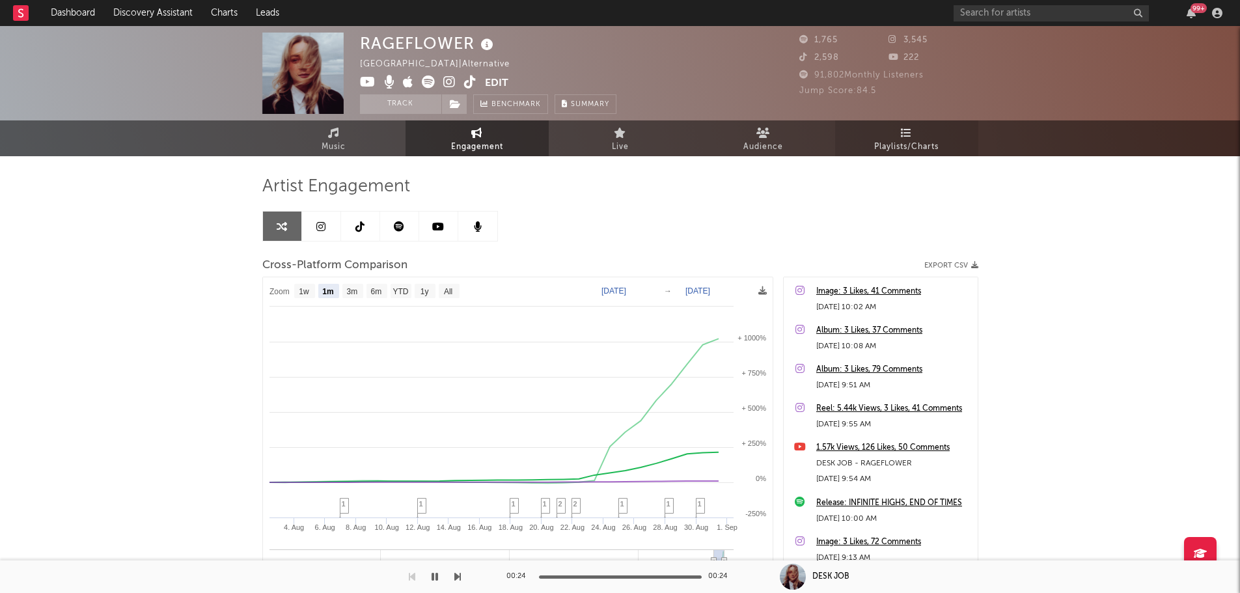
click at [917, 146] on span "Playlists/Charts" at bounding box center [906, 147] width 64 height 16
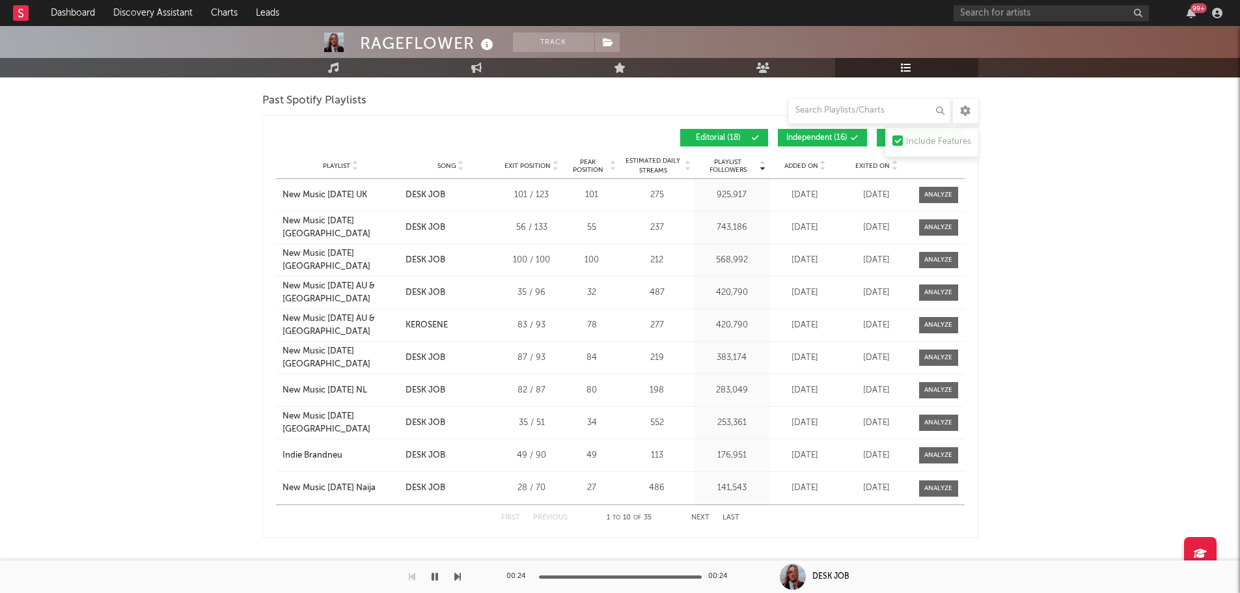
scroll to position [651, 0]
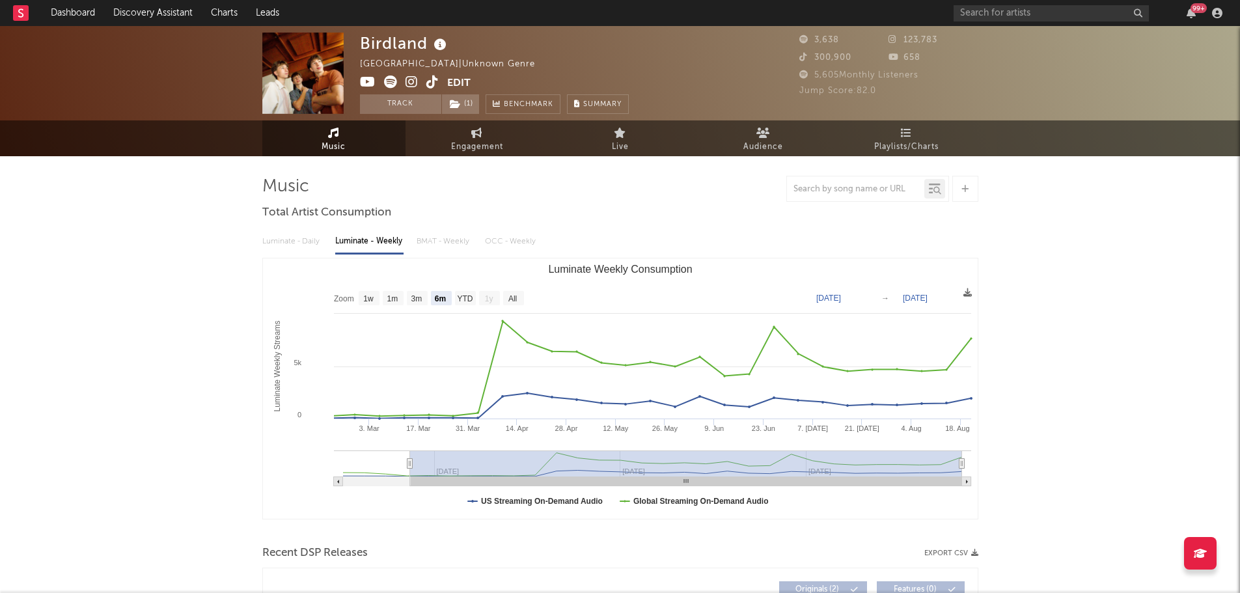
select select "6m"
click at [444, 46] on icon at bounding box center [440, 45] width 19 height 18
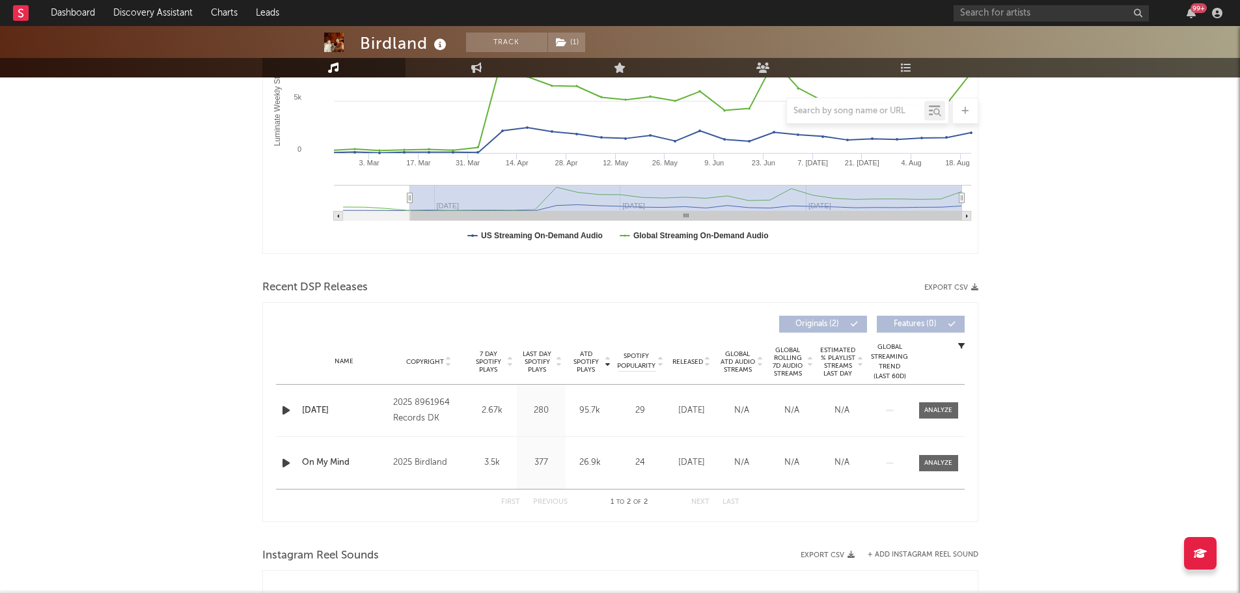
scroll to position [325, 0]
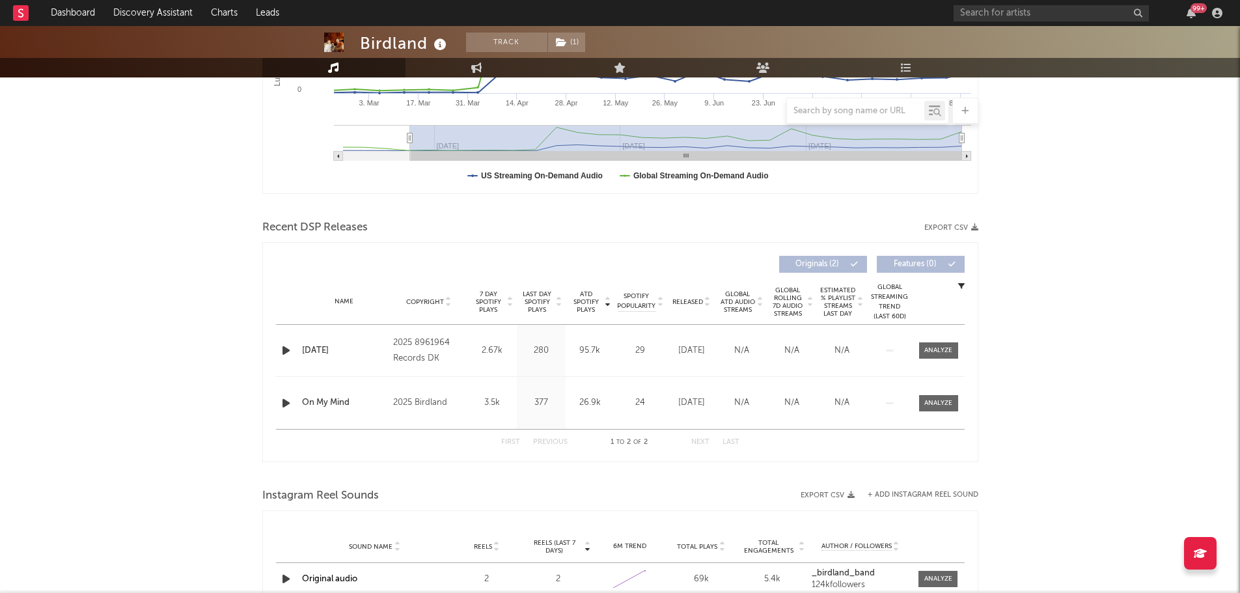
click at [700, 301] on span "Released" at bounding box center [687, 302] width 31 height 8
click at [283, 350] on icon "button" at bounding box center [286, 350] width 14 height 16
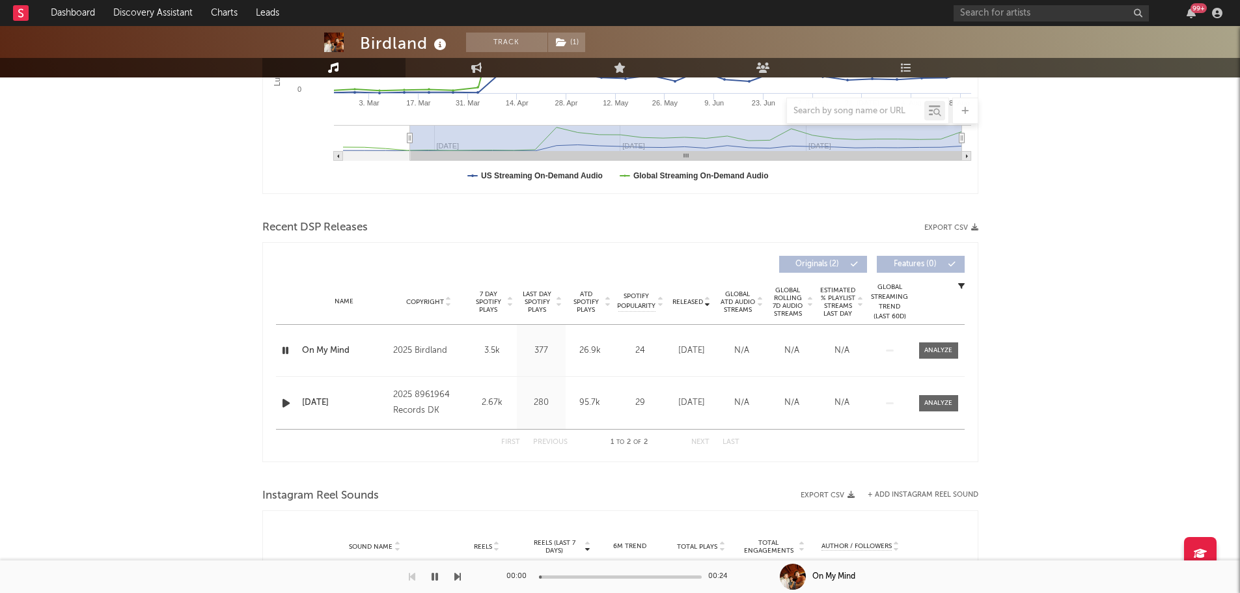
click at [283, 350] on icon "button" at bounding box center [285, 350] width 12 height 16
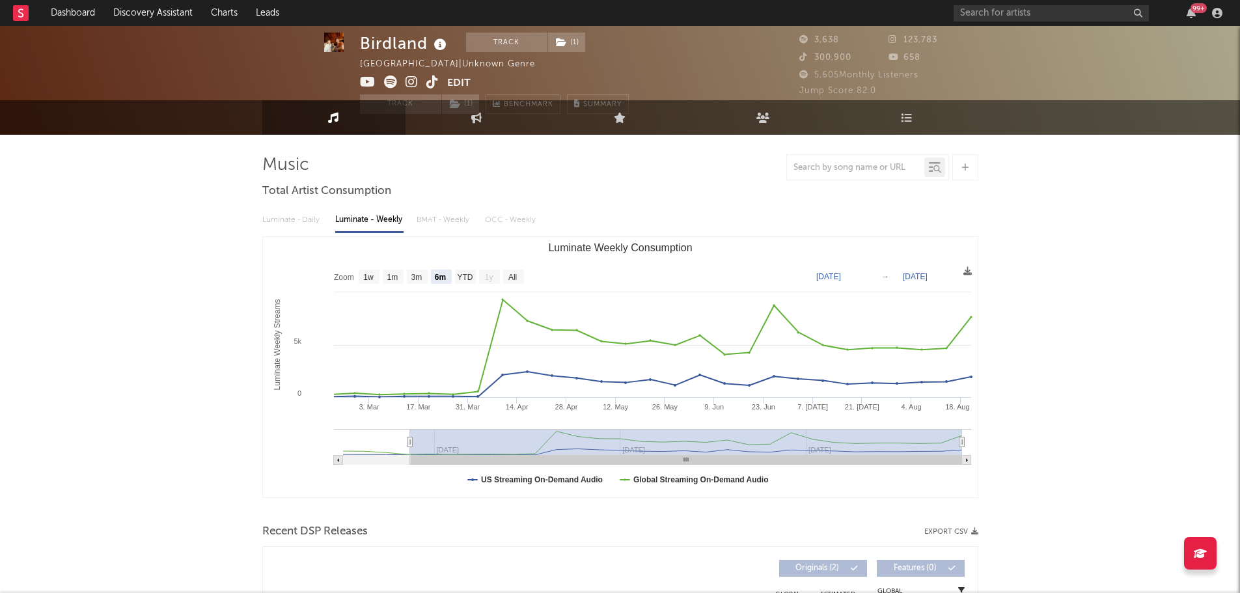
scroll to position [0, 0]
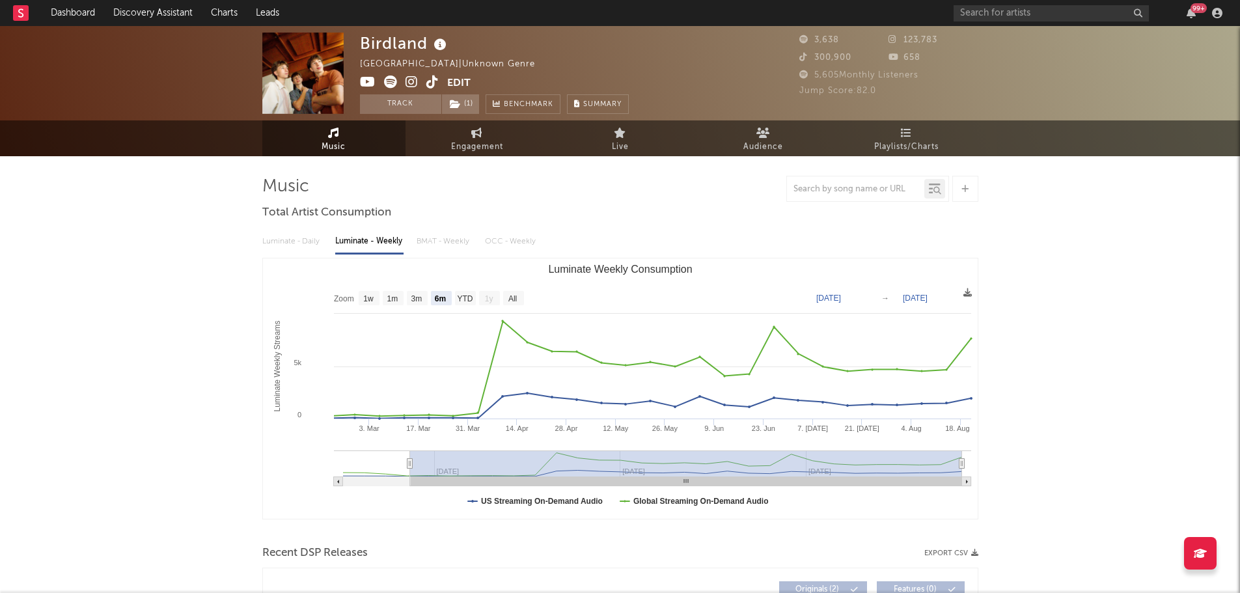
click at [432, 82] on icon at bounding box center [432, 82] width 12 height 13
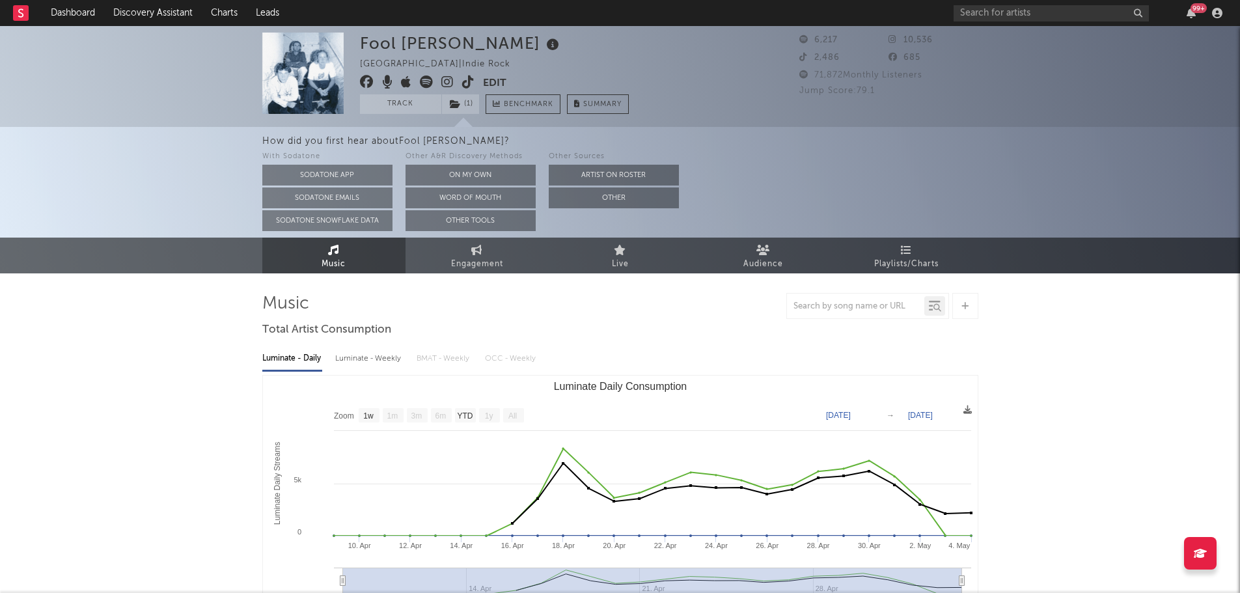
select select "1w"
click at [544, 48] on icon at bounding box center [553, 45] width 19 height 18
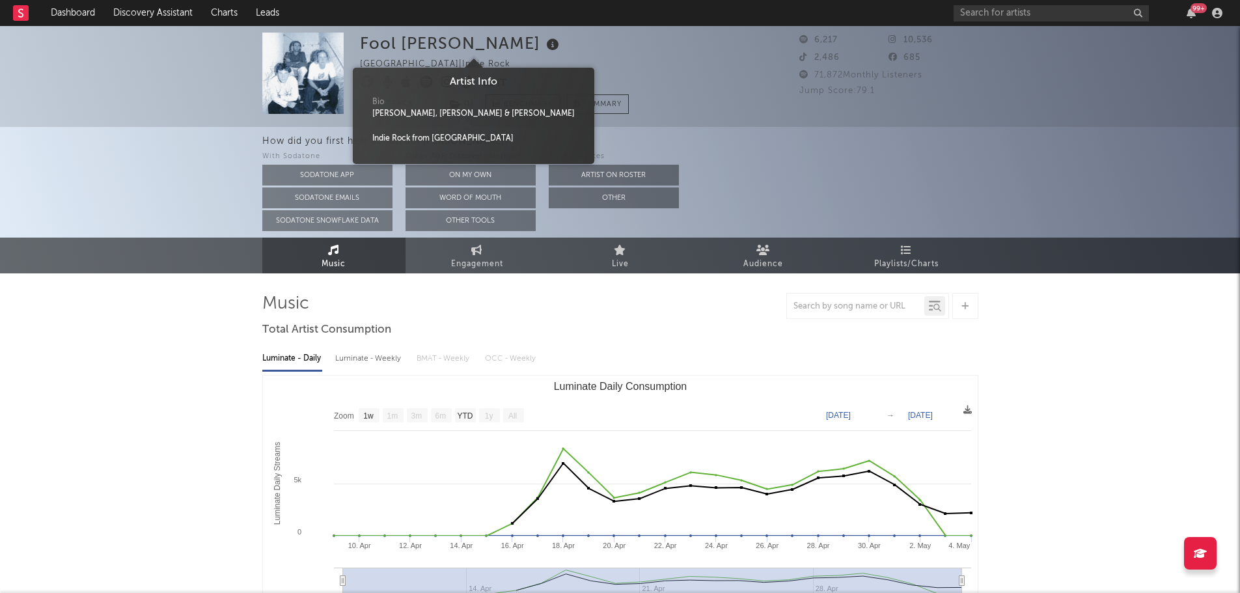
click at [544, 48] on icon at bounding box center [553, 45] width 19 height 18
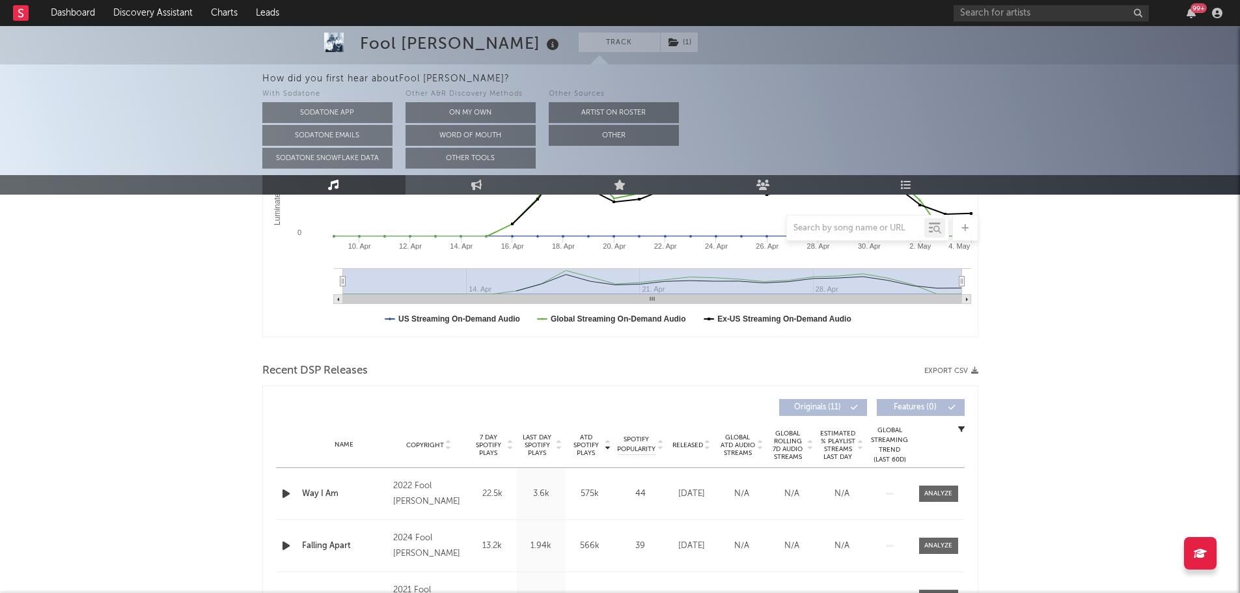
scroll to position [391, 0]
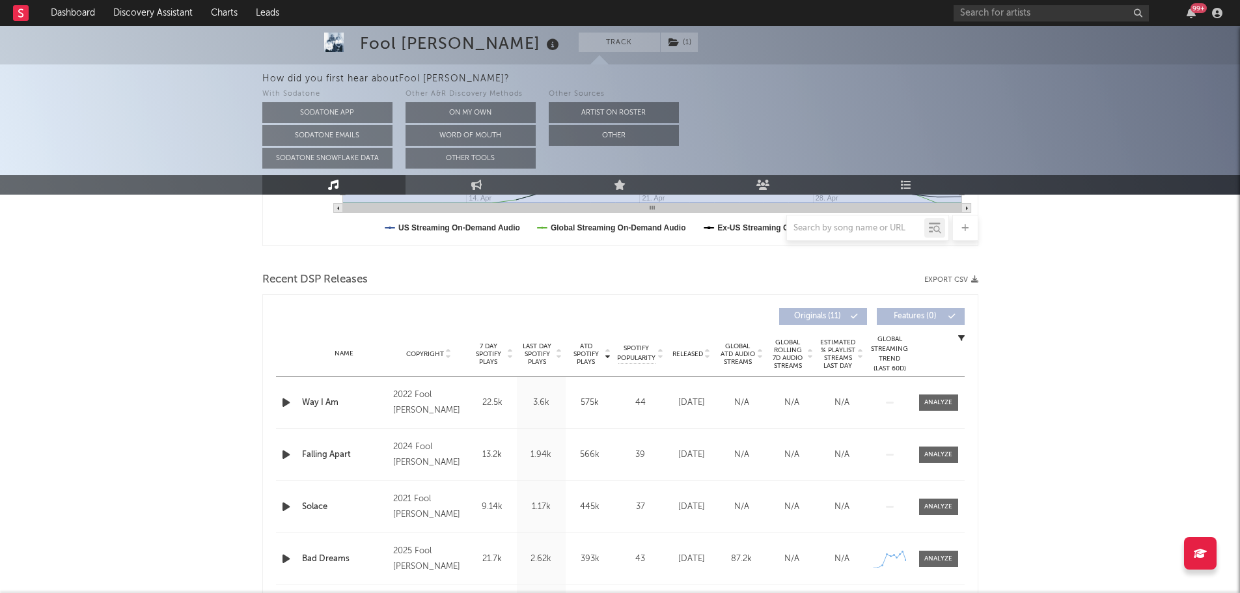
click at [686, 352] on span "Released" at bounding box center [687, 354] width 31 height 8
click at [285, 406] on icon "button" at bounding box center [286, 402] width 14 height 16
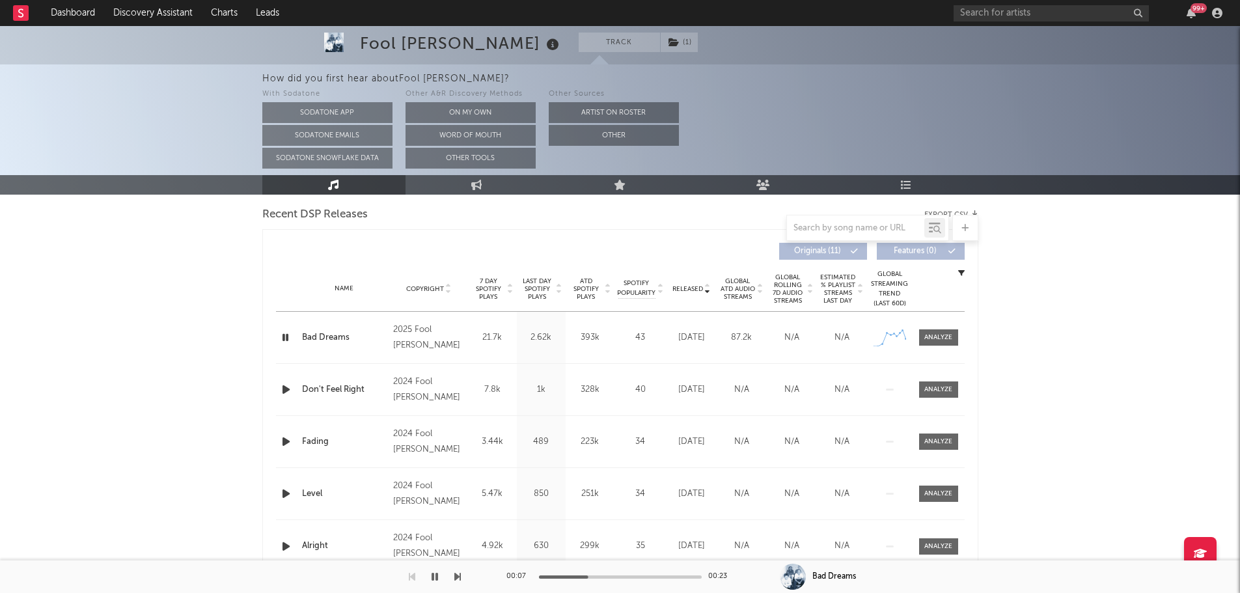
click at [542, 287] on span "Last Day Spotify Plays" at bounding box center [537, 288] width 34 height 23
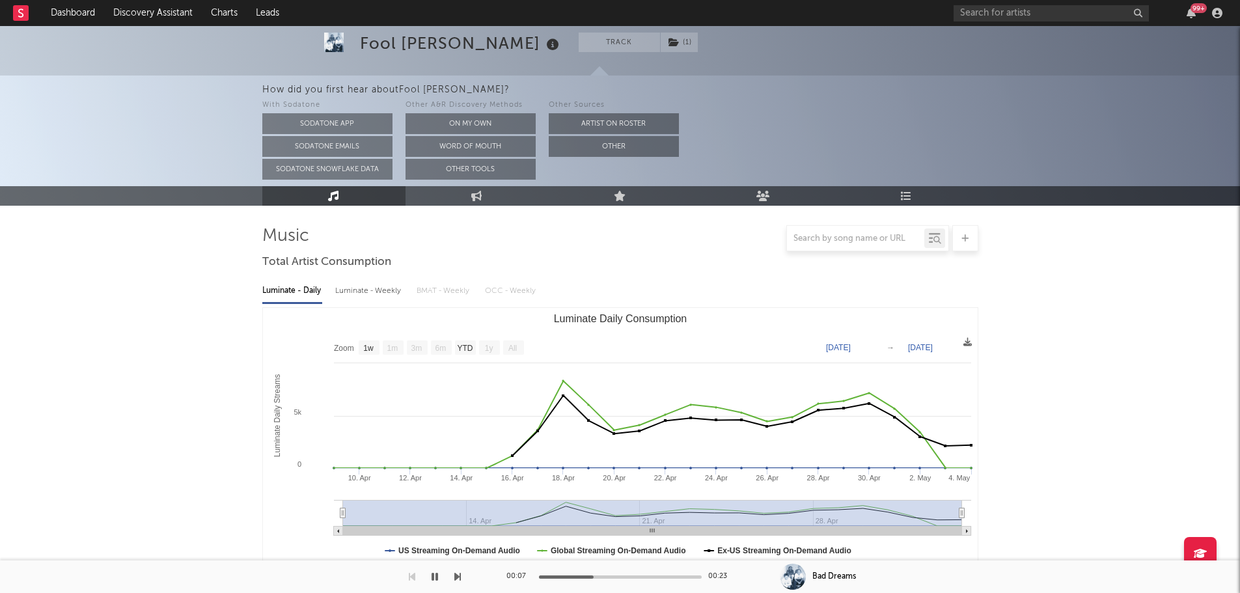
scroll to position [0, 0]
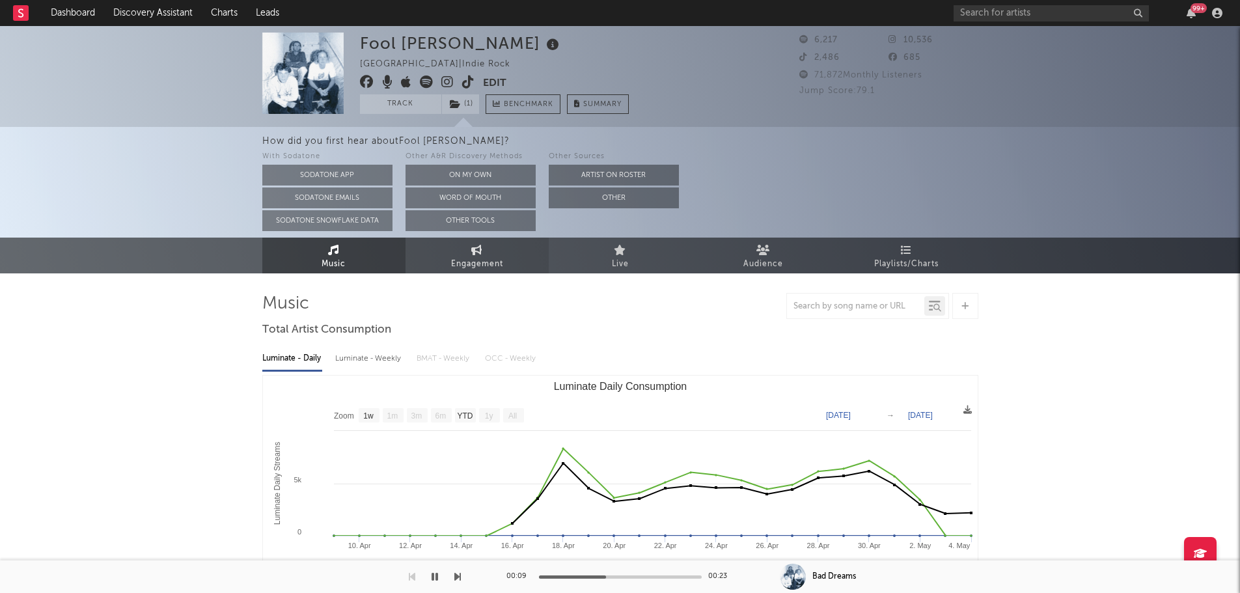
click at [509, 260] on link "Engagement" at bounding box center [477, 256] width 143 height 36
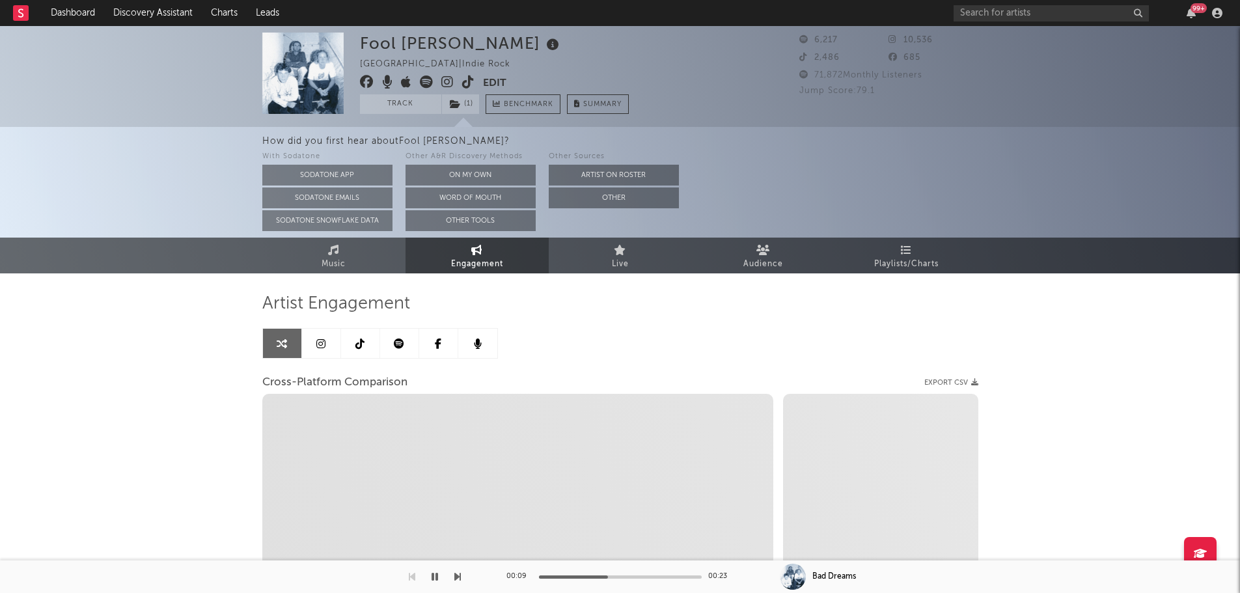
select select "1w"
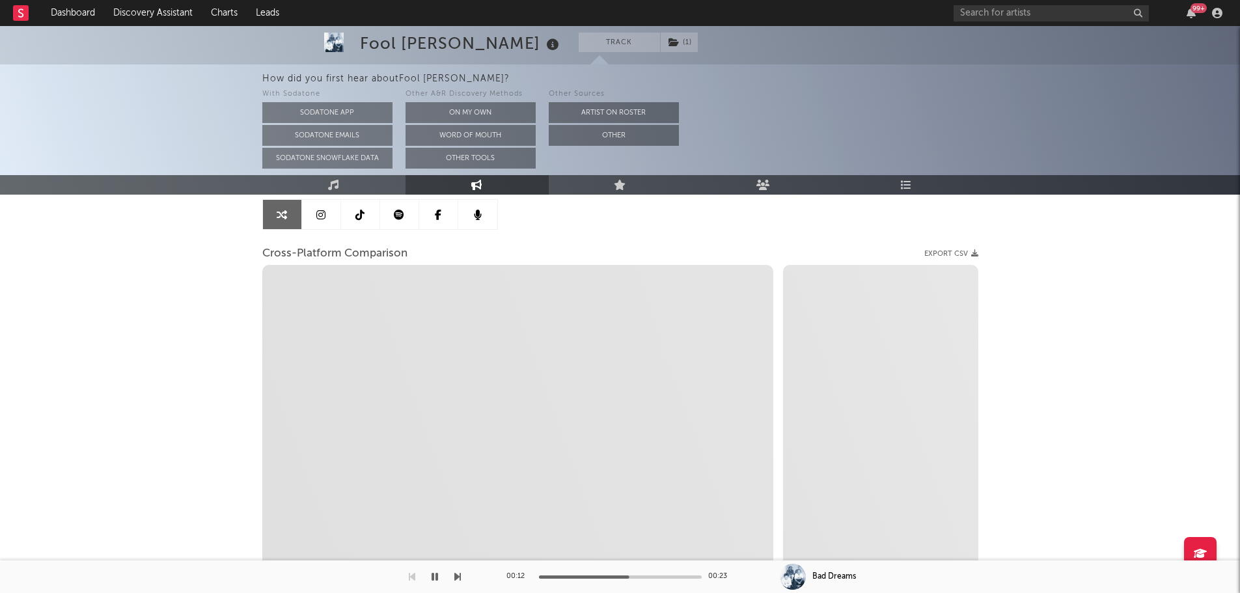
scroll to position [130, 0]
select select "1m"
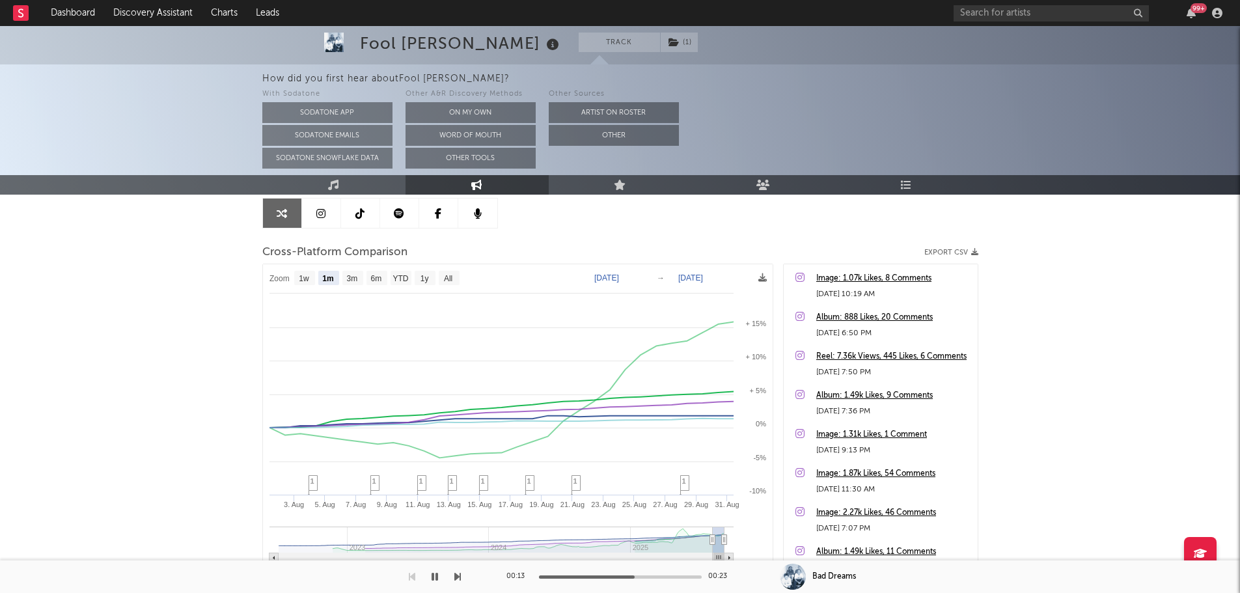
click at [437, 578] on icon "button" at bounding box center [435, 577] width 7 height 10
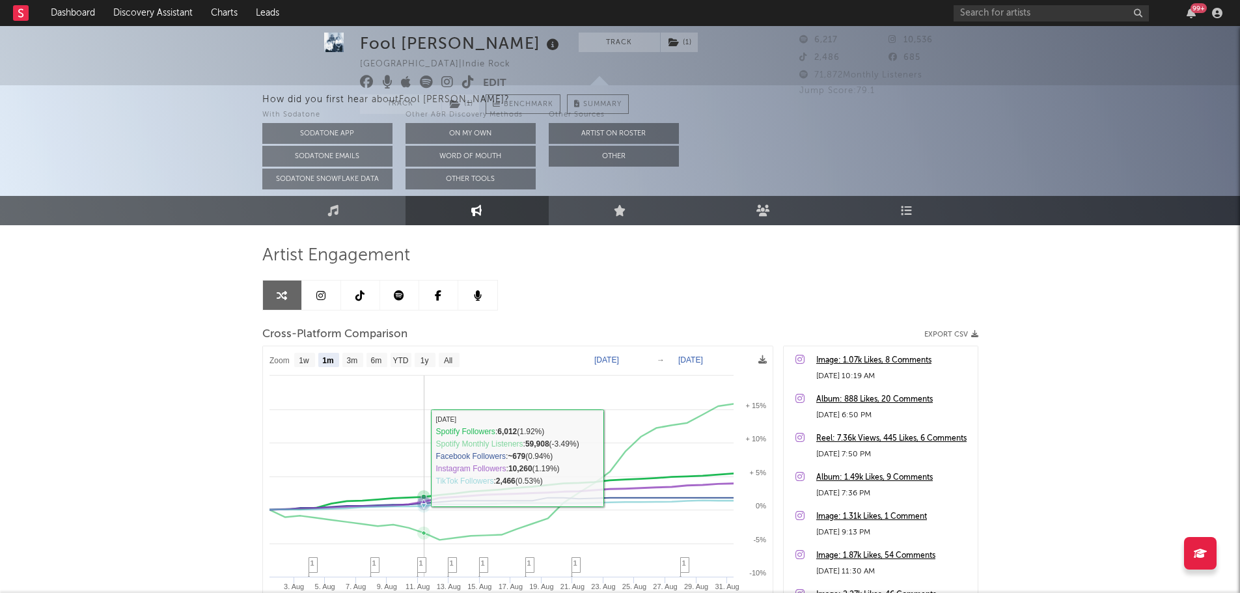
scroll to position [0, 0]
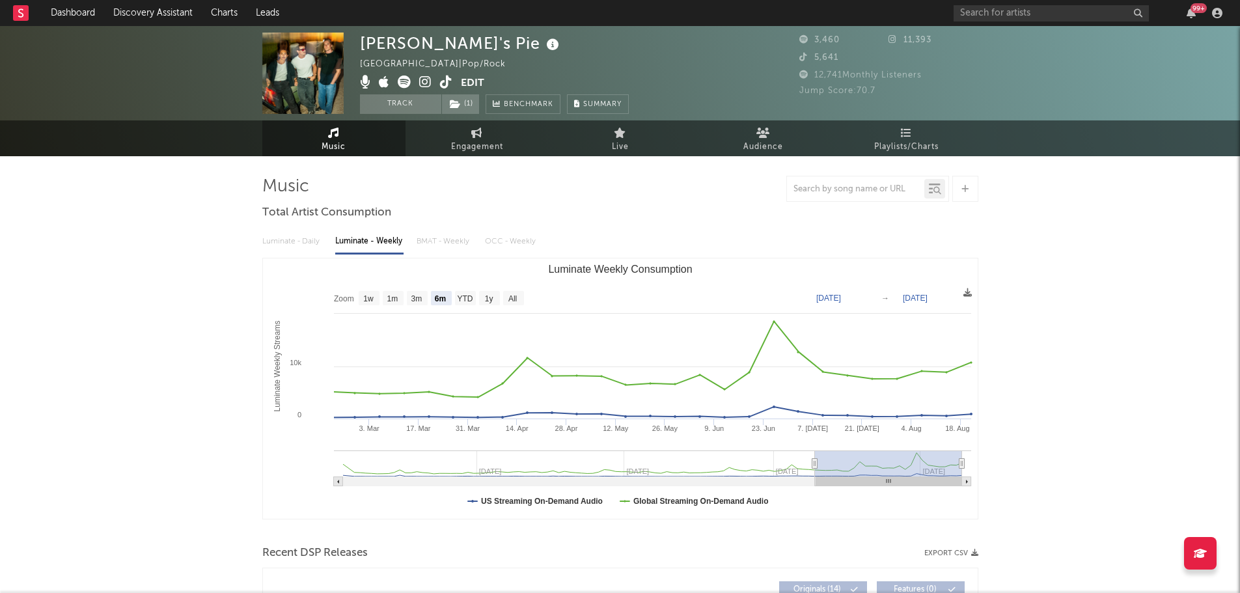
select select "6m"
click at [544, 40] on icon at bounding box center [553, 45] width 19 height 18
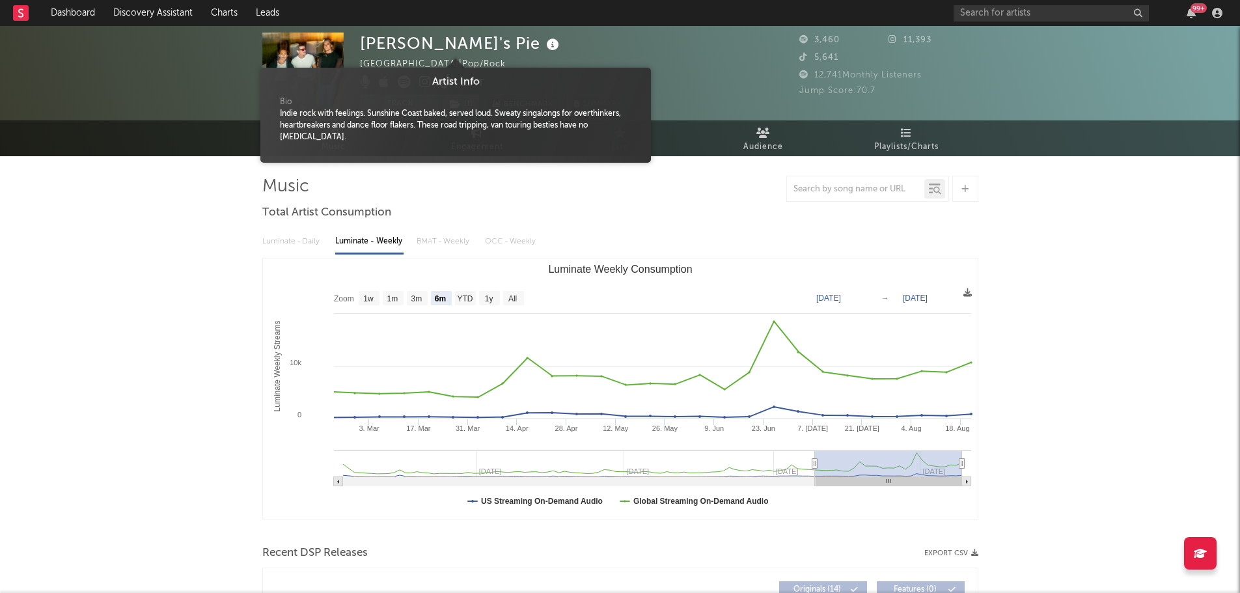
click at [544, 40] on icon at bounding box center [553, 45] width 19 height 18
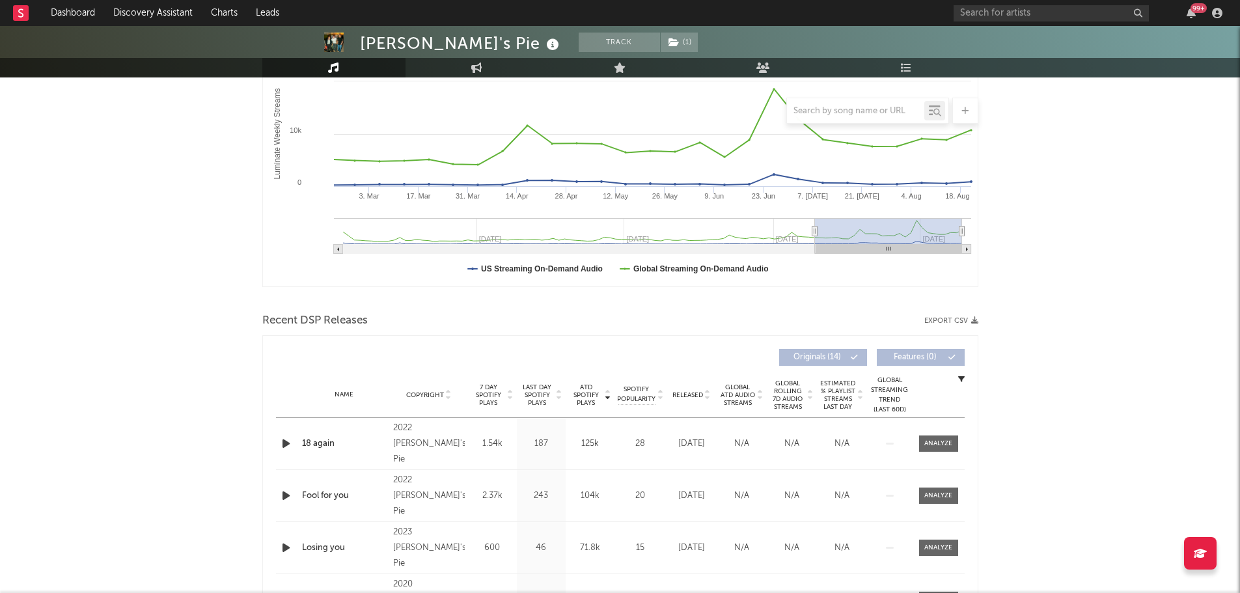
scroll to position [260, 0]
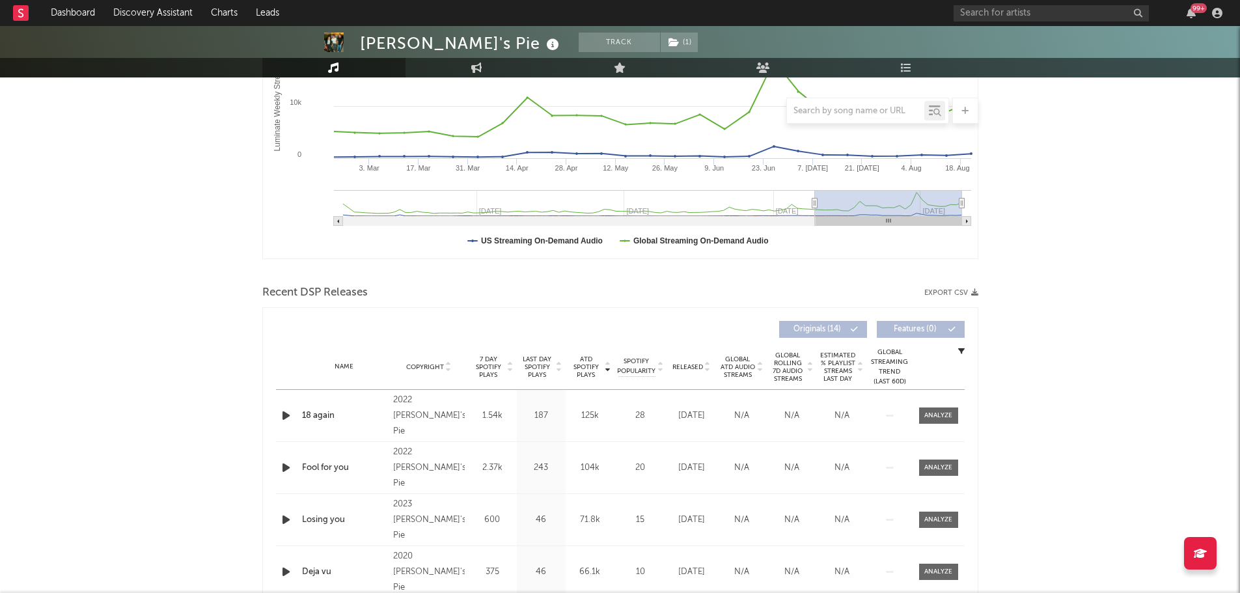
click at [286, 418] on icon "button" at bounding box center [286, 415] width 14 height 16
click at [691, 371] on div "Released" at bounding box center [692, 367] width 44 height 10
click at [286, 414] on icon "button" at bounding box center [286, 415] width 14 height 16
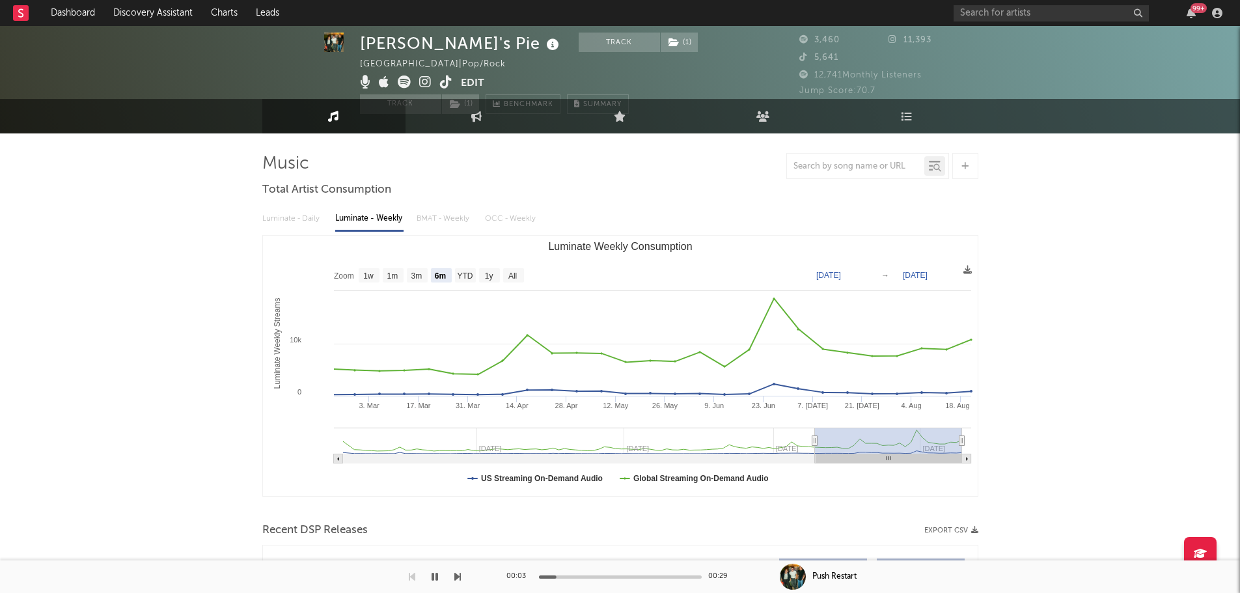
scroll to position [0, 0]
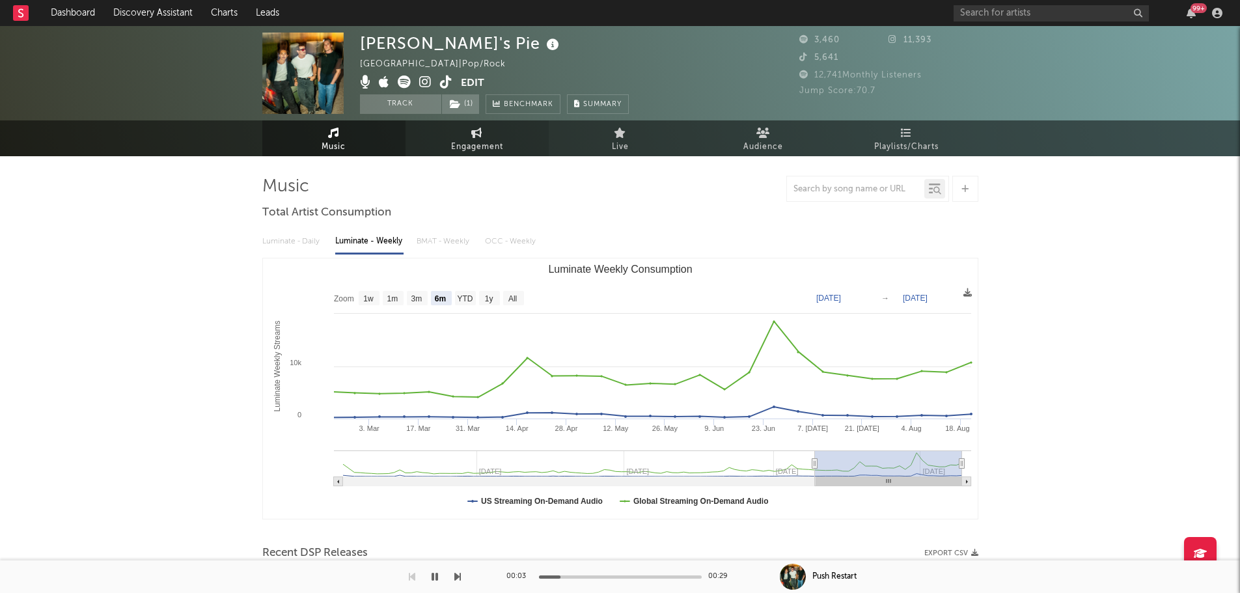
click at [481, 134] on icon at bounding box center [476, 133] width 11 height 10
select select "1w"
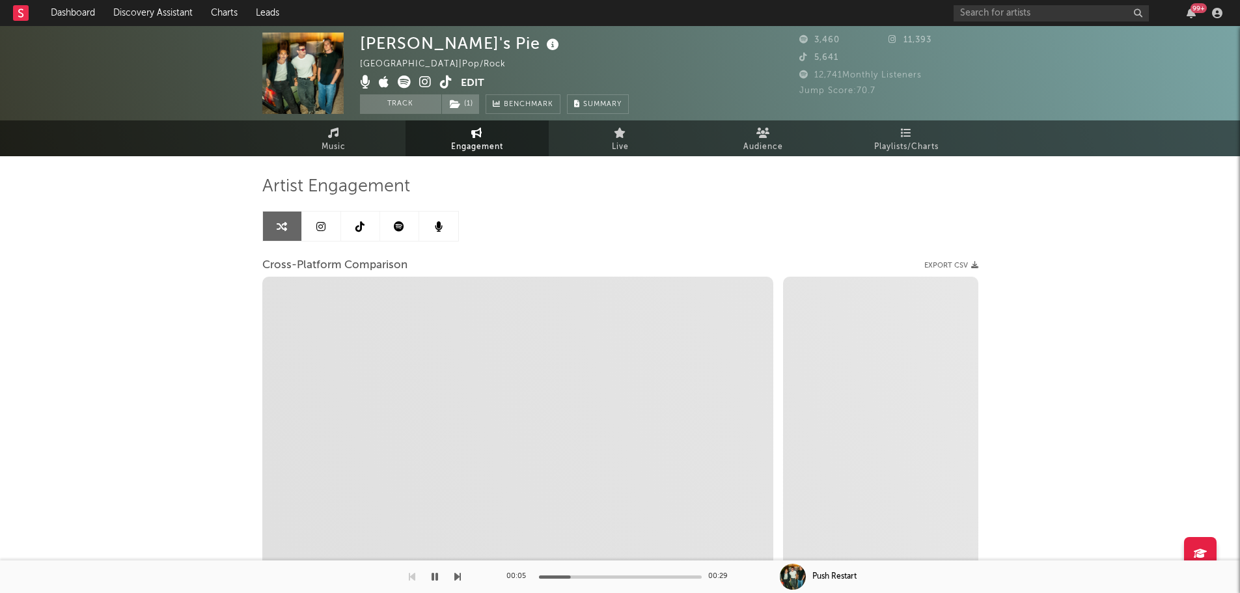
select select "1m"
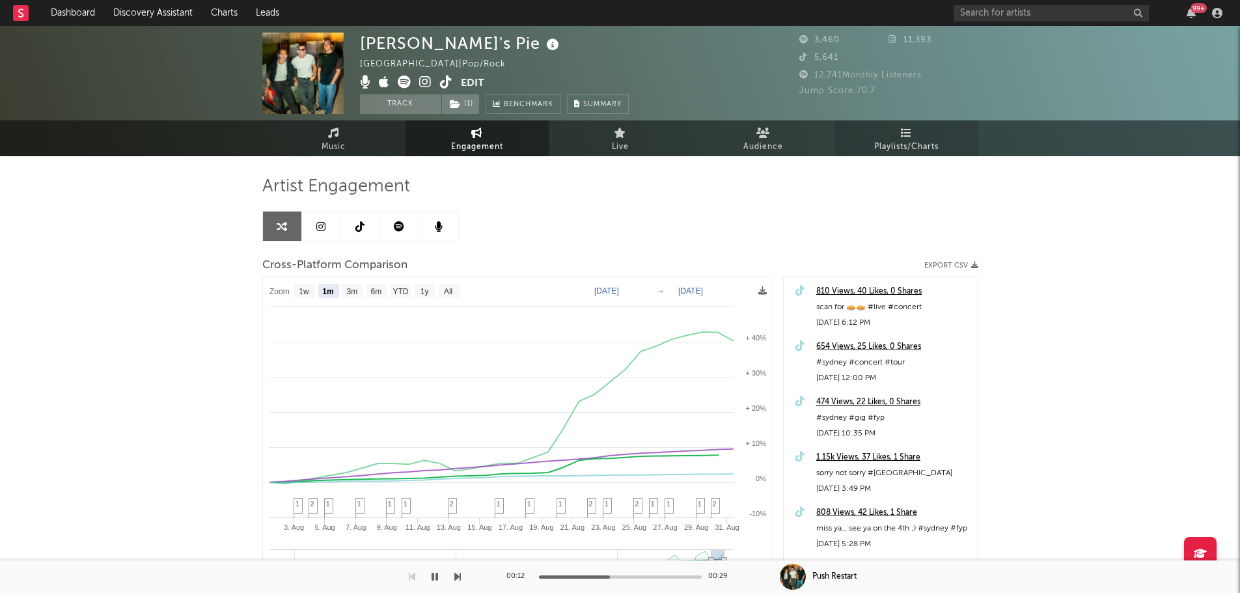
click at [915, 145] on span "Playlists/Charts" at bounding box center [906, 147] width 64 height 16
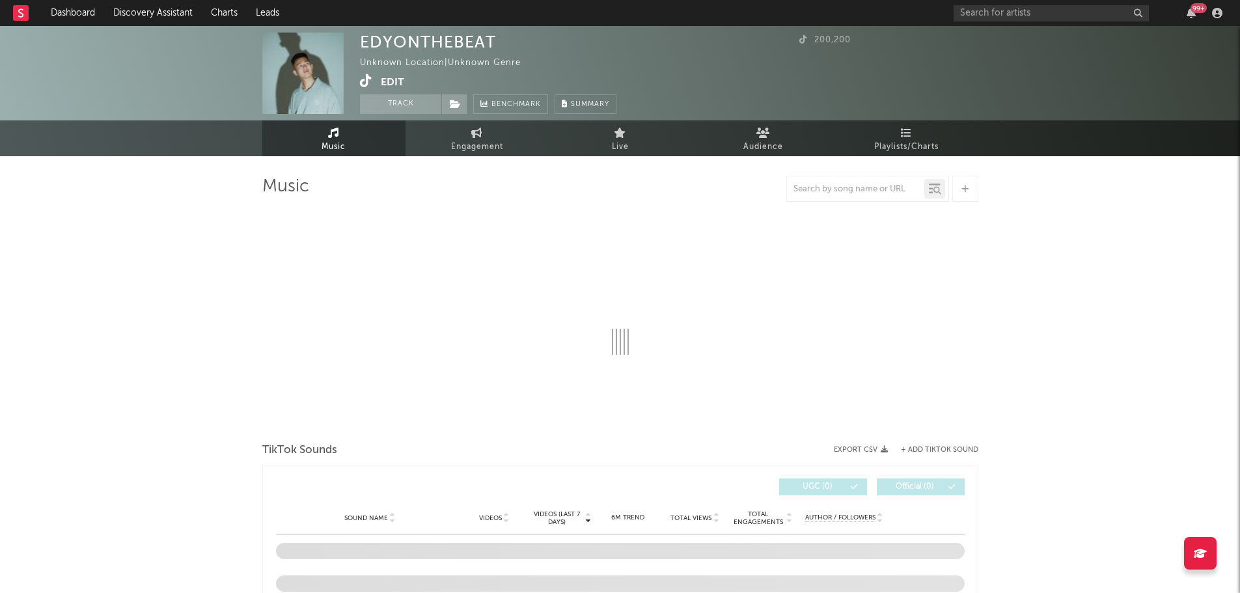
select select "1w"
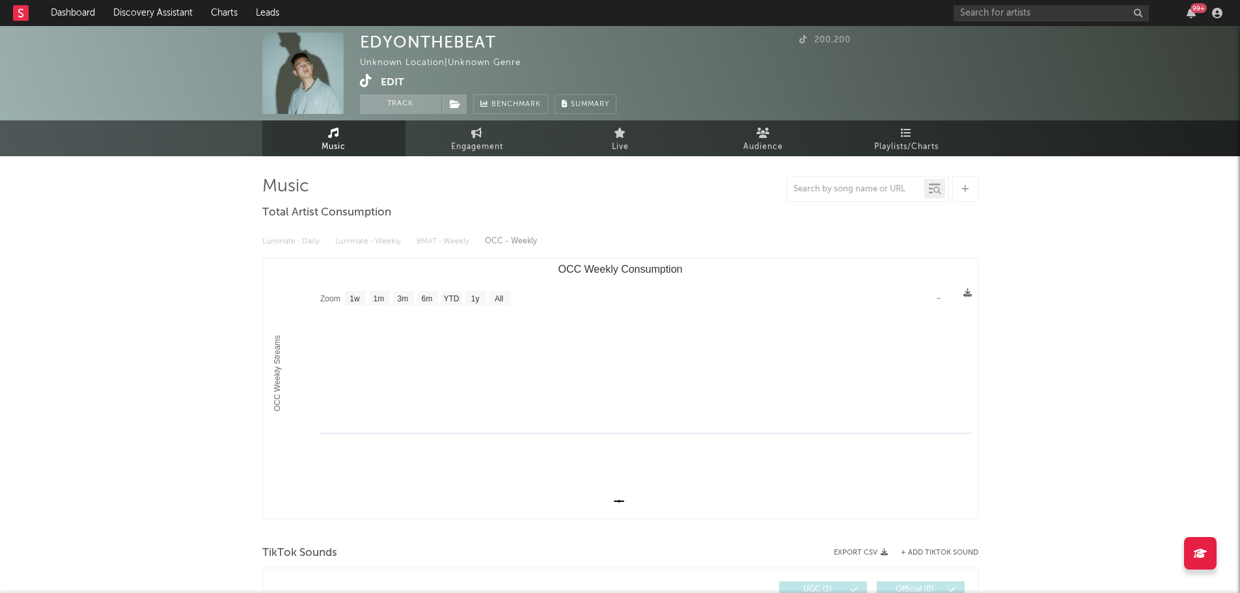
click at [398, 83] on button "Edit" at bounding box center [392, 82] width 23 height 16
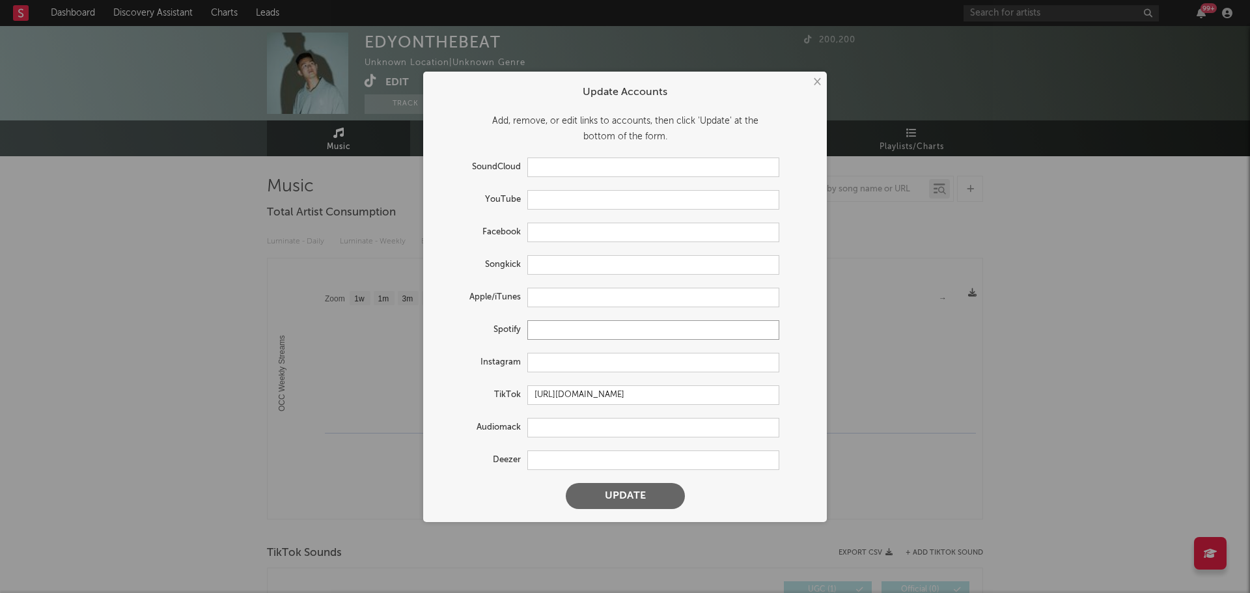
click at [568, 326] on input "text" at bounding box center [653, 330] width 252 height 20
paste input "[URL][DOMAIN_NAME]"
type input "[URL][DOMAIN_NAME]"
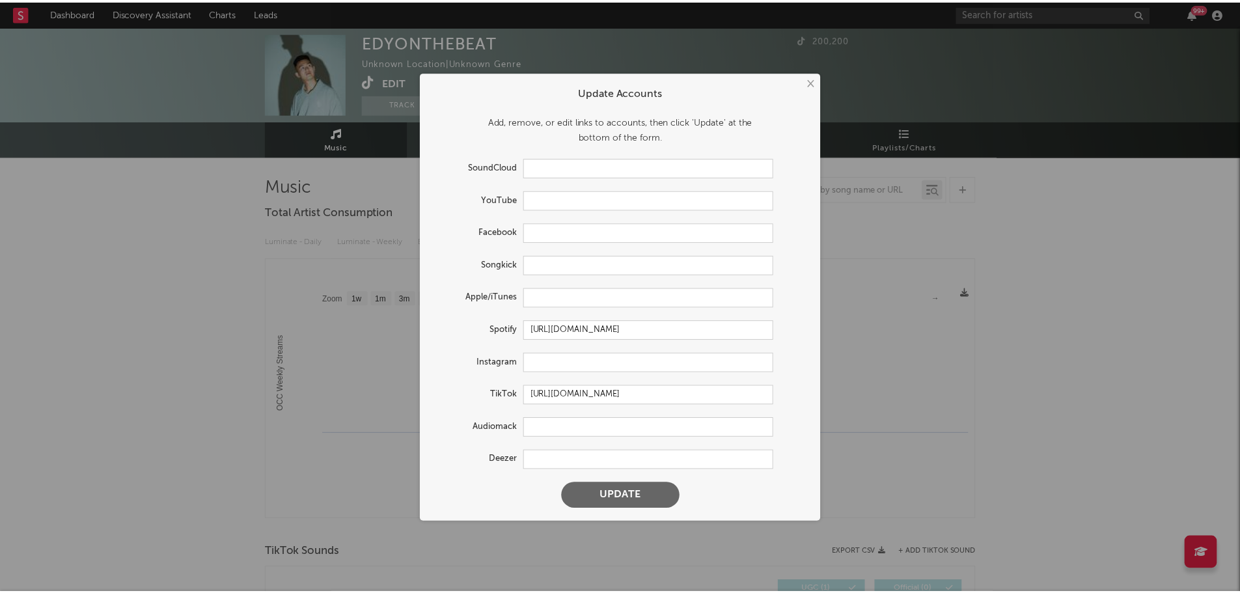
scroll to position [0, 0]
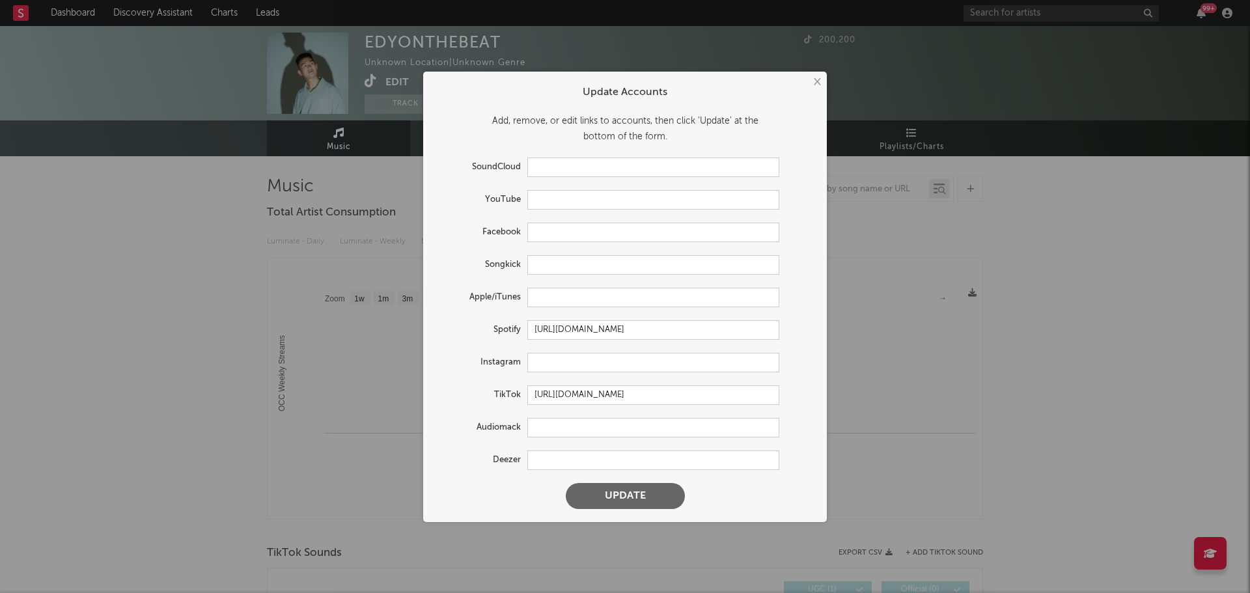
click at [642, 499] on button "Update" at bounding box center [625, 496] width 119 height 26
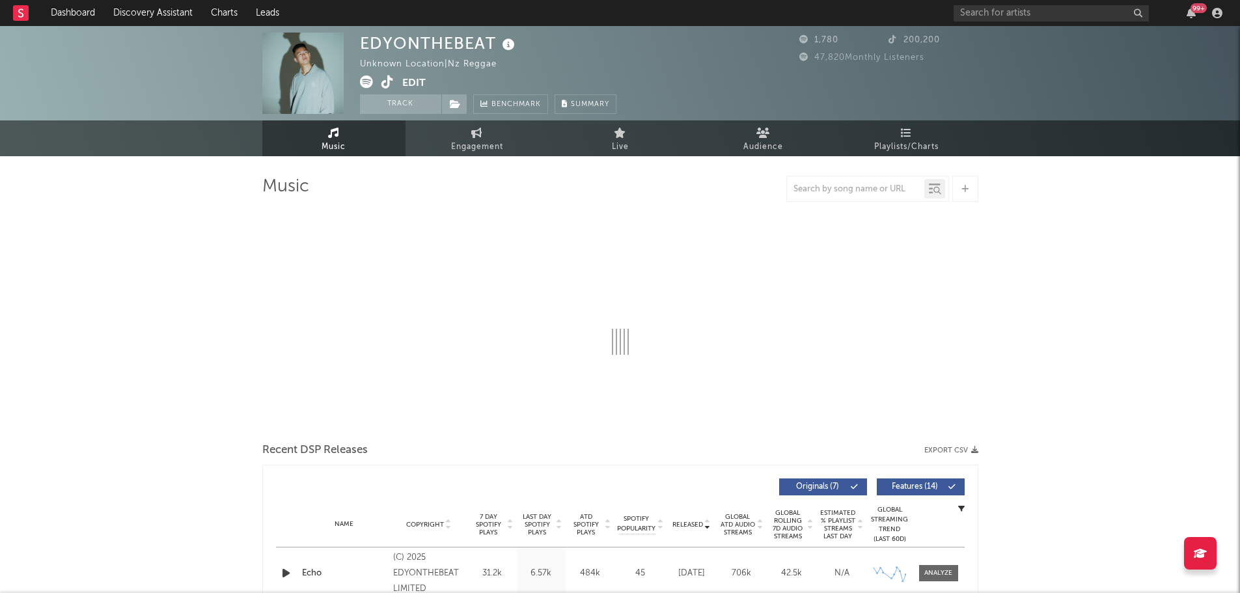
select select "6m"
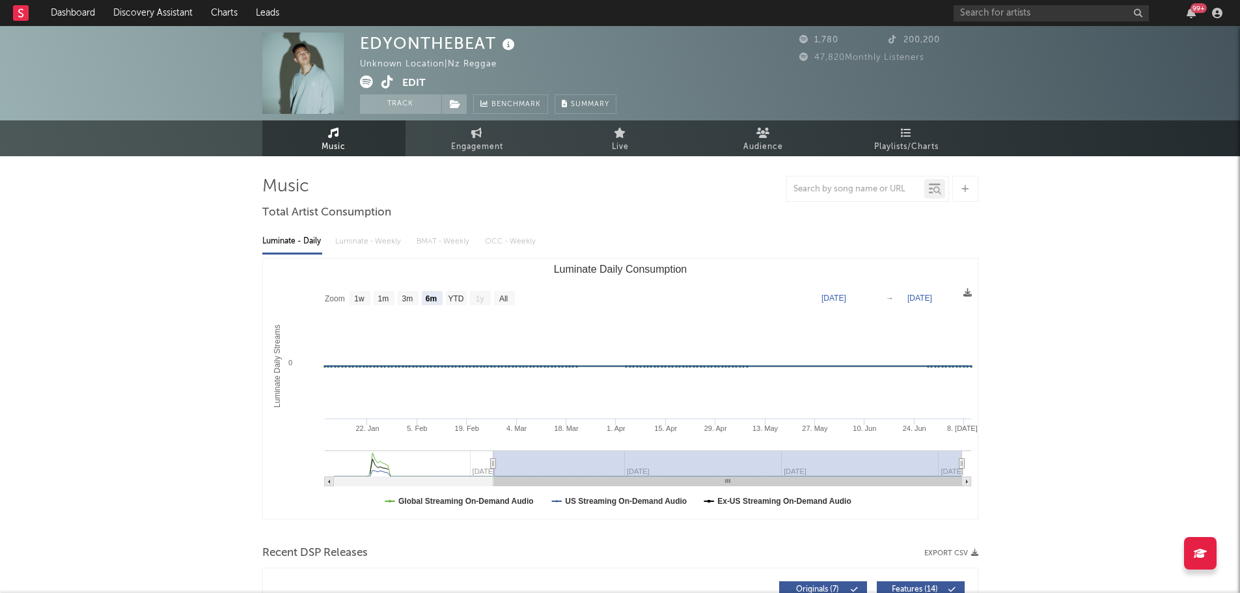
click at [413, 83] on button "Edit" at bounding box center [413, 84] width 23 height 16
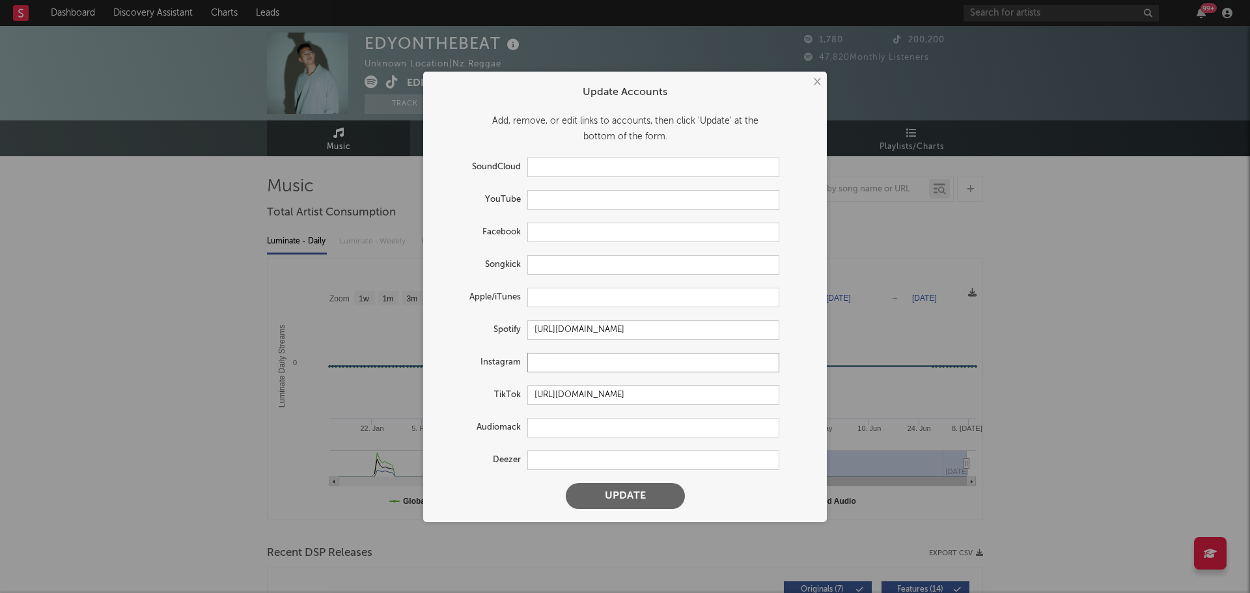
click at [581, 368] on input "text" at bounding box center [653, 363] width 252 height 20
paste input "[URL][DOMAIN_NAME]"
type input "[URL][DOMAIN_NAME]"
click at [631, 495] on button "Update" at bounding box center [625, 496] width 119 height 26
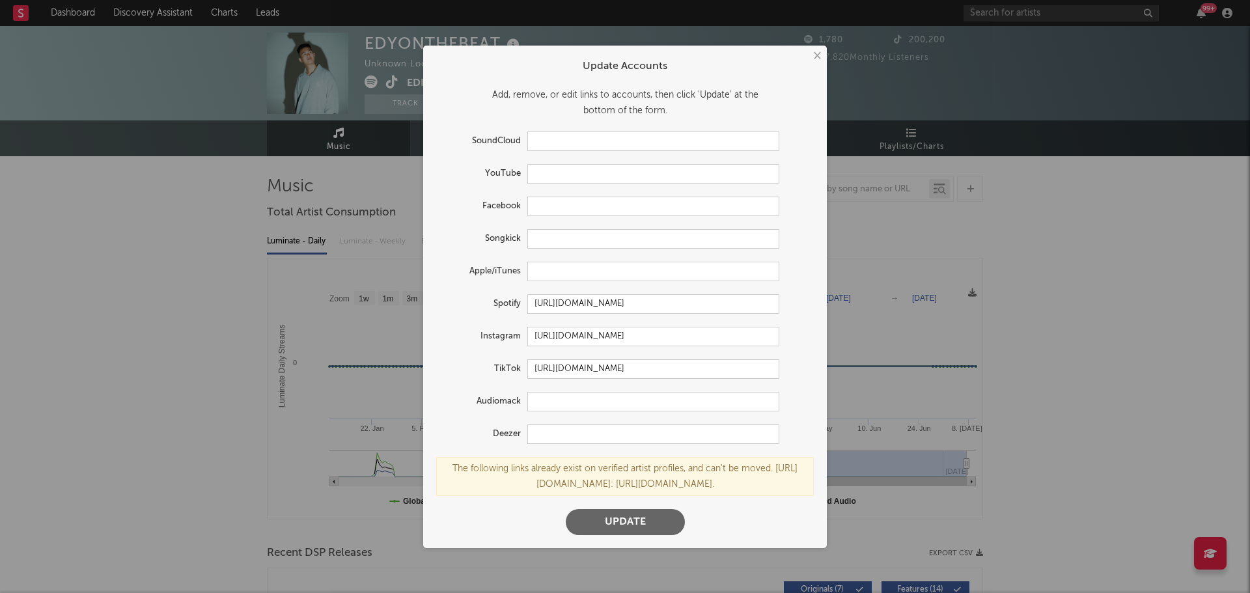
drag, startPoint x: 631, startPoint y: 484, endPoint x: 804, endPoint y: 487, distance: 172.5
click at [804, 487] on div "The following links already exist on verified artist profiles, and can't be mov…" at bounding box center [625, 476] width 378 height 39
copy div "[URL][DOMAIN_NAME]"
click at [816, 57] on button "×" at bounding box center [816, 56] width 14 height 14
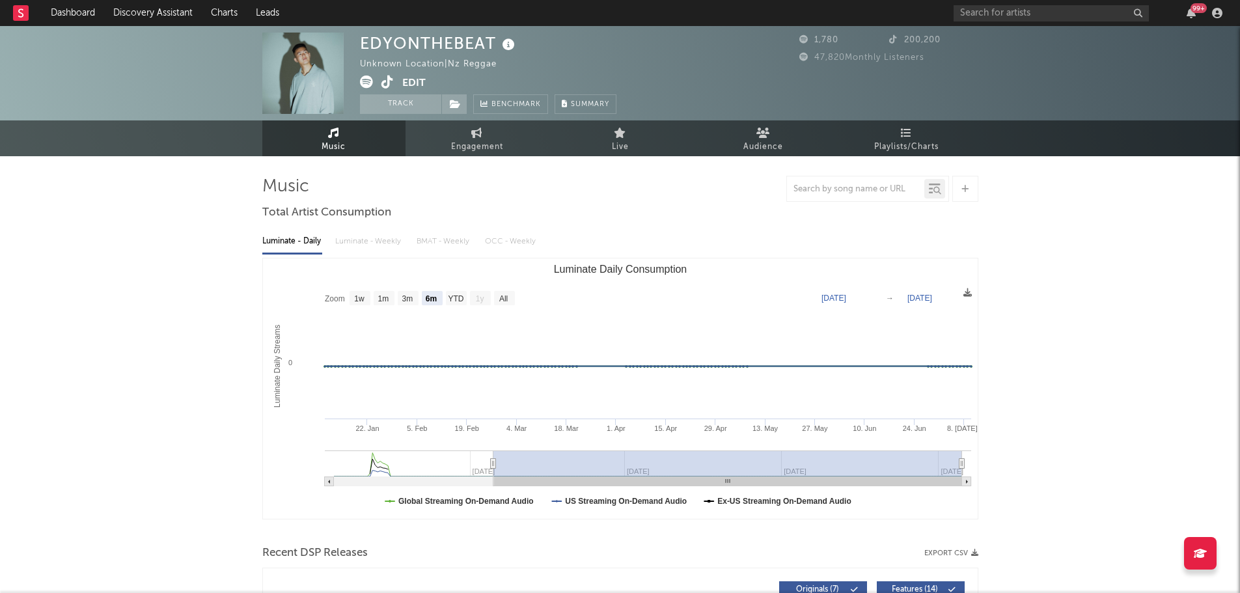
click at [463, 102] on span at bounding box center [454, 104] width 26 height 20
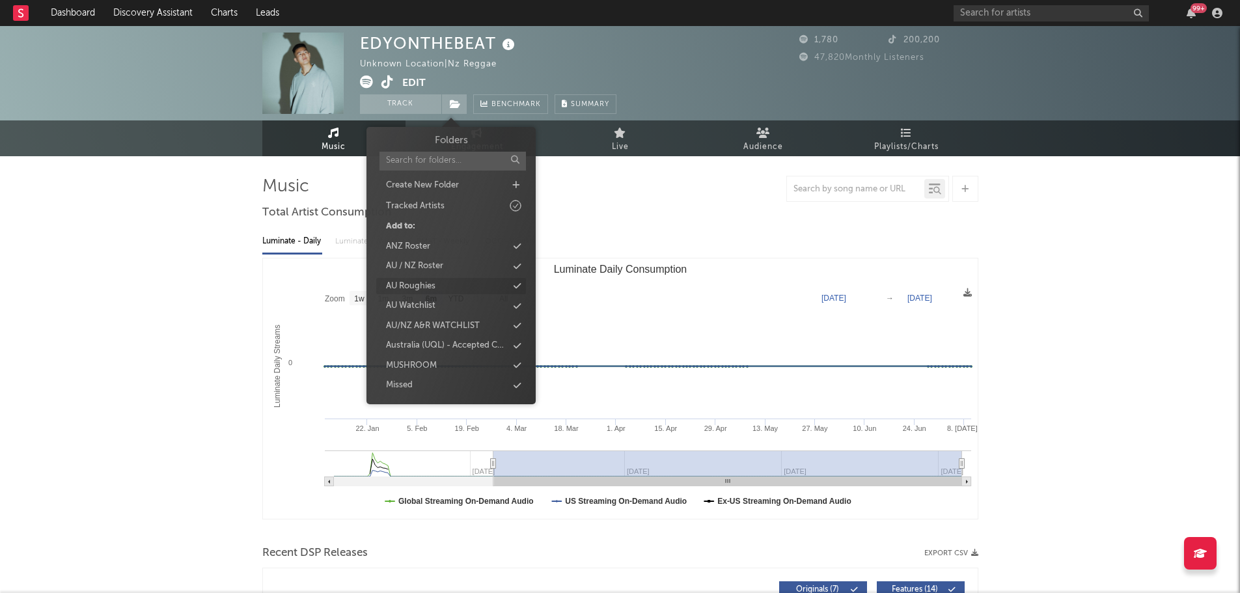
click at [428, 285] on div "AU Roughies" at bounding box center [410, 286] width 49 height 13
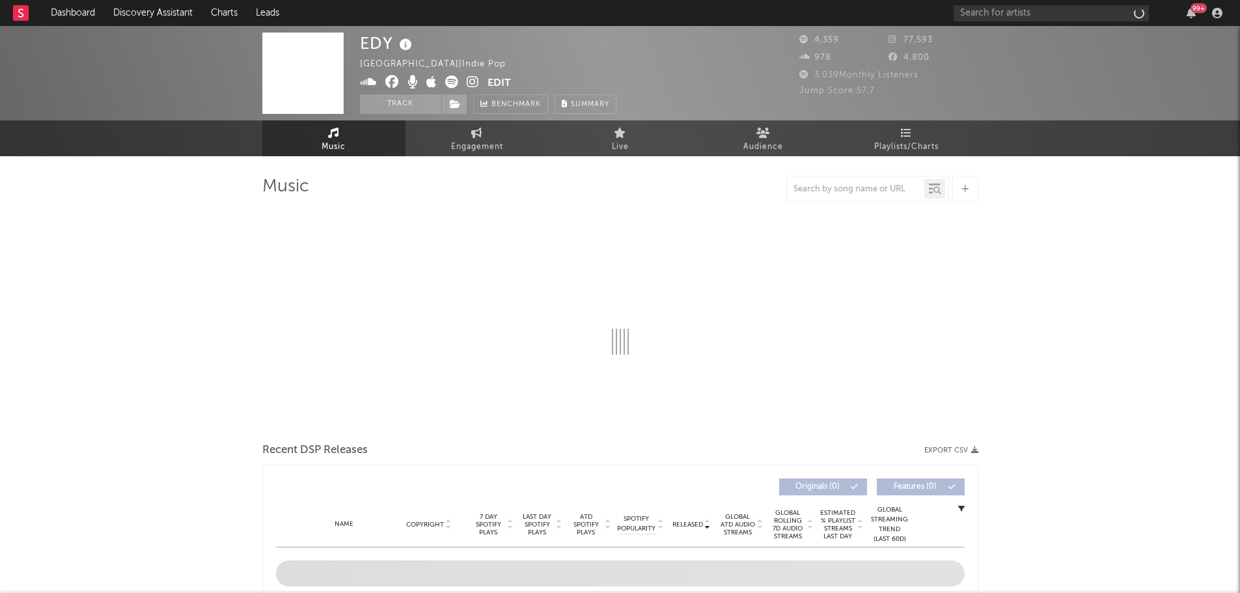
select select "6m"
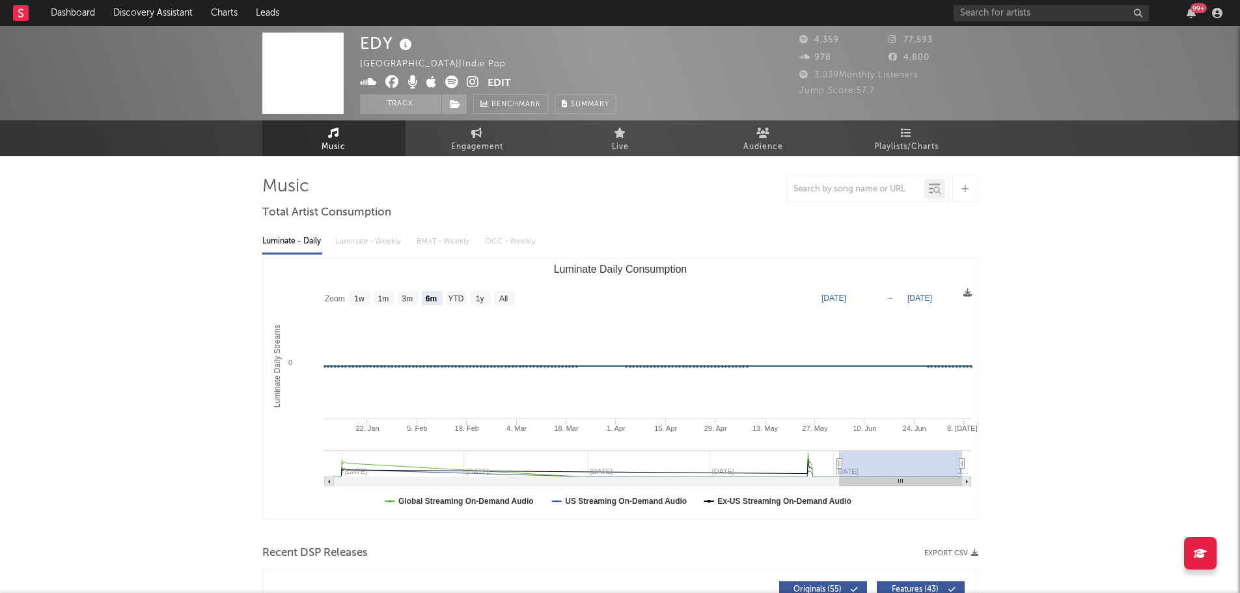
click at [452, 85] on icon at bounding box center [451, 82] width 13 height 13
click at [410, 38] on icon at bounding box center [405, 45] width 19 height 18
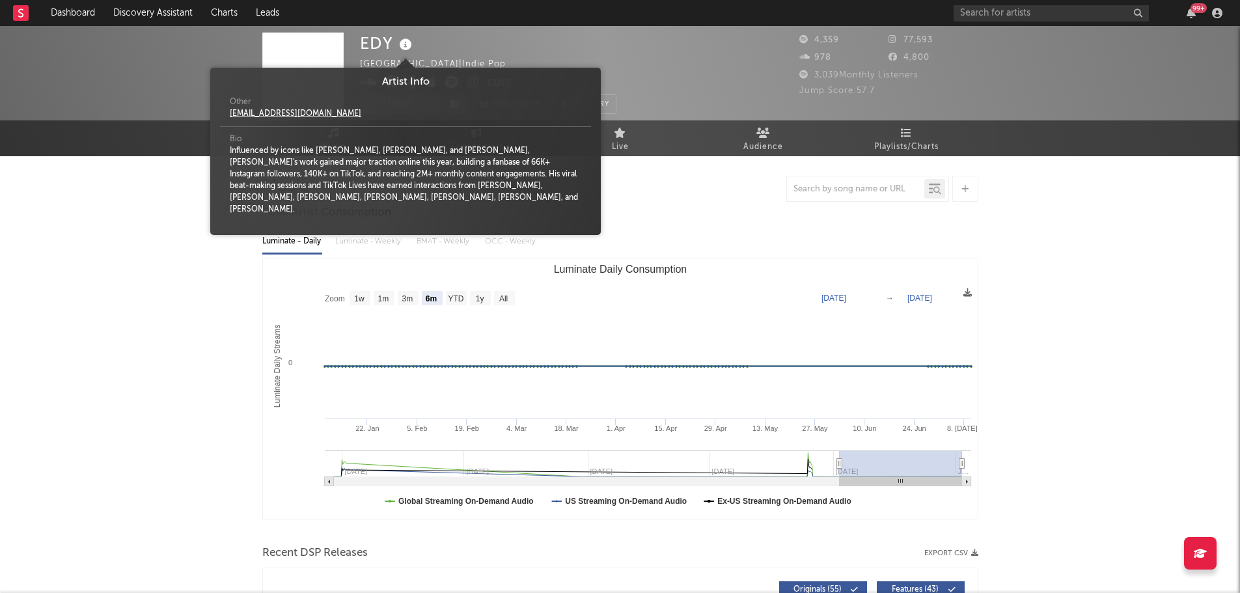
click at [404, 42] on icon at bounding box center [405, 45] width 19 height 18
